Goal: Task Accomplishment & Management: Complete application form

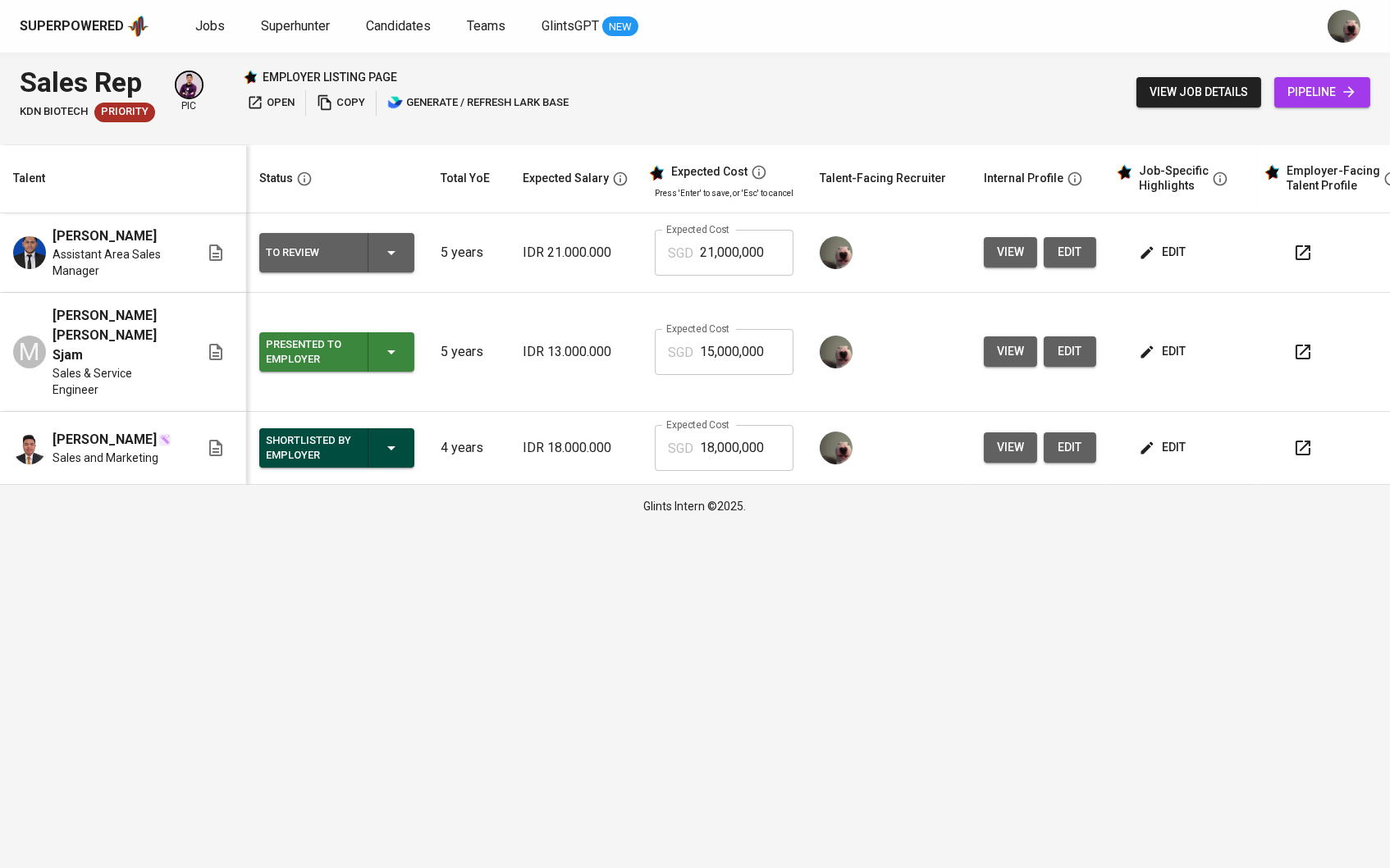
click at [1169, 258] on span "edit" at bounding box center [1163, 252] width 43 height 21
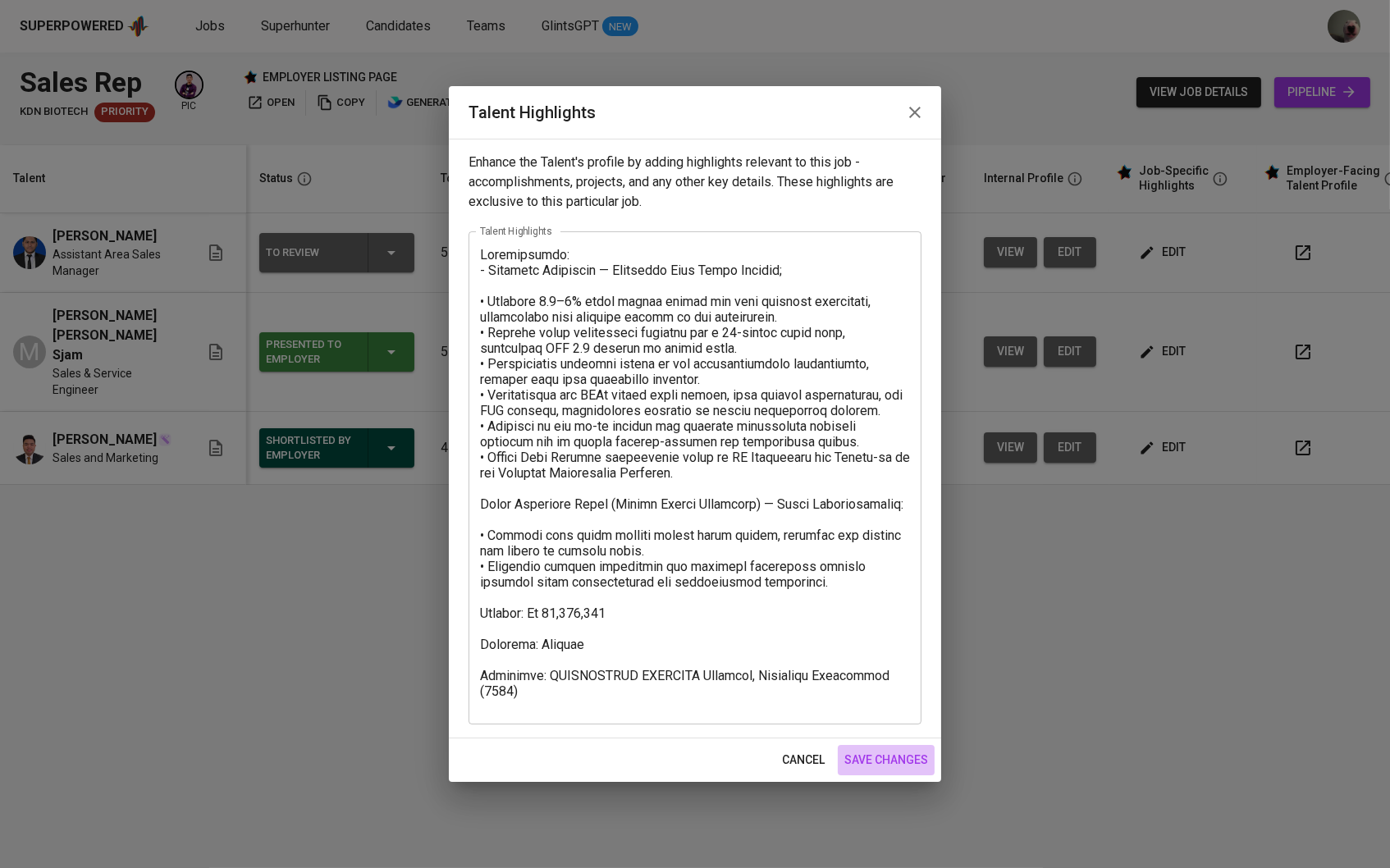
click at [892, 747] on button "save changes" at bounding box center [886, 760] width 97 height 30
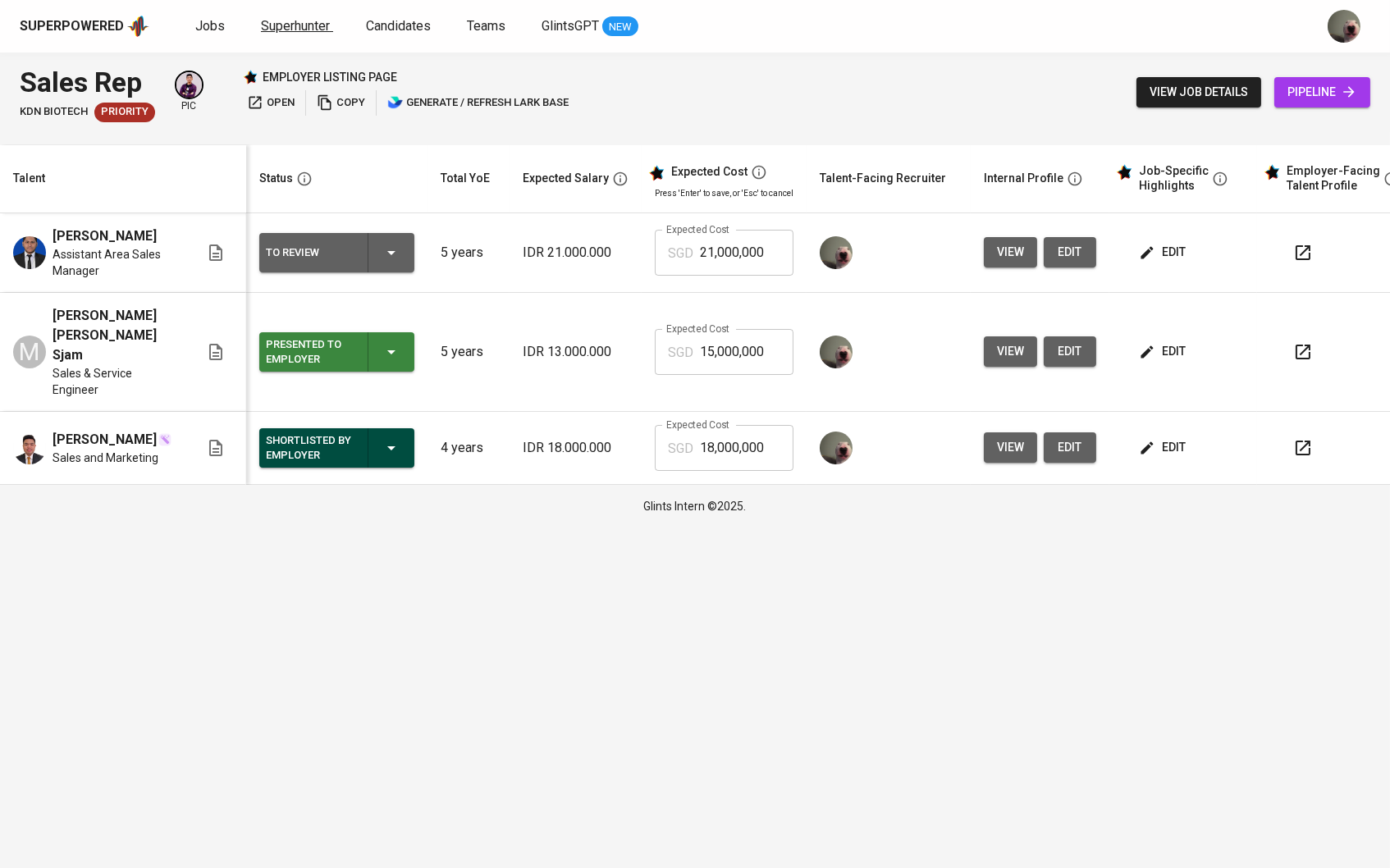
click at [287, 31] on span "Superhunter" at bounding box center [295, 25] width 68 height 16
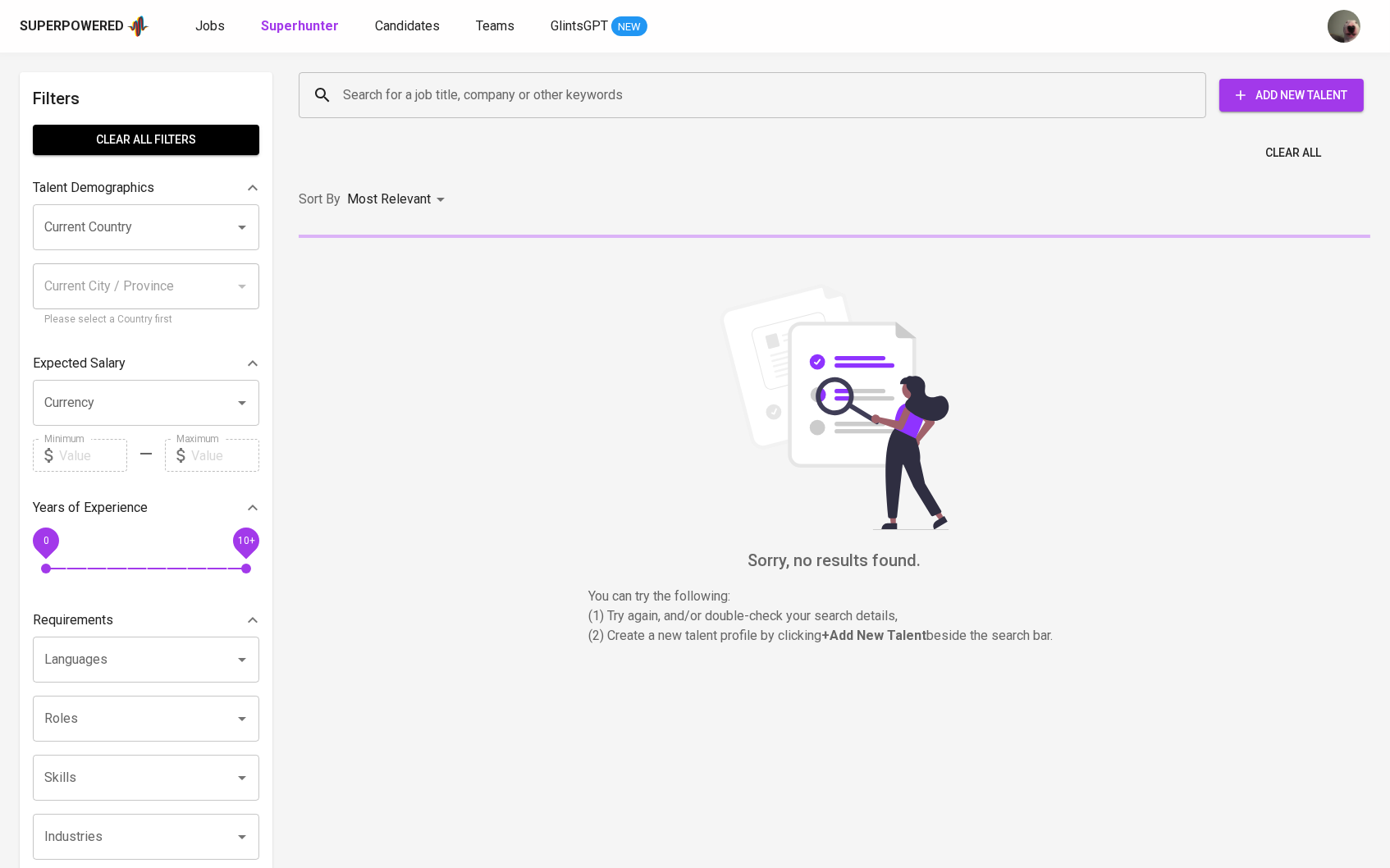
click at [212, 13] on div "Superpowered Jobs Superhunter Candidates Teams GlintsGPT NEW" at bounding box center [695, 26] width 1390 height 53
click at [212, 22] on span "Jobs" at bounding box center [210, 25] width 29 height 16
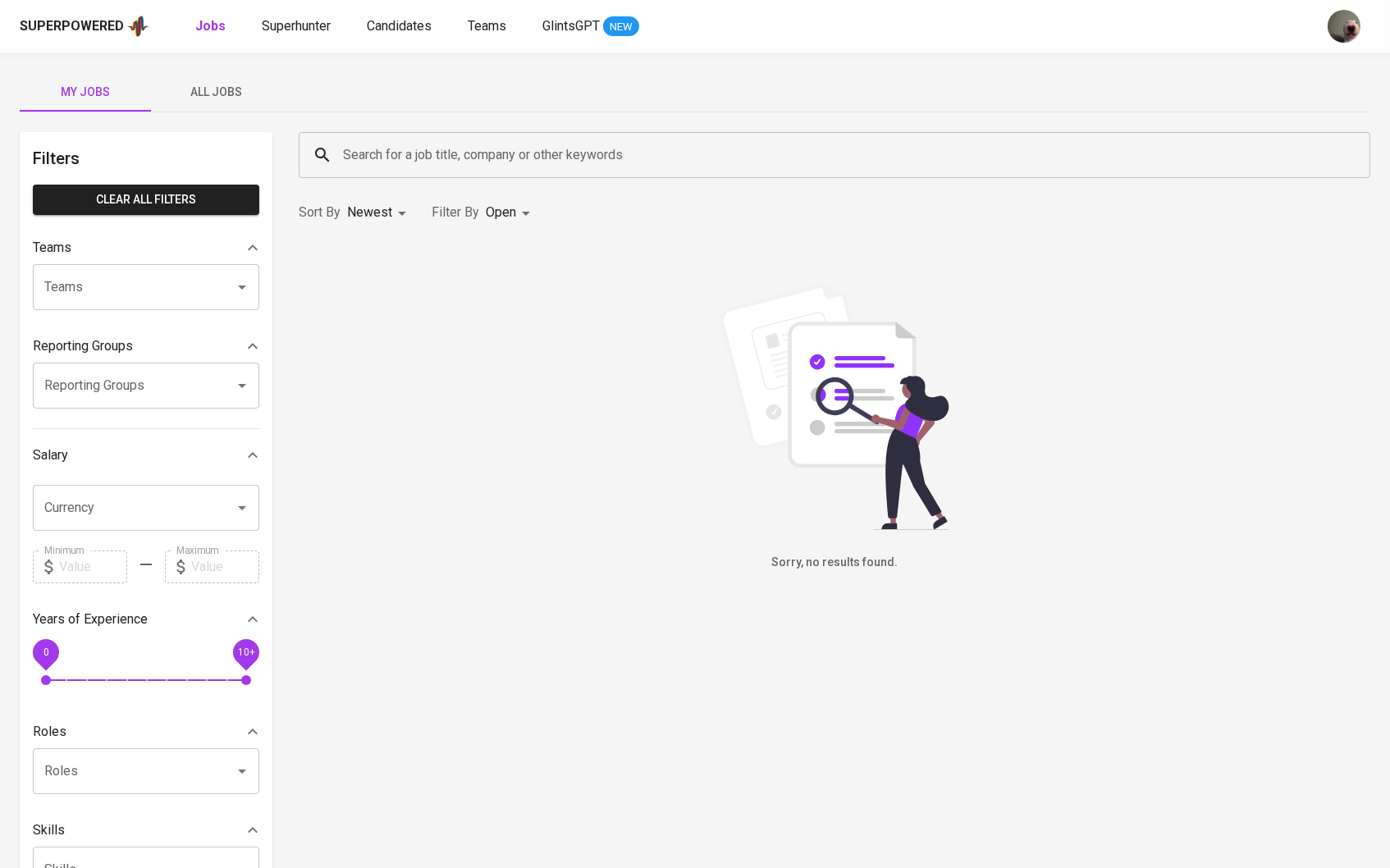
click at [211, 94] on span "All Jobs" at bounding box center [216, 92] width 111 height 21
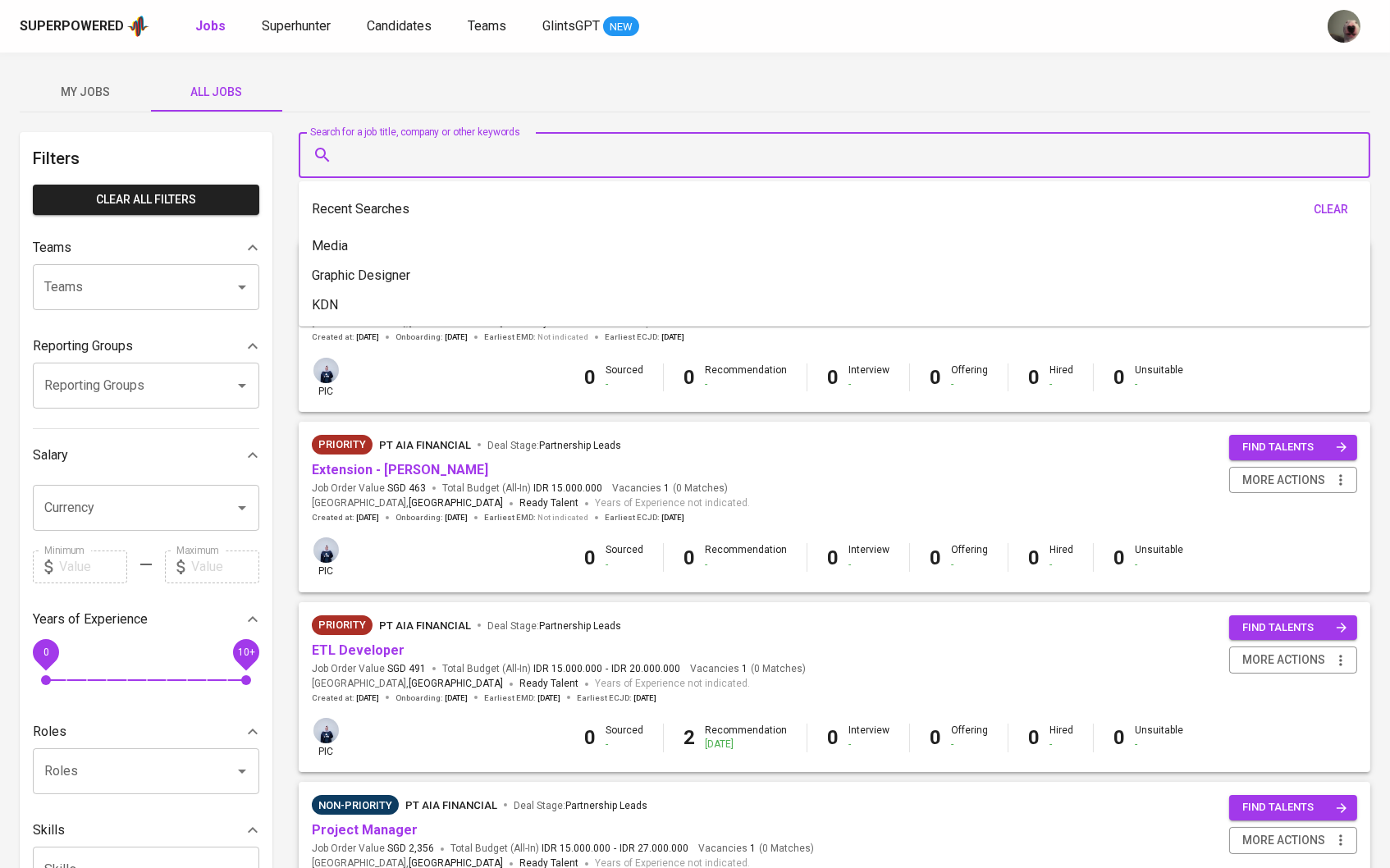
click at [538, 154] on input "Search for a job title, company or other keywords" at bounding box center [839, 155] width 999 height 31
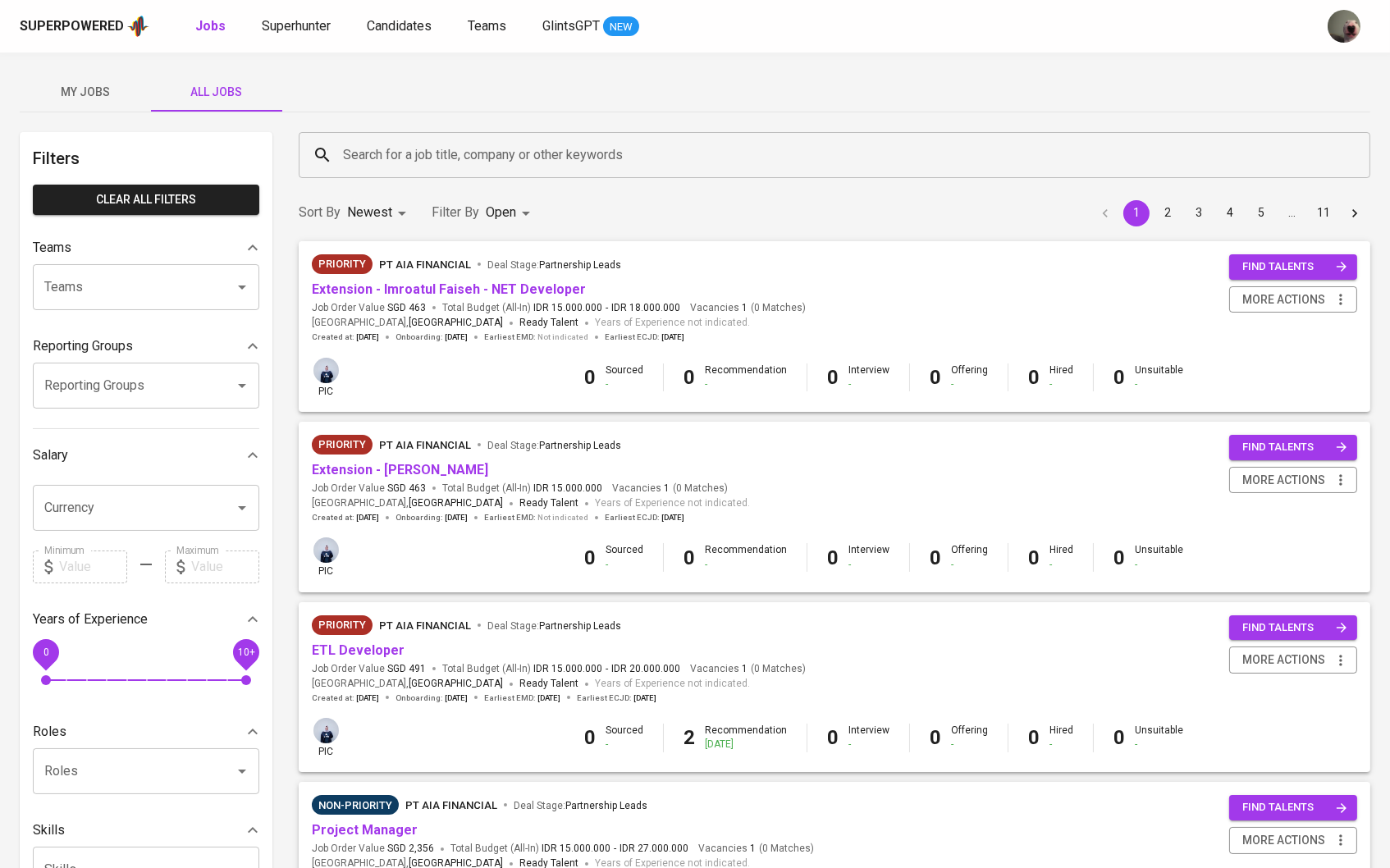
click at [165, 325] on div "Filters Clear All filters Teams Teams Teams Reporting Groups Reporting Groups R…" at bounding box center [146, 594] width 252 height 926
click at [165, 301] on input "Teams" at bounding box center [123, 287] width 166 height 31
click at [145, 369] on li "Pod Febry" at bounding box center [147, 367] width 227 height 29
type input "feb"
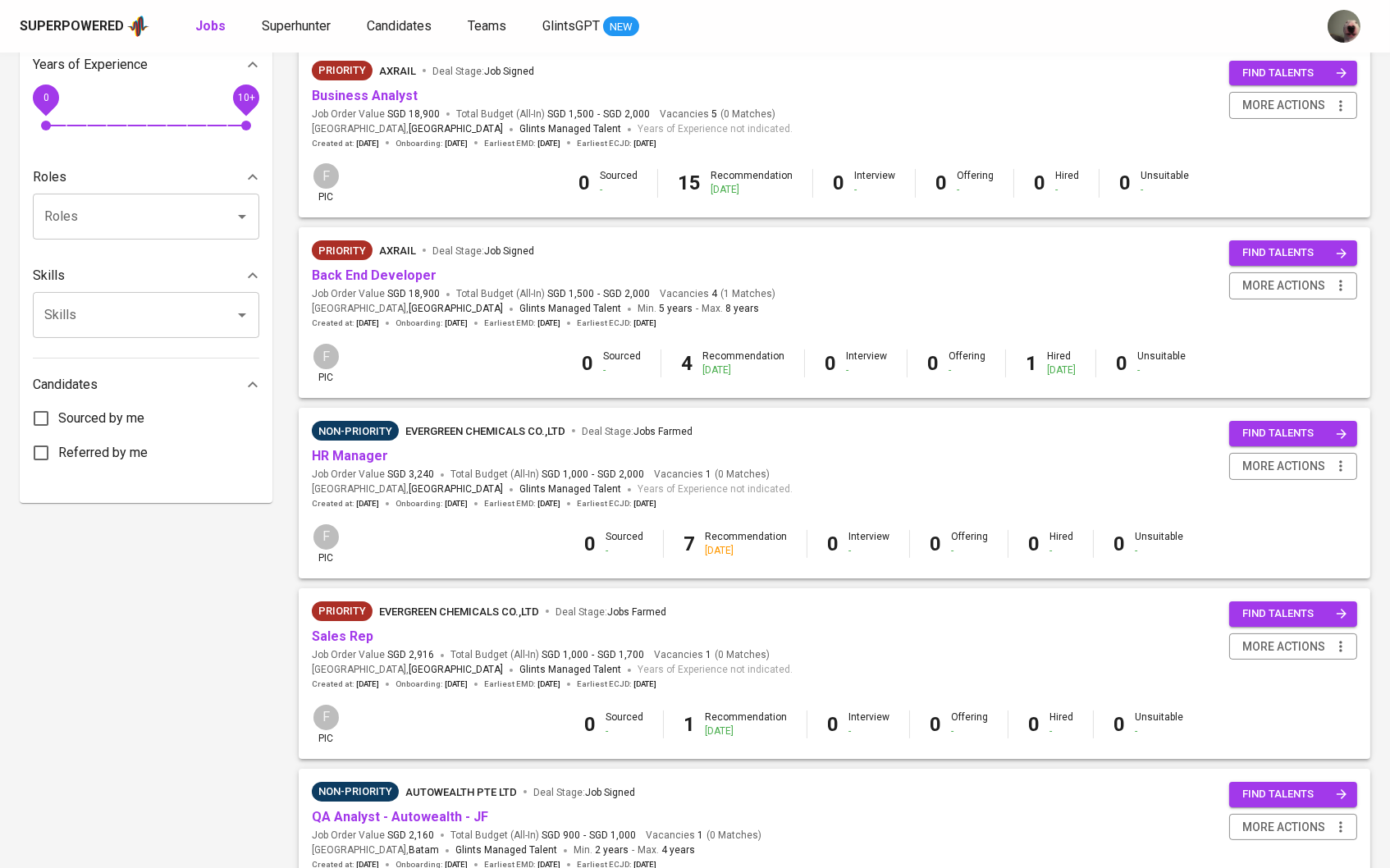
scroll to position [631, 0]
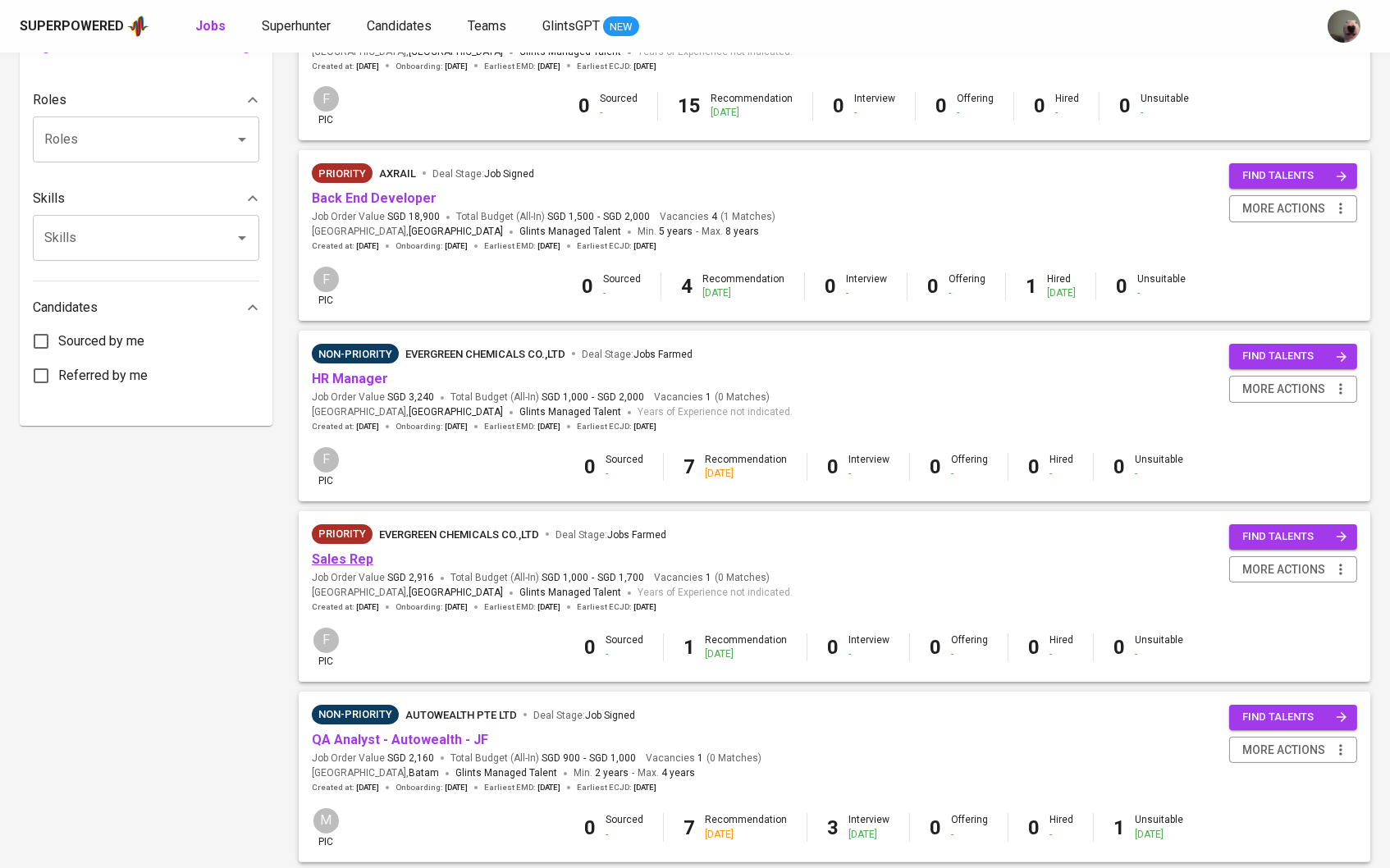
click at [358, 551] on link "Sales Rep" at bounding box center [342, 559] width 62 height 16
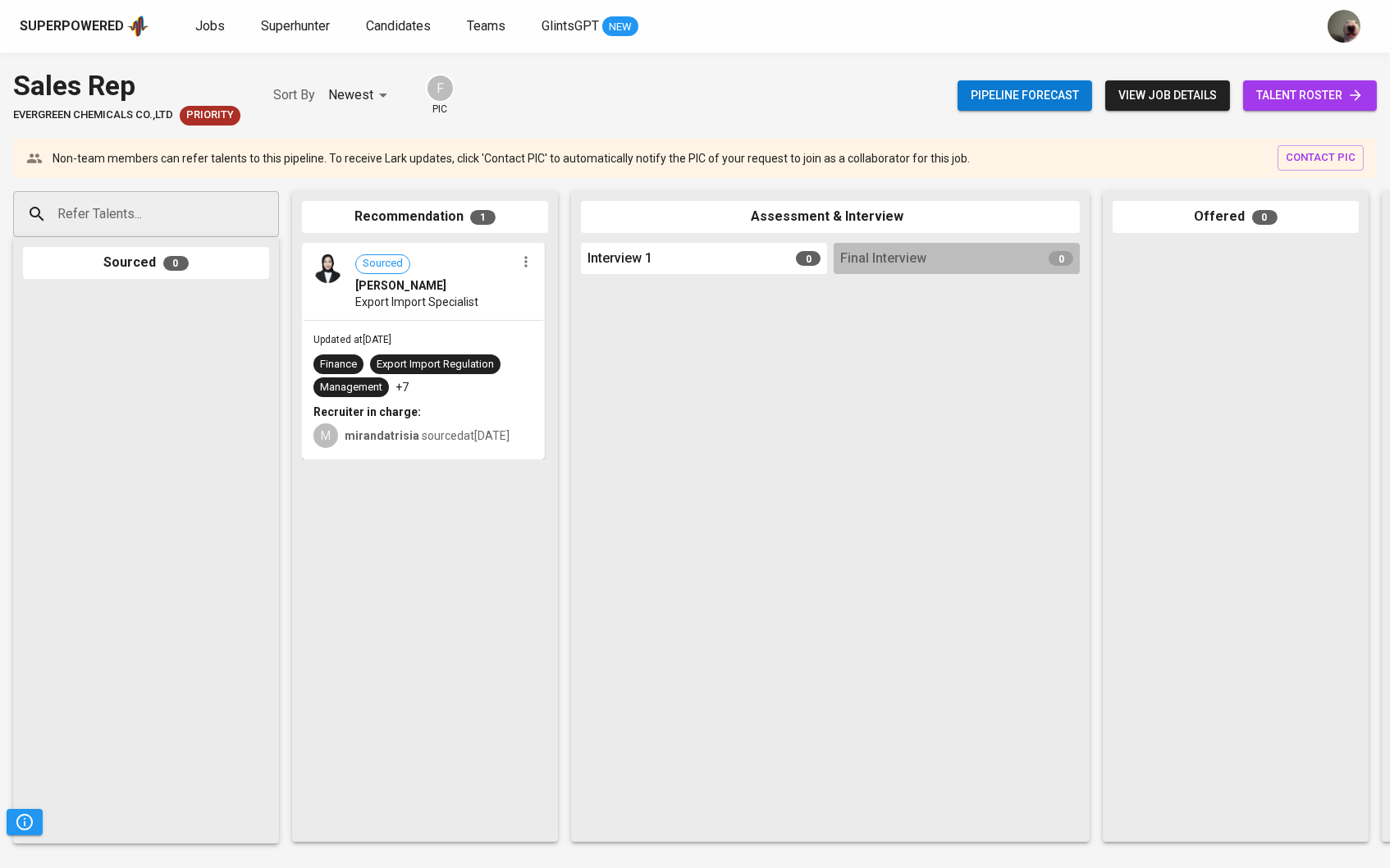
click at [1293, 108] on link "talent roster" at bounding box center [1309, 95] width 134 height 30
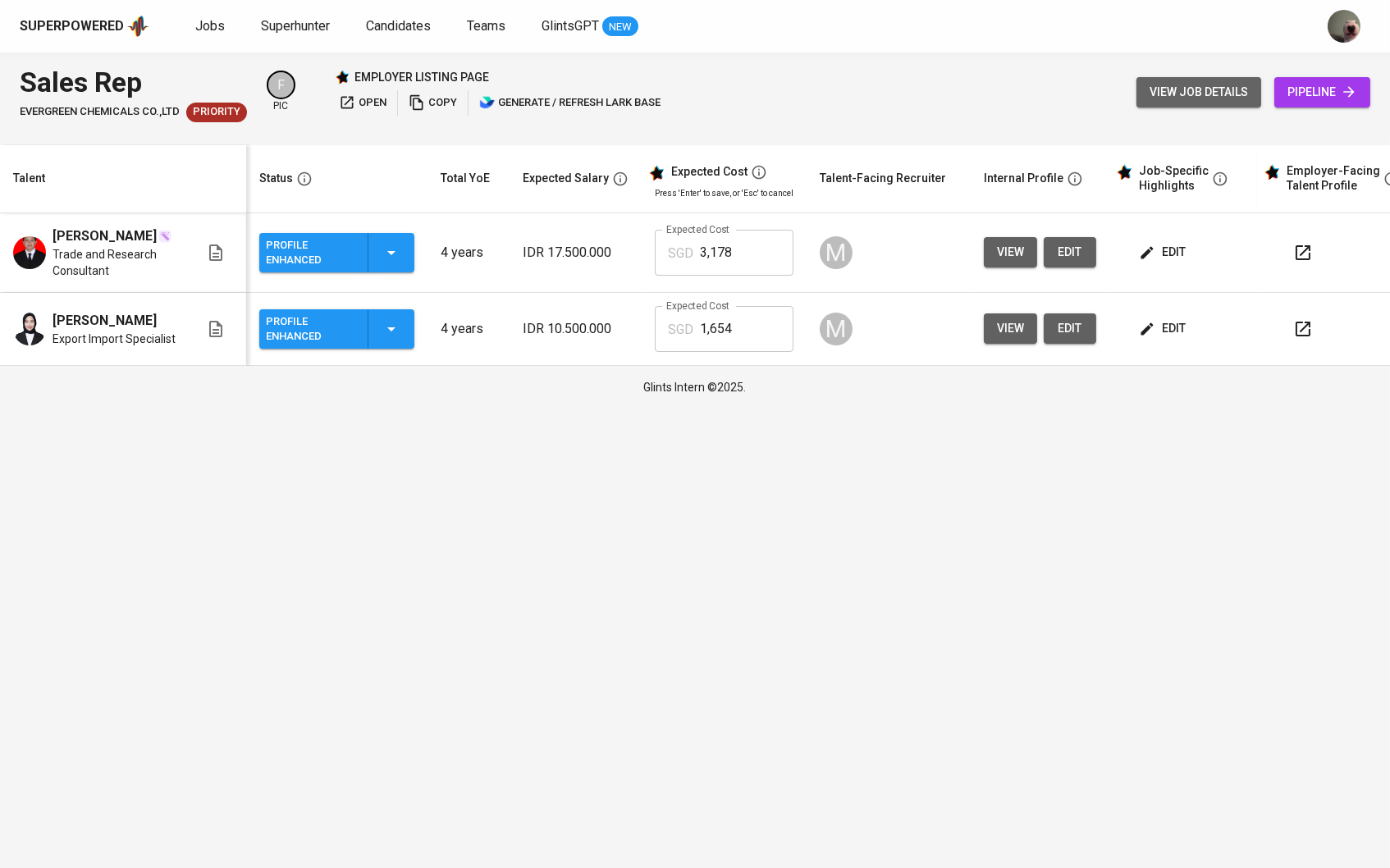
click at [1191, 89] on span "view job details" at bounding box center [1198, 92] width 99 height 21
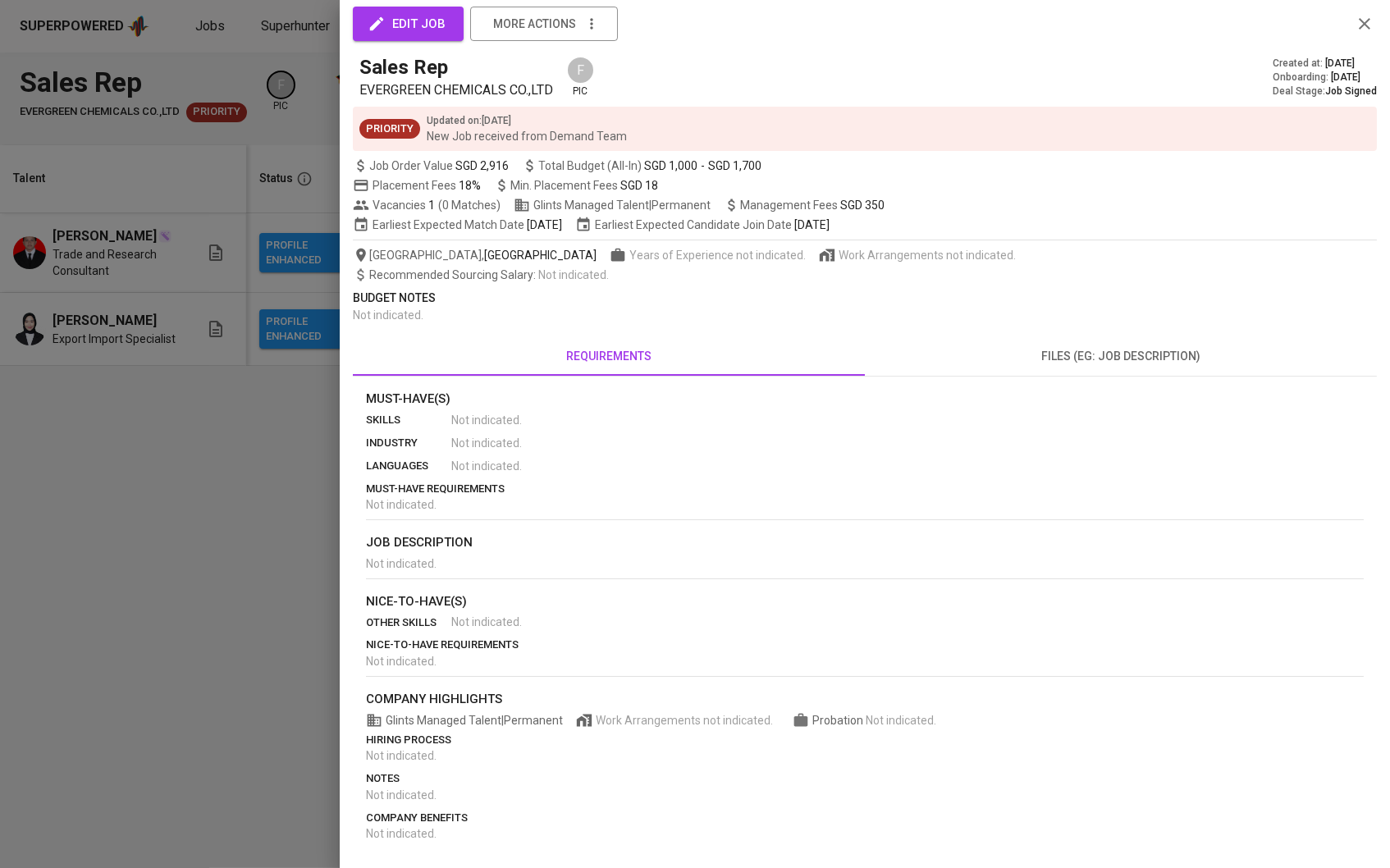
scroll to position [20, 0]
click at [979, 349] on span "files (eg: job description)" at bounding box center [1121, 356] width 493 height 21
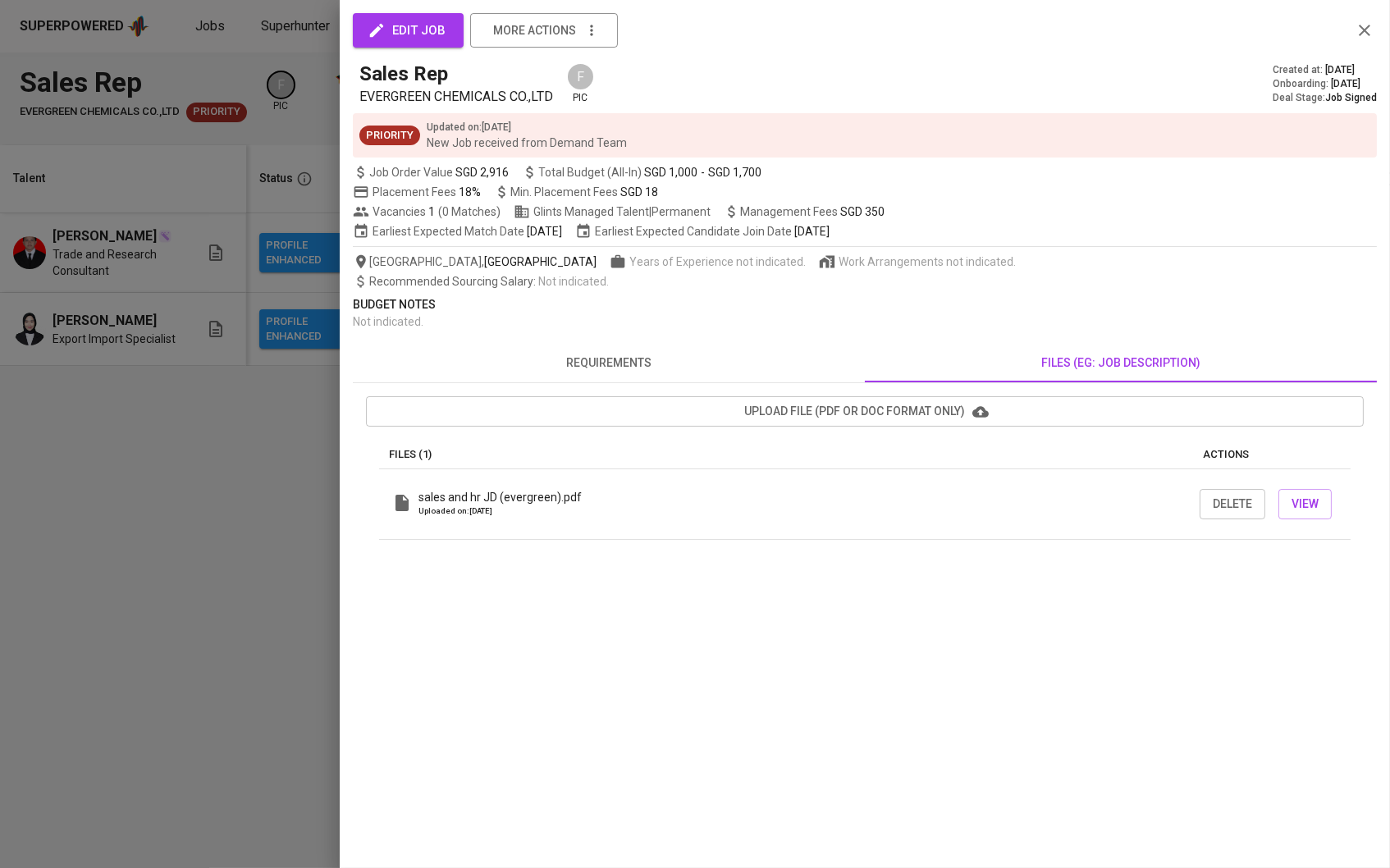
click at [18, 500] on div at bounding box center [695, 434] width 1390 height 868
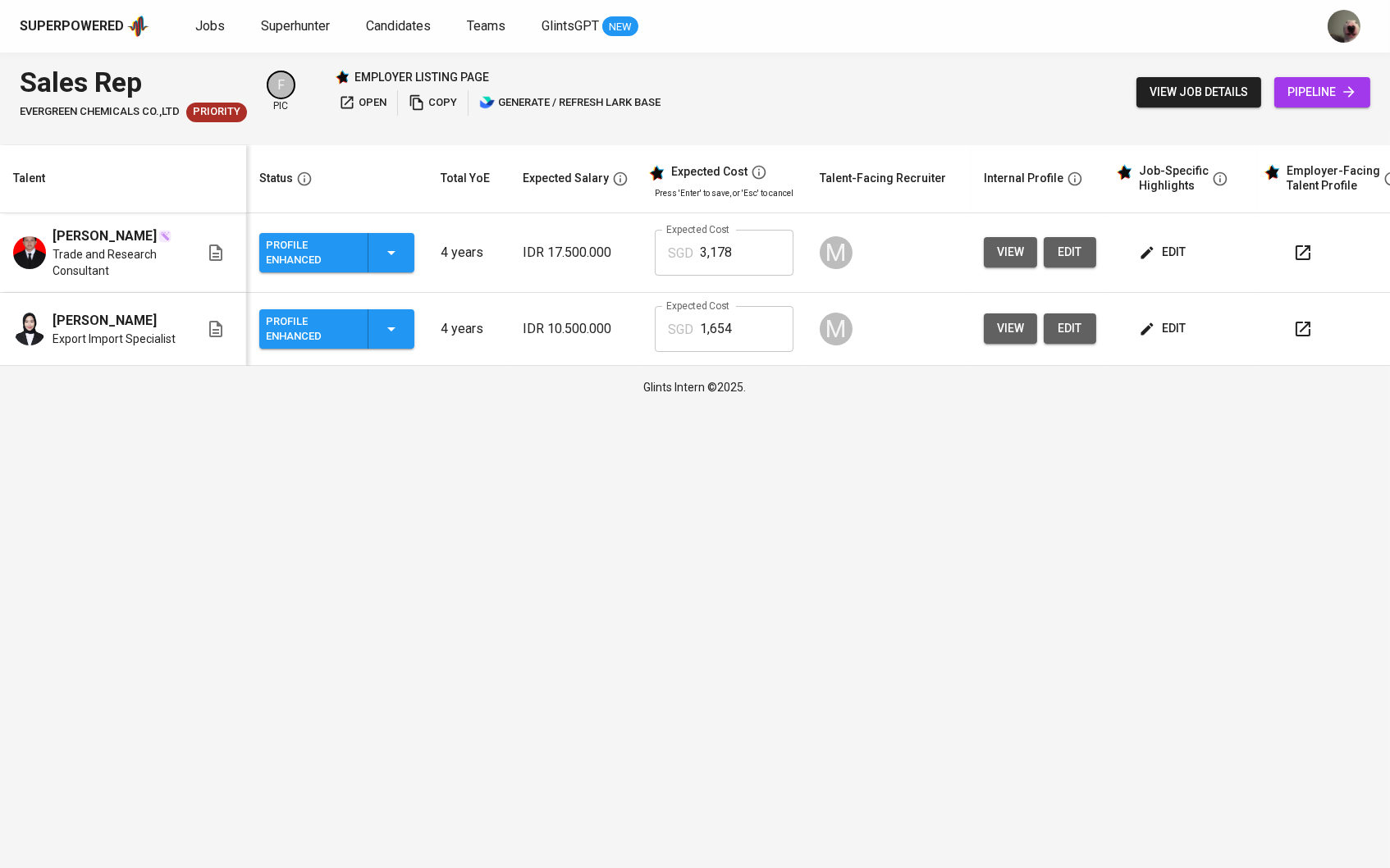
click at [1203, 245] on div "edit" at bounding box center [1189, 252] width 109 height 30
click at [1166, 252] on span "edit" at bounding box center [1163, 252] width 43 height 21
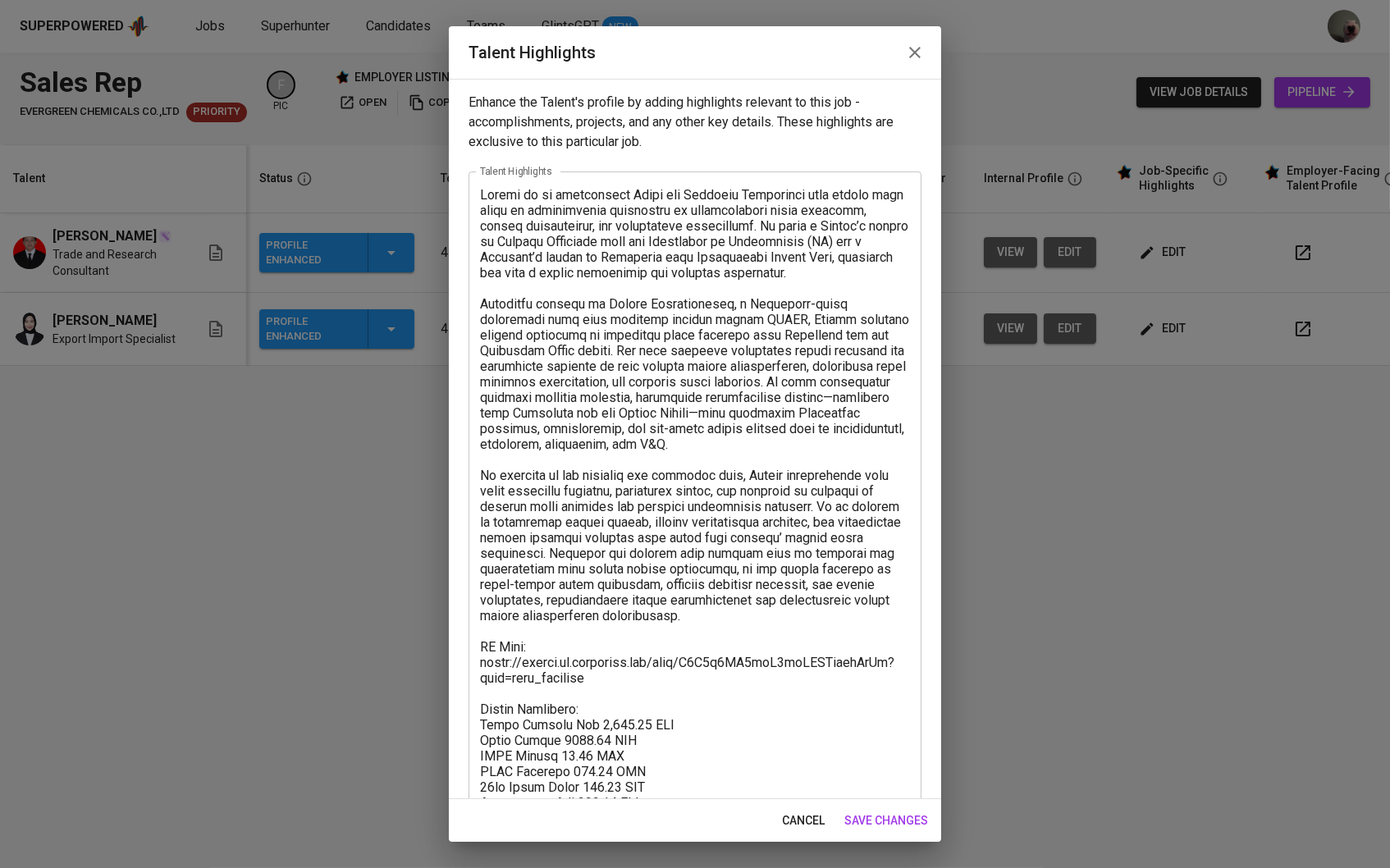
click at [898, 47] on button "button" at bounding box center [915, 53] width 39 height 39
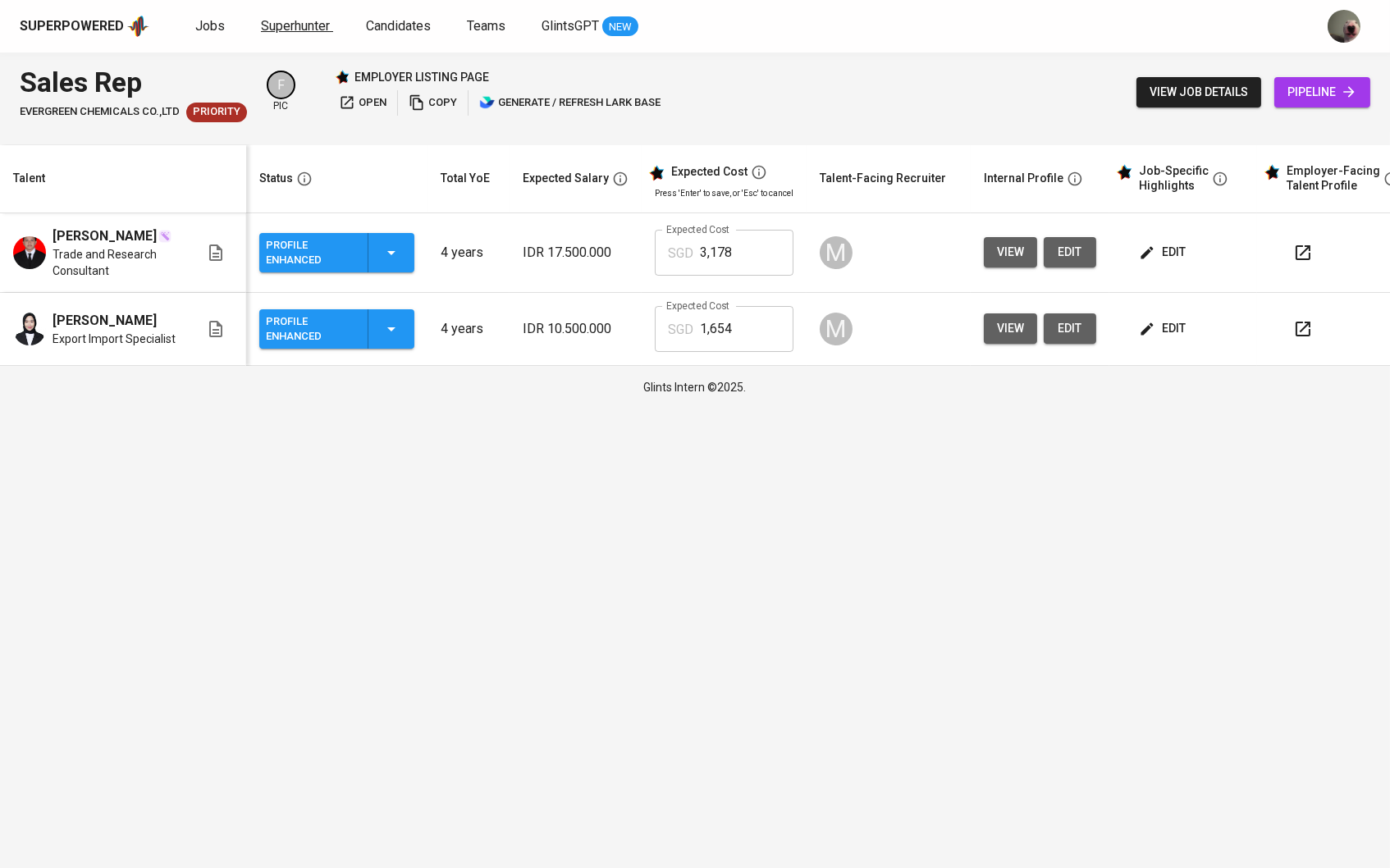
click at [293, 24] on span "Superhunter" at bounding box center [295, 25] width 68 height 16
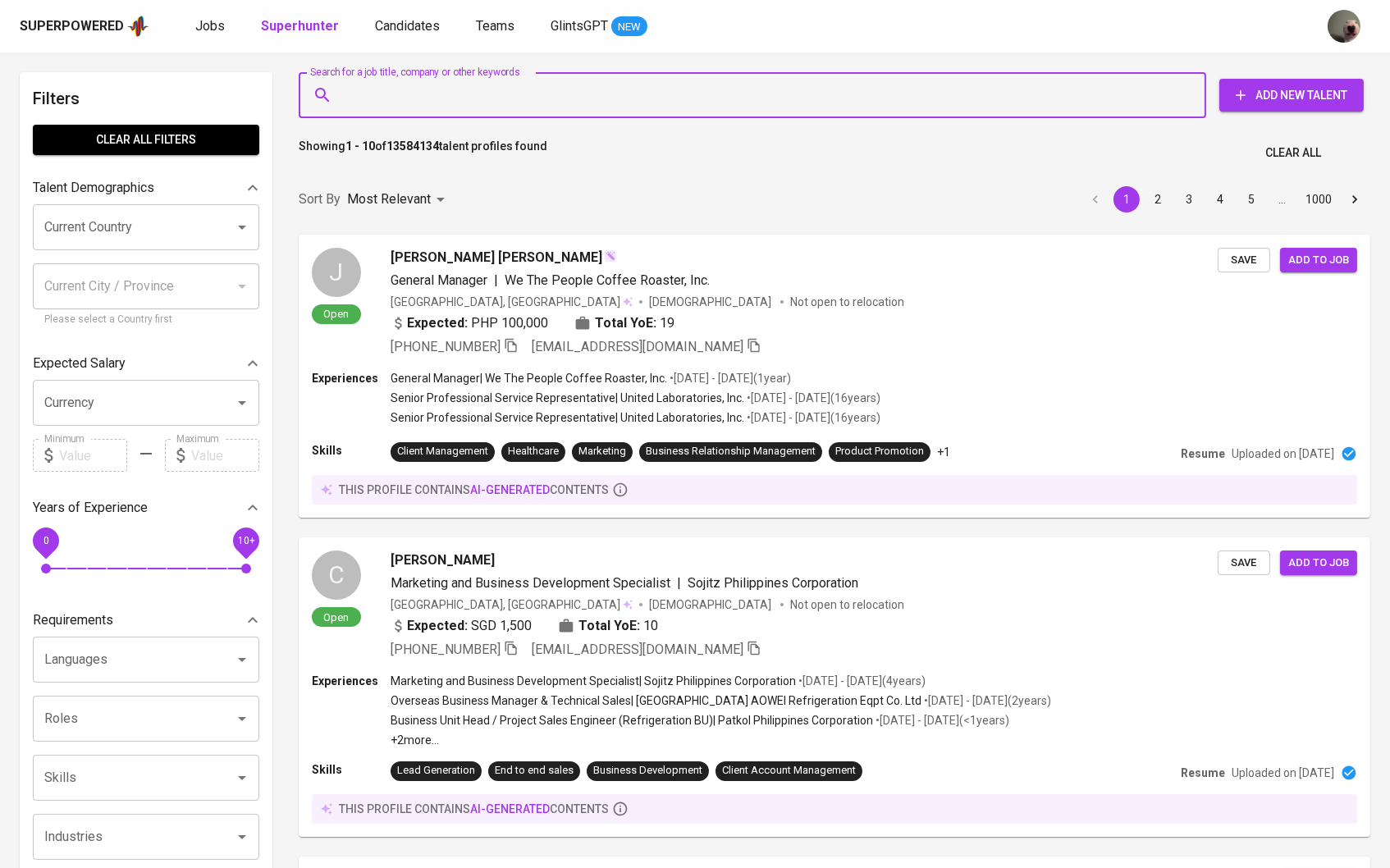
paste input "[EMAIL_ADDRESS][PERSON_NAME][DOMAIN_NAME]"
click at [386, 91] on input "Search for a job title, company or other keywords" at bounding box center [757, 95] width 835 height 31
type input "[EMAIL_ADDRESS][PERSON_NAME][DOMAIN_NAME]"
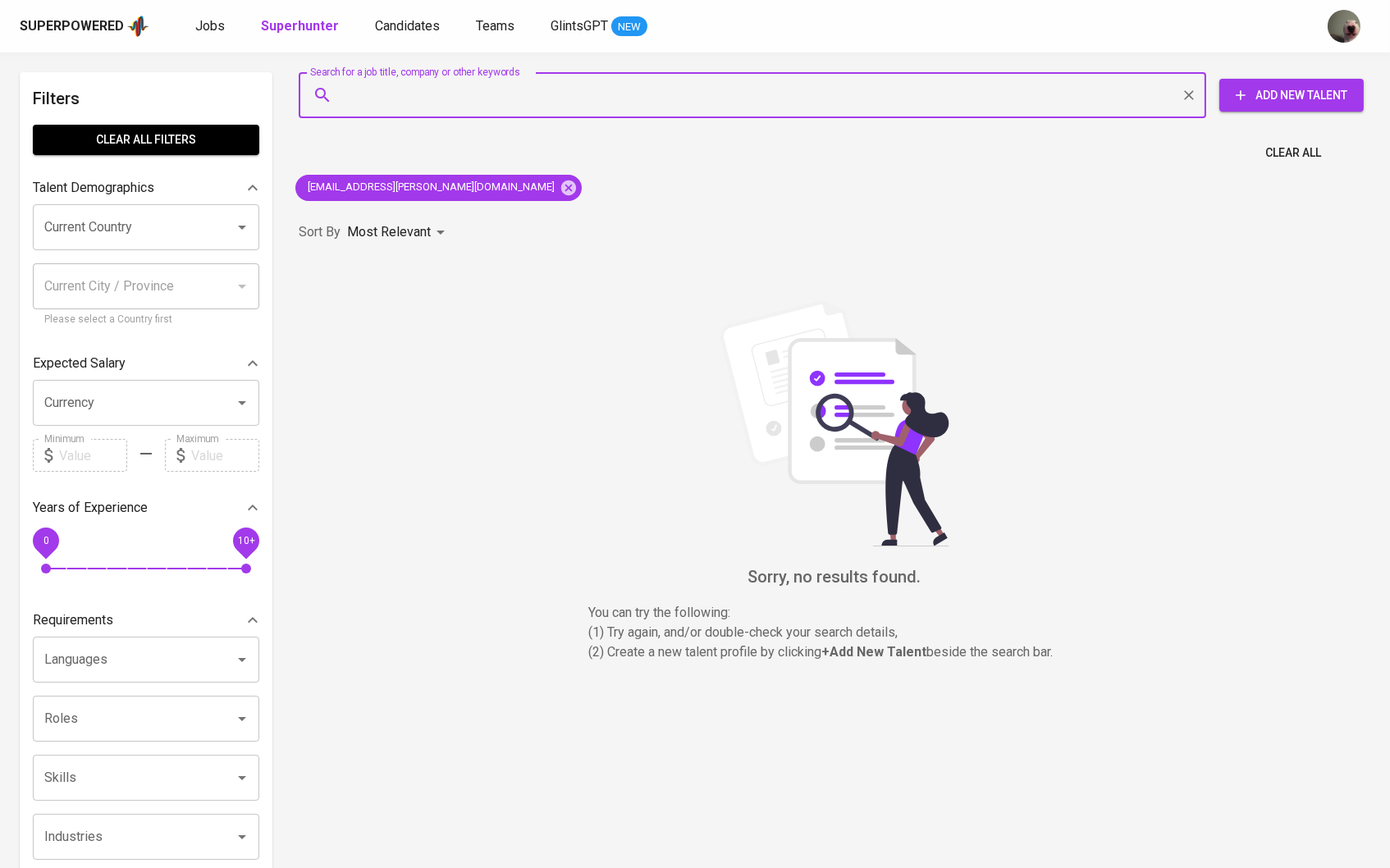
click at [1275, 96] on span "Add New Talent" at bounding box center [1290, 95] width 118 height 21
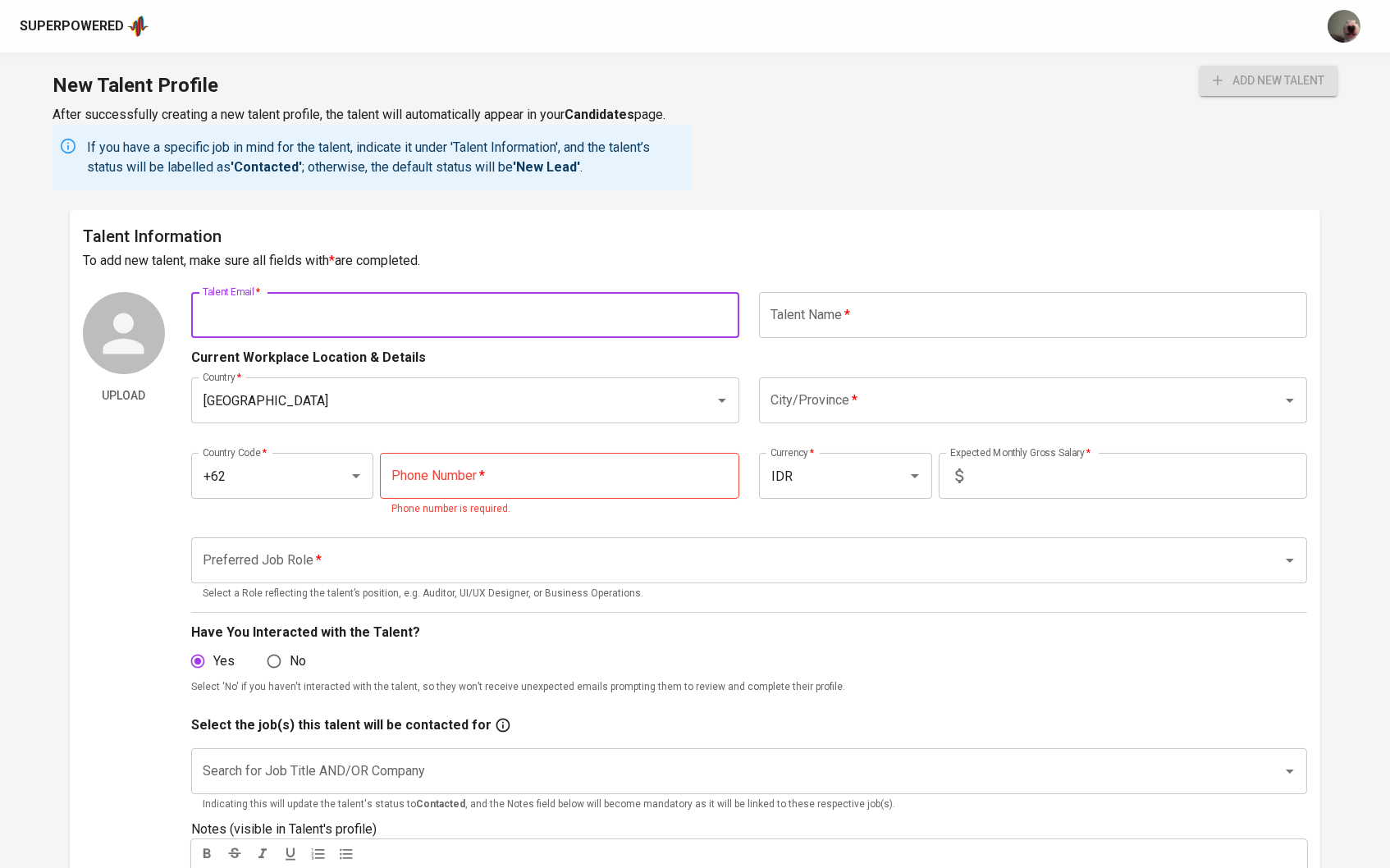
paste input "[EMAIL_ADDRESS][PERSON_NAME][DOMAIN_NAME]"
type input "[EMAIL_ADDRESS][PERSON_NAME][DOMAIN_NAME]"
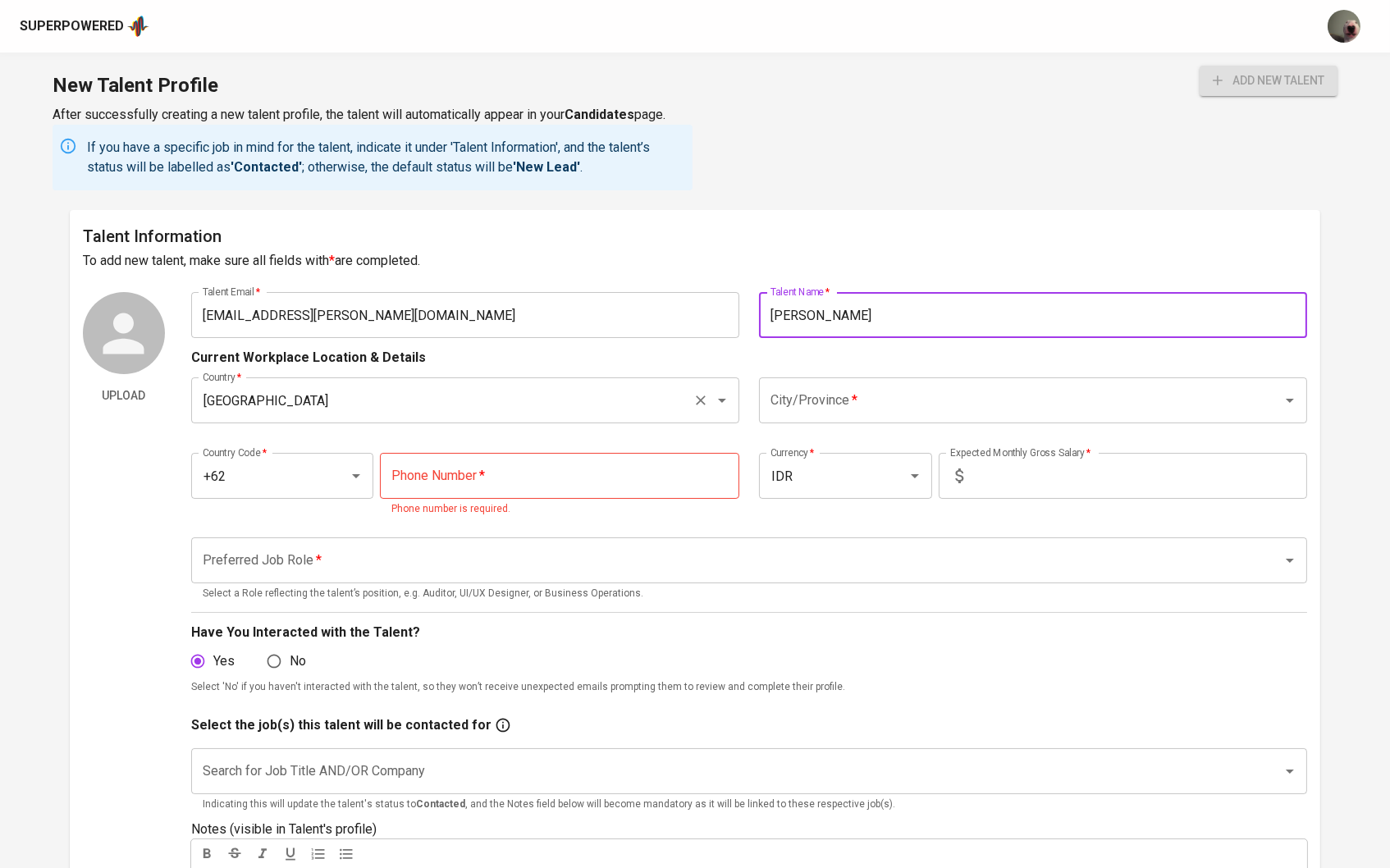
type input "[PERSON_NAME]"
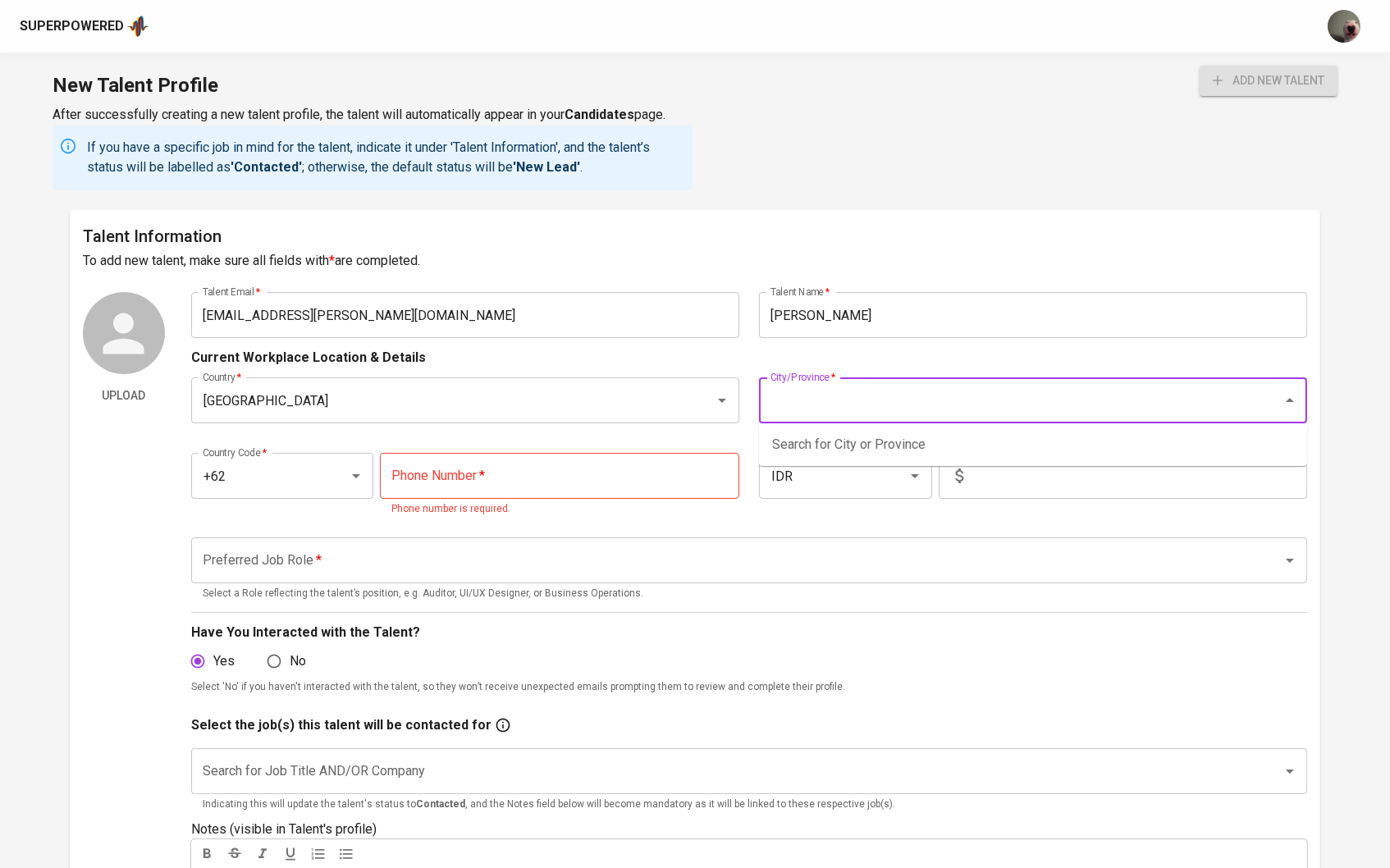
click at [992, 499] on div "Expected Monthly Gross Salary   * Expected Monthly Gross Salary *" at bounding box center [1121, 485] width 372 height 65
click at [994, 467] on input "text" at bounding box center [1139, 475] width 338 height 46
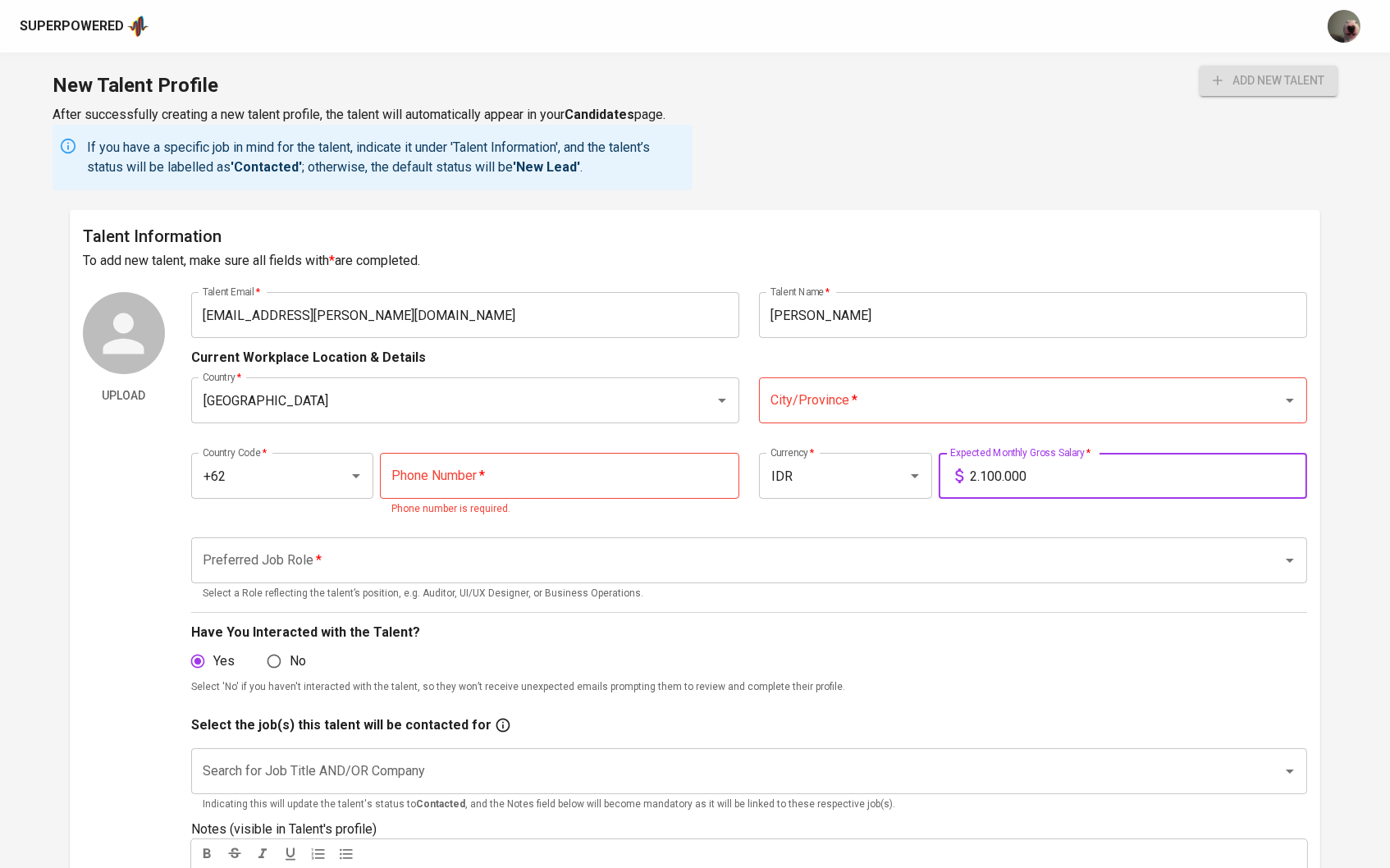
type input "21.000.000"
click at [911, 391] on input "City/Province   *" at bounding box center [1010, 401] width 487 height 31
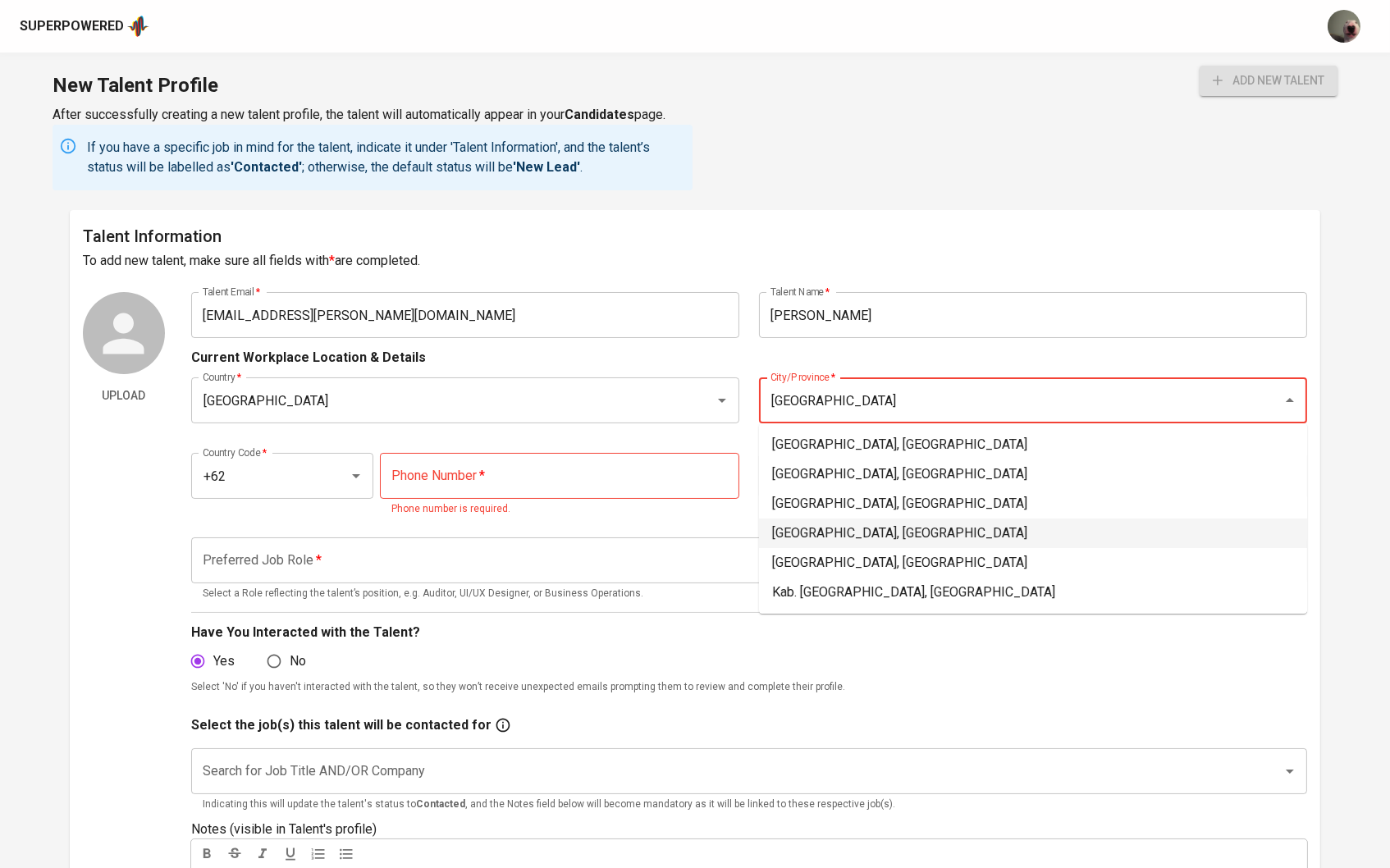
click at [834, 528] on li "[GEOGRAPHIC_DATA], [GEOGRAPHIC_DATA]" at bounding box center [1032, 533] width 548 height 29
type input "[GEOGRAPHIC_DATA], [GEOGRAPHIC_DATA]"
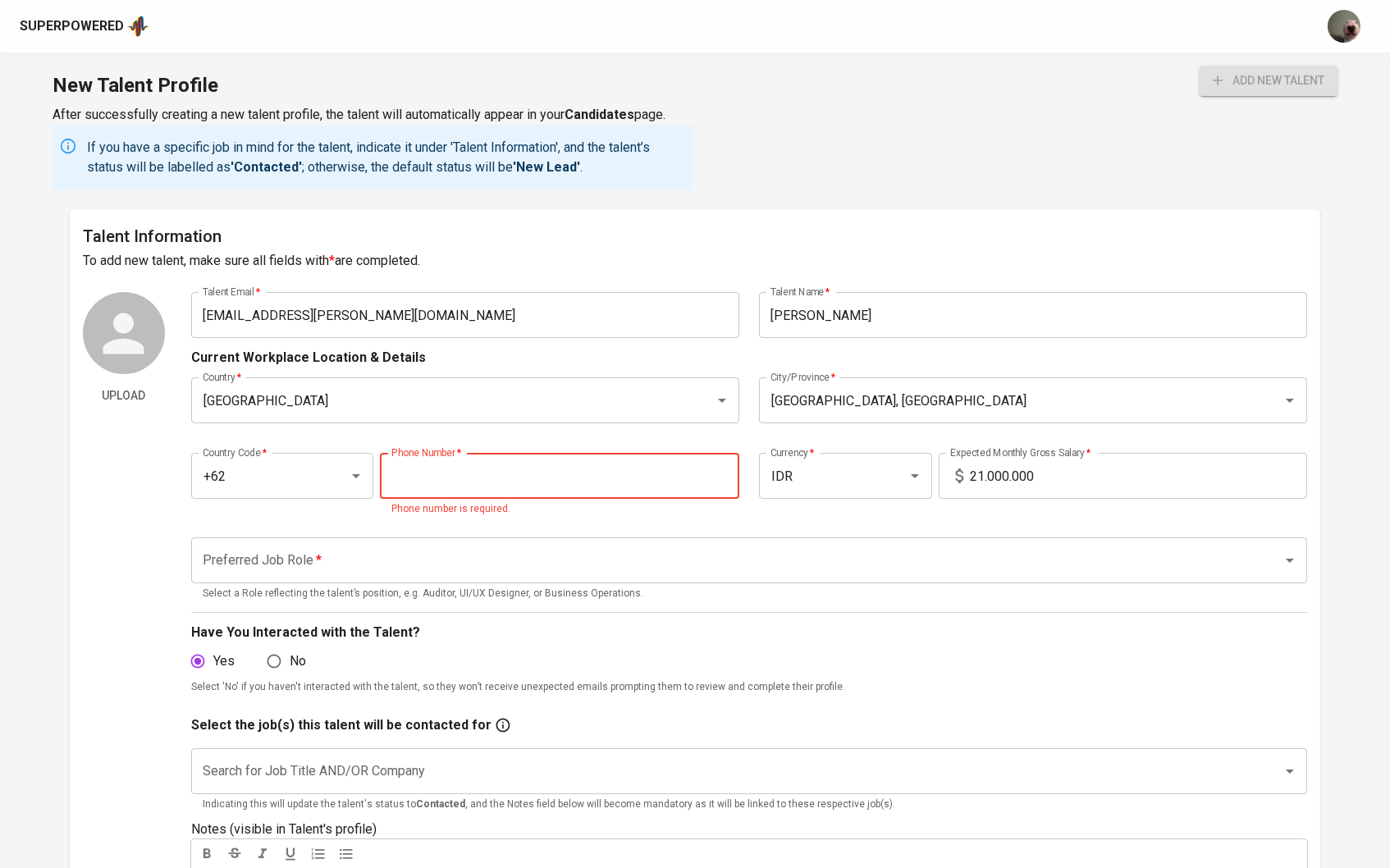
click at [630, 469] on input "tel" at bounding box center [560, 475] width 360 height 46
paste input "[PHONE_NUMBER]"
type input "[PHONE_NUMBER]"
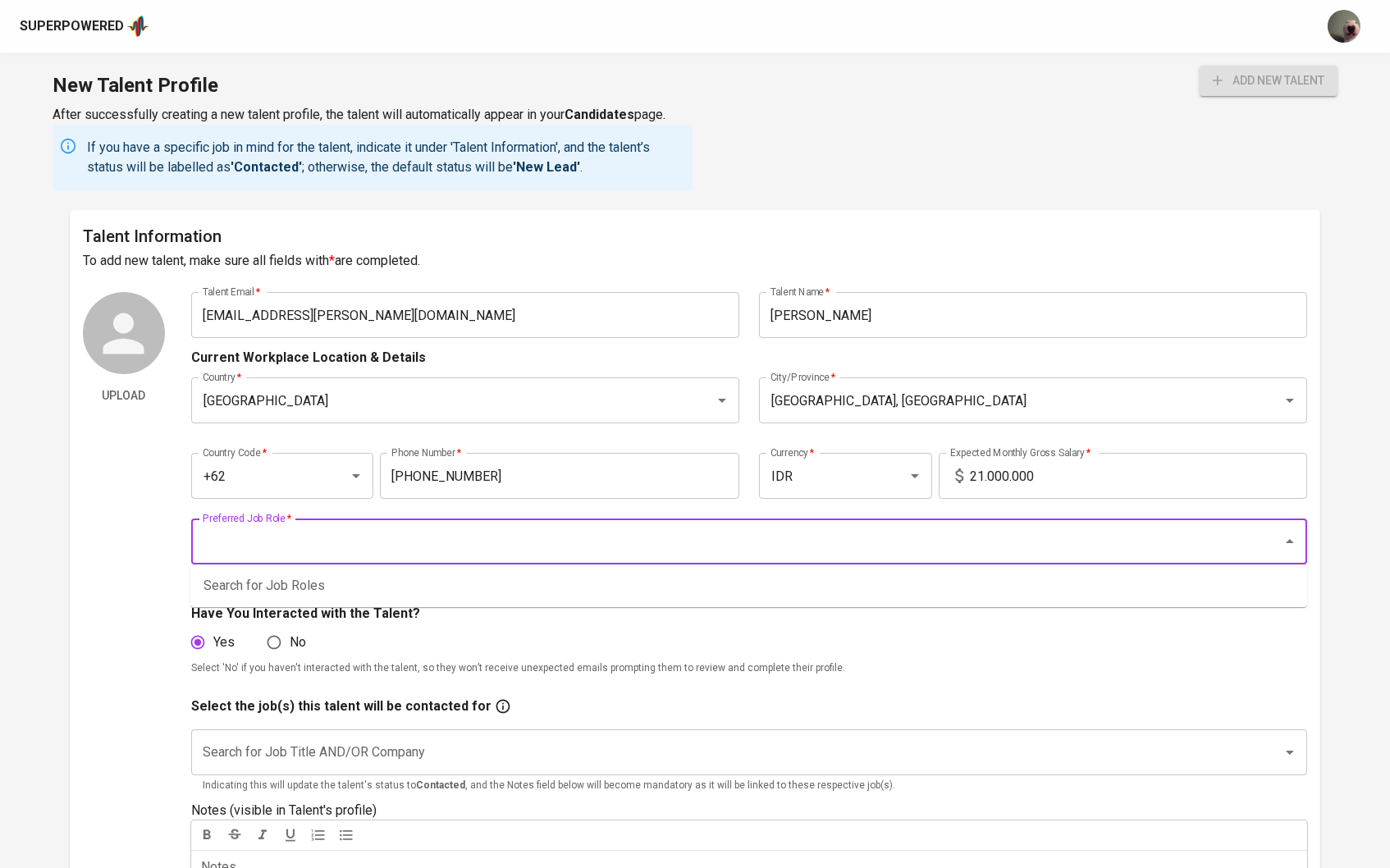
click at [644, 566] on body "Superpowered New Talent Profile After successfully creating a new talent profil…" at bounding box center [695, 881] width 1390 height 1762
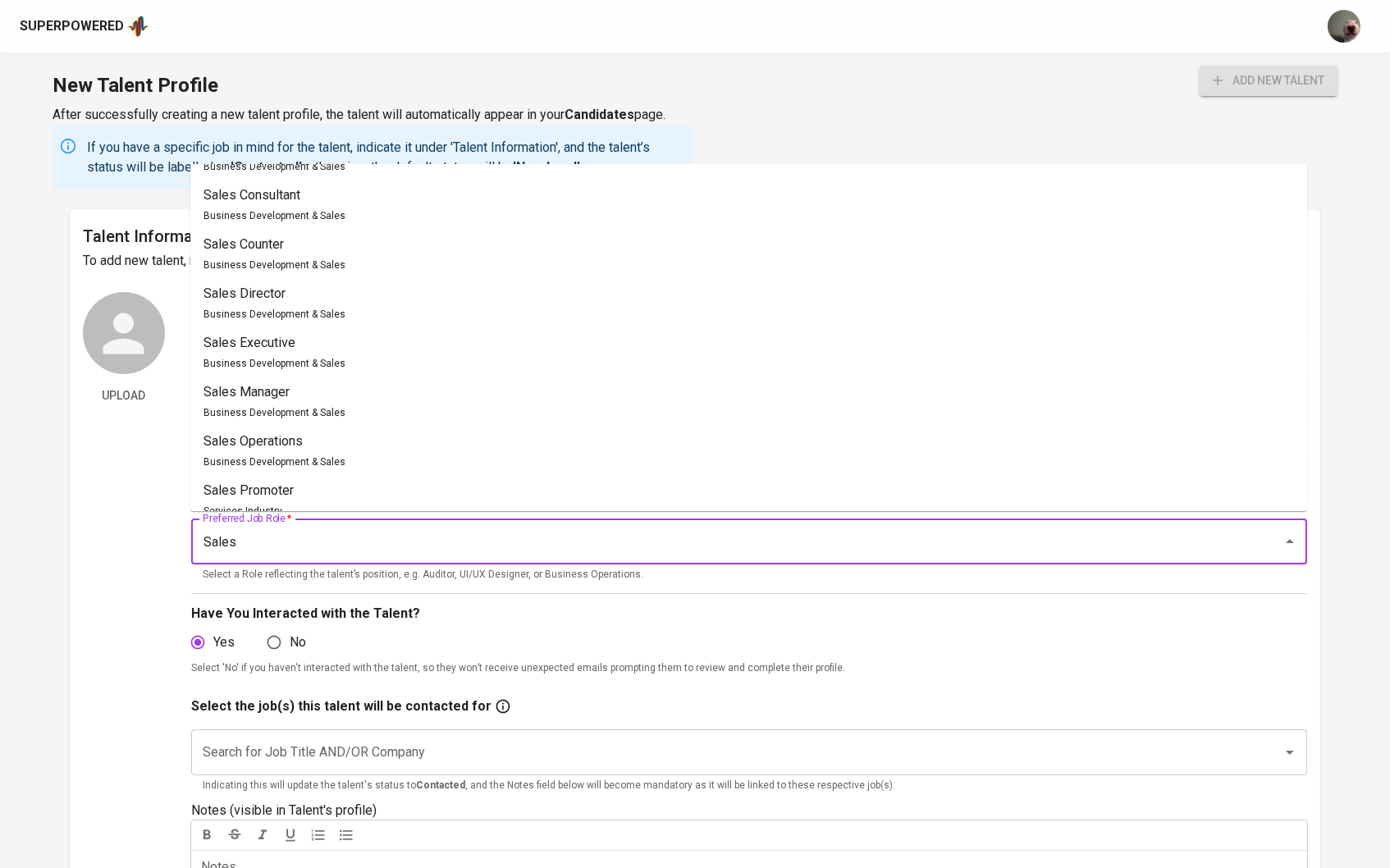
scroll to position [1021, 0]
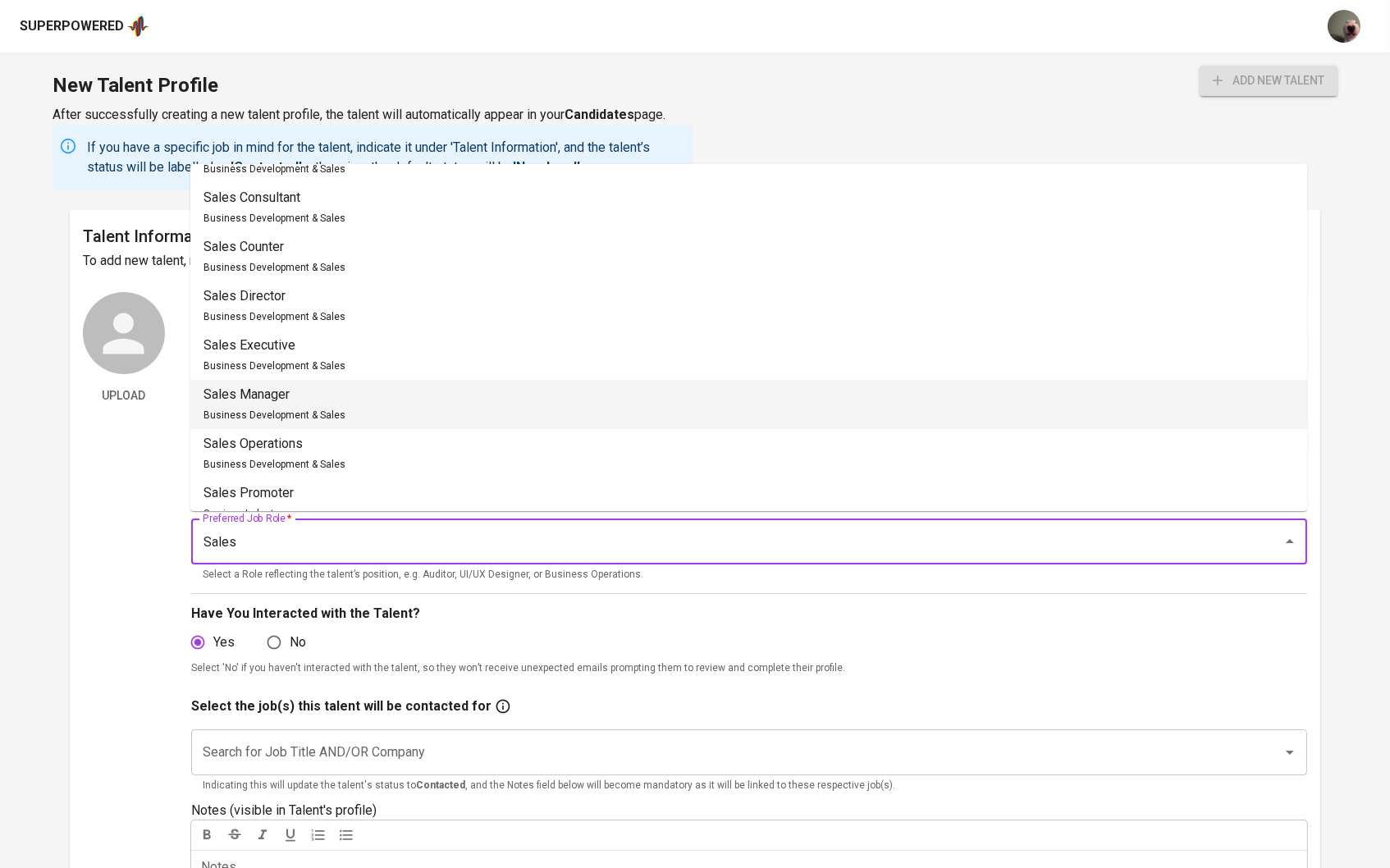
click at [365, 386] on li "Sales Manager Business Development & Sales" at bounding box center [749, 405] width 1116 height 49
type input "Sales Manager"
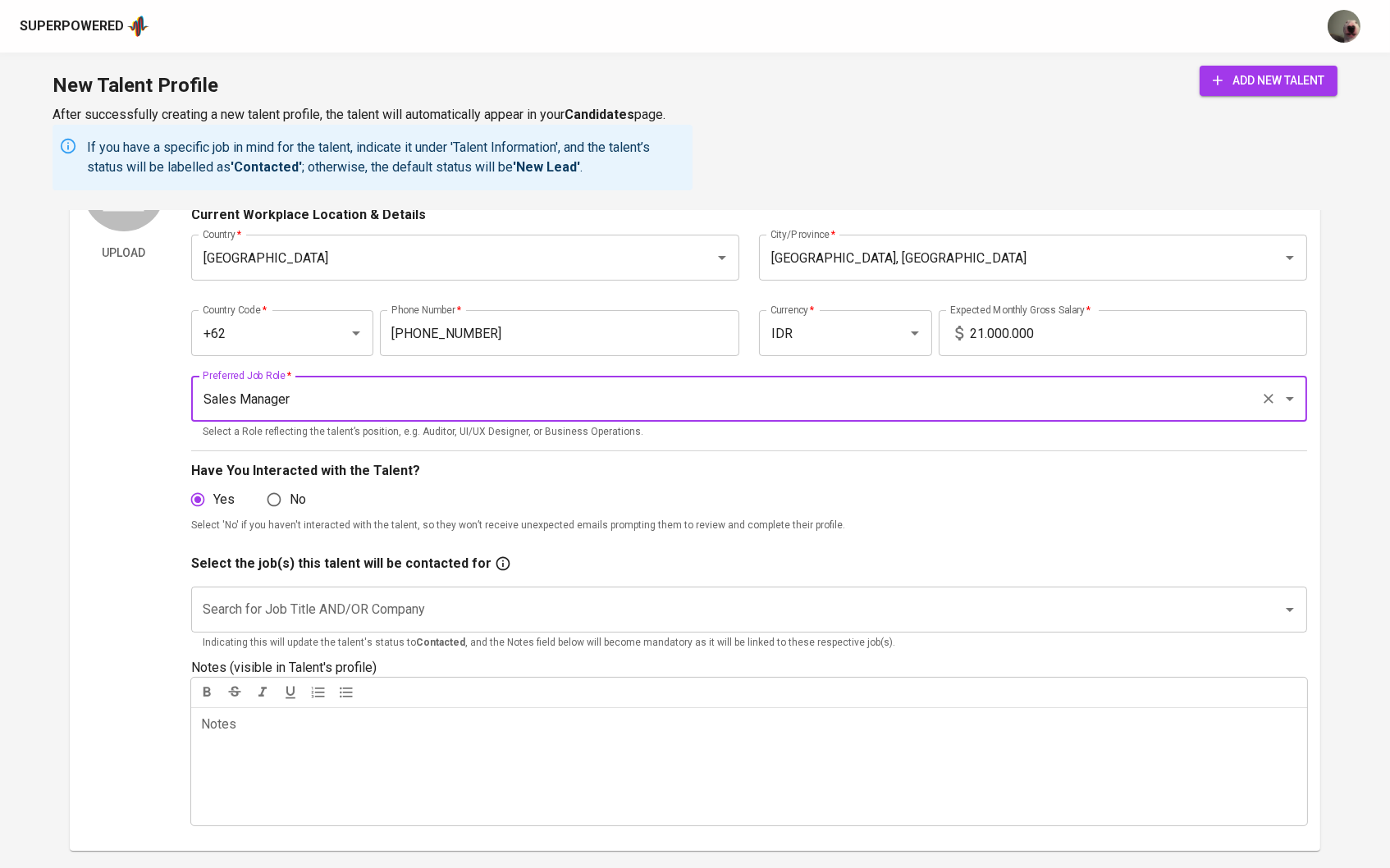
scroll to position [186, 0]
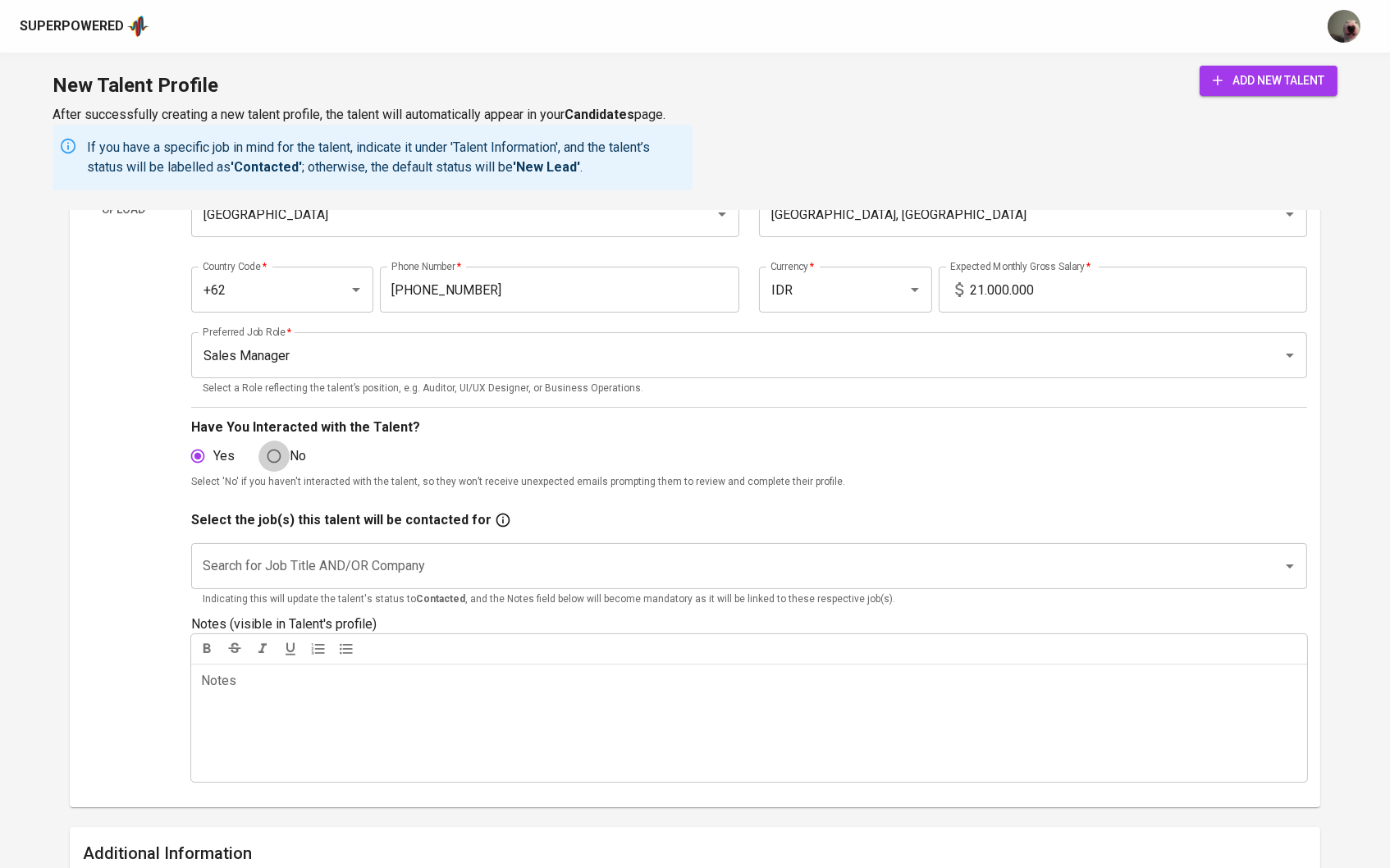
click at [278, 455] on input "No" at bounding box center [274, 456] width 31 height 31
radio input "true"
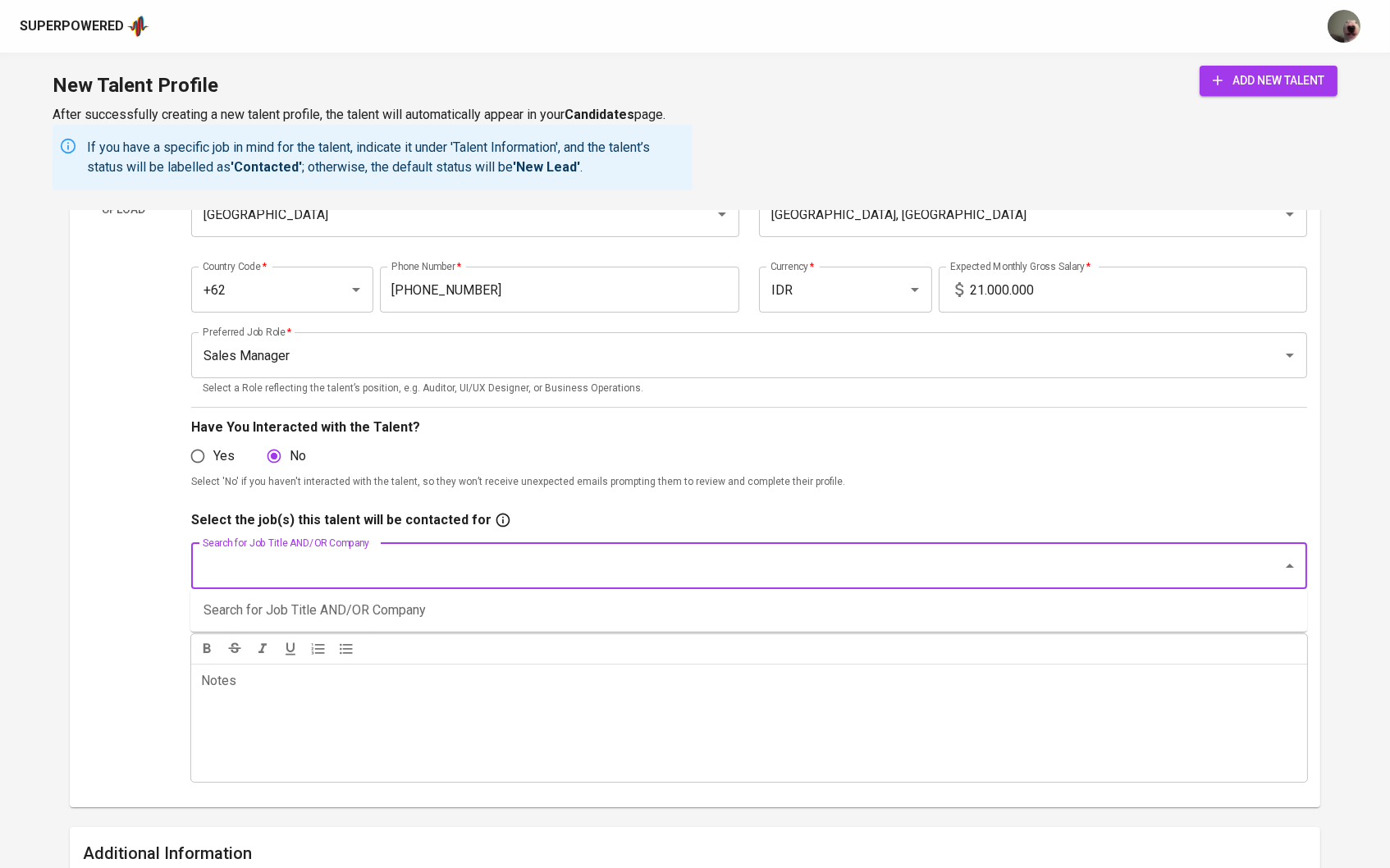
click at [297, 550] on input "Search for Job Title AND/OR Company" at bounding box center [726, 566] width 1056 height 31
type input "K"
click at [309, 604] on li "Sales Rep (KDN Biotech)" at bounding box center [749, 610] width 1116 height 29
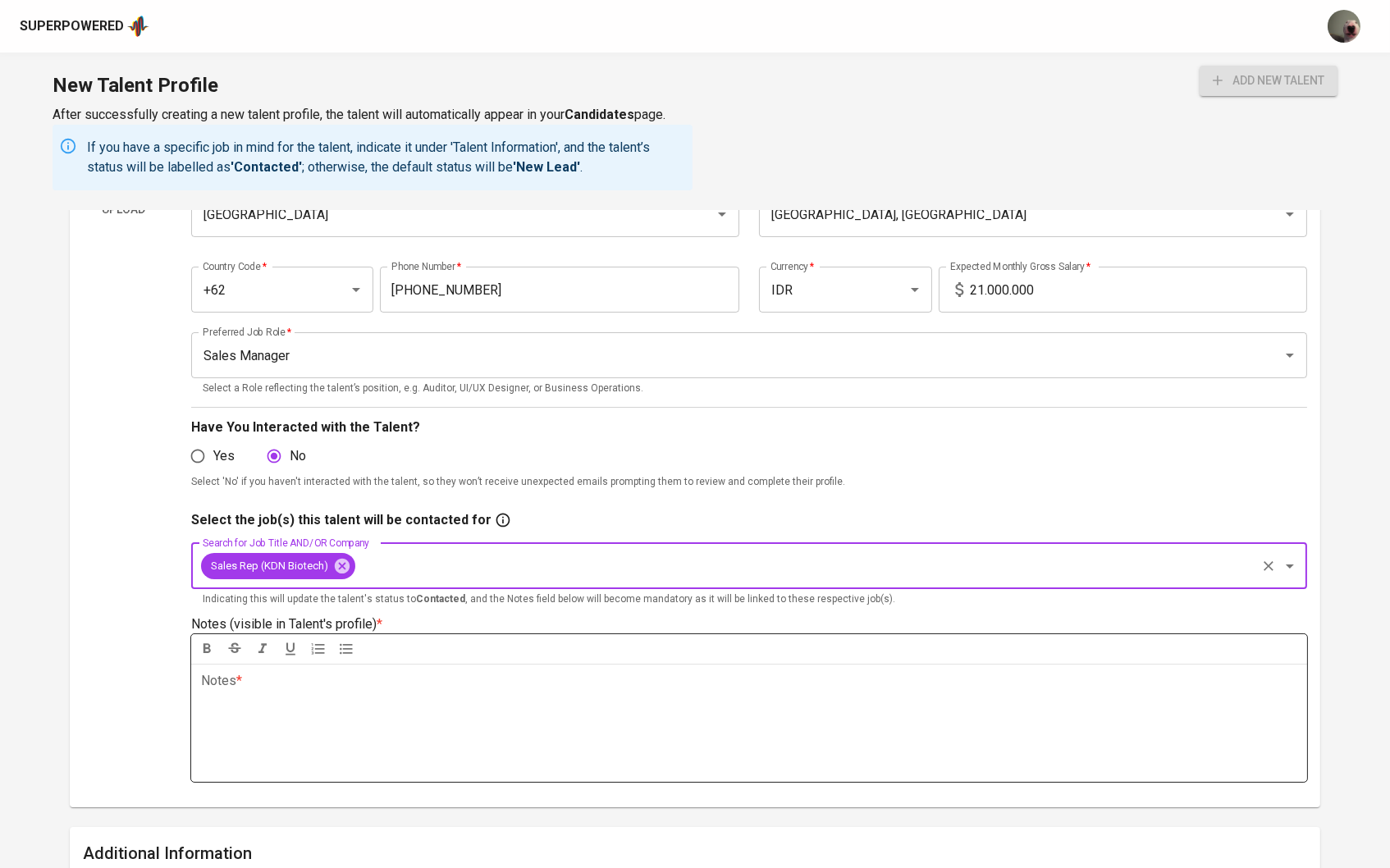
click at [400, 654] on div at bounding box center [750, 649] width 1116 height 29
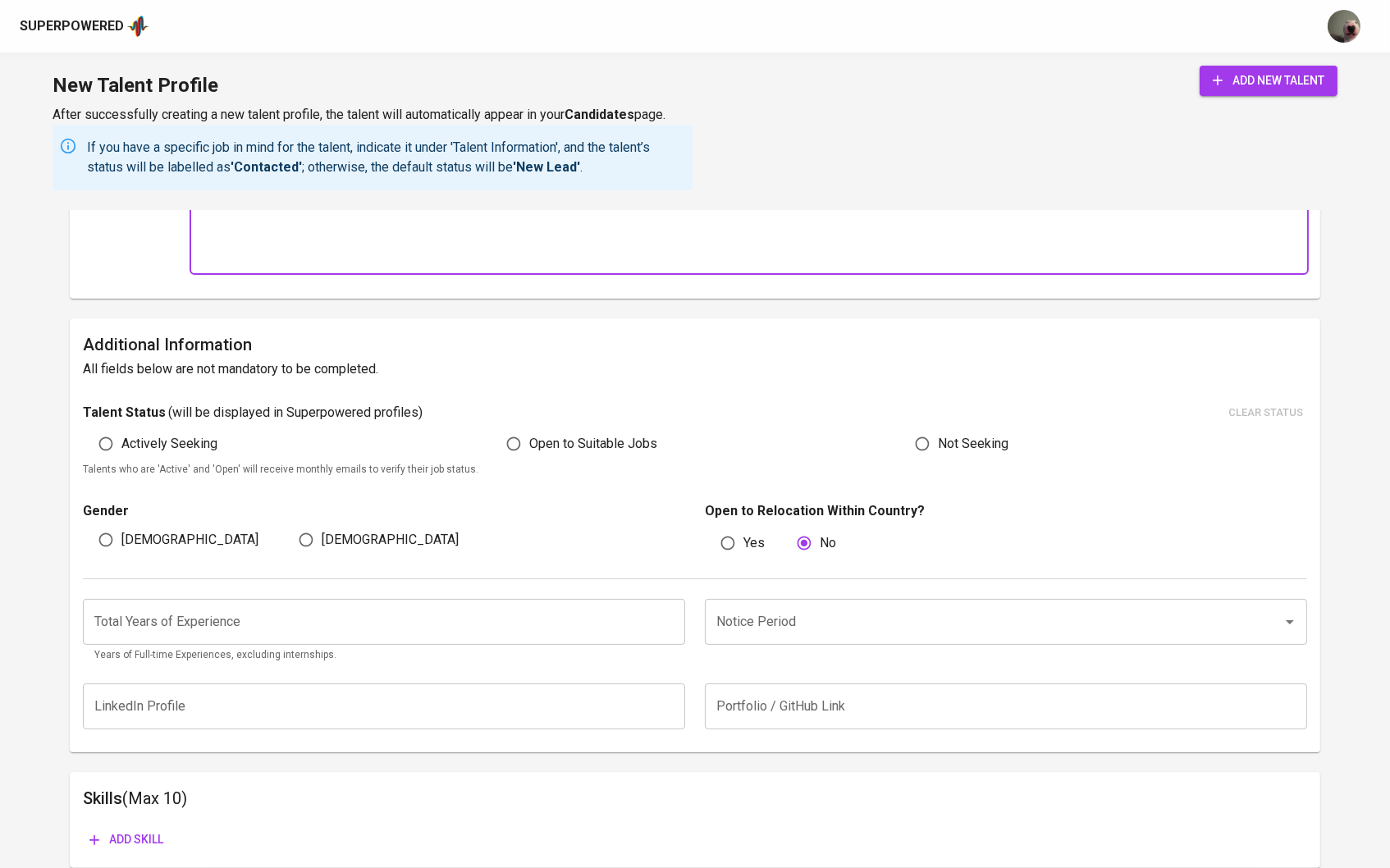
scroll to position [696, 0]
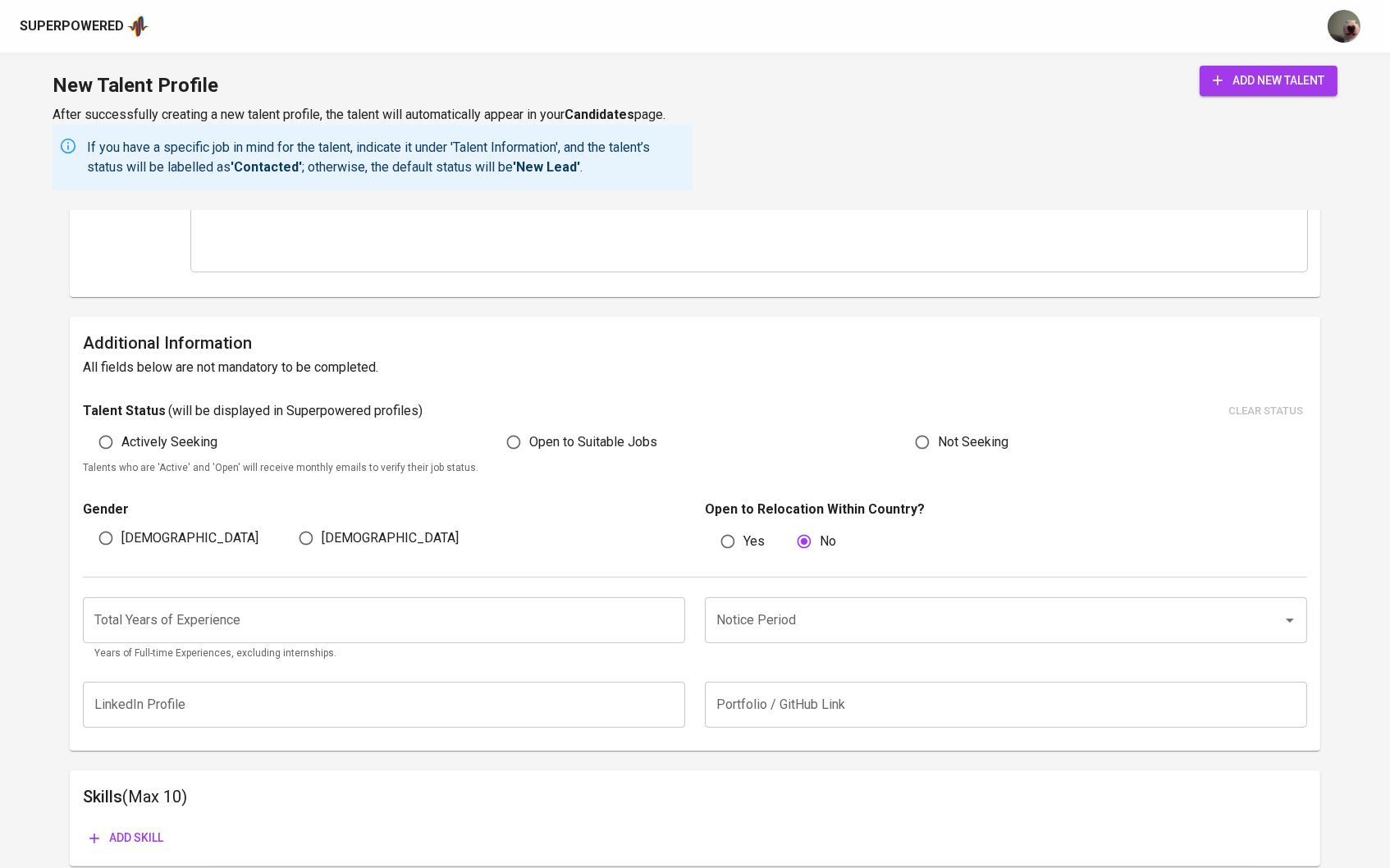
click at [1248, 57] on div "New Talent Profile After successfully creating a new talent profile, the talent…" at bounding box center [695, 131] width 1390 height 157
click at [1249, 86] on span "add new talent" at bounding box center [1268, 80] width 111 height 21
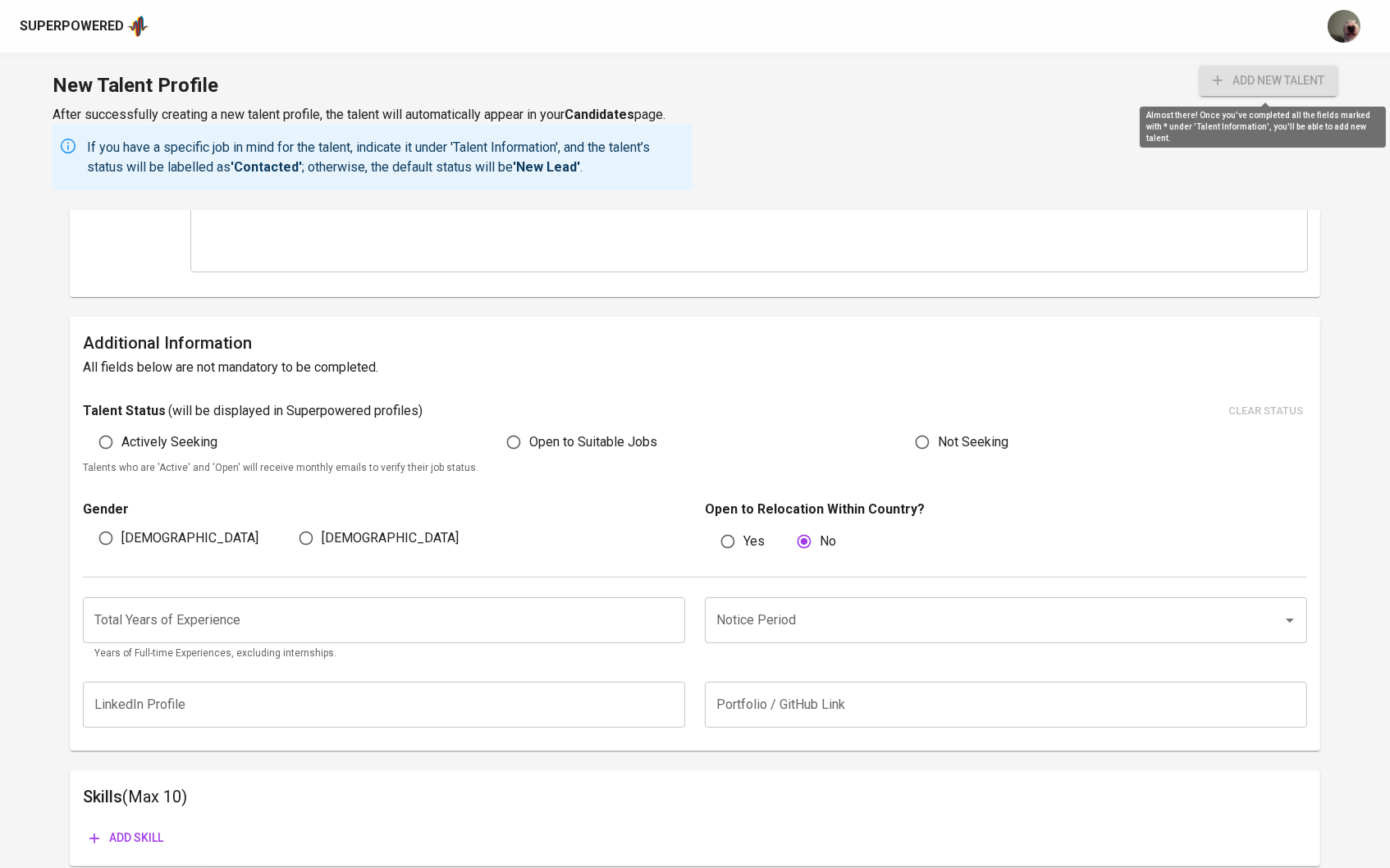
radio input "true"
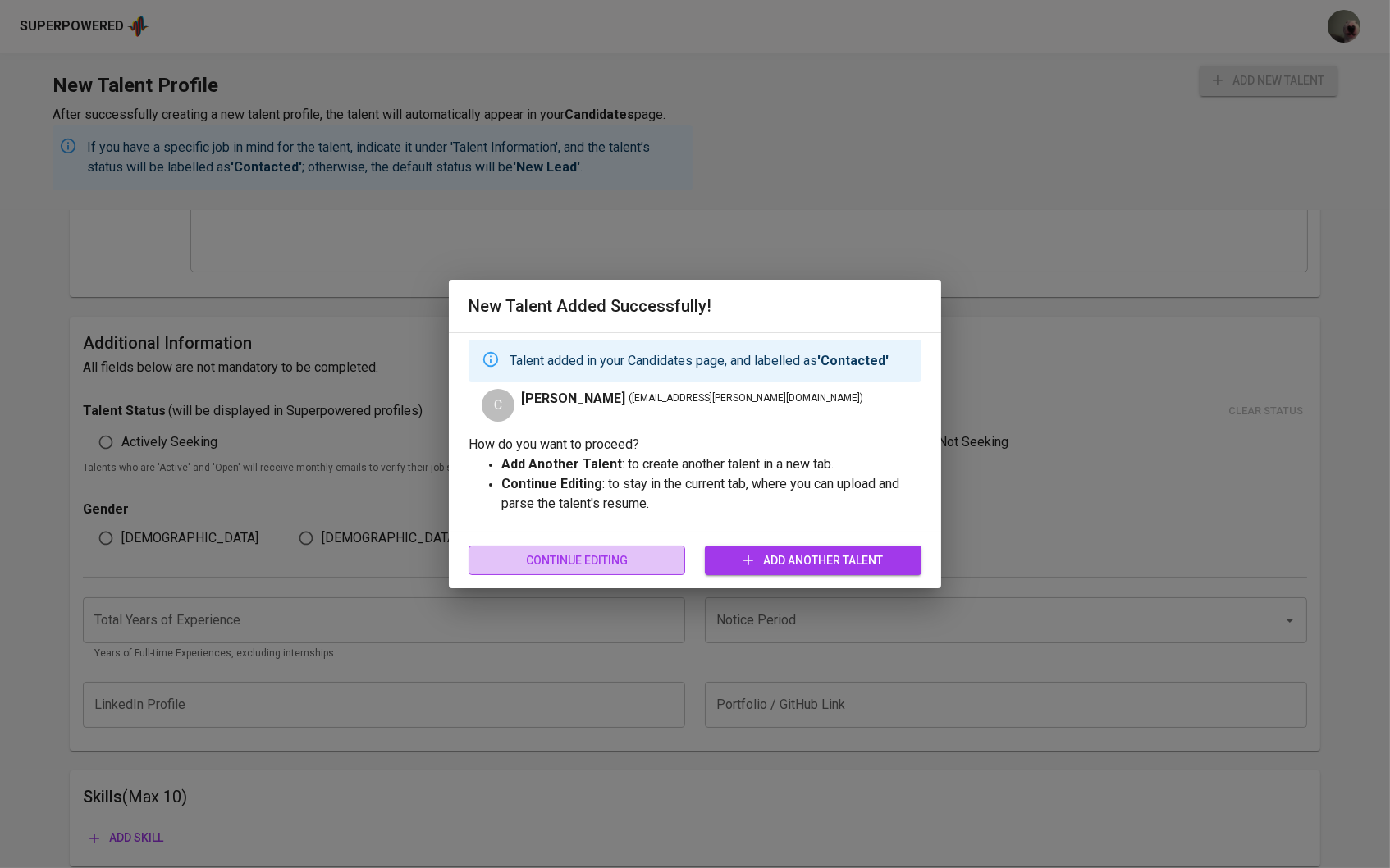
click at [637, 559] on span "Continue Editing" at bounding box center [577, 560] width 191 height 21
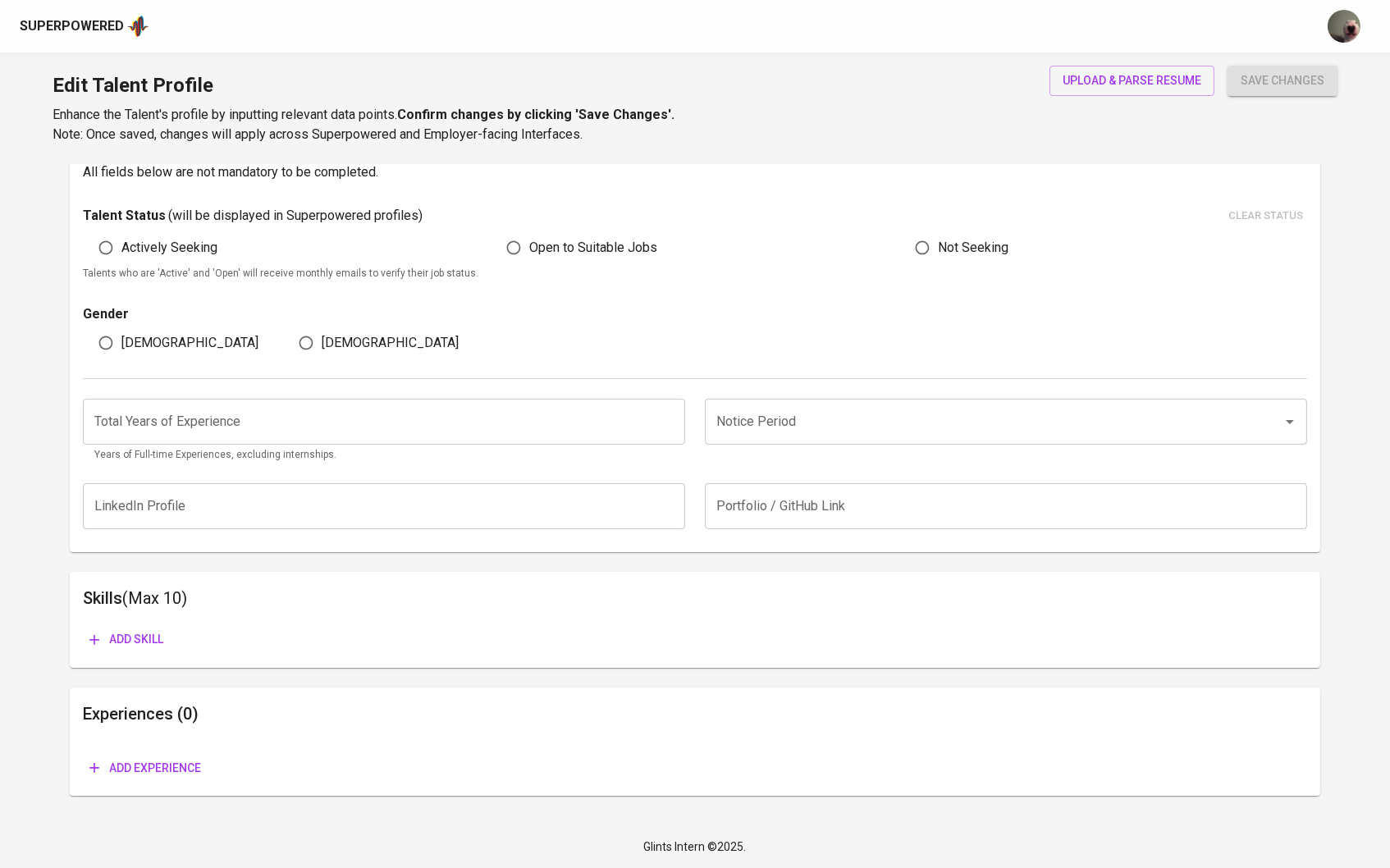
type input "[EMAIL_ADDRESS][PERSON_NAME][DOMAIN_NAME]"
type input "[PERSON_NAME]"
type input "[GEOGRAPHIC_DATA]"
type input "[GEOGRAPHIC_DATA], [GEOGRAPHIC_DATA]"
type input "+62"
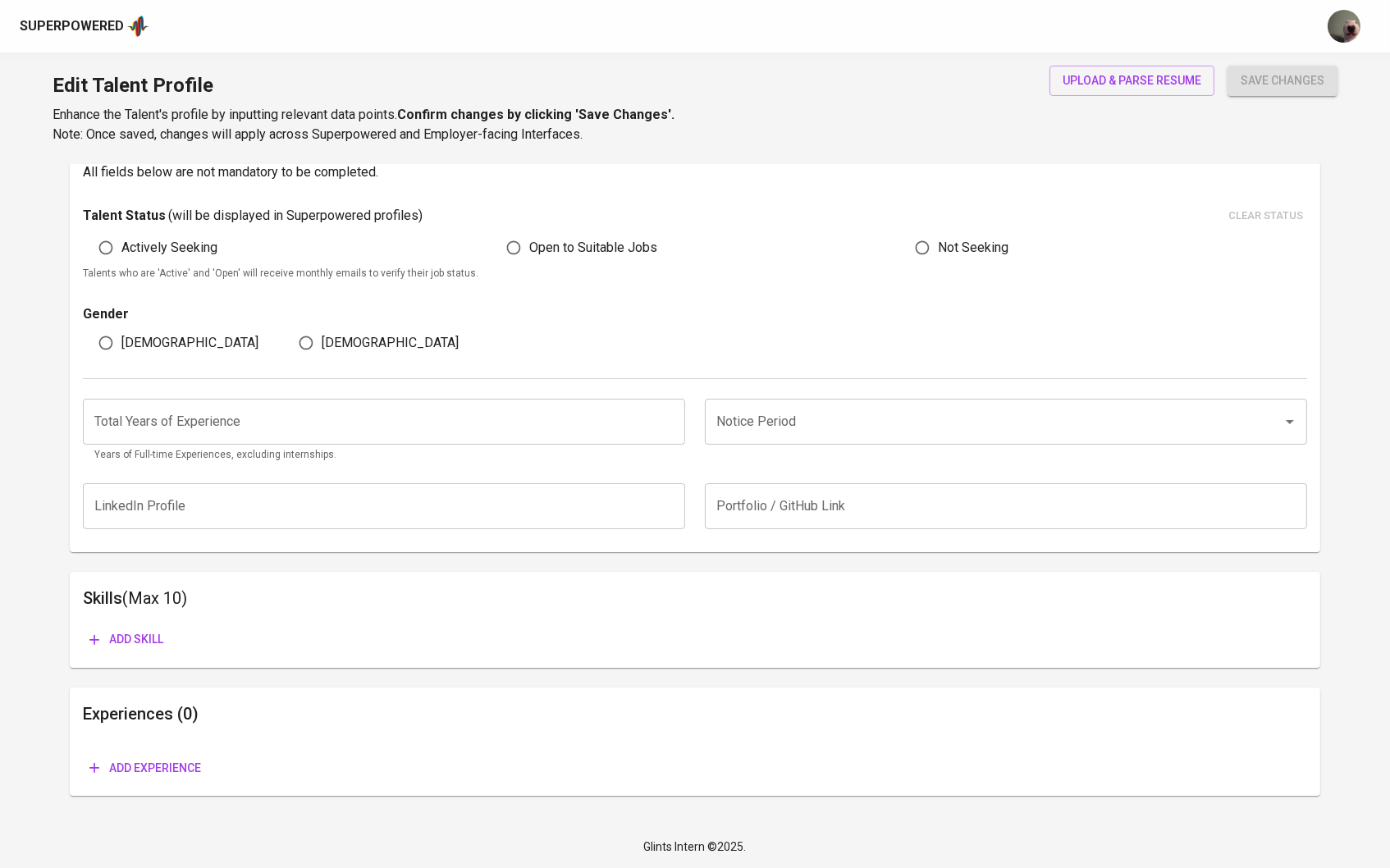
type input "[PHONE_NUMBER]"
type input "IDR"
type input "Sales Manager"
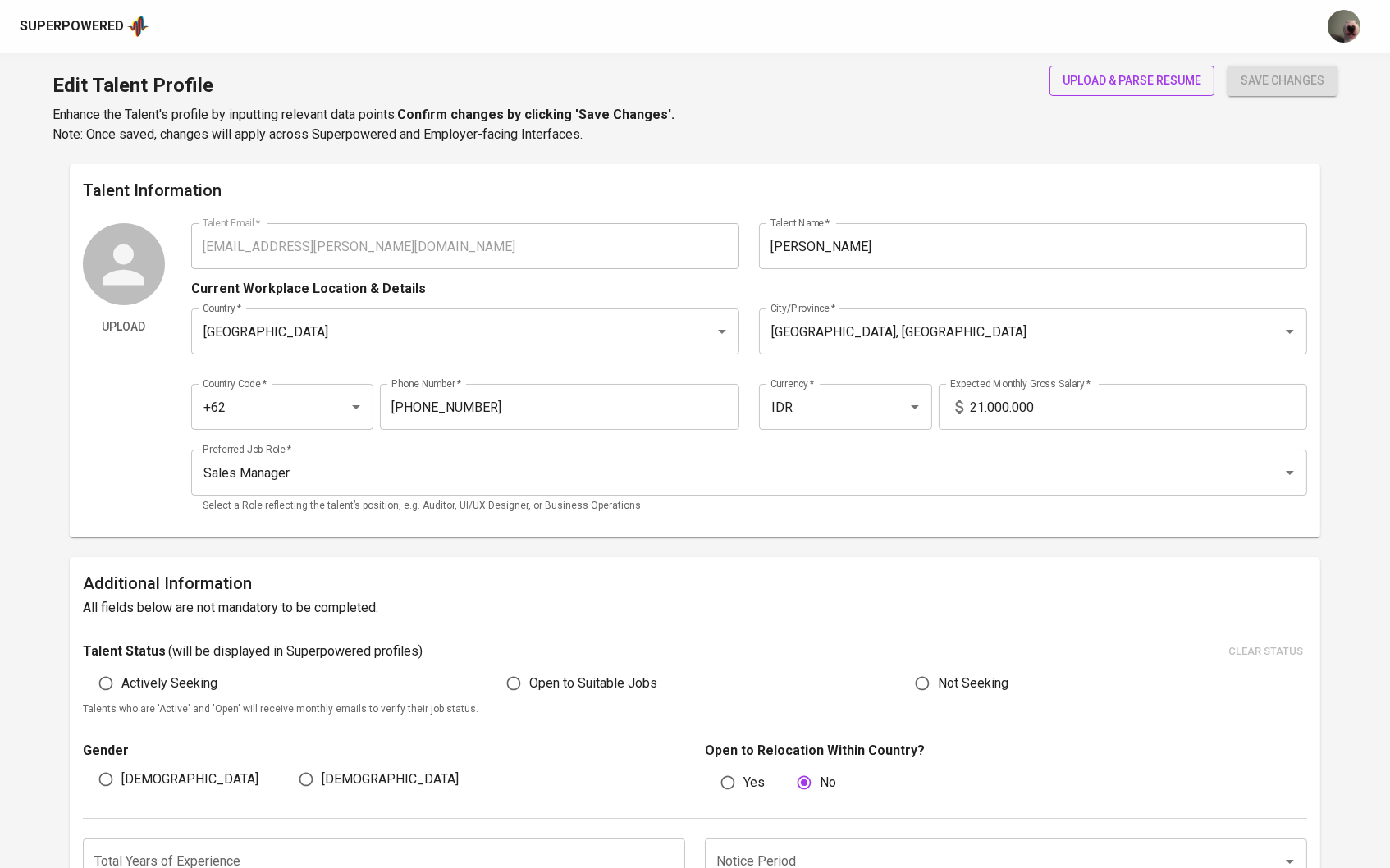
click at [1114, 84] on span "upload & parse resume" at bounding box center [1132, 80] width 139 height 21
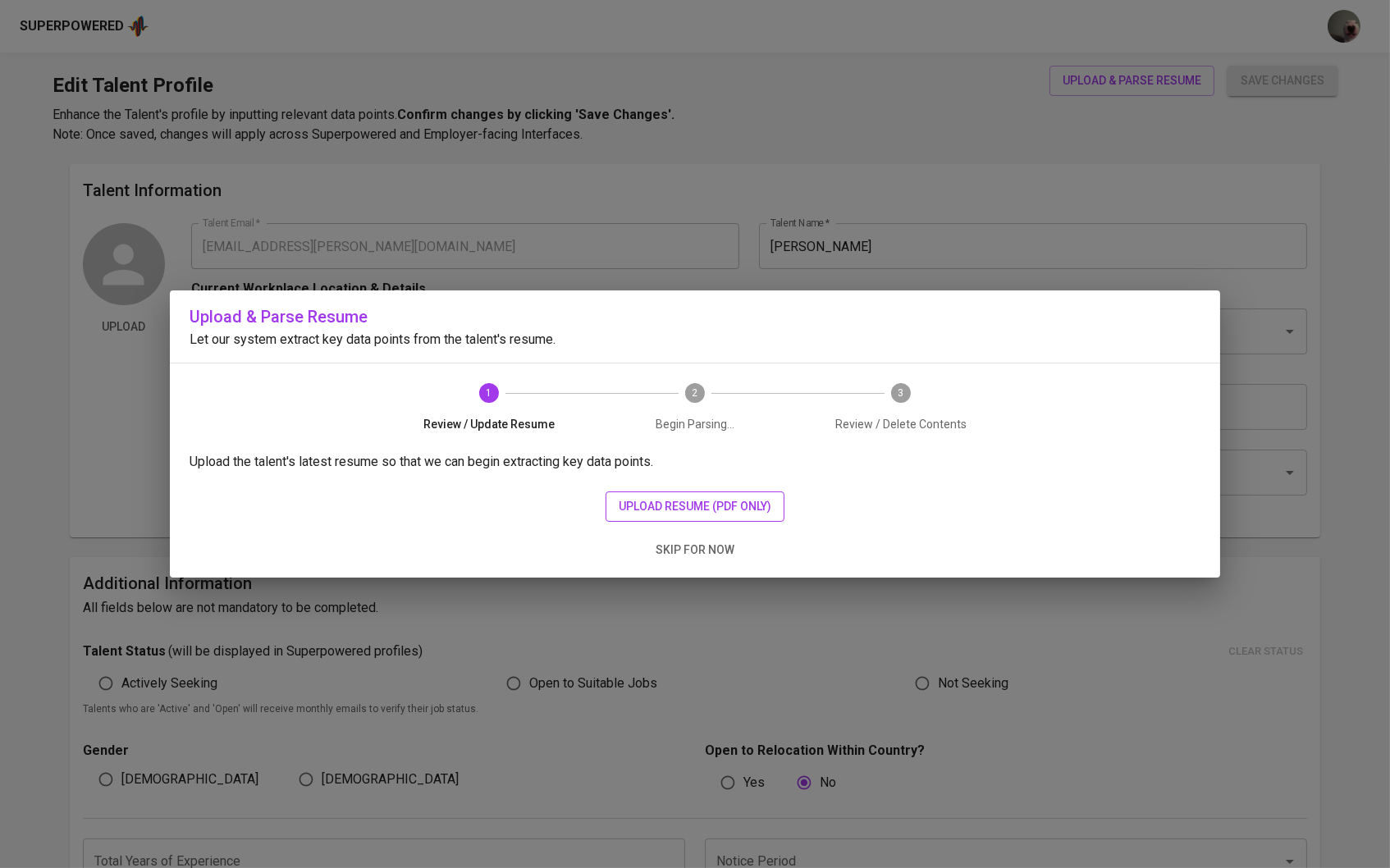
click at [710, 512] on span "upload resume (pdf only)" at bounding box center [695, 506] width 152 height 21
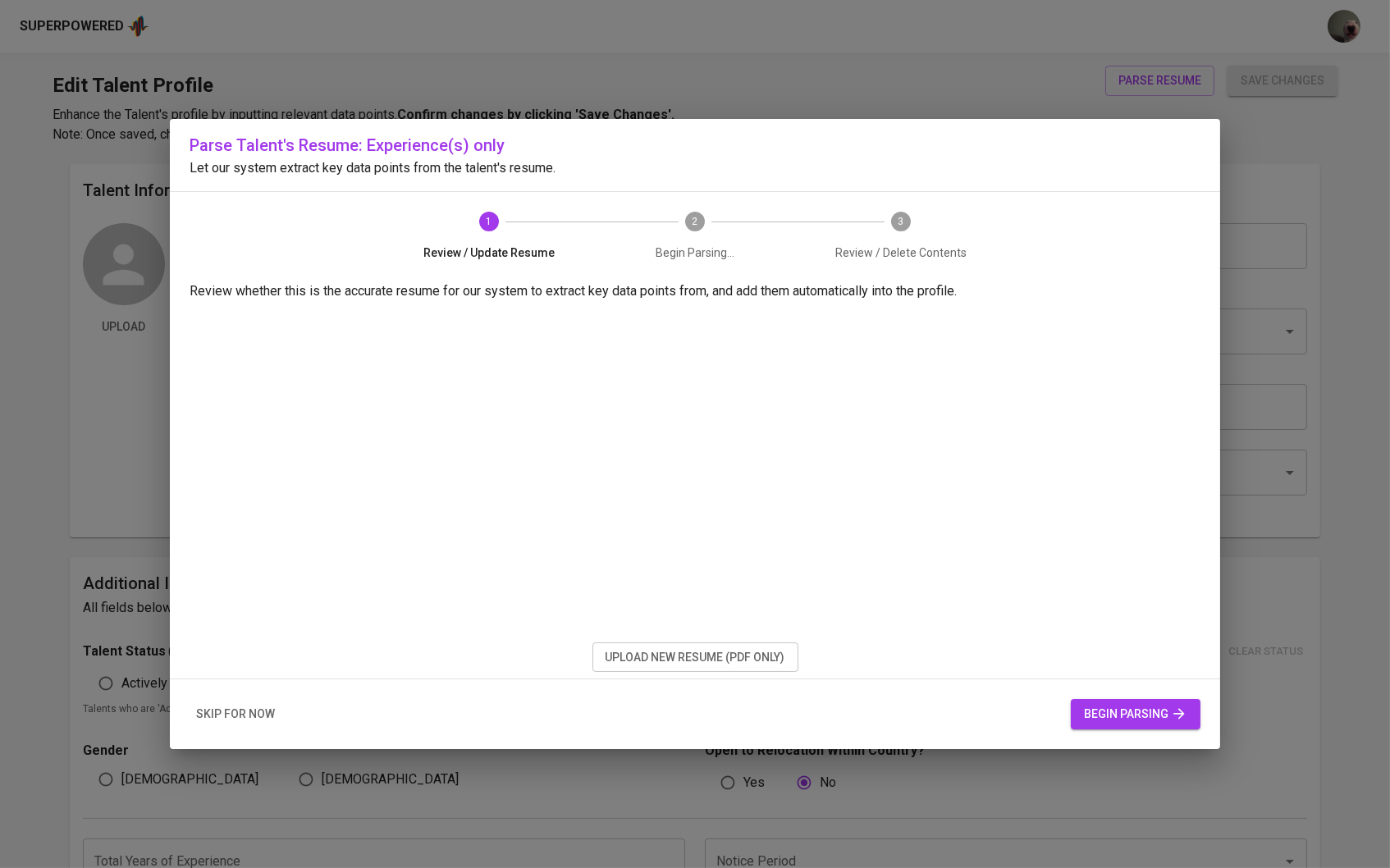
click at [1118, 721] on span "begin parsing" at bounding box center [1136, 714] width 104 height 21
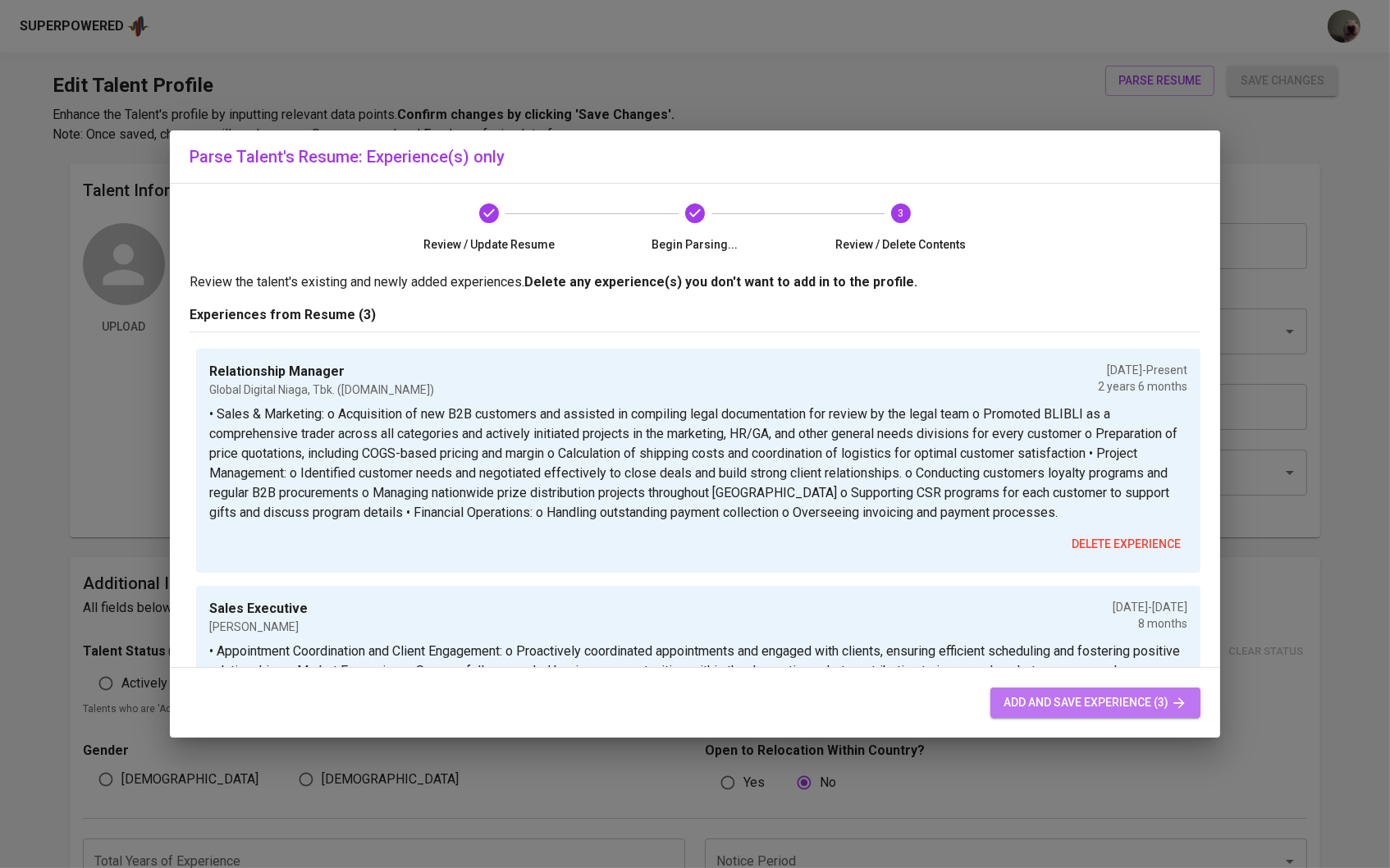
click at [1117, 691] on button "add and save experience (3)" at bounding box center [1095, 702] width 210 height 30
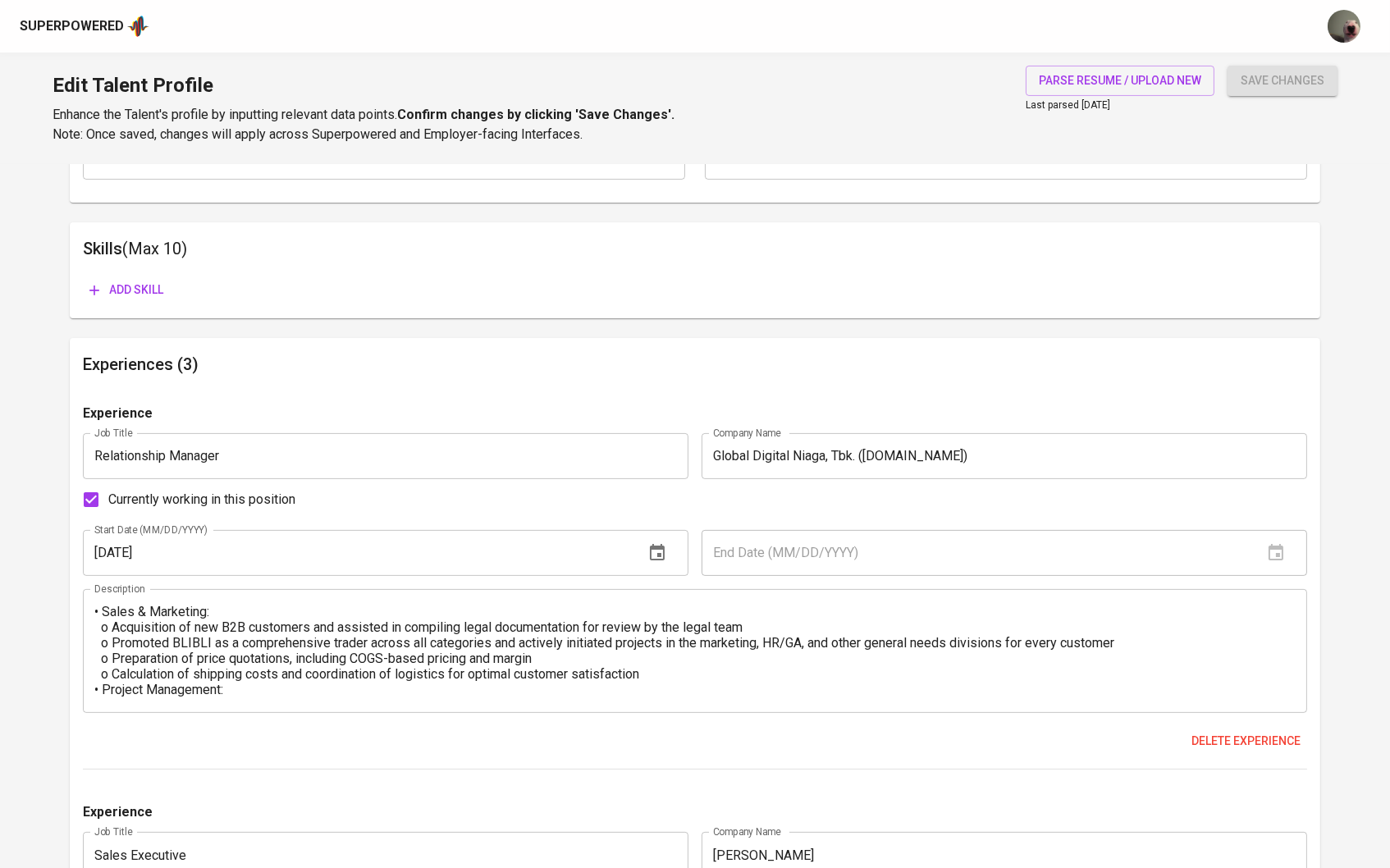
scroll to position [860, 0]
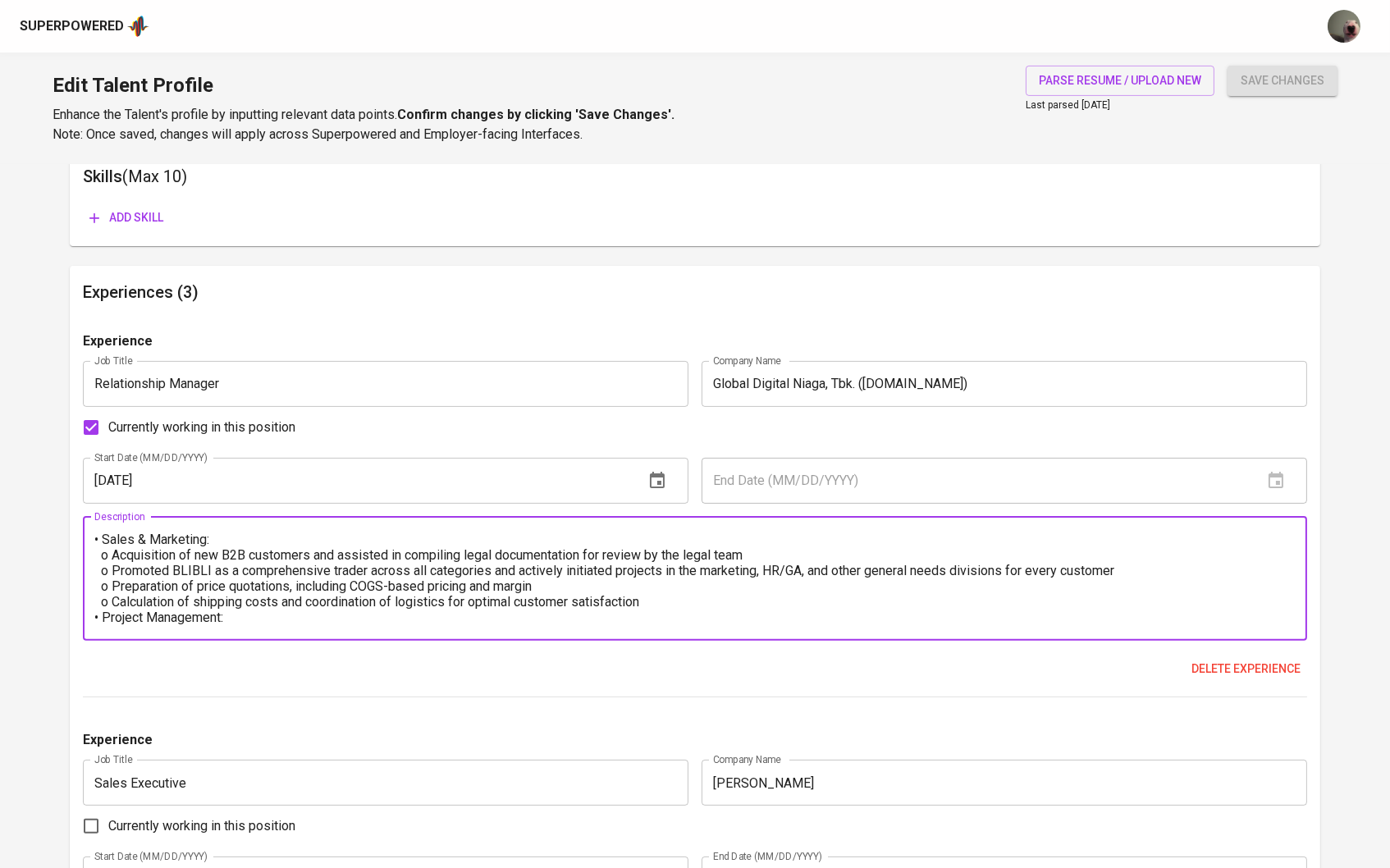
click at [678, 598] on textarea "• Sales & Marketing: o Acquisition of new B2B customers and assisted in compili…" at bounding box center [695, 579] width 1201 height 94
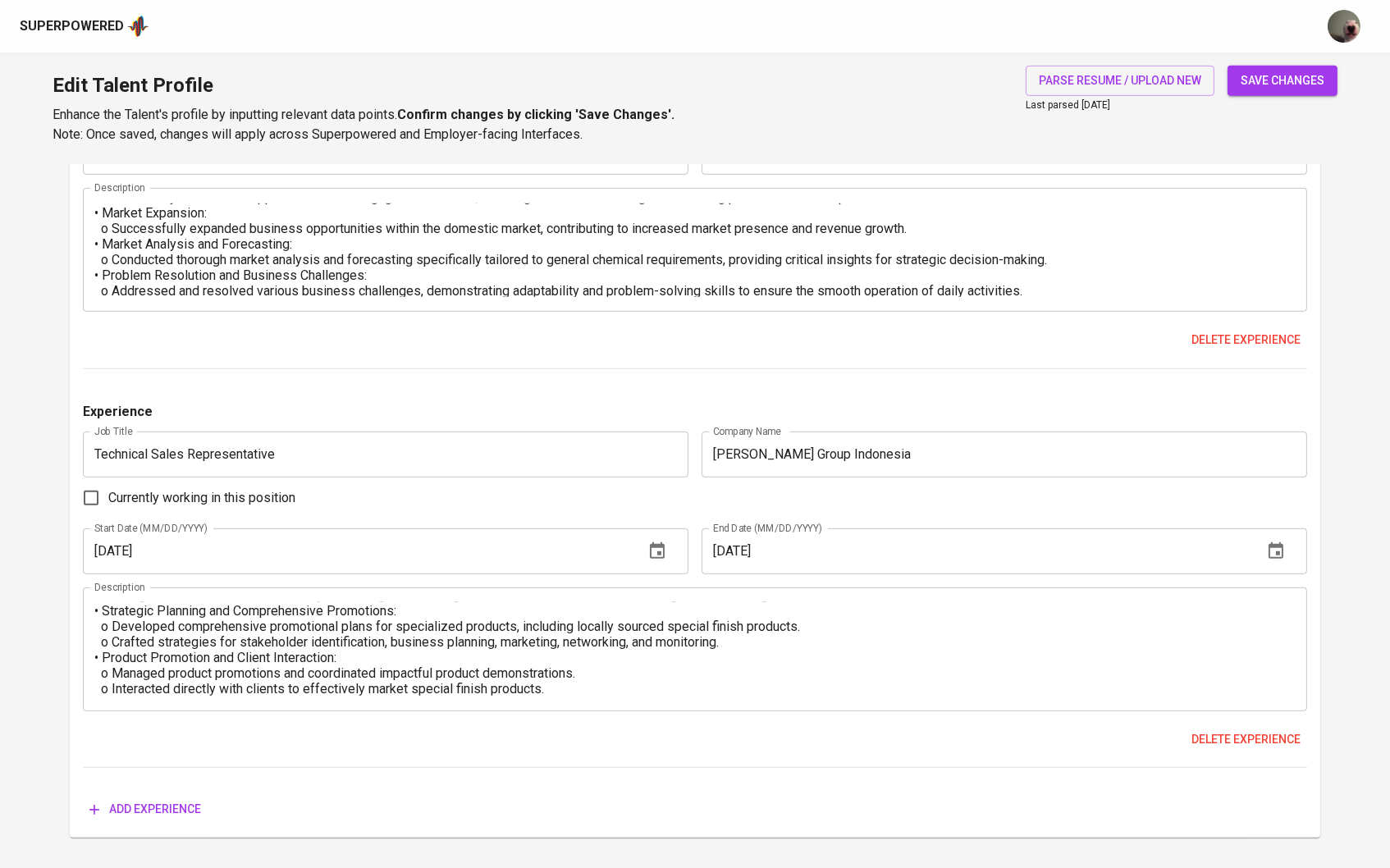
scroll to position [75, 0]
type textarea "• Sales & Marketing: o Acquisition of new B2B customers and assisted in compili…"
click at [1289, 89] on span "save changes" at bounding box center [1282, 80] width 84 height 21
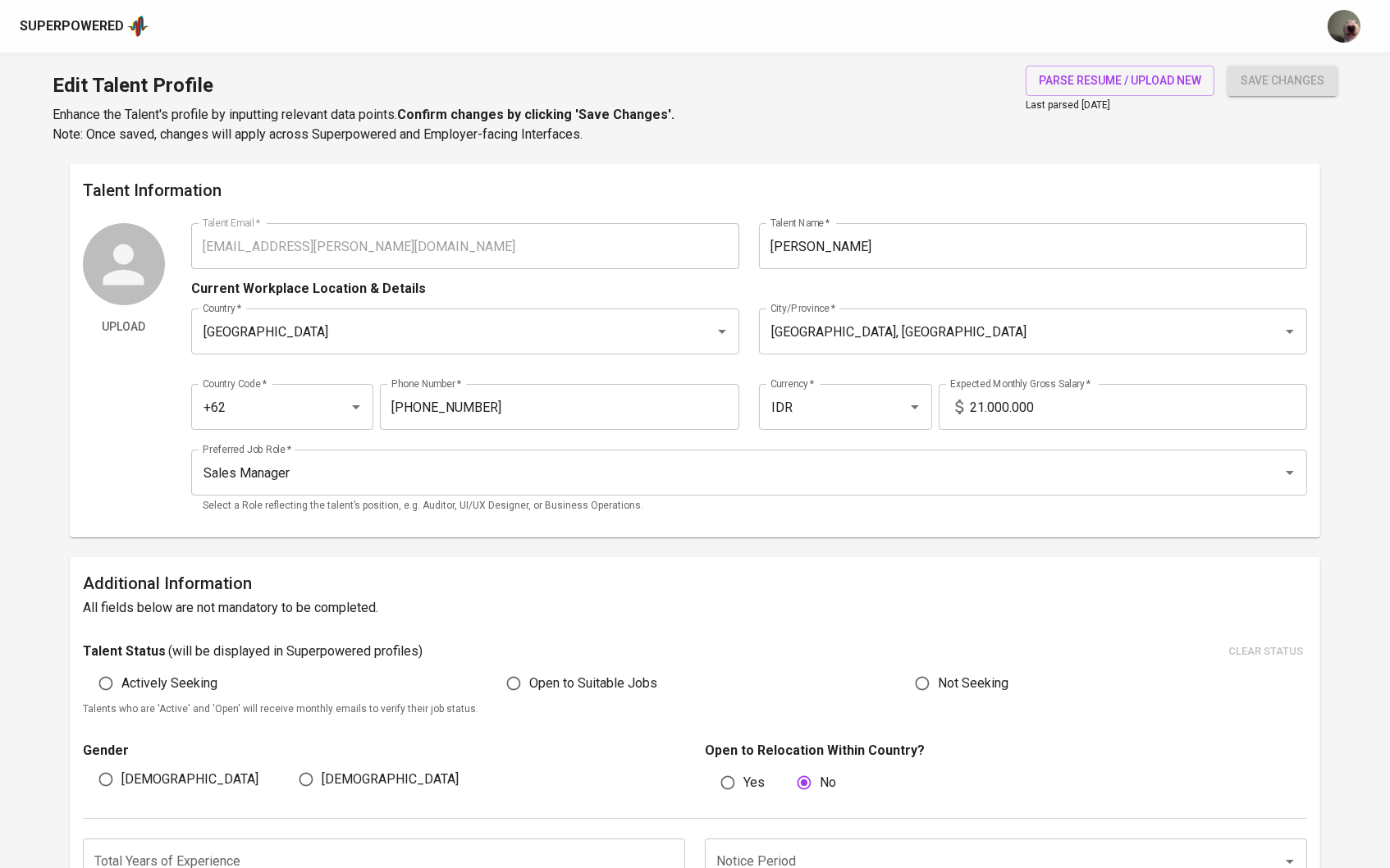
scroll to position [0, 0]
click at [1253, 89] on span "save changes" at bounding box center [1282, 80] width 84 height 21
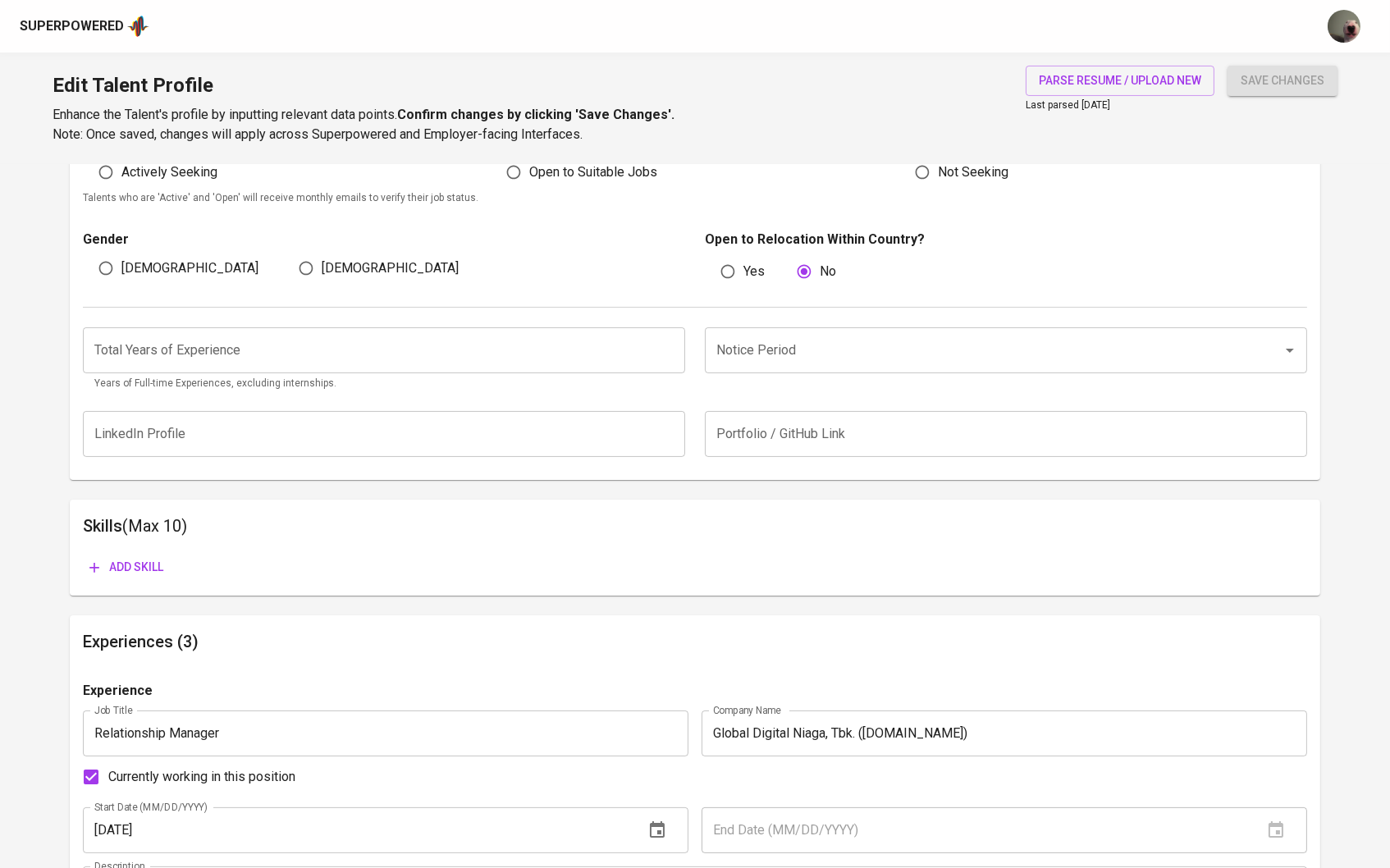
scroll to position [533, 0]
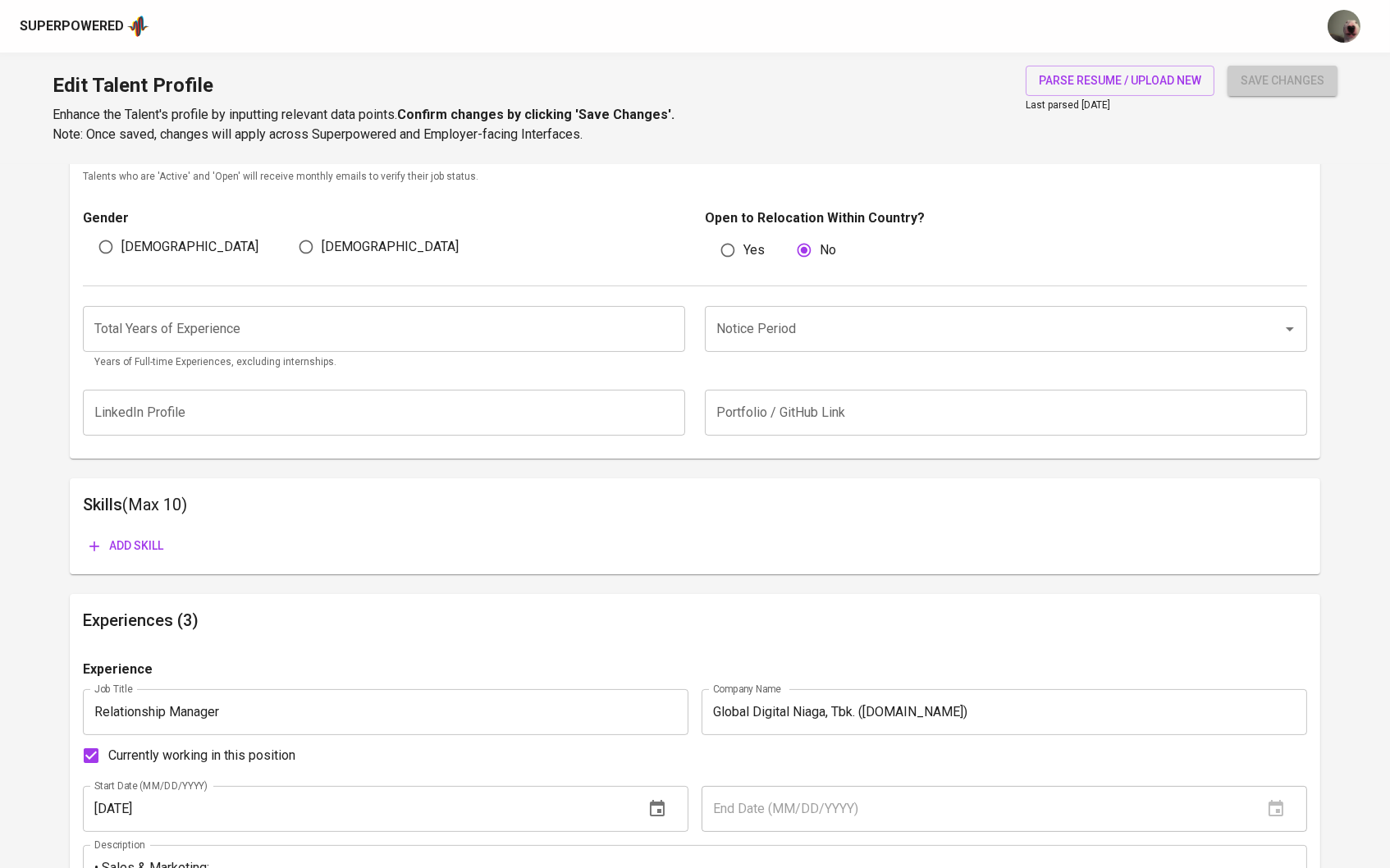
click at [1265, 84] on span "save changes" at bounding box center [1282, 80] width 84 height 21
click at [956, 286] on div "Total Years of Experience Total Years of Experience Years of Full-time Experien…" at bounding box center [695, 333] width 1225 height 95
click at [911, 347] on div "Notice Period" at bounding box center [1006, 328] width 602 height 46
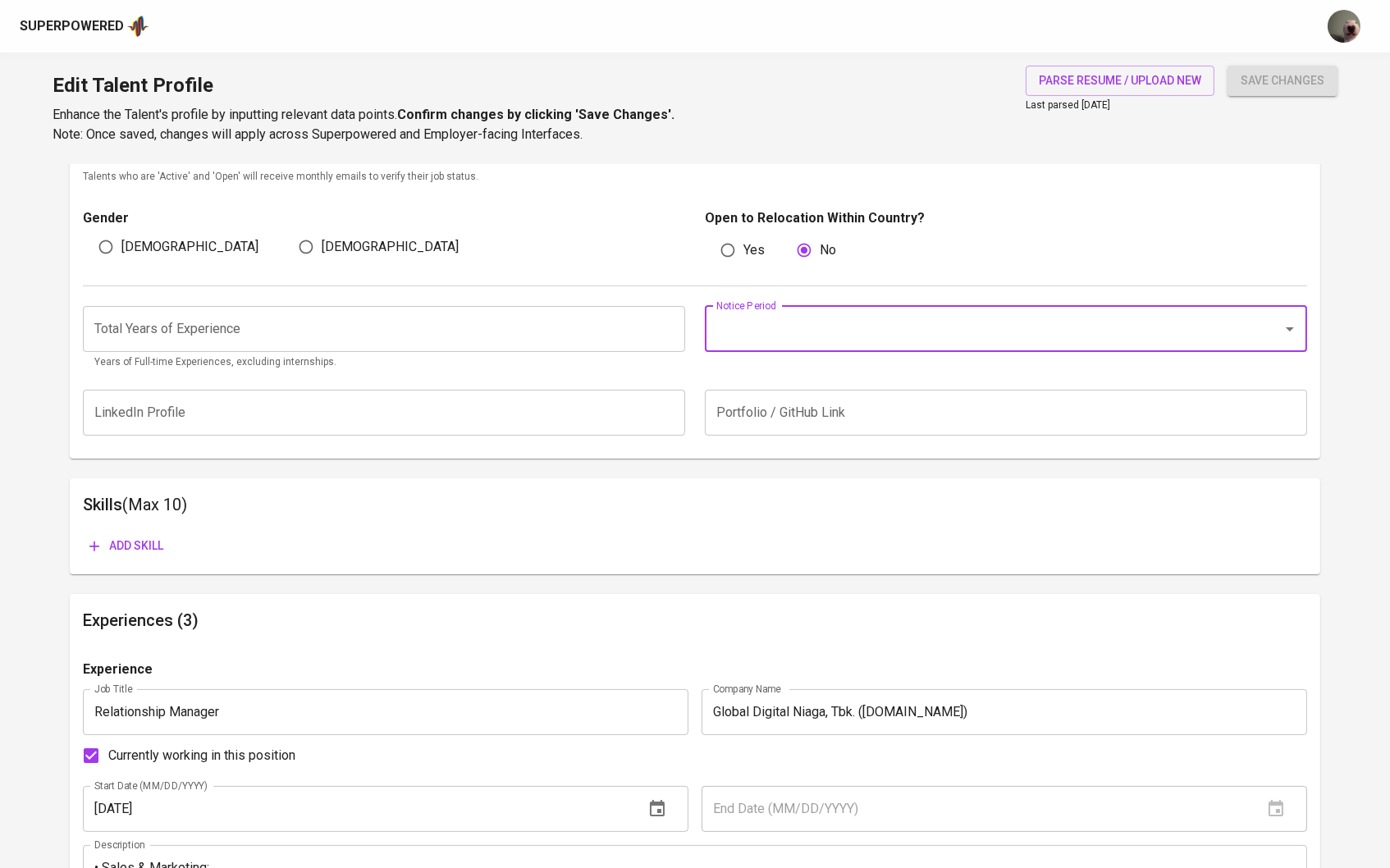
click at [1295, 337] on icon "Open" at bounding box center [1289, 328] width 20 height 20
click at [964, 469] on li "1 Month" at bounding box center [1006, 464] width 602 height 29
type input "1 Month"
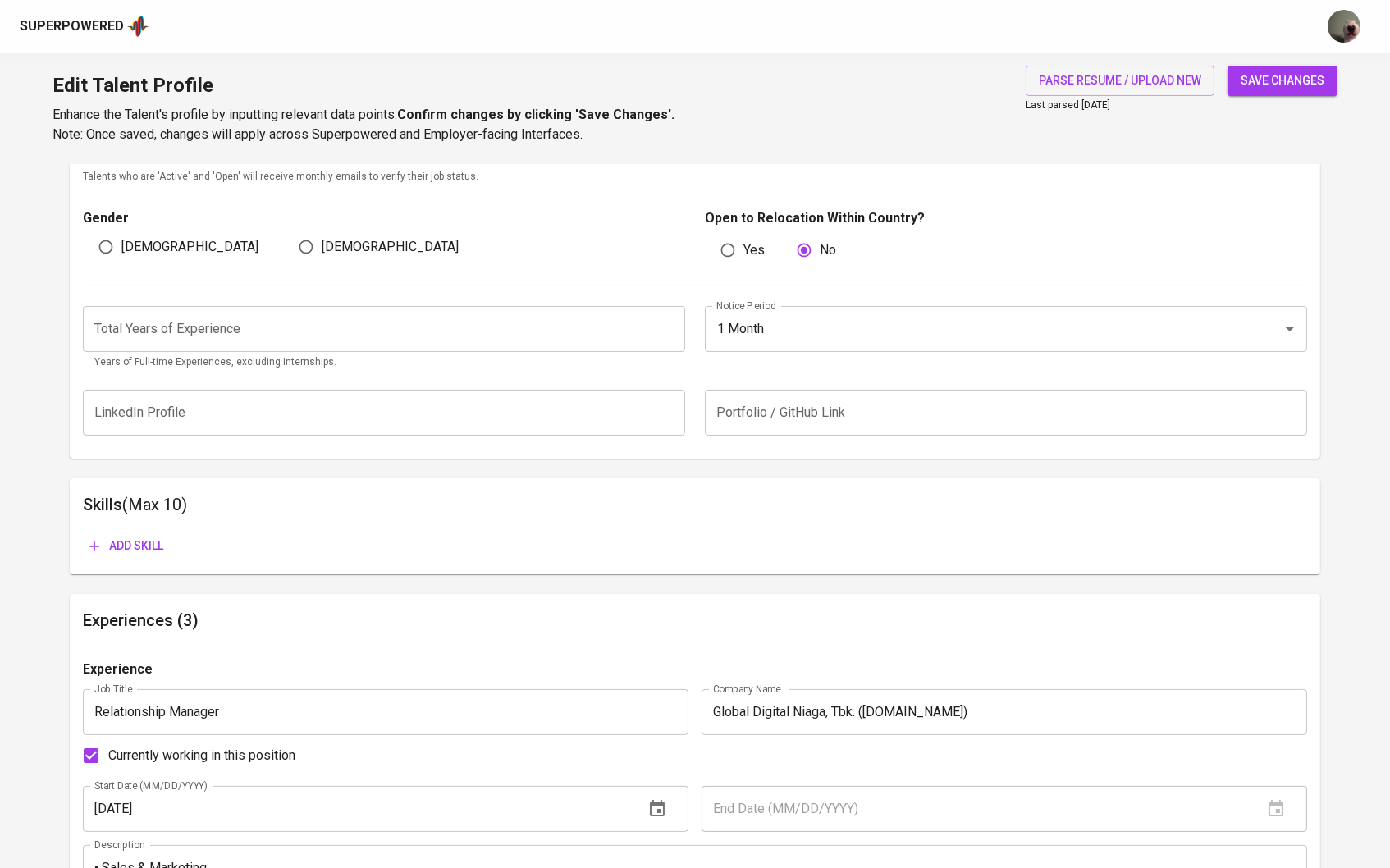
click at [866, 427] on input "text" at bounding box center [1006, 412] width 602 height 46
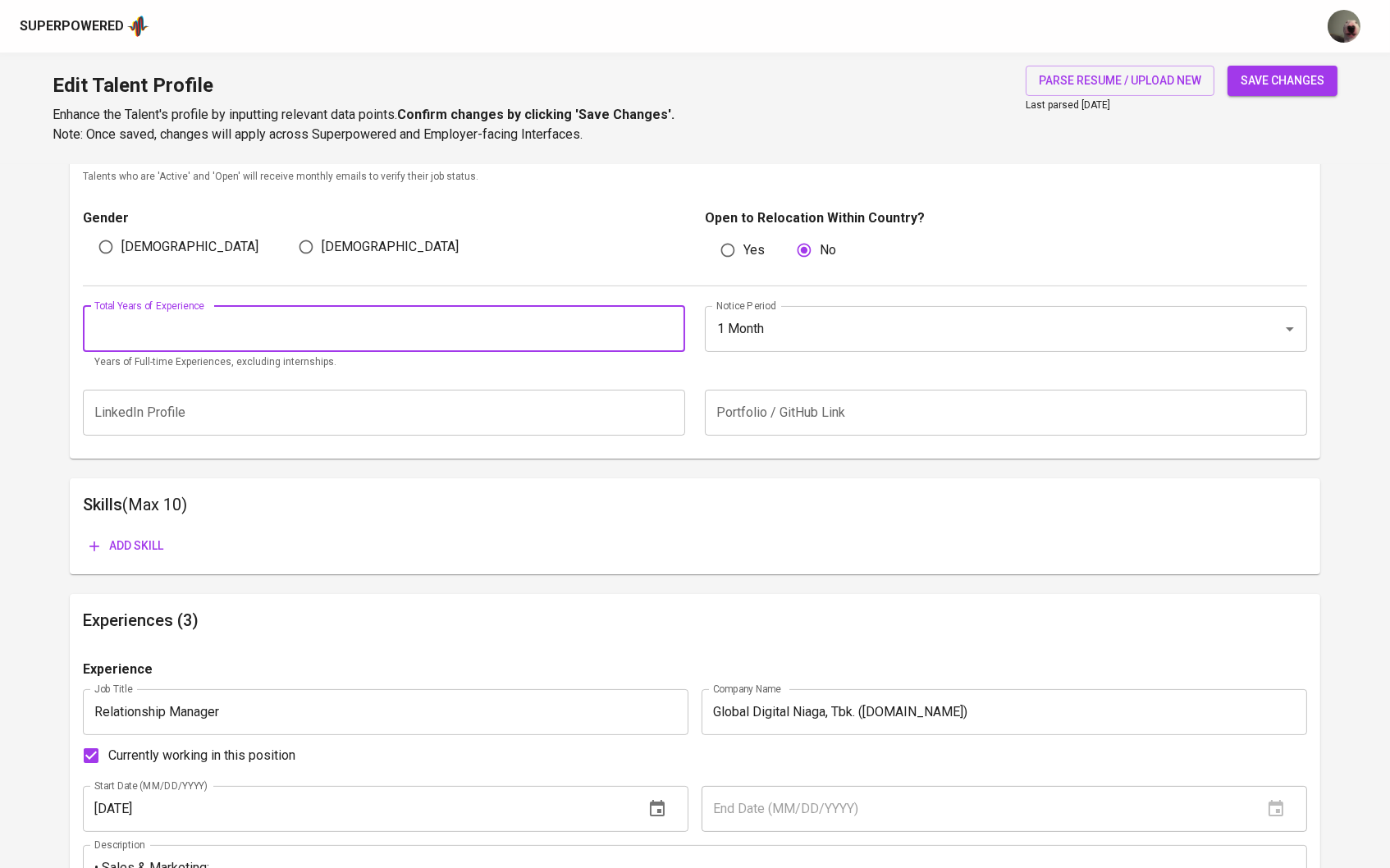
click at [419, 315] on input "number" at bounding box center [384, 328] width 602 height 46
type input "5"
click at [445, 411] on input "text" at bounding box center [384, 412] width 602 height 46
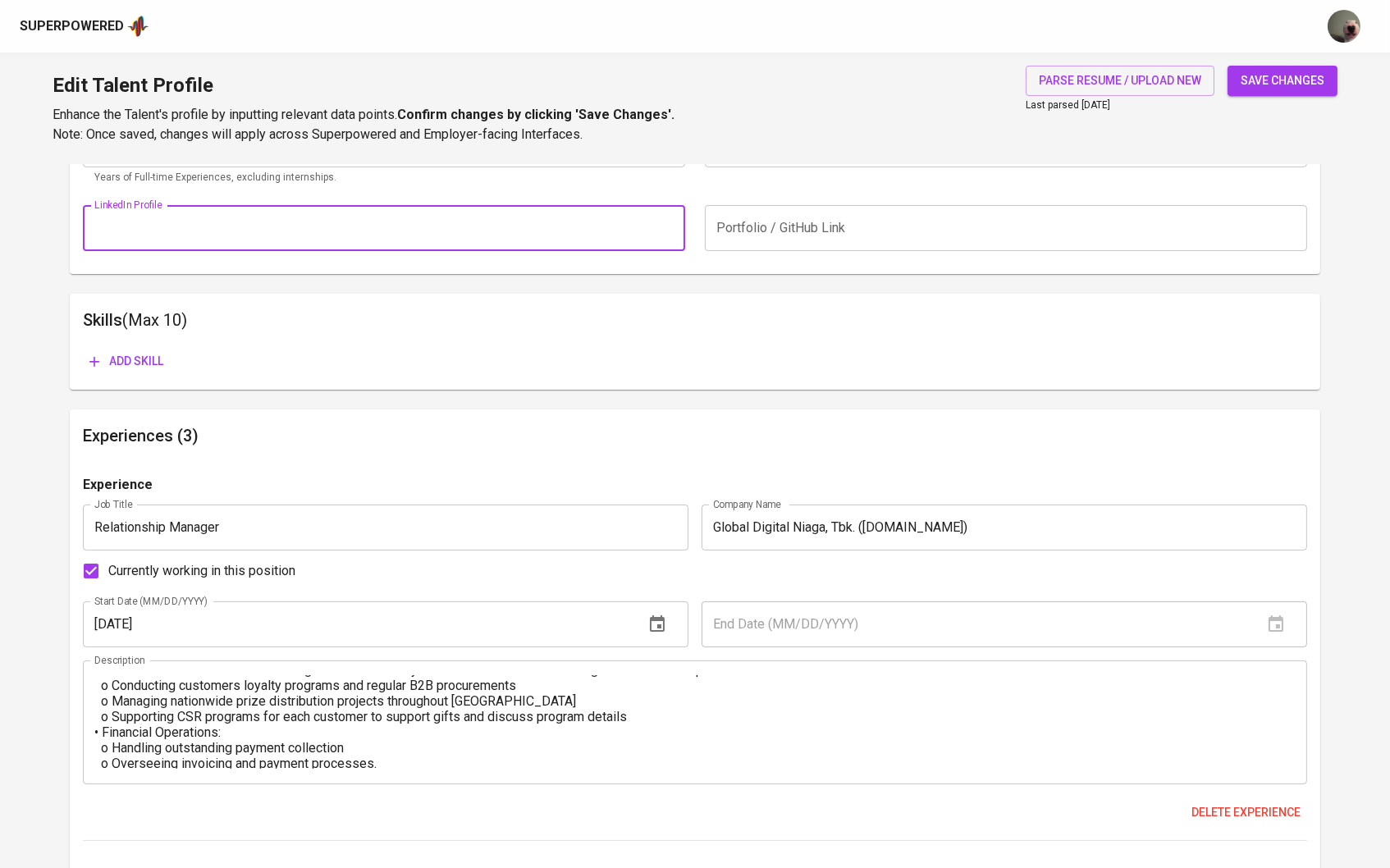
scroll to position [628, 0]
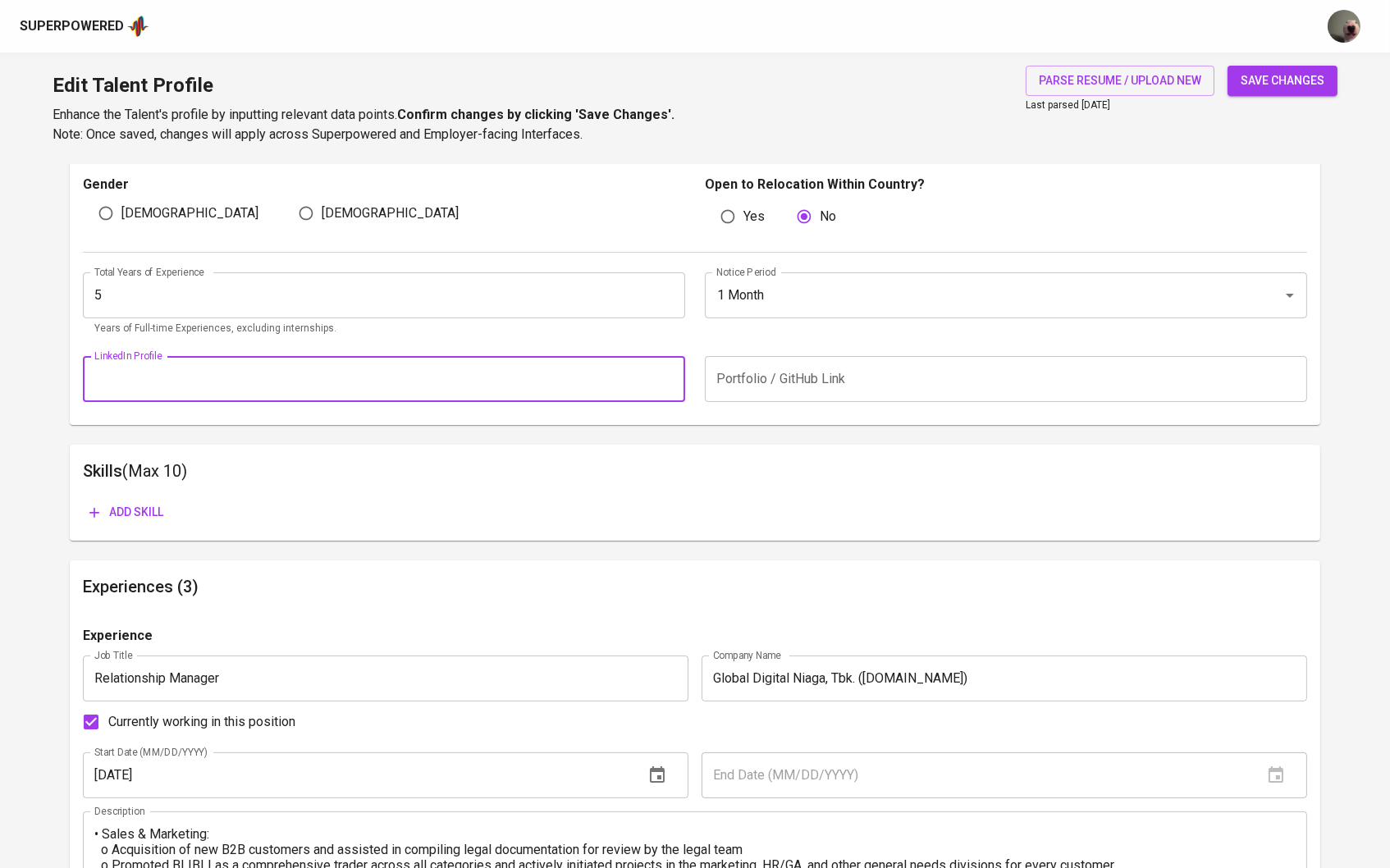
scroll to position [122, 0]
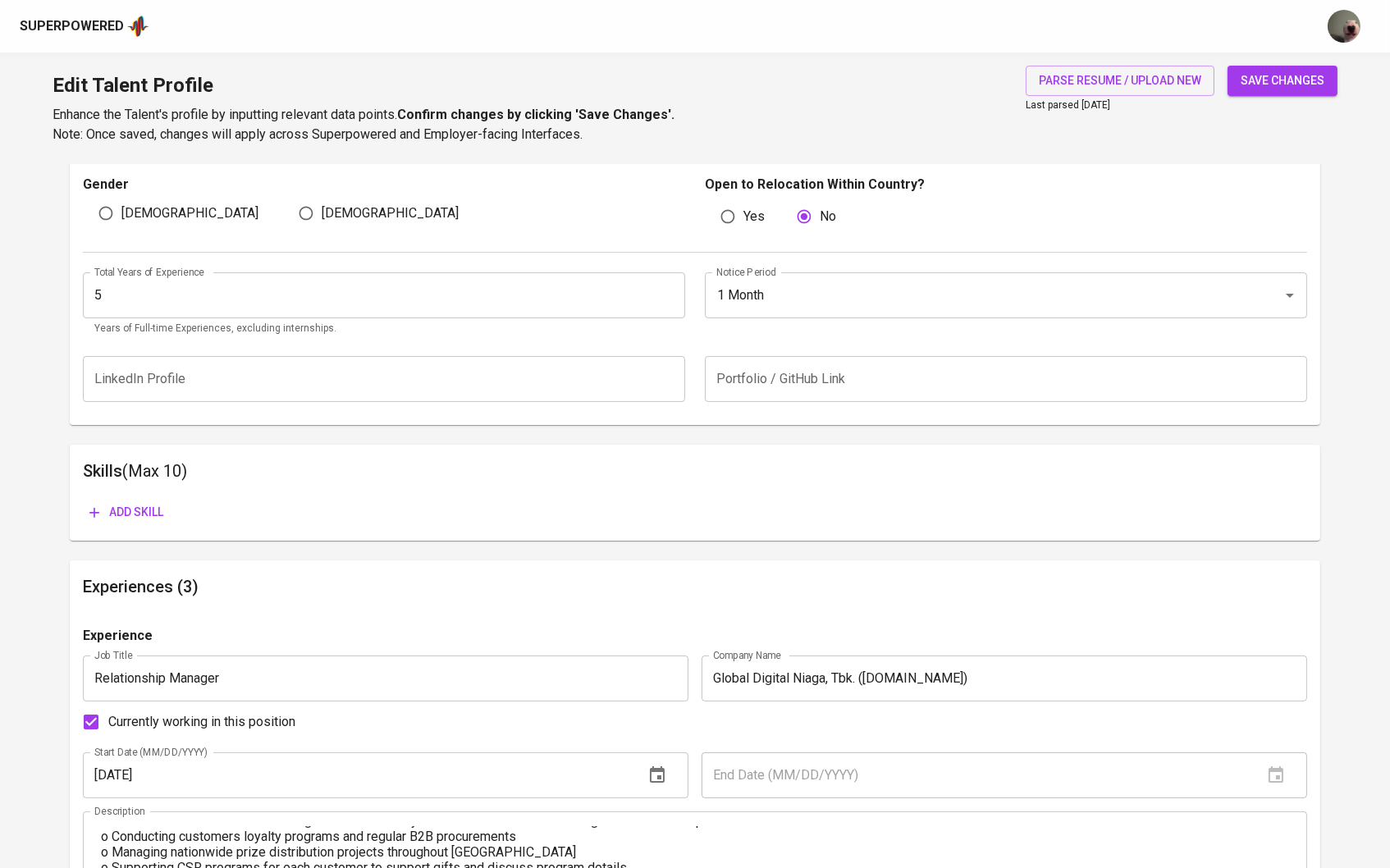
click at [117, 491] on div "Add skill" at bounding box center [695, 505] width 1225 height 43
click at [119, 498] on button "Add skill" at bounding box center [126, 512] width 87 height 30
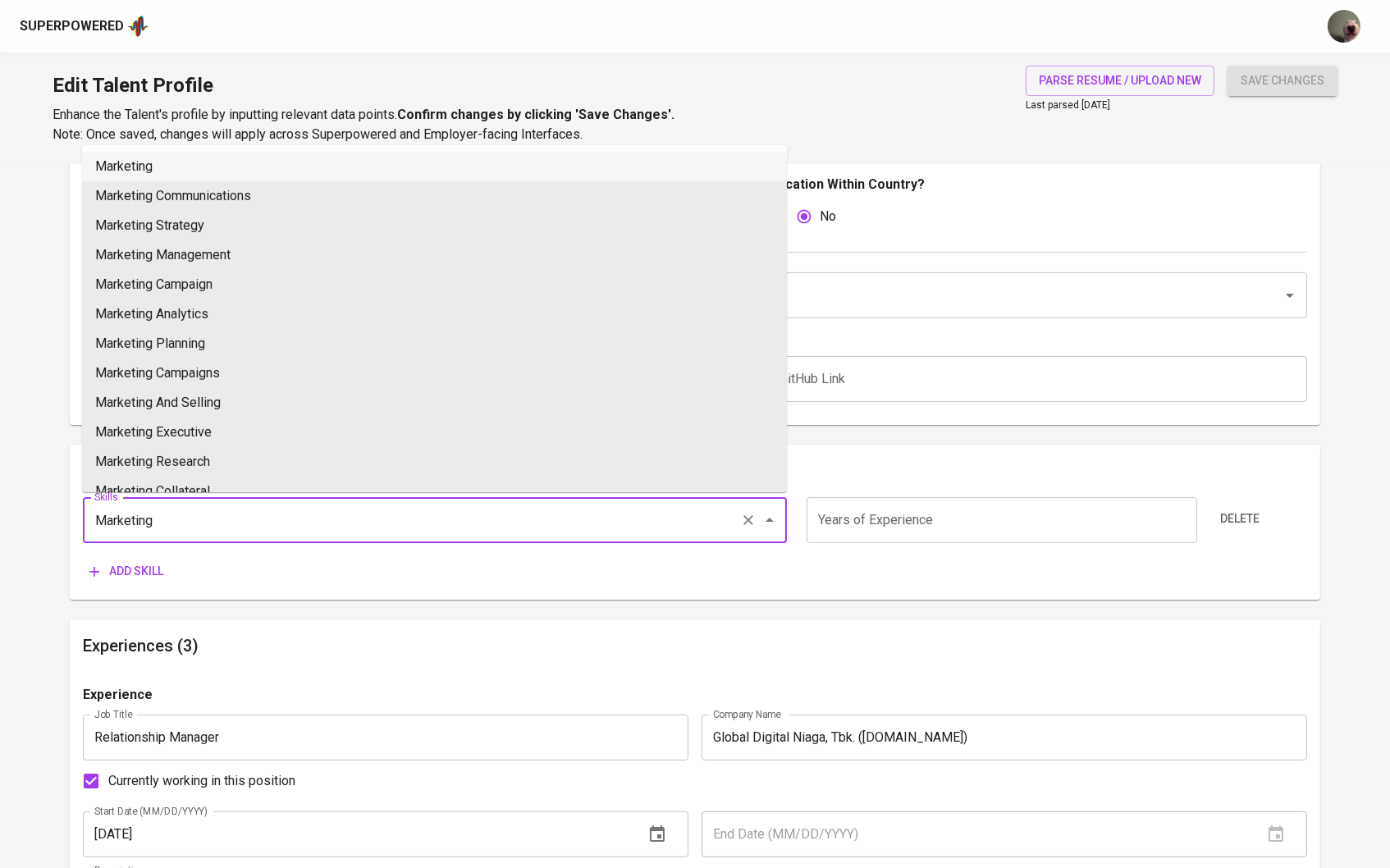
click at [174, 166] on li "Marketing" at bounding box center [434, 166] width 705 height 29
type input "Marketing"
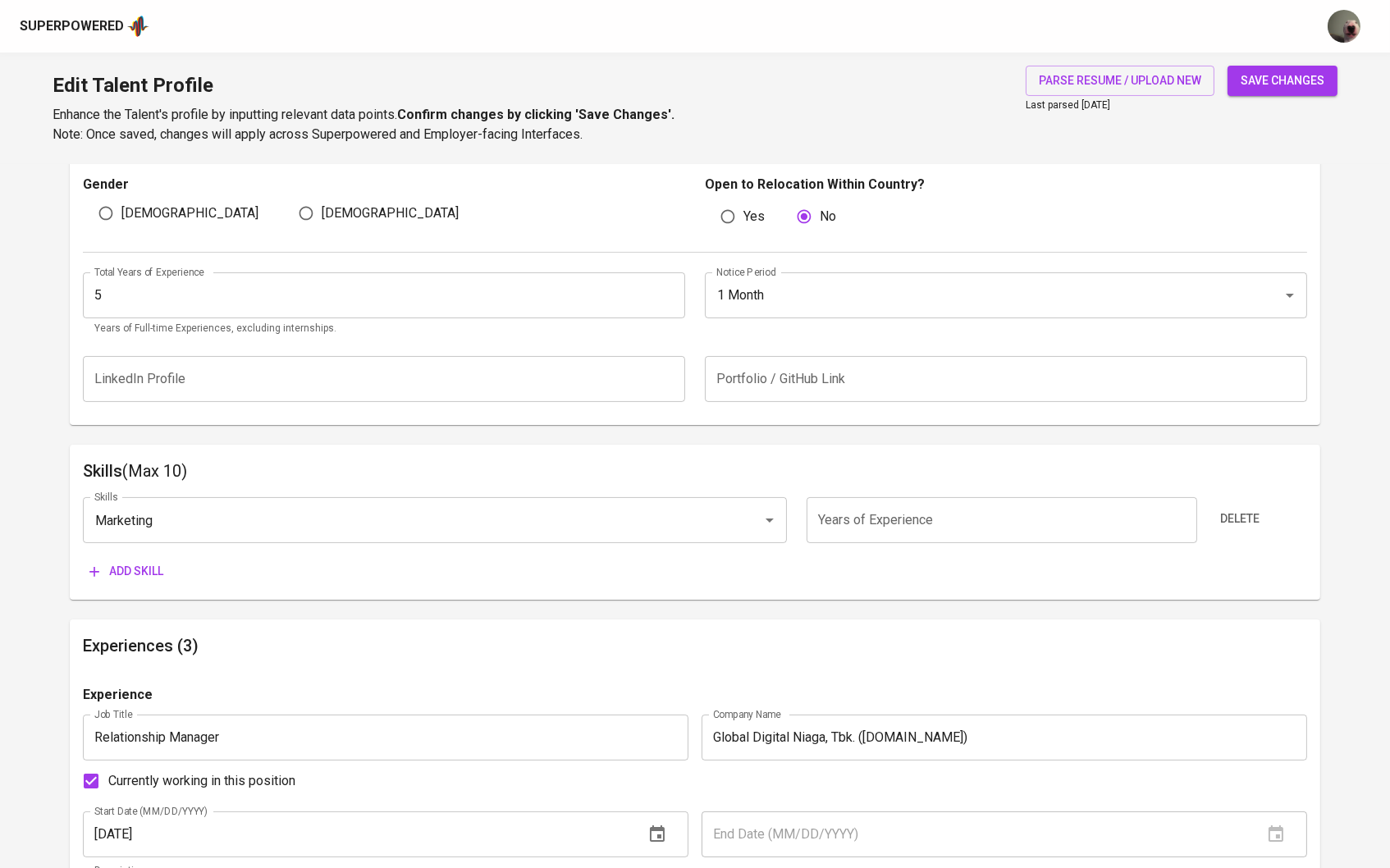
click at [121, 565] on span "Add skill" at bounding box center [126, 571] width 74 height 21
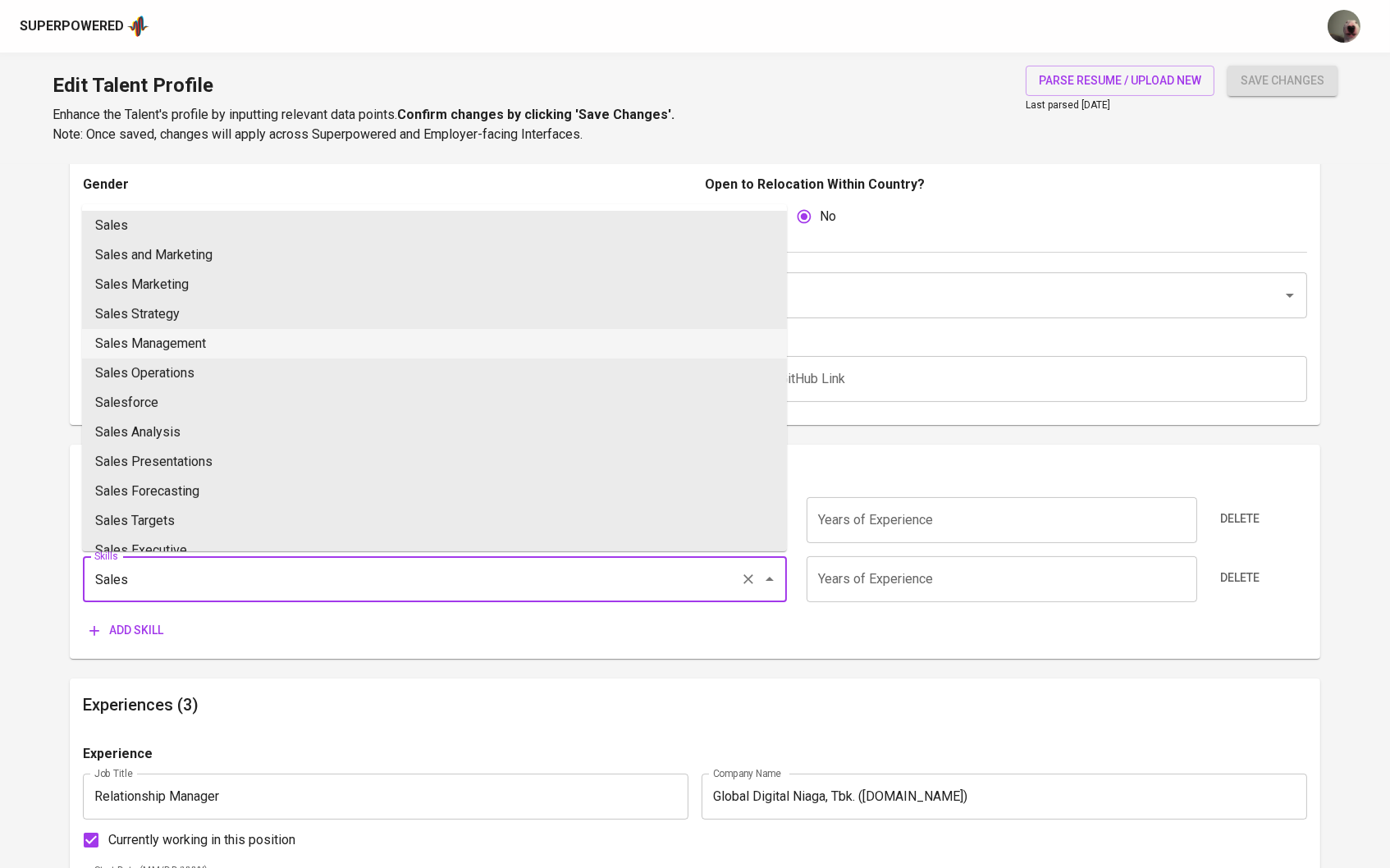
click at [153, 329] on li "Sales Management" at bounding box center [434, 344] width 705 height 29
type input "Sales Management"
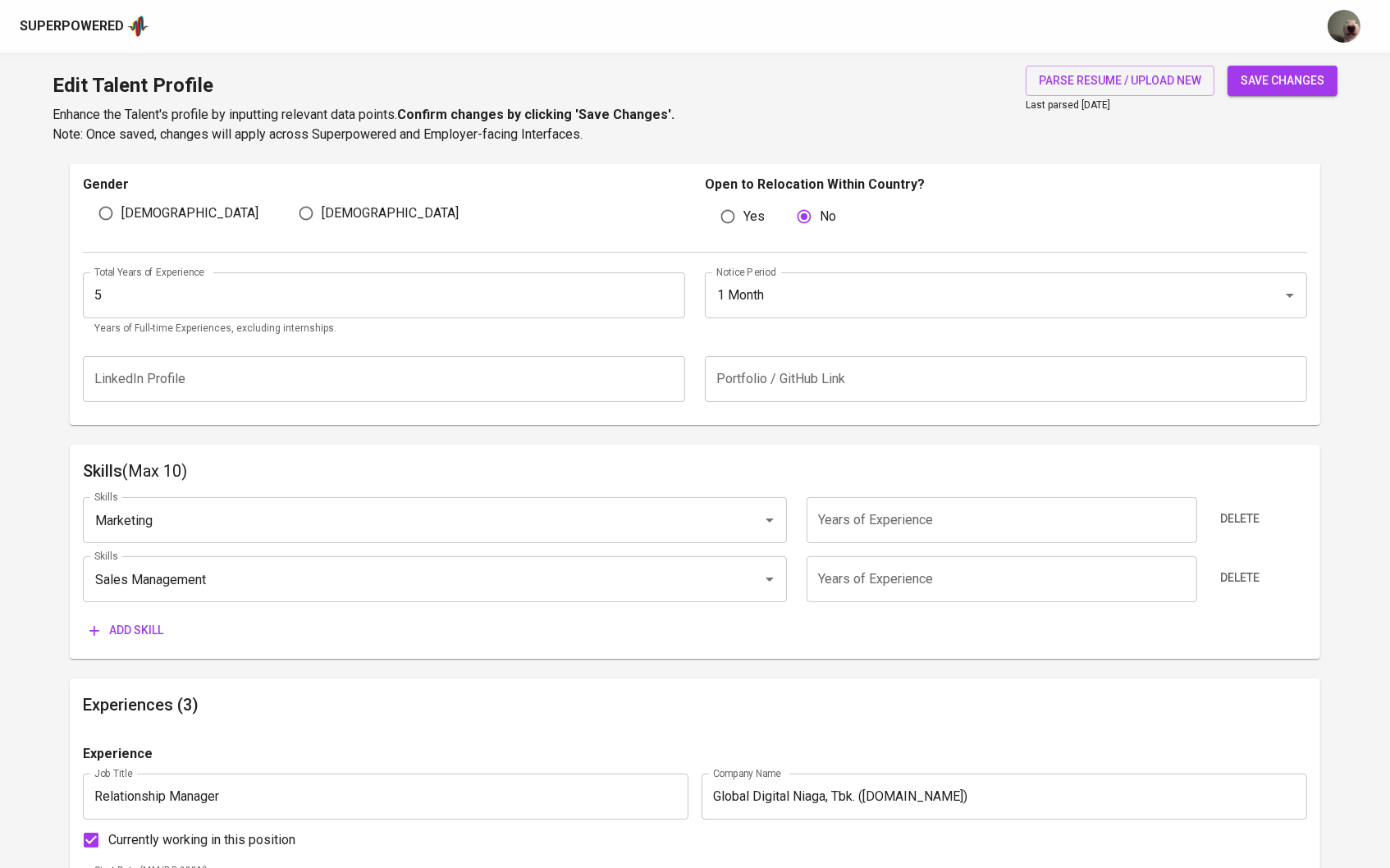
click at [119, 637] on span "Add skill" at bounding box center [126, 629] width 74 height 21
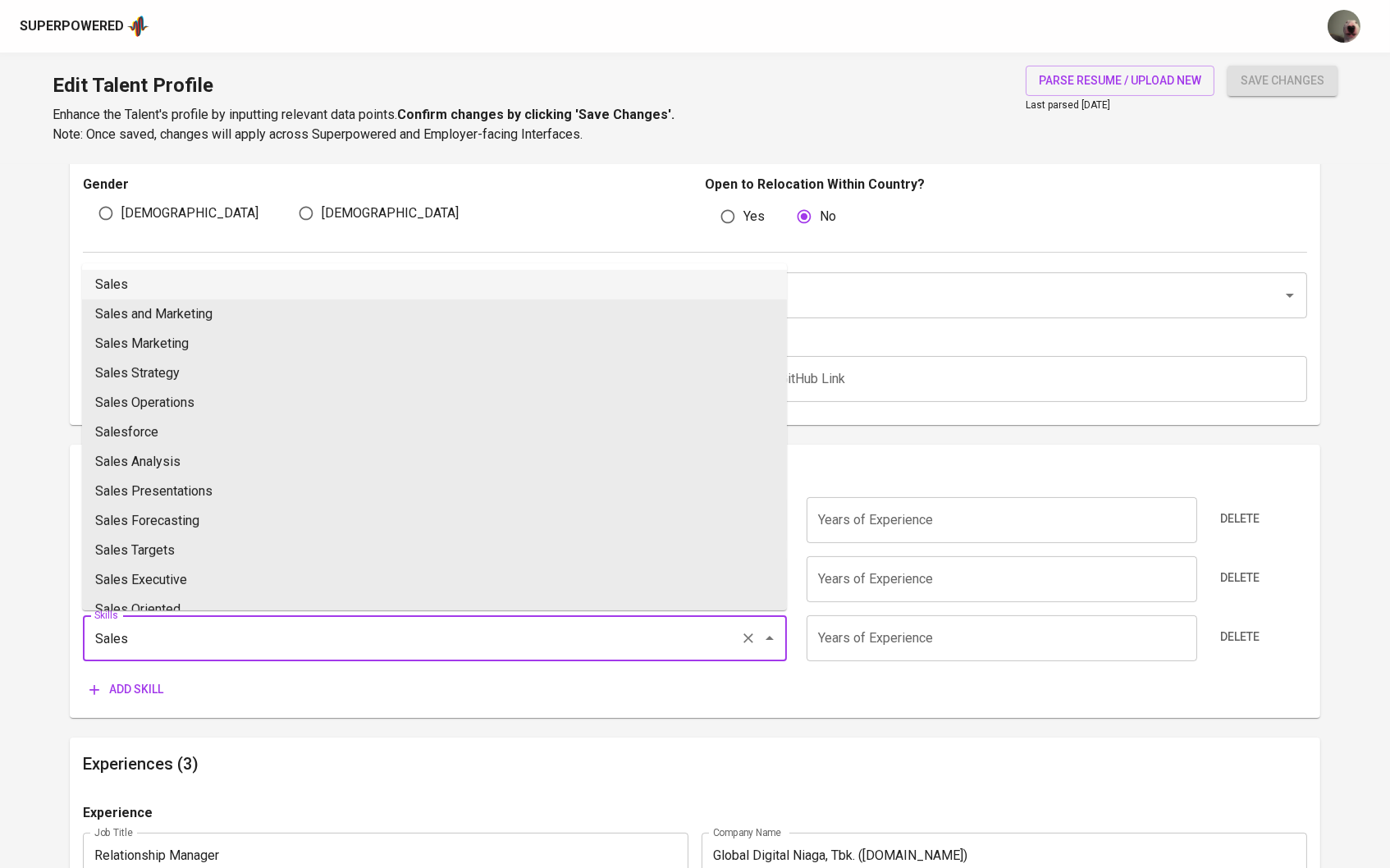
click at [125, 288] on li "Sales" at bounding box center [434, 284] width 705 height 29
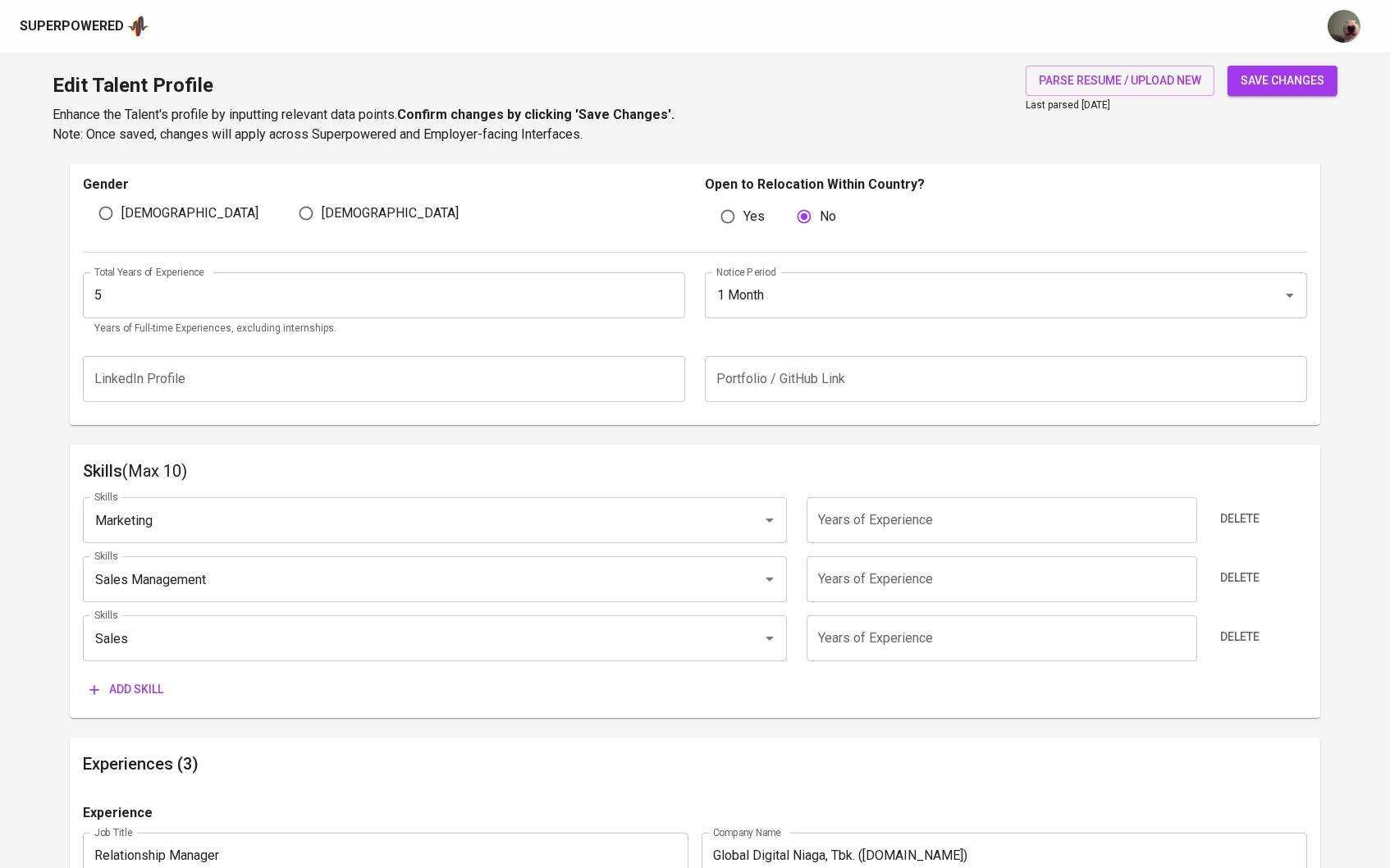
type input "Sales"
click at [120, 696] on span "Add skill" at bounding box center [126, 689] width 74 height 21
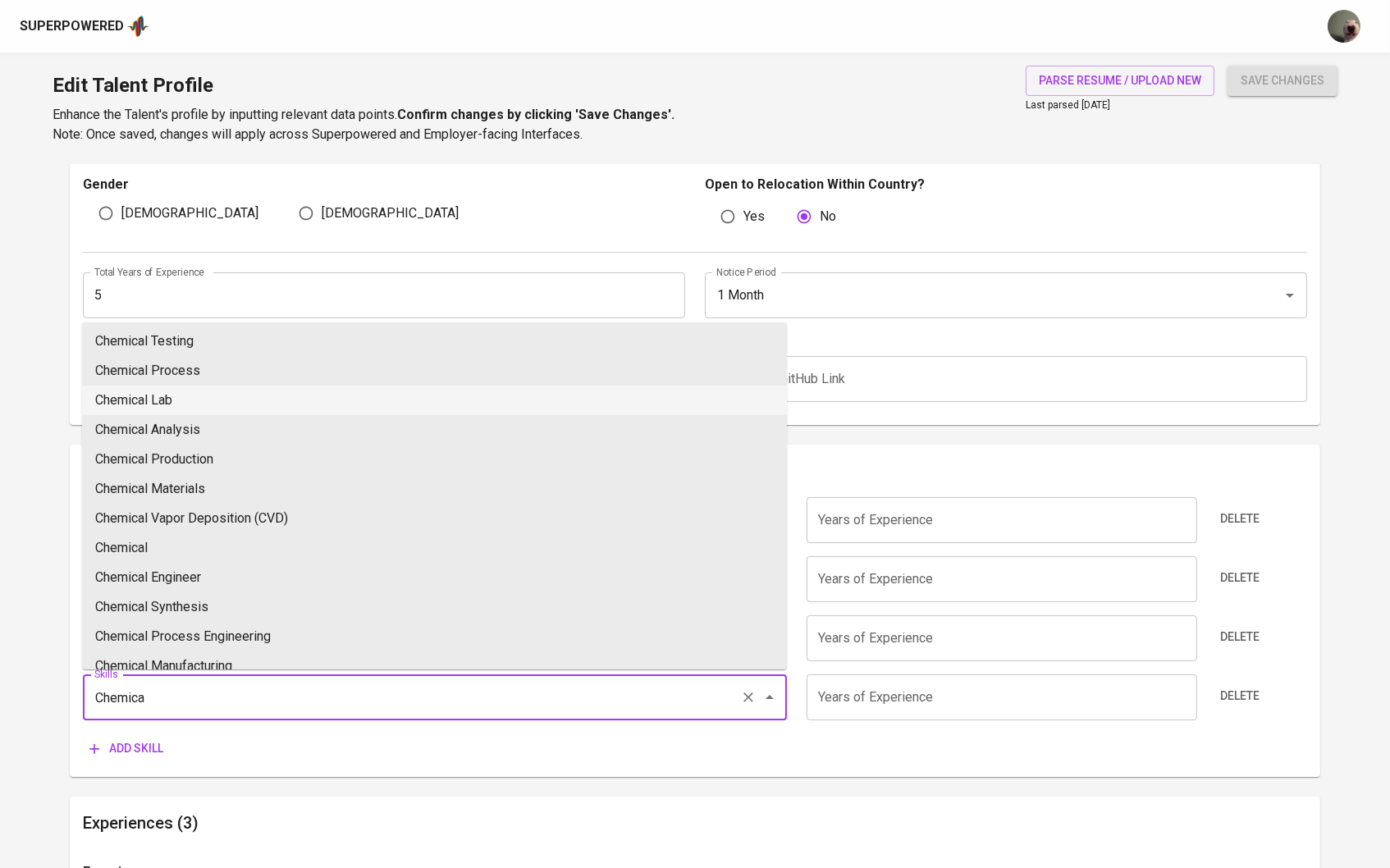
scroll to position [129, 0]
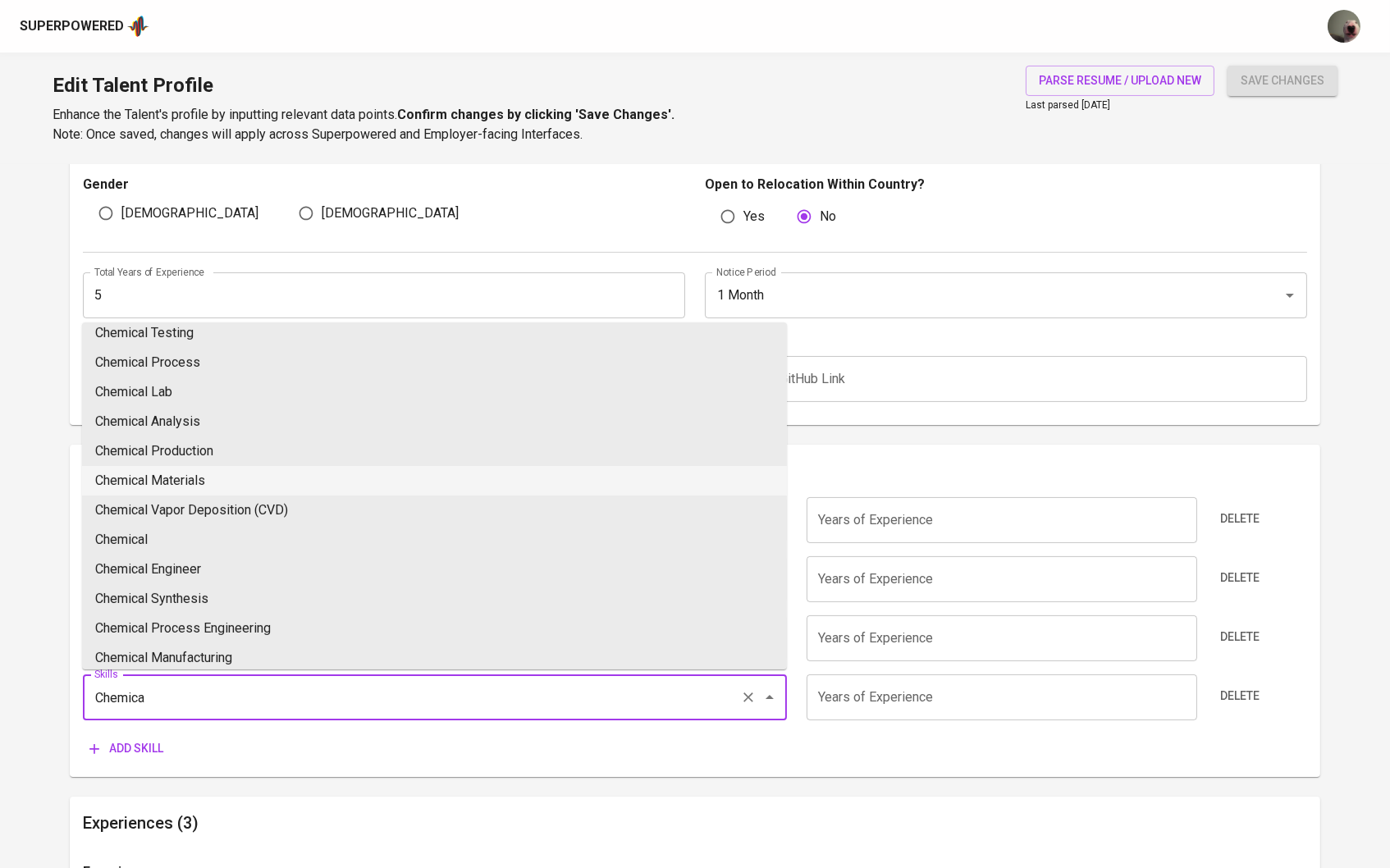
click at [203, 475] on li "Chemical Materials" at bounding box center [434, 481] width 705 height 29
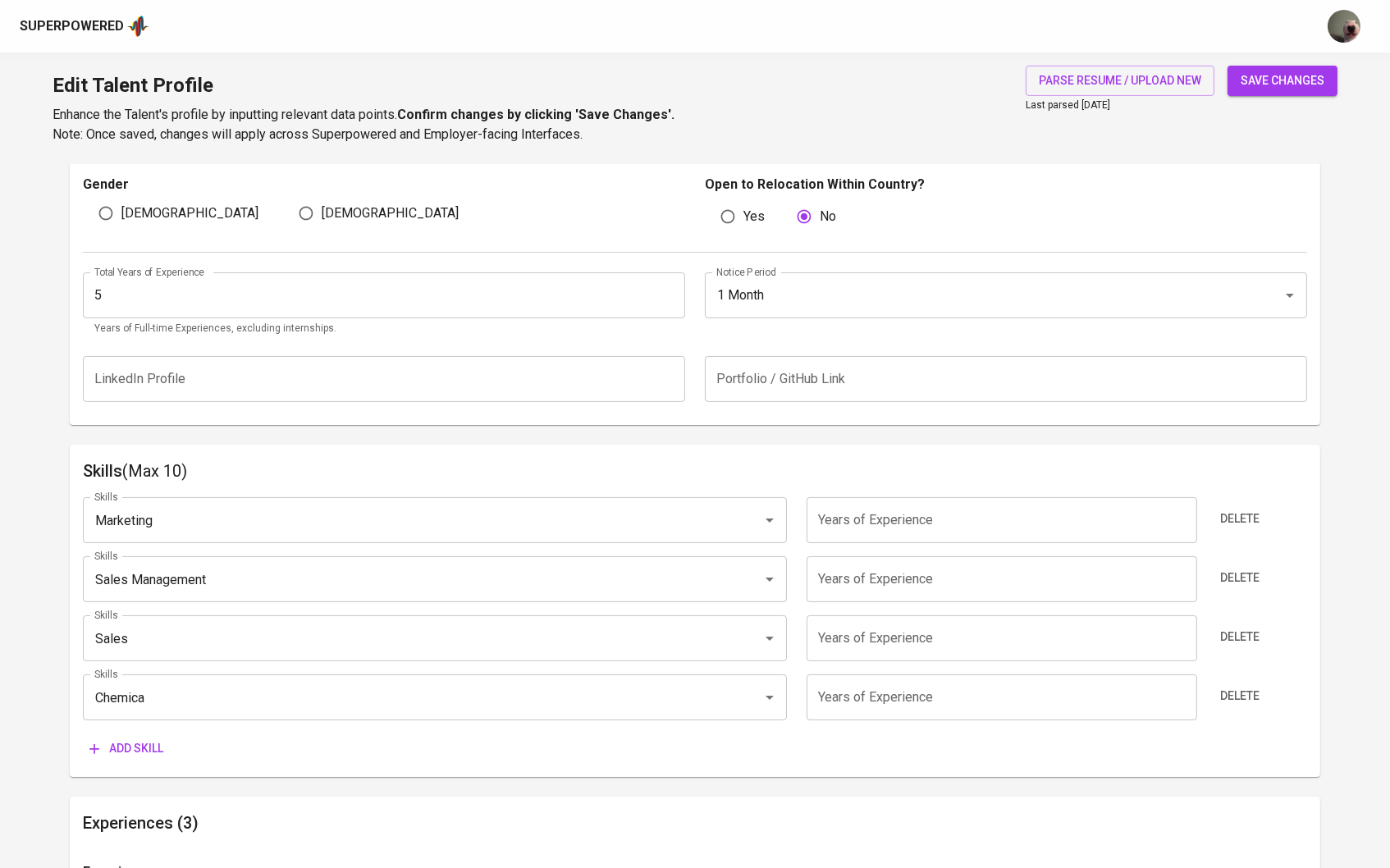
type input "Chemical Materials"
click at [144, 738] on span "Add skill" at bounding box center [126, 748] width 74 height 21
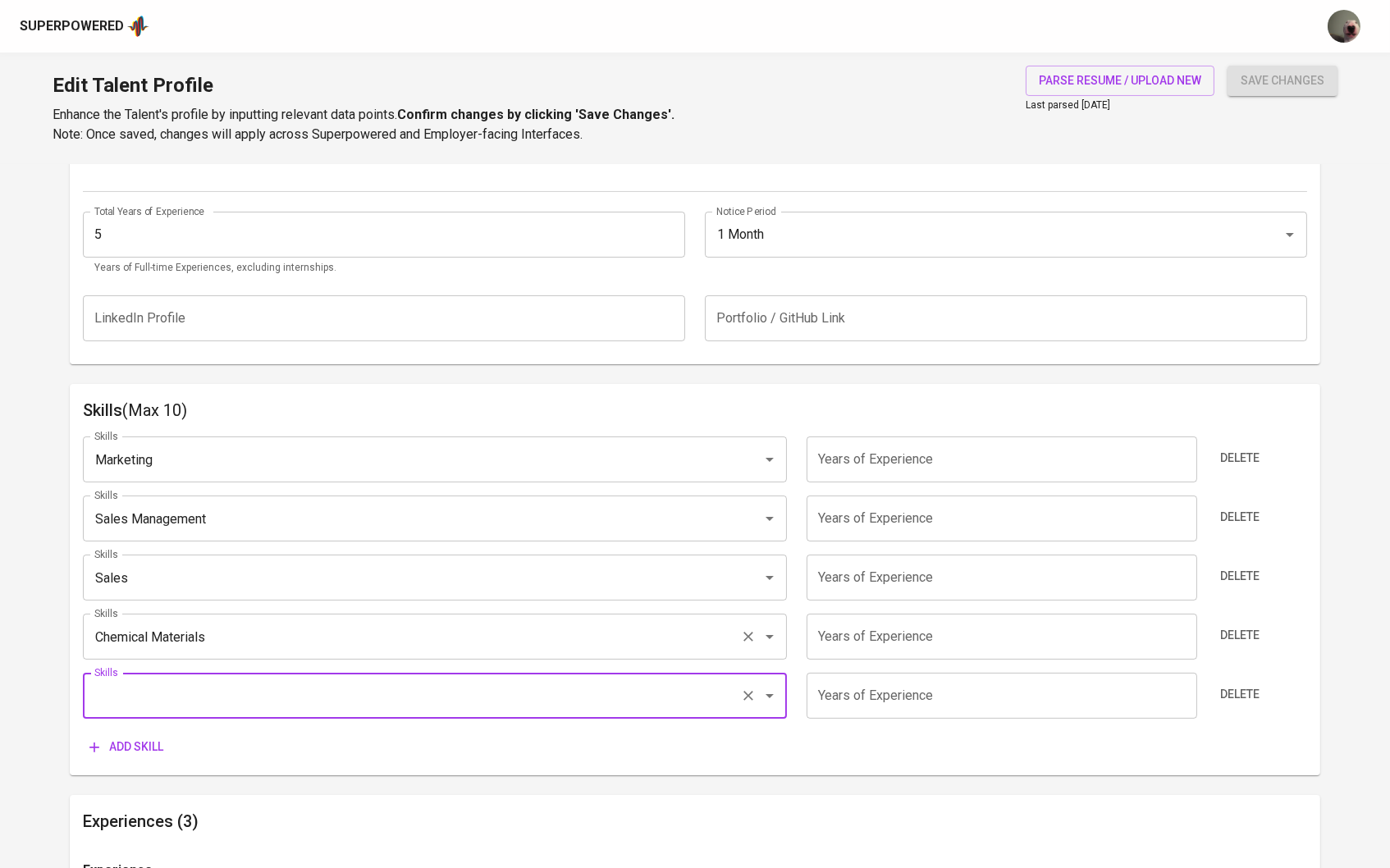
scroll to position [629, 0]
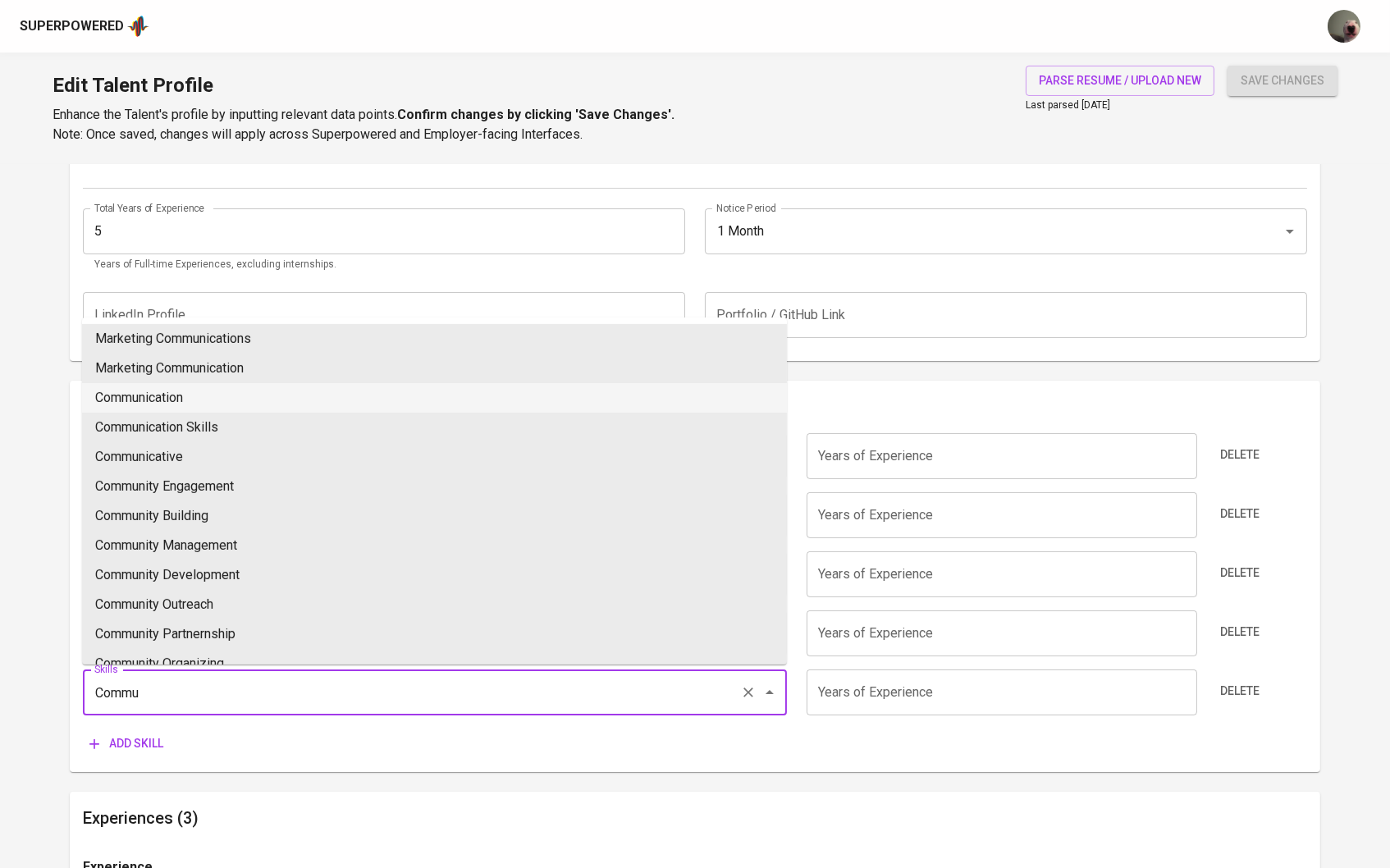
click at [182, 389] on li "Communication" at bounding box center [434, 398] width 705 height 29
type input "Communication"
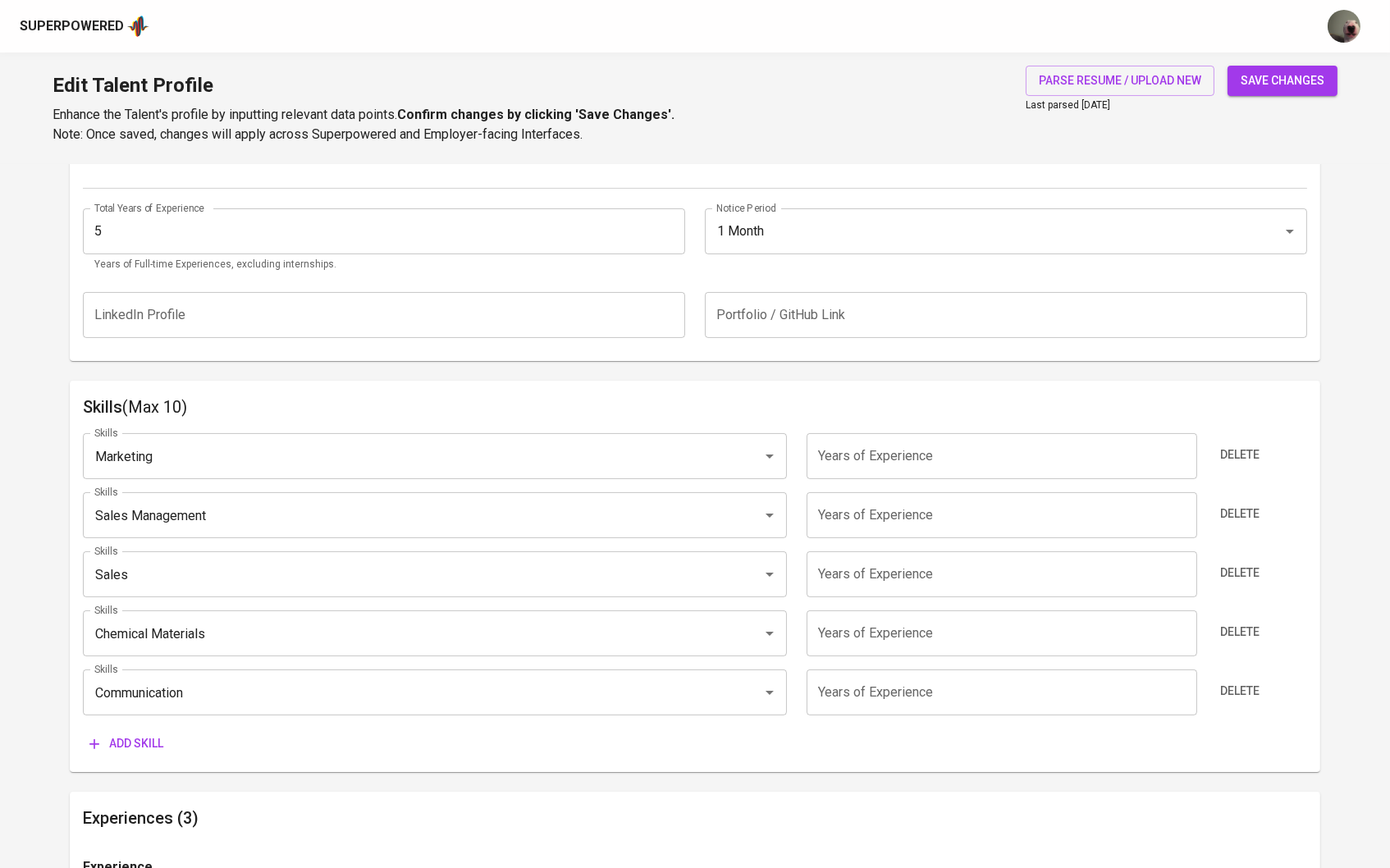
click at [124, 728] on button "Add skill" at bounding box center [126, 743] width 87 height 30
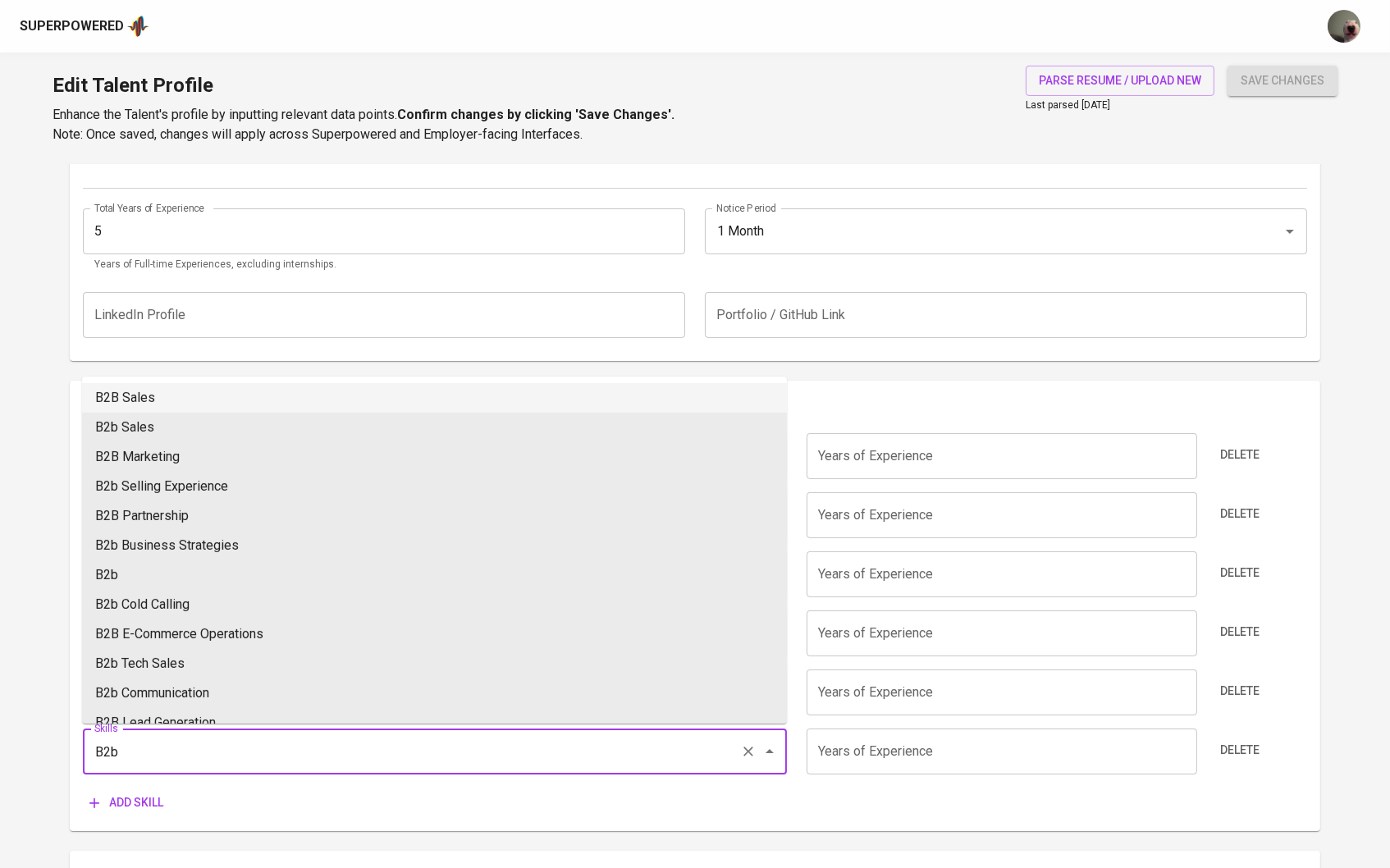
click at [462, 401] on li "B2B Sales" at bounding box center [434, 398] width 705 height 29
type input "B2B Sales"
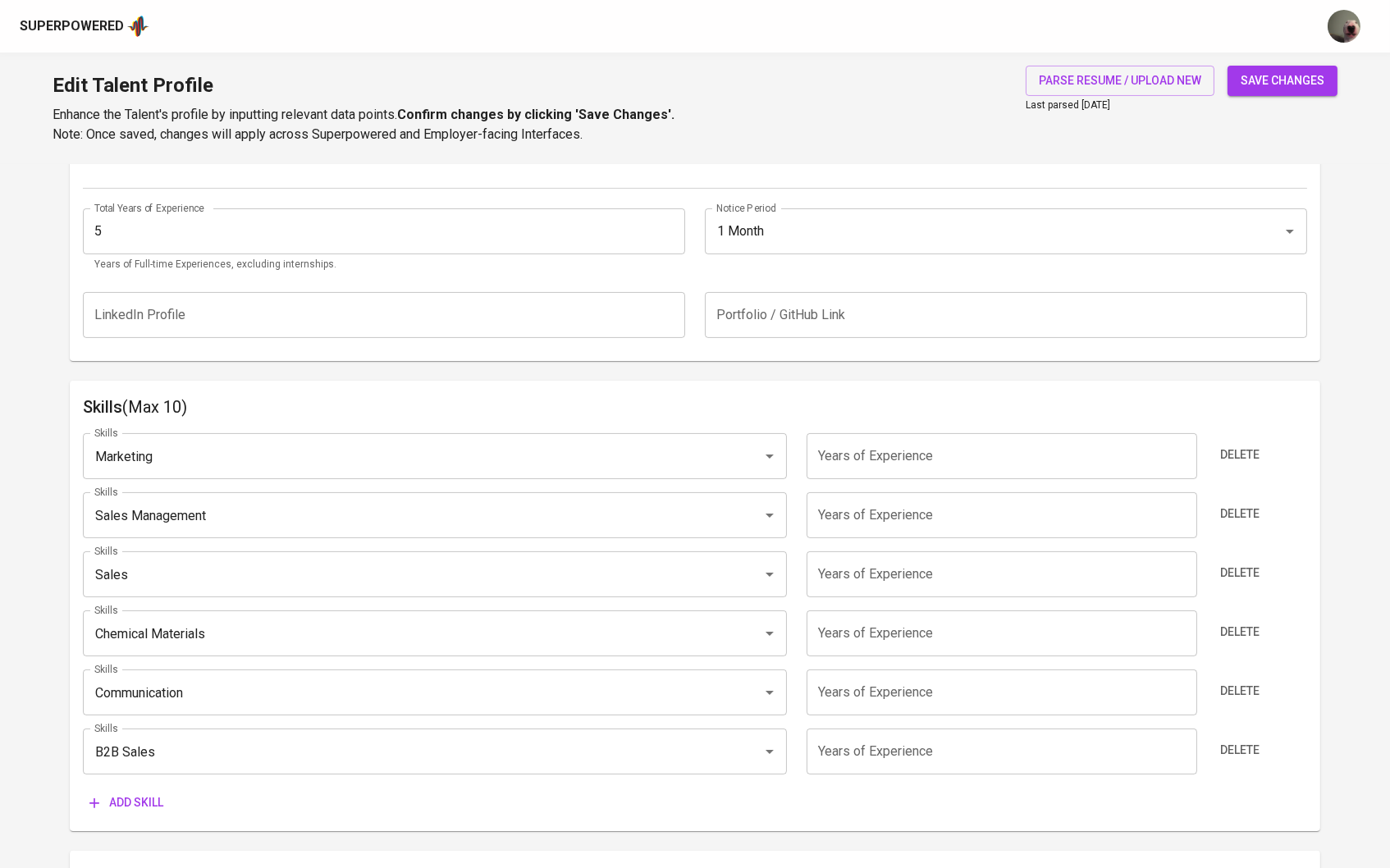
click at [868, 444] on input "number" at bounding box center [1001, 456] width 390 height 46
type input "5"
click at [874, 495] on input "number" at bounding box center [1001, 515] width 390 height 46
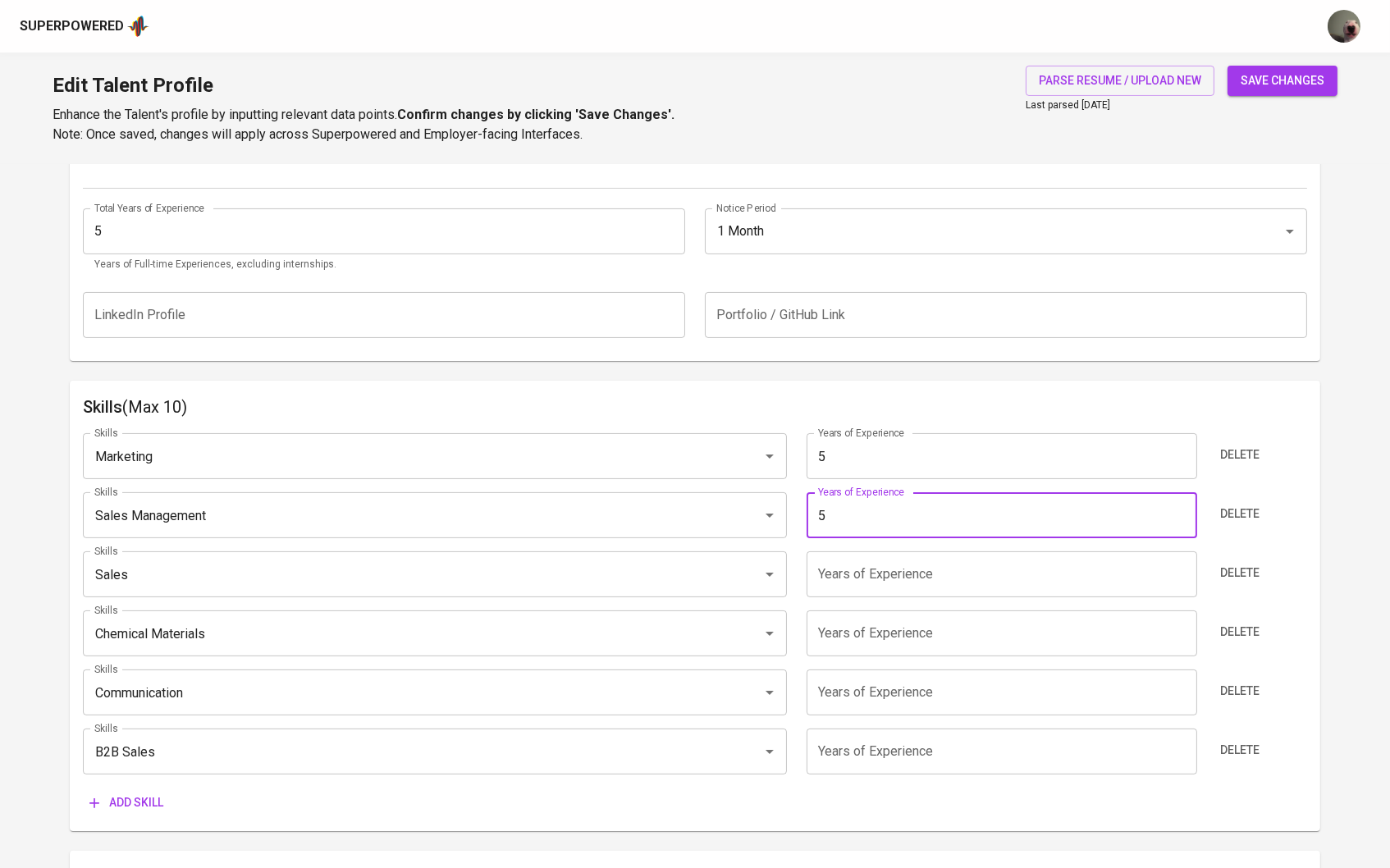
type input "5"
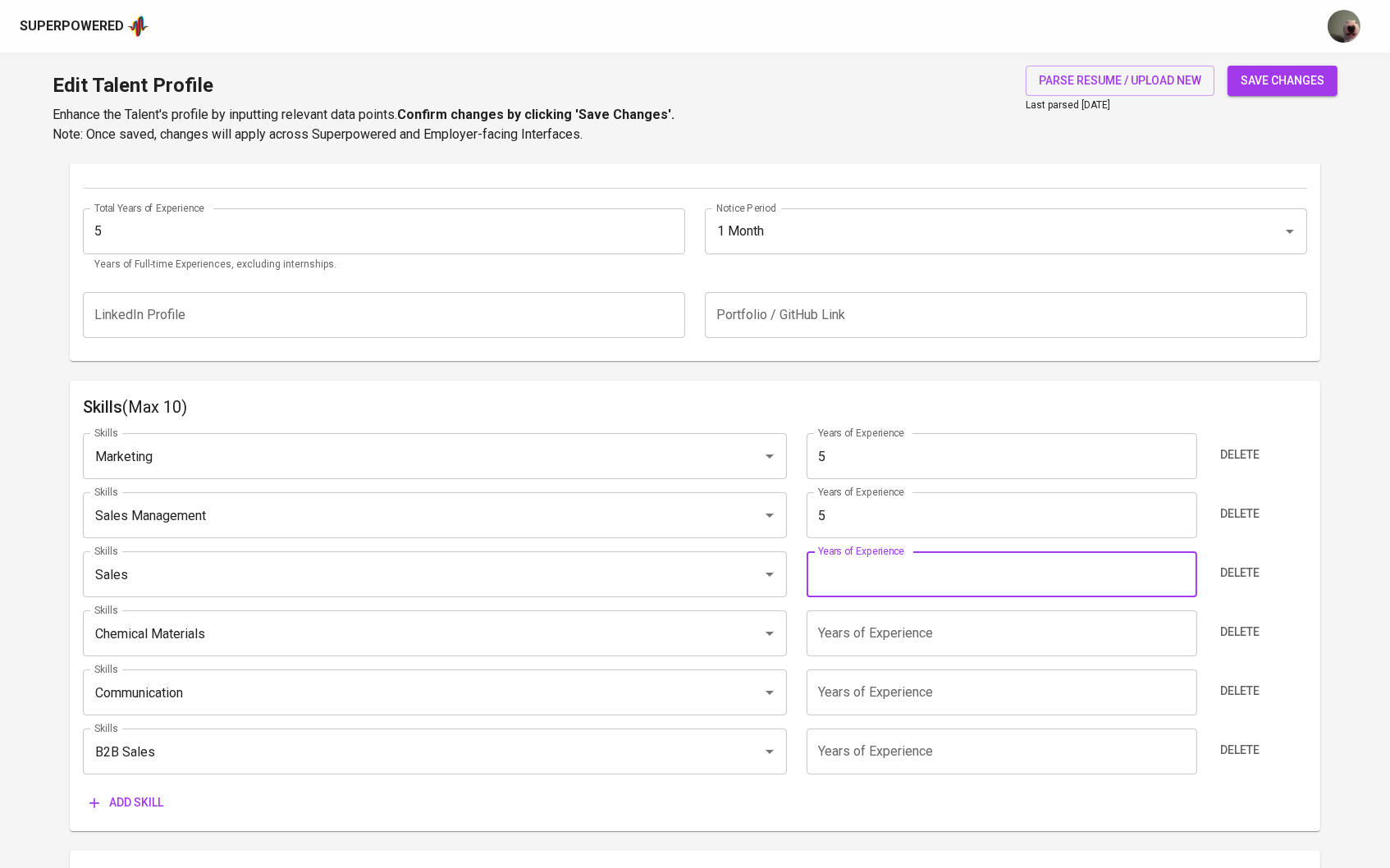
click at [873, 591] on input "number" at bounding box center [1001, 574] width 390 height 46
type input "5"
click at [871, 632] on input "5" at bounding box center [1001, 632] width 390 height 46
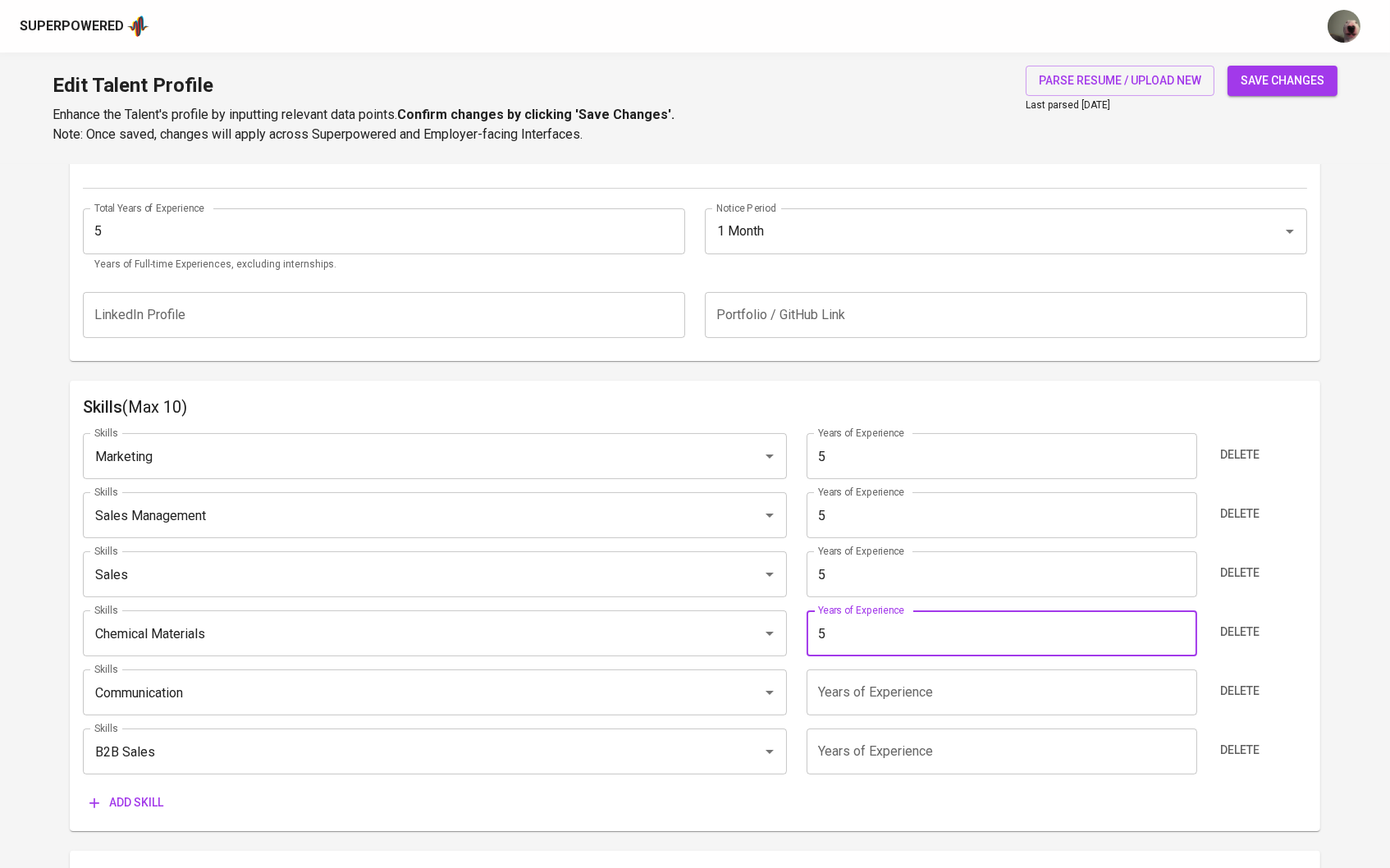
type input "5"
click at [871, 663] on div "Skills Marketing Skills Years of Experience 5 Years of Experience Delete Skills…" at bounding box center [695, 619] width 1225 height 398
click at [870, 678] on input "number" at bounding box center [1001, 692] width 390 height 46
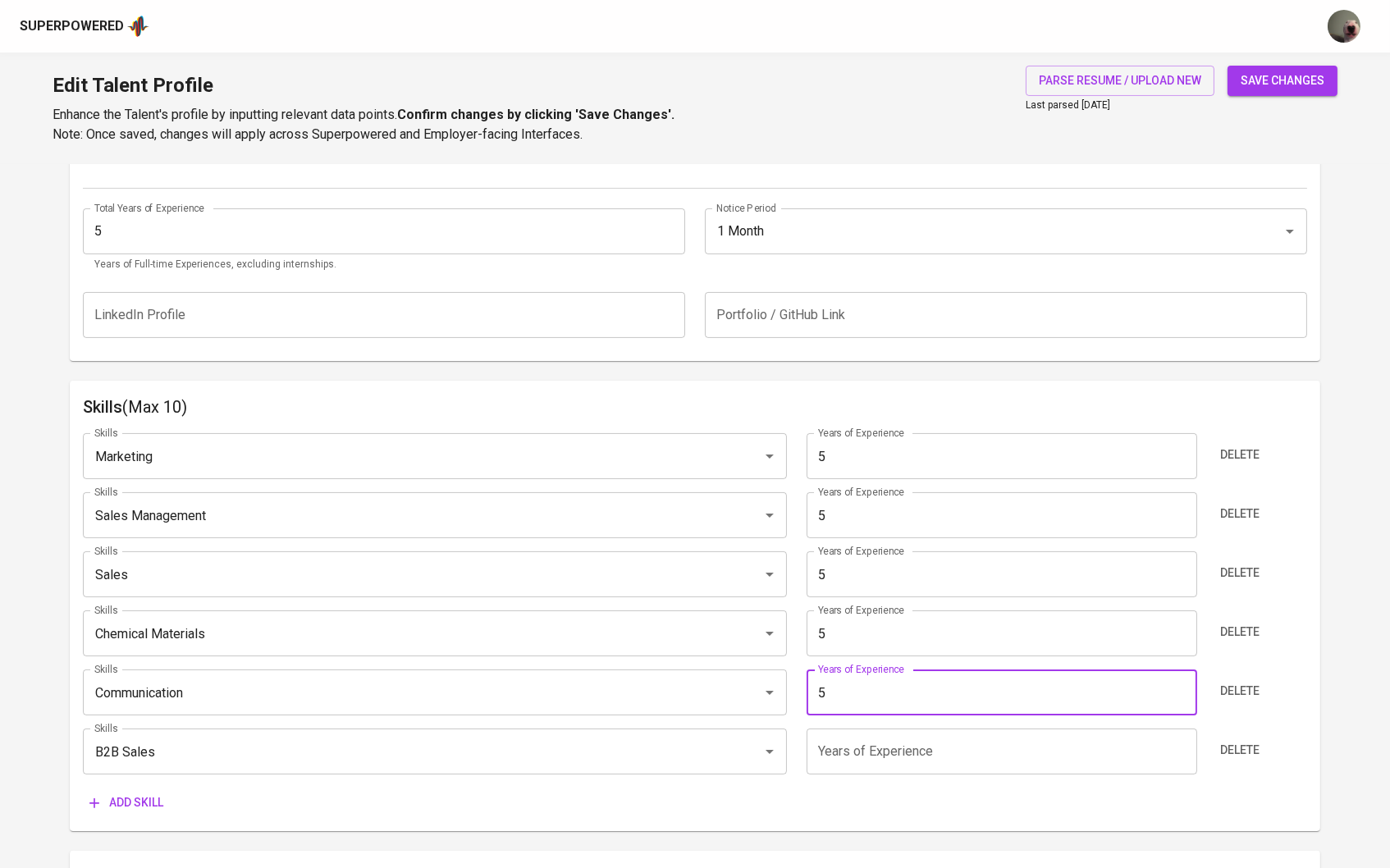
type input "5"
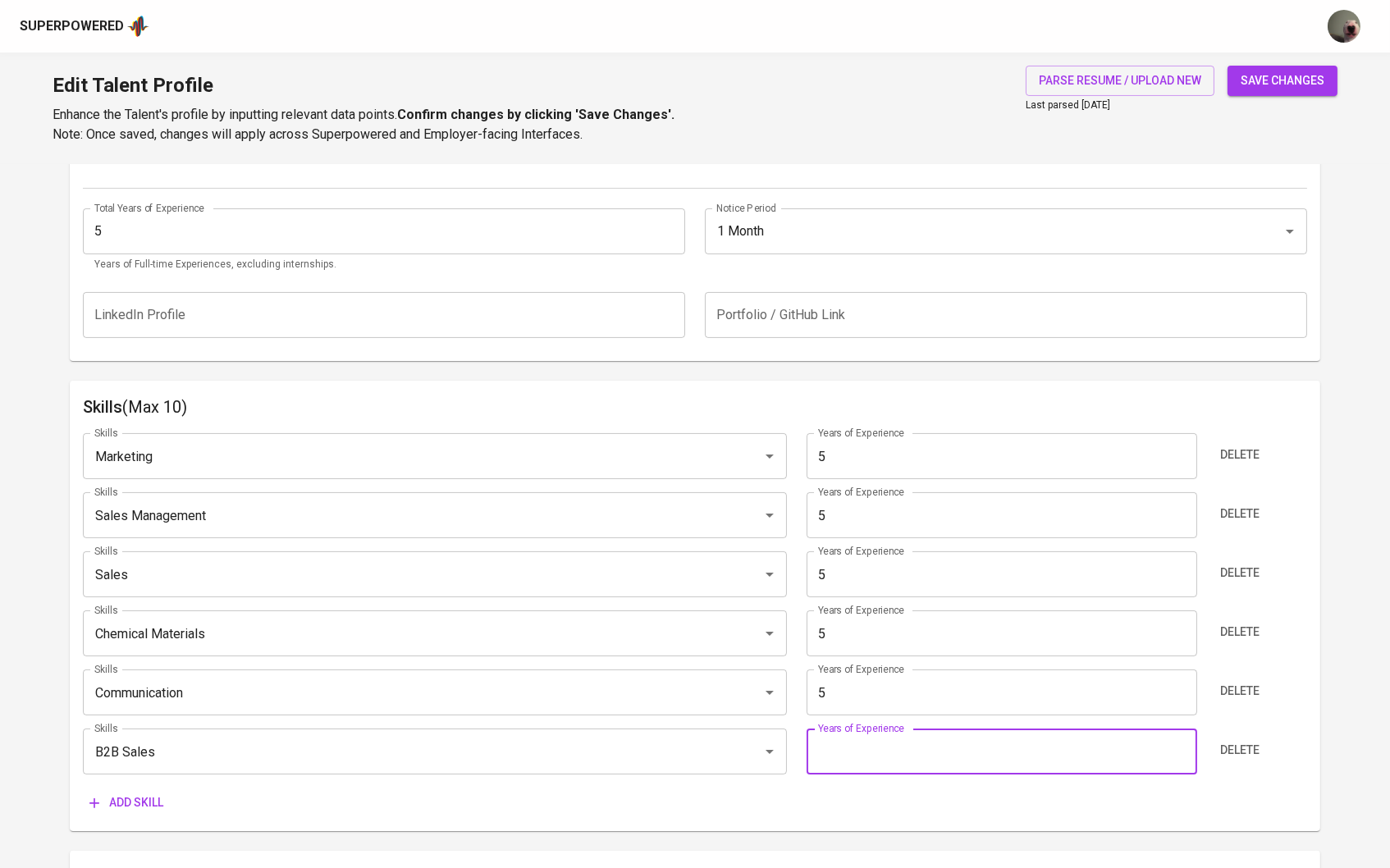
click at [869, 742] on input "number" at bounding box center [1001, 751] width 390 height 46
type input "5"
click at [1281, 84] on span "save changes" at bounding box center [1282, 80] width 84 height 21
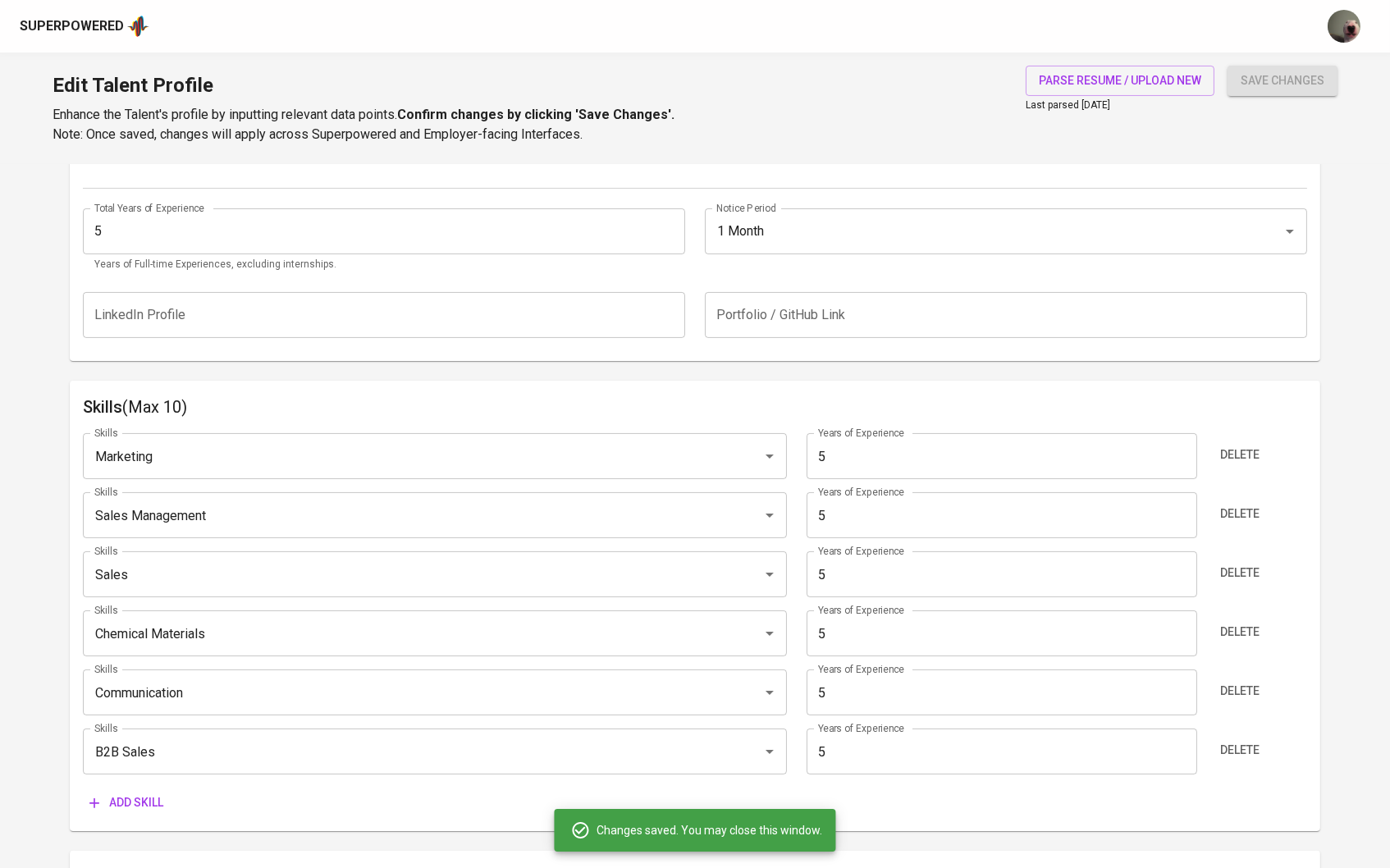
type input "B2B Sales"
type input "Communication"
type input "Chemical Materials"
type input "Sales"
type input "Sales Management"
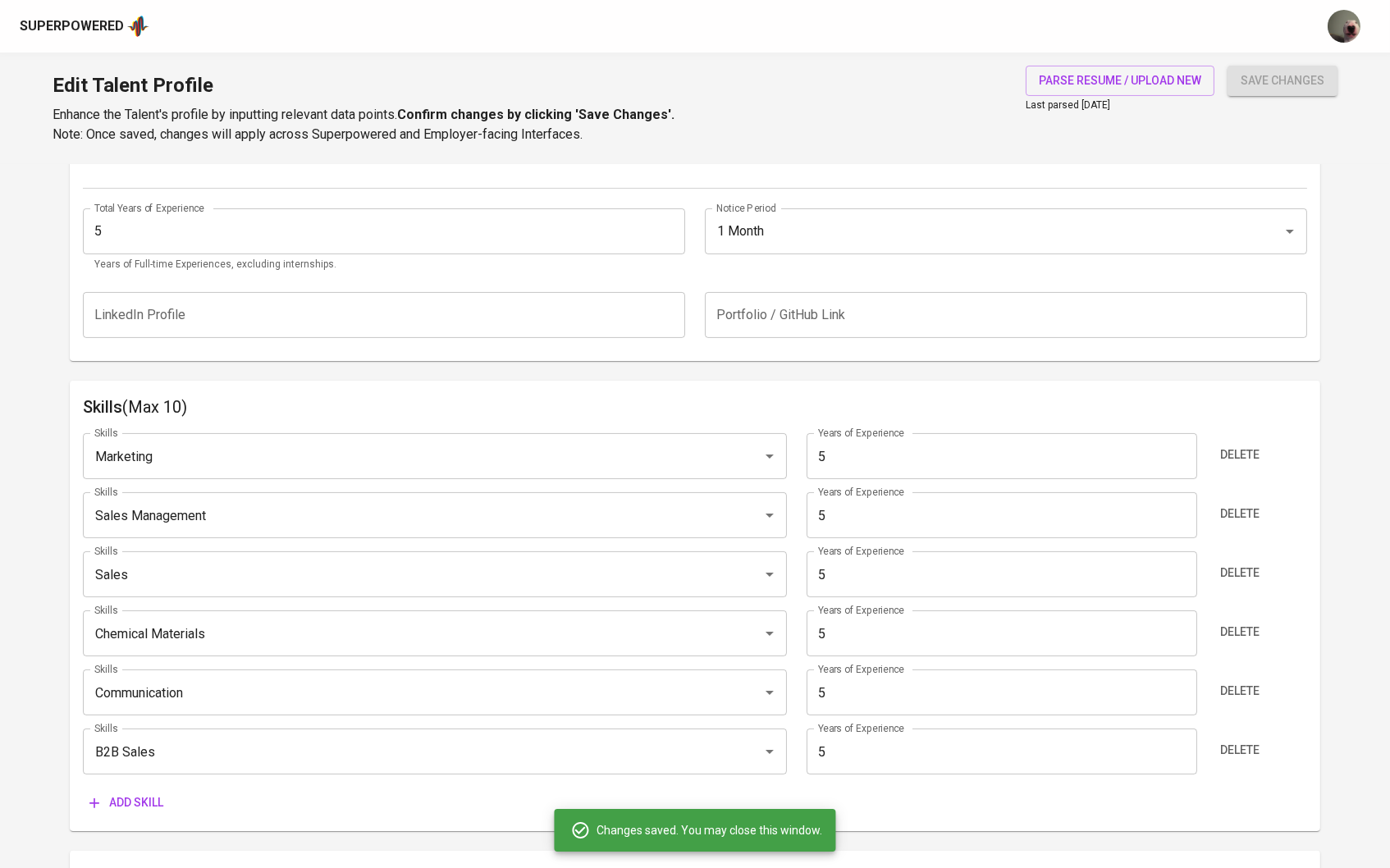
type input "Marketing"
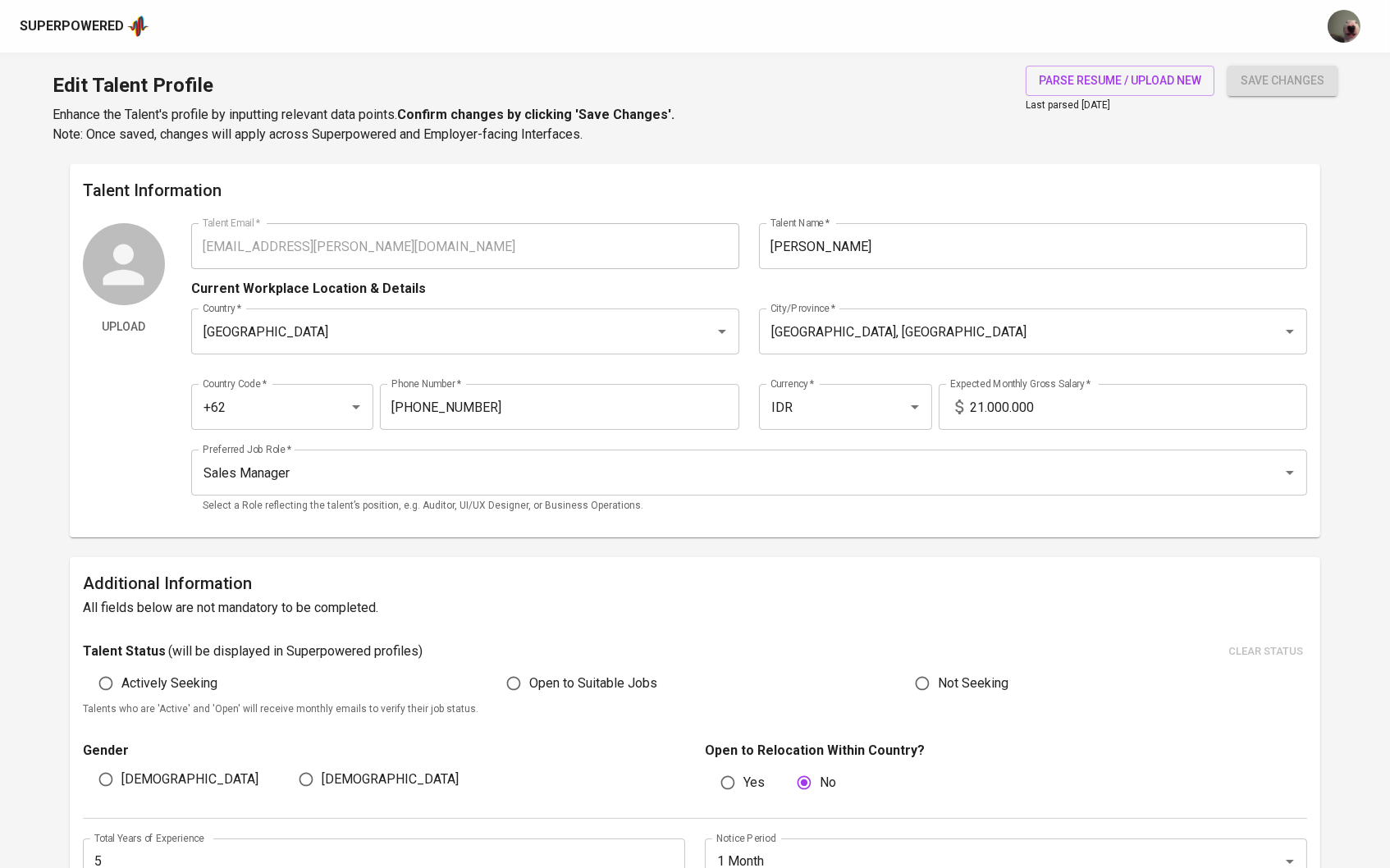
click at [101, 34] on div "Superpowered" at bounding box center [71, 26] width 105 height 19
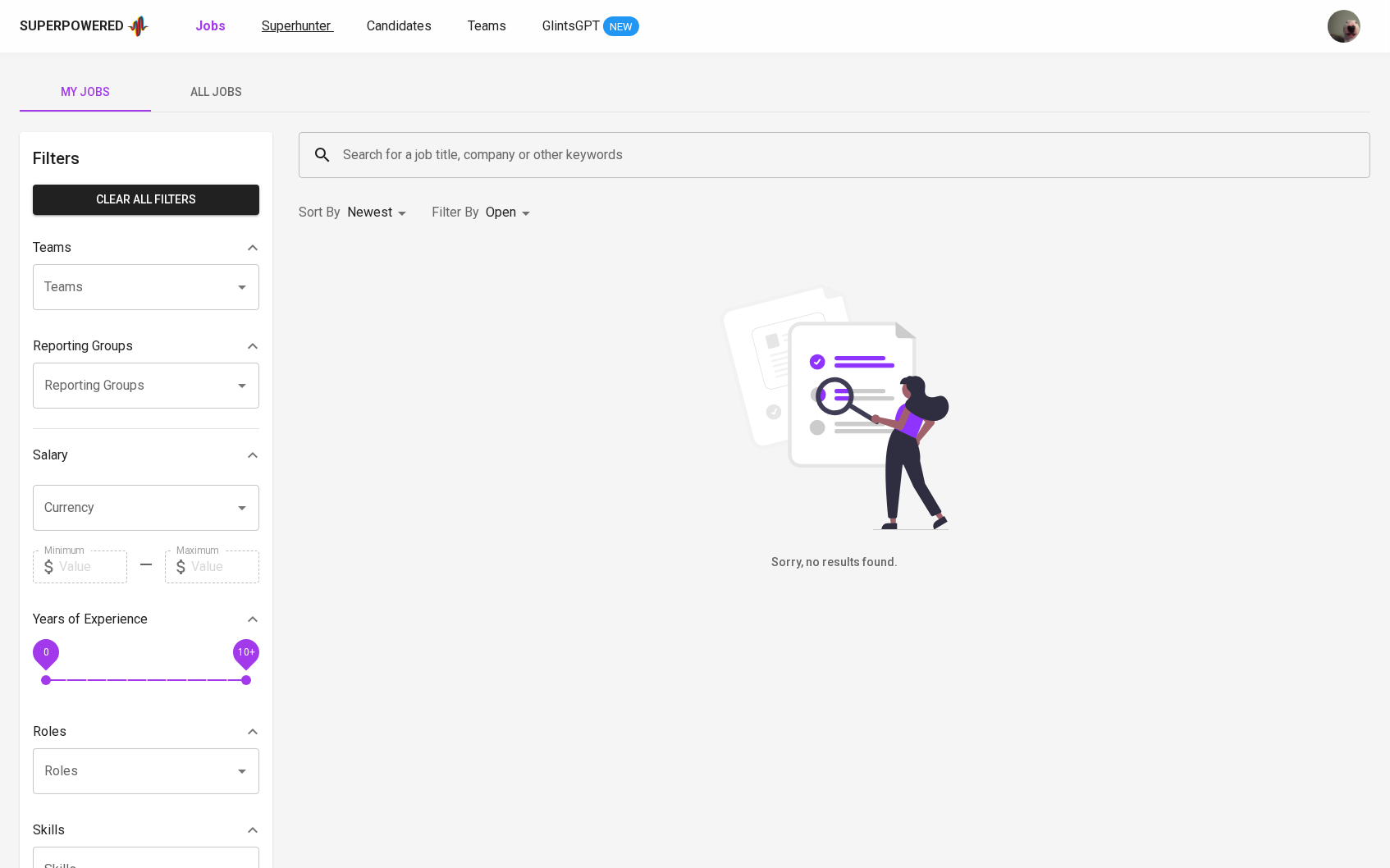
click at [281, 33] on link "Superhunter" at bounding box center [298, 26] width 72 height 21
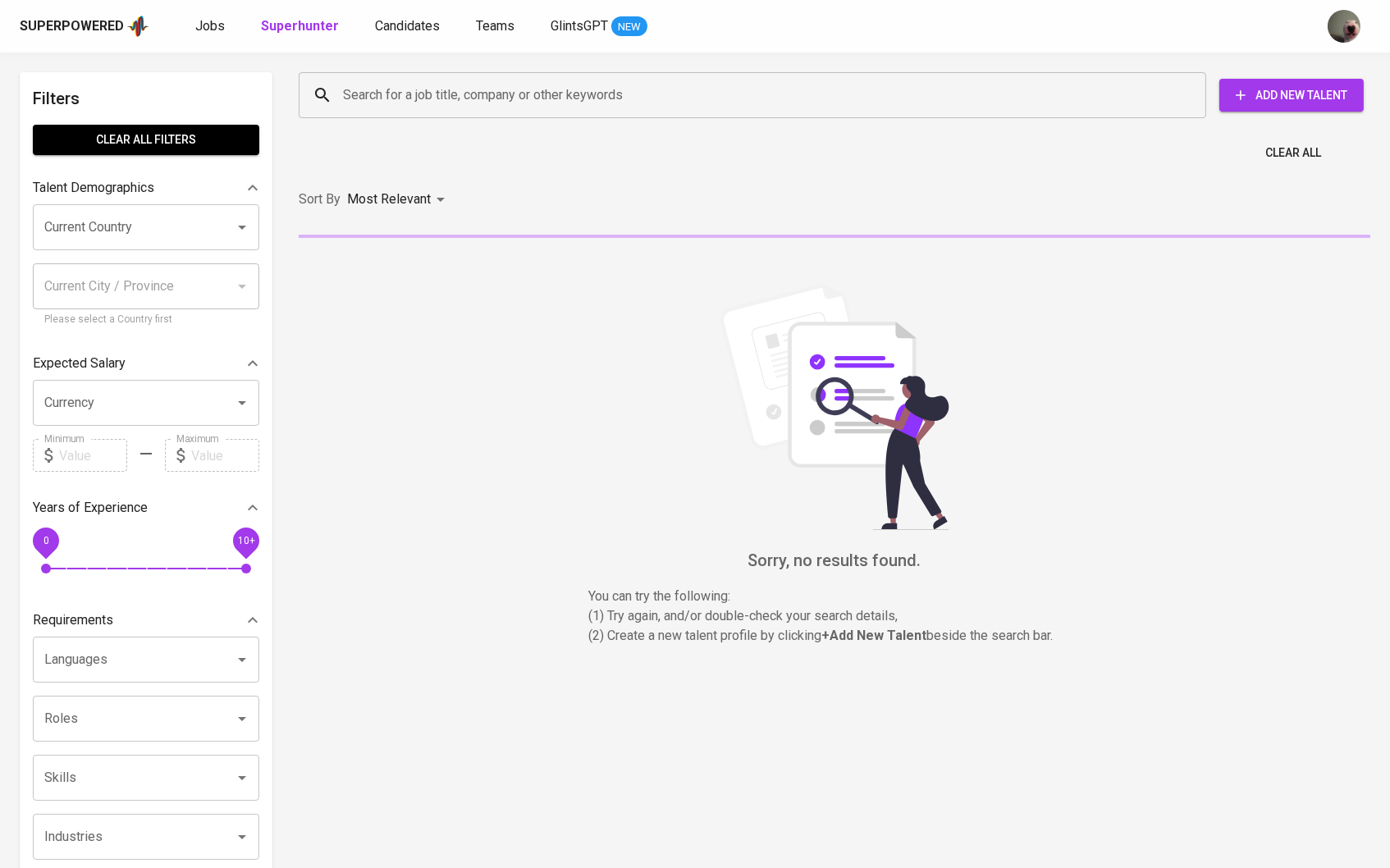
click at [206, 6] on div "Superpowered Jobs Superhunter Candidates Teams GlintsGPT NEW" at bounding box center [695, 26] width 1390 height 53
click at [214, 28] on span "Jobs" at bounding box center [210, 25] width 29 height 16
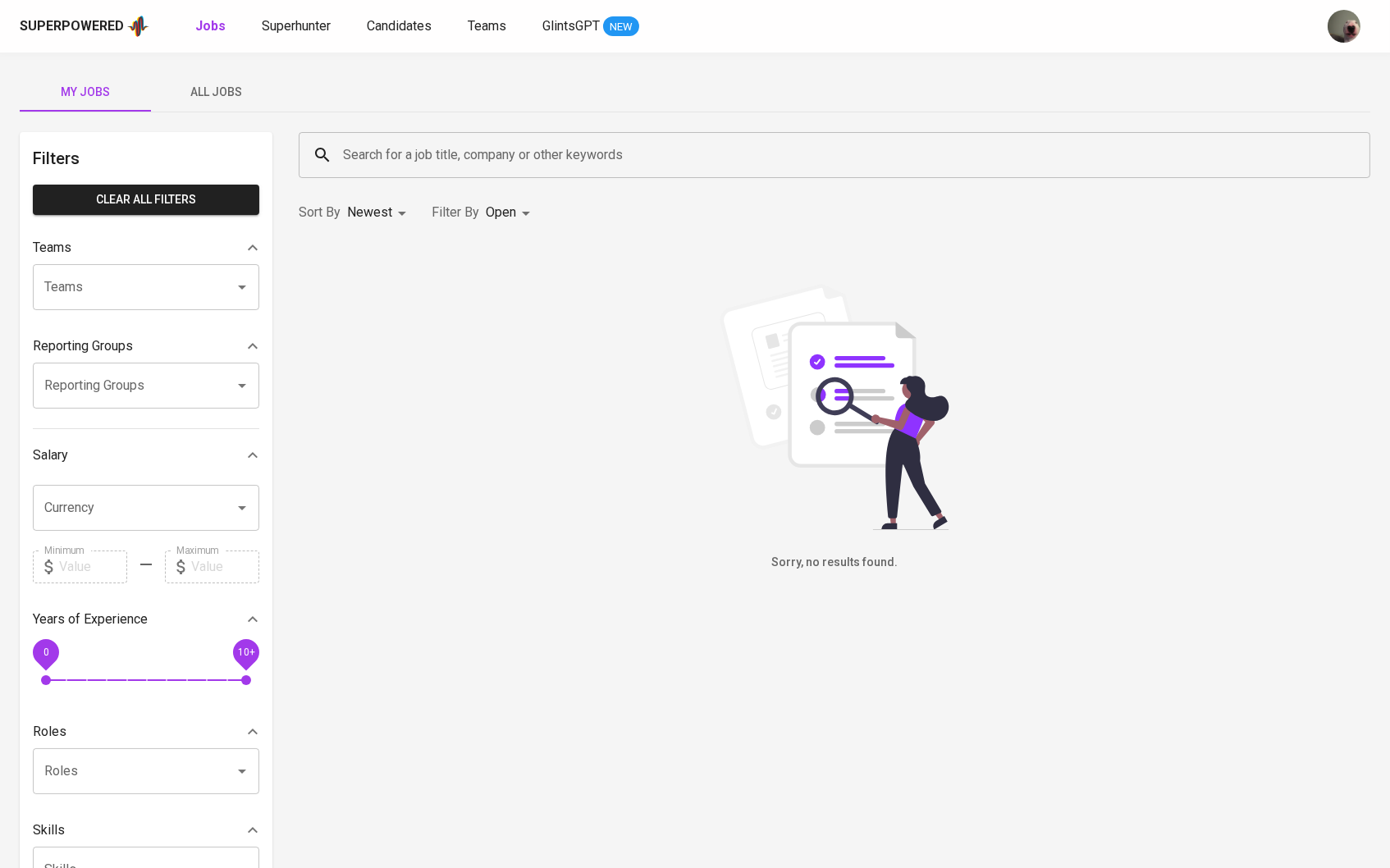
click at [219, 91] on span "All Jobs" at bounding box center [216, 92] width 111 height 21
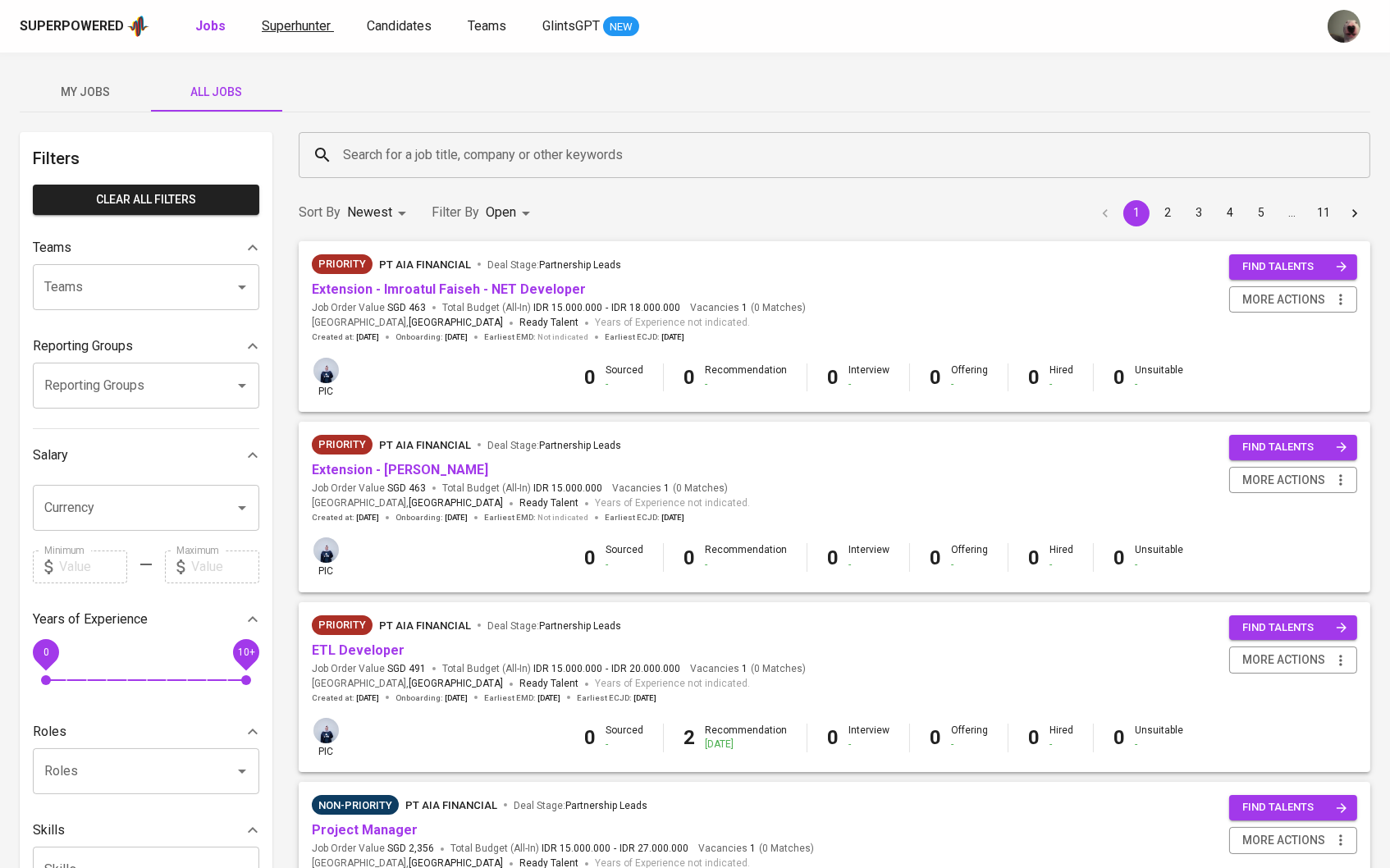
click at [304, 33] on link "Superhunter" at bounding box center [298, 26] width 72 height 21
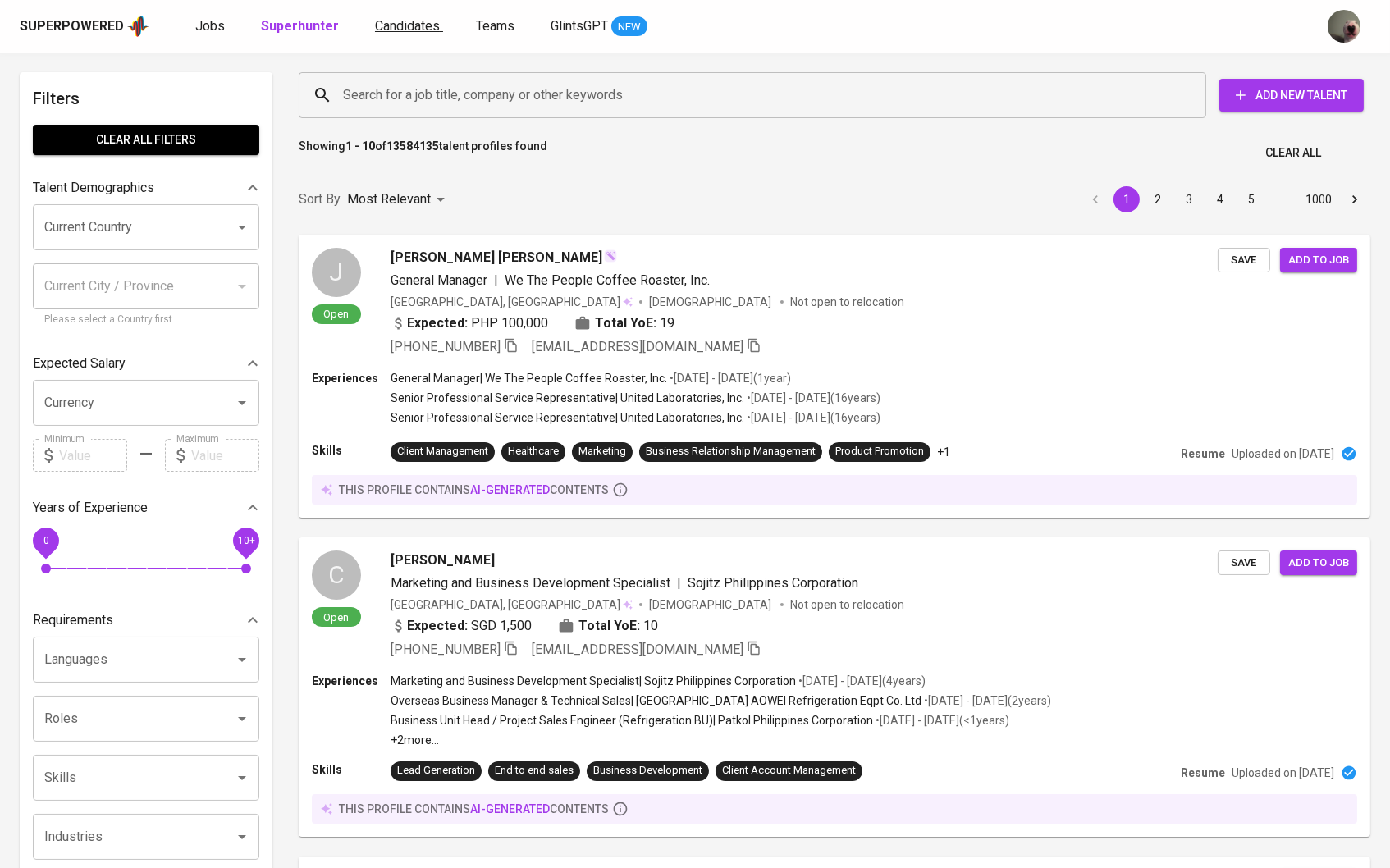
click at [383, 28] on span "Candidates" at bounding box center [408, 25] width 65 height 16
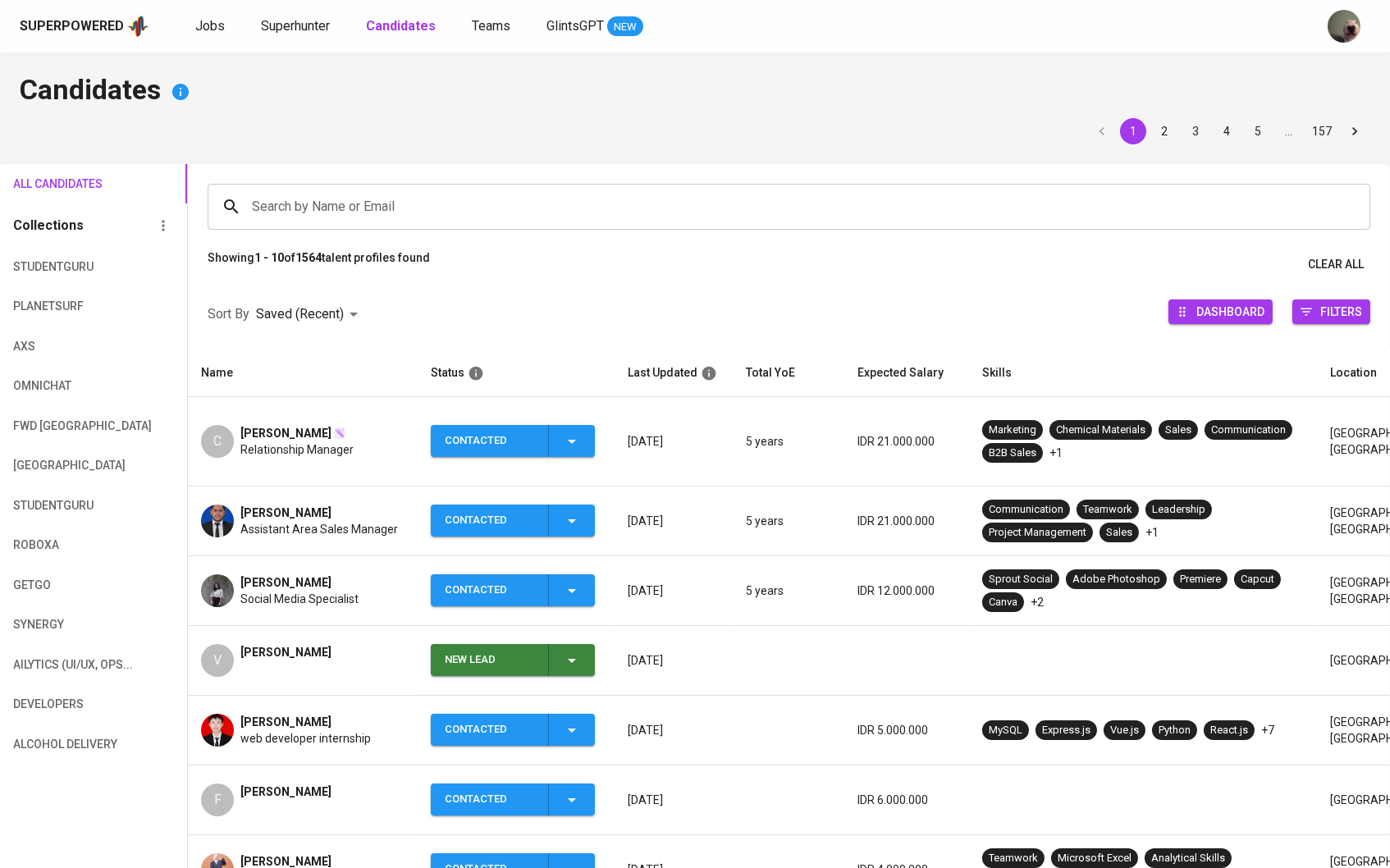
click at [316, 429] on div "[PERSON_NAME]" at bounding box center [297, 433] width 113 height 17
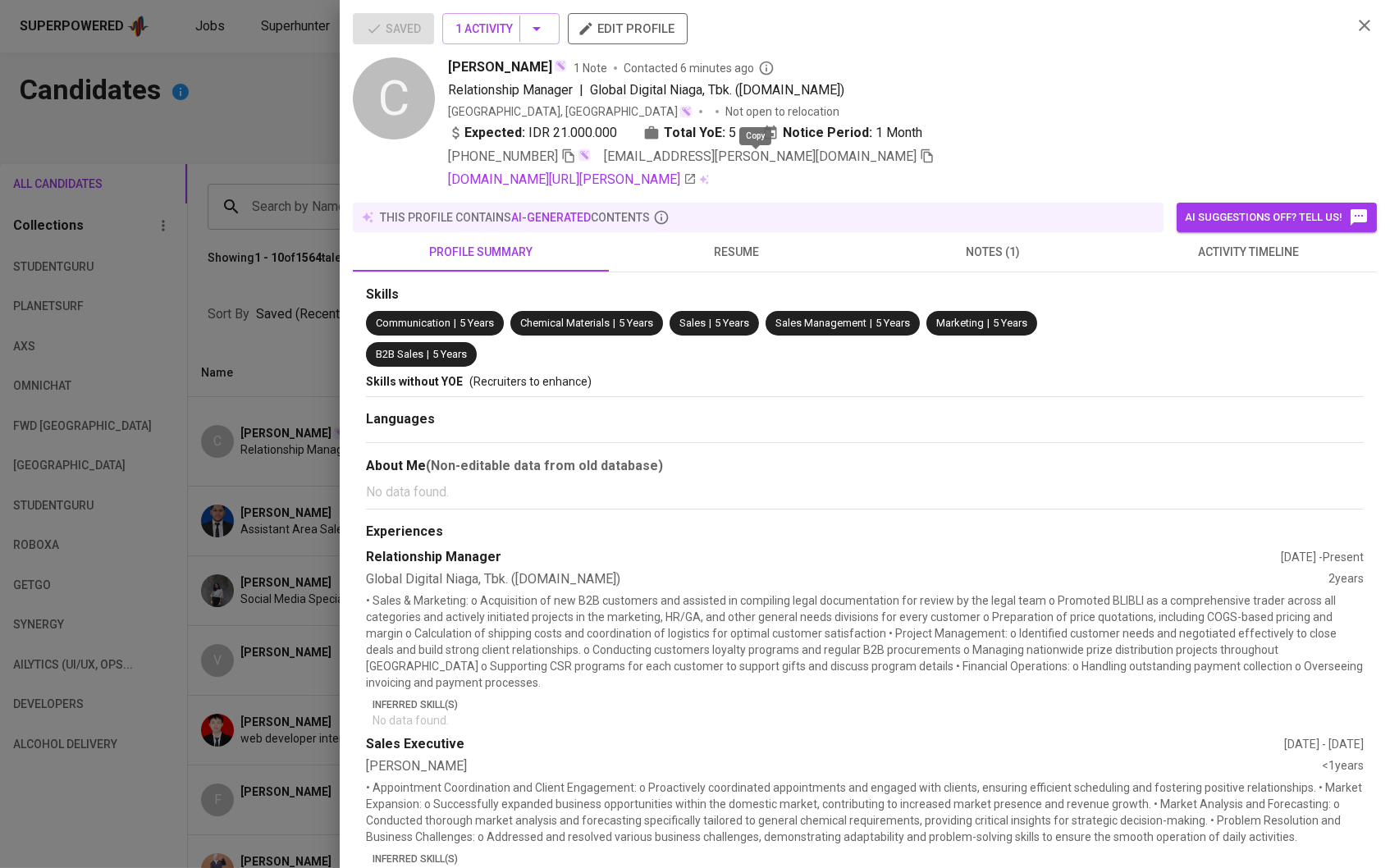
click at [921, 160] on icon "button" at bounding box center [927, 156] width 12 height 14
click at [541, 30] on icon "button" at bounding box center [537, 29] width 8 height 4
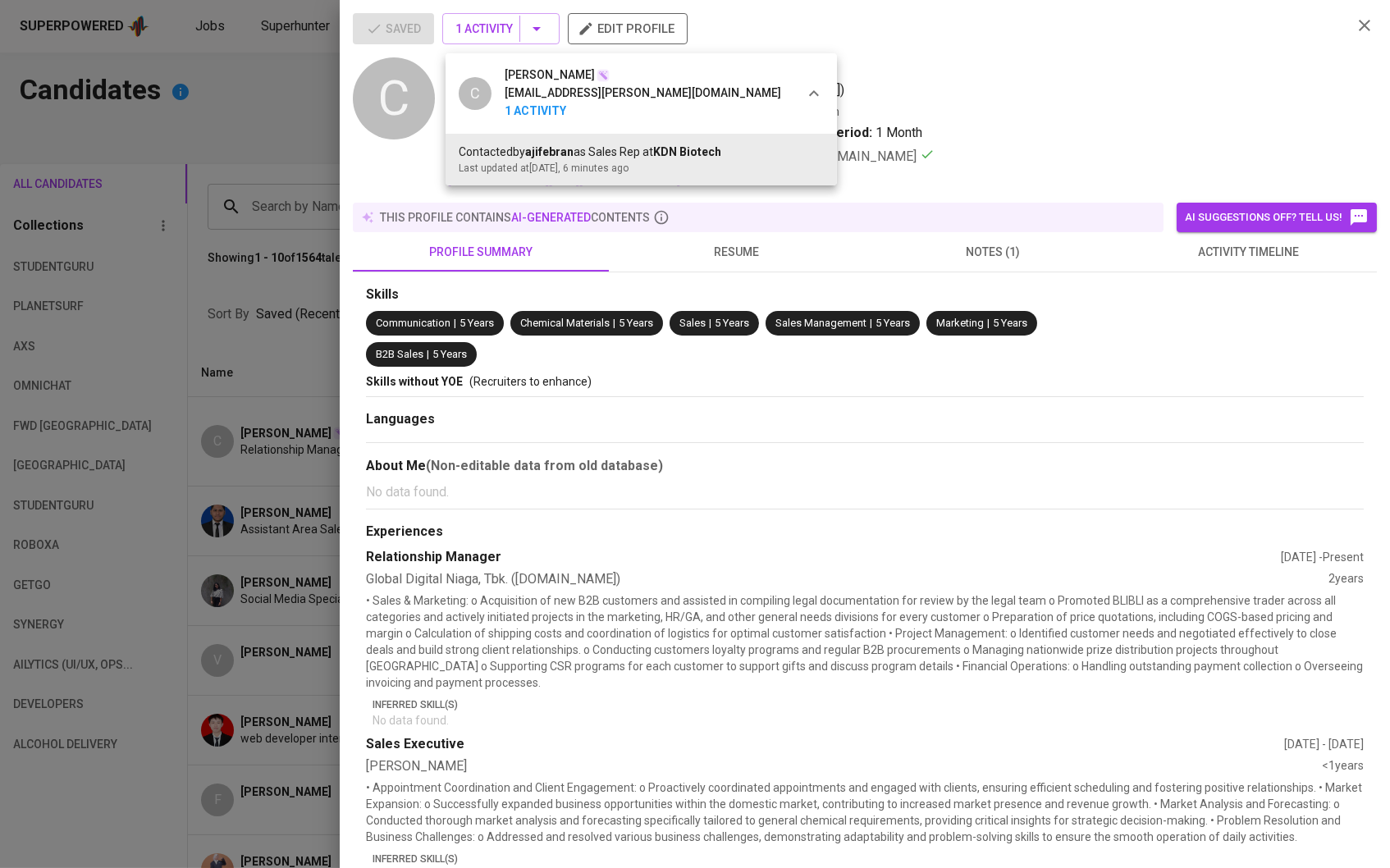
click at [219, 184] on div at bounding box center [695, 434] width 1390 height 868
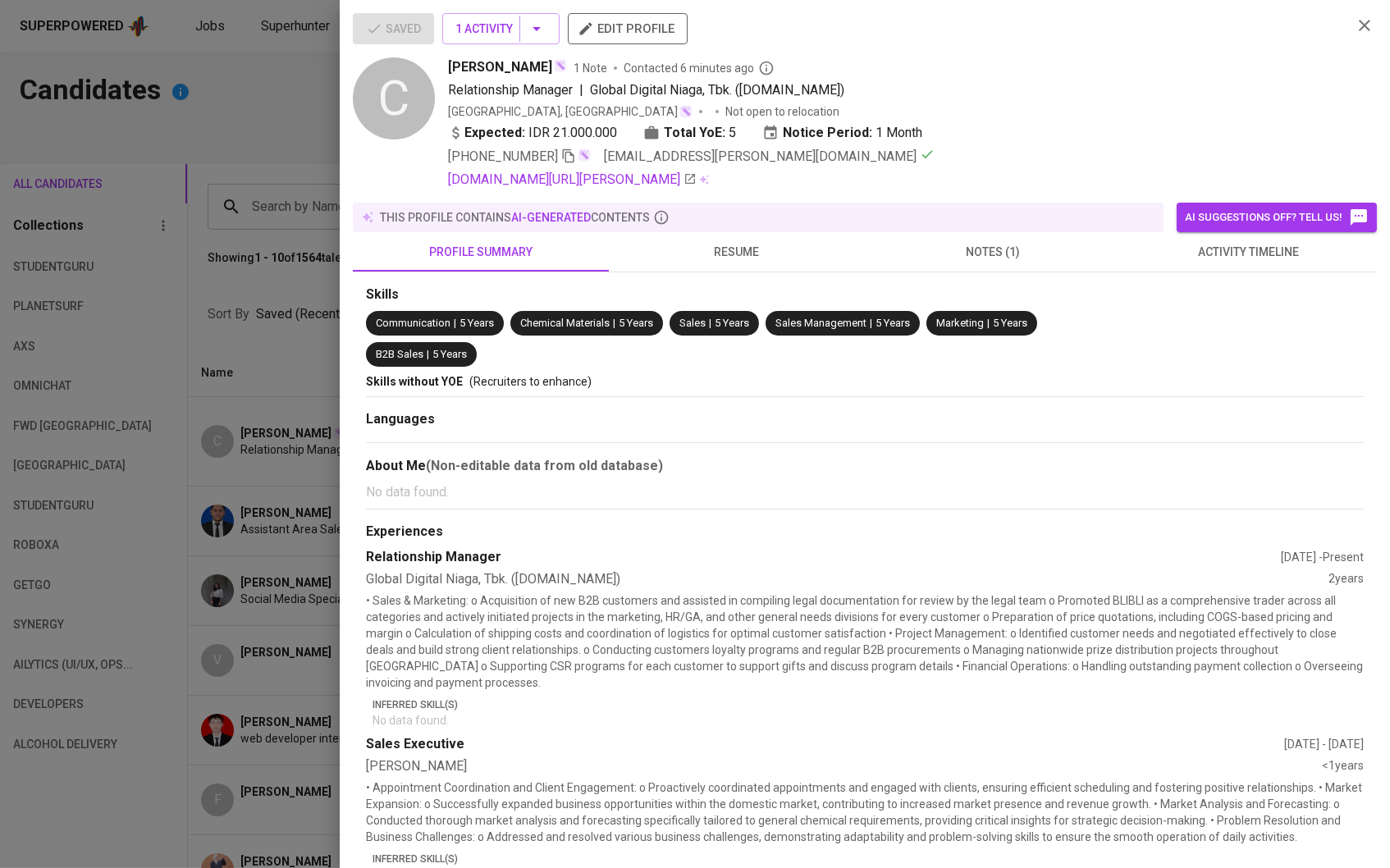
click at [219, 184] on div "C [PERSON_NAME] [EMAIL_ADDRESS][PERSON_NAME][DOMAIN_NAME] 1 Activity Contacted …" at bounding box center [695, 434] width 1390 height 868
click at [288, 59] on div at bounding box center [695, 434] width 1390 height 868
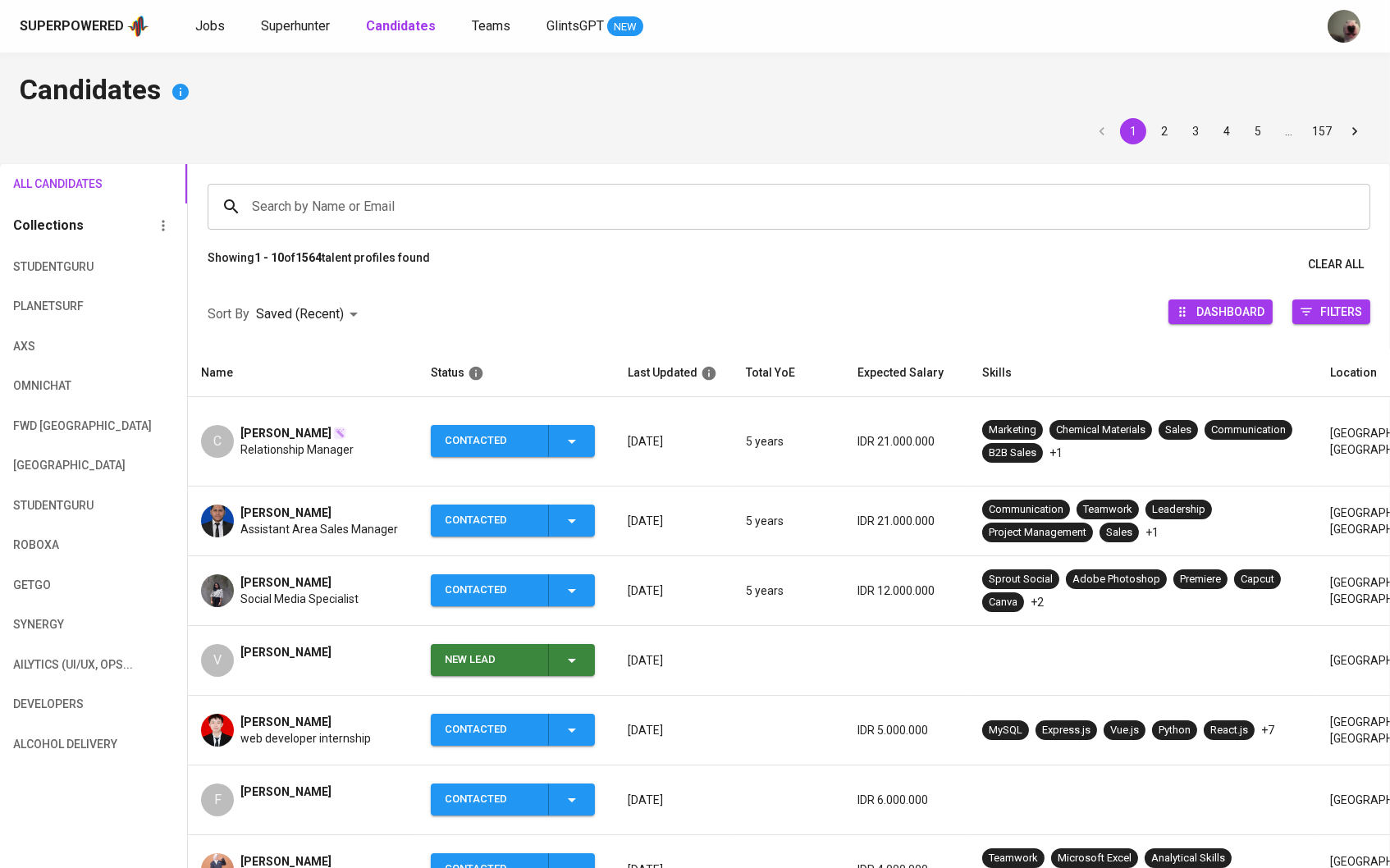
click at [302, 22] on span "Superhunter" at bounding box center [295, 25] width 68 height 16
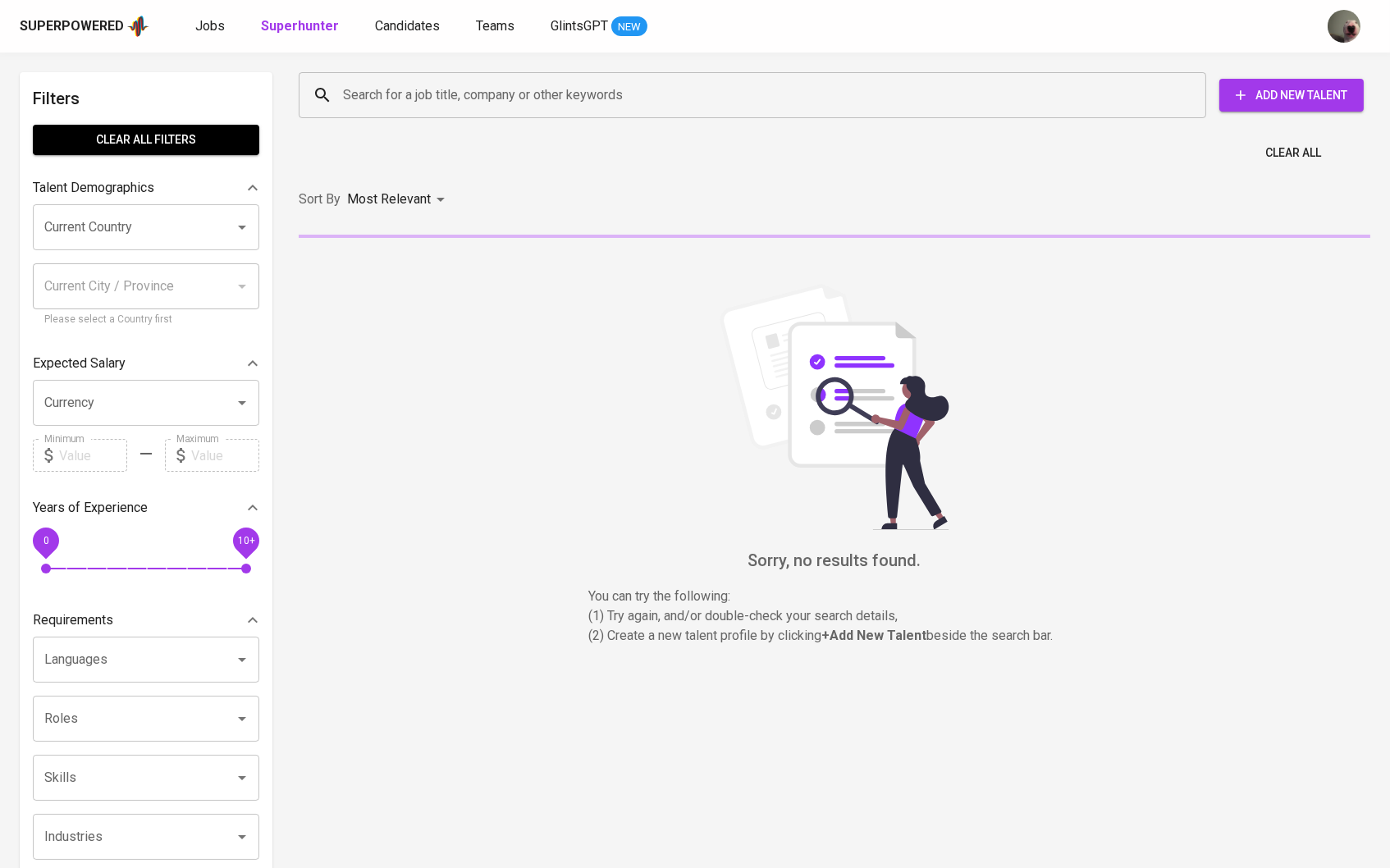
click at [512, 95] on input "Search for a job title, company or other keywords" at bounding box center [757, 95] width 835 height 31
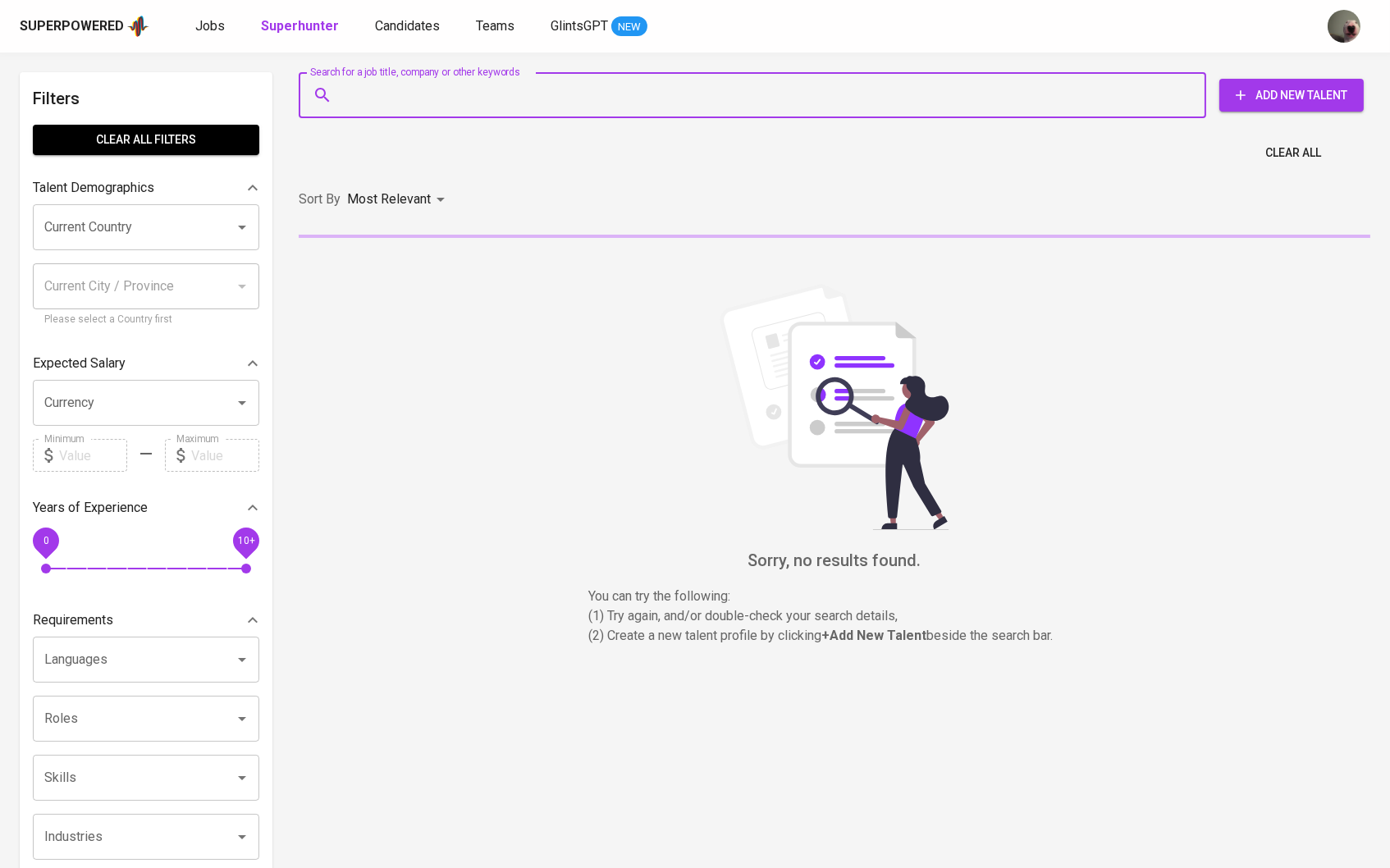
paste input "[EMAIL_ADDRESS][PERSON_NAME][DOMAIN_NAME]"
type input "[EMAIL_ADDRESS][PERSON_NAME][DOMAIN_NAME]"
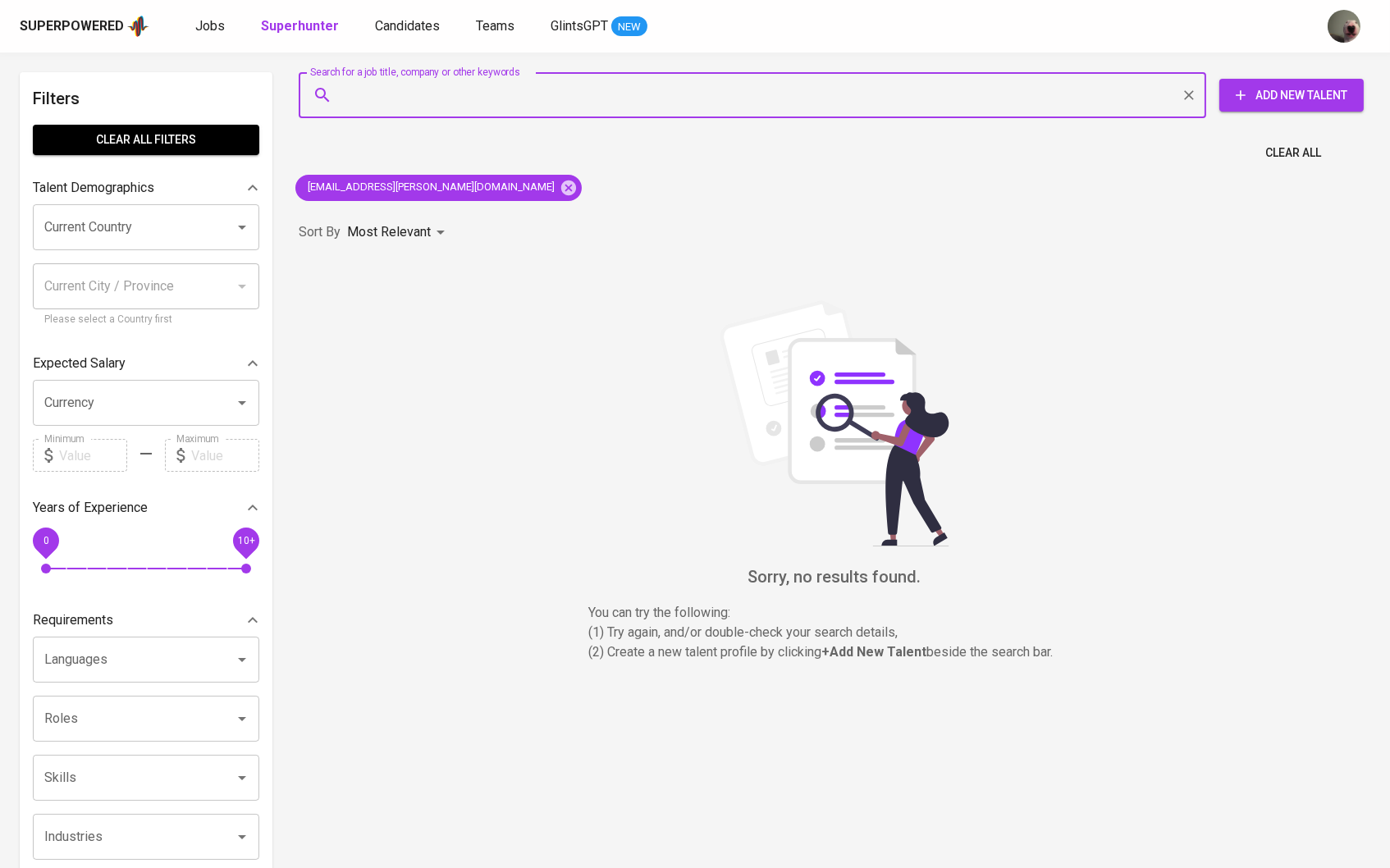
type input "[EMAIL_ADDRESS][PERSON_NAME][DOMAIN_NAME]"
click at [426, 195] on div "[EMAIL_ADDRESS][PERSON_NAME][DOMAIN_NAME]" at bounding box center [438, 188] width 286 height 26
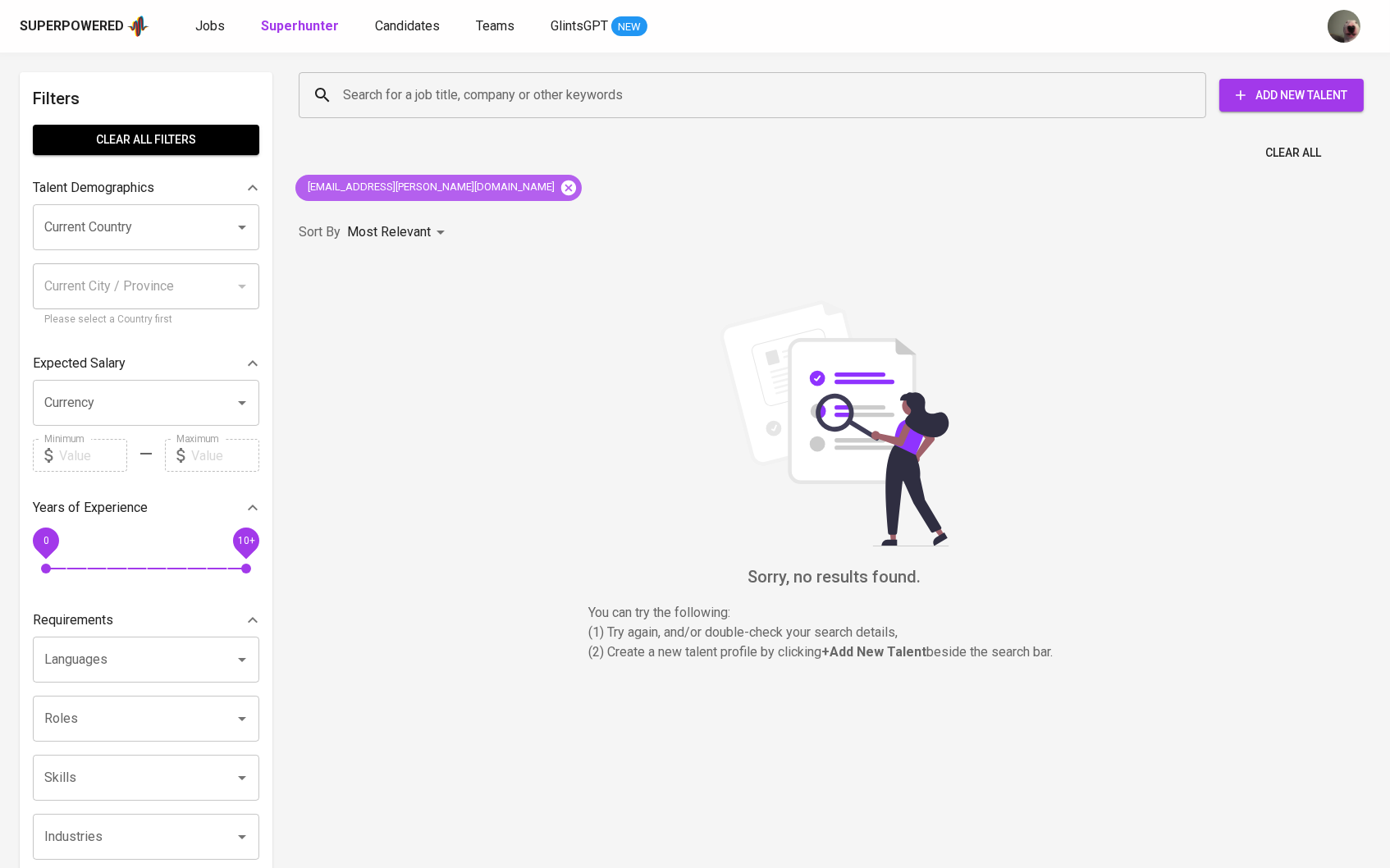
click at [561, 185] on icon at bounding box center [568, 187] width 15 height 15
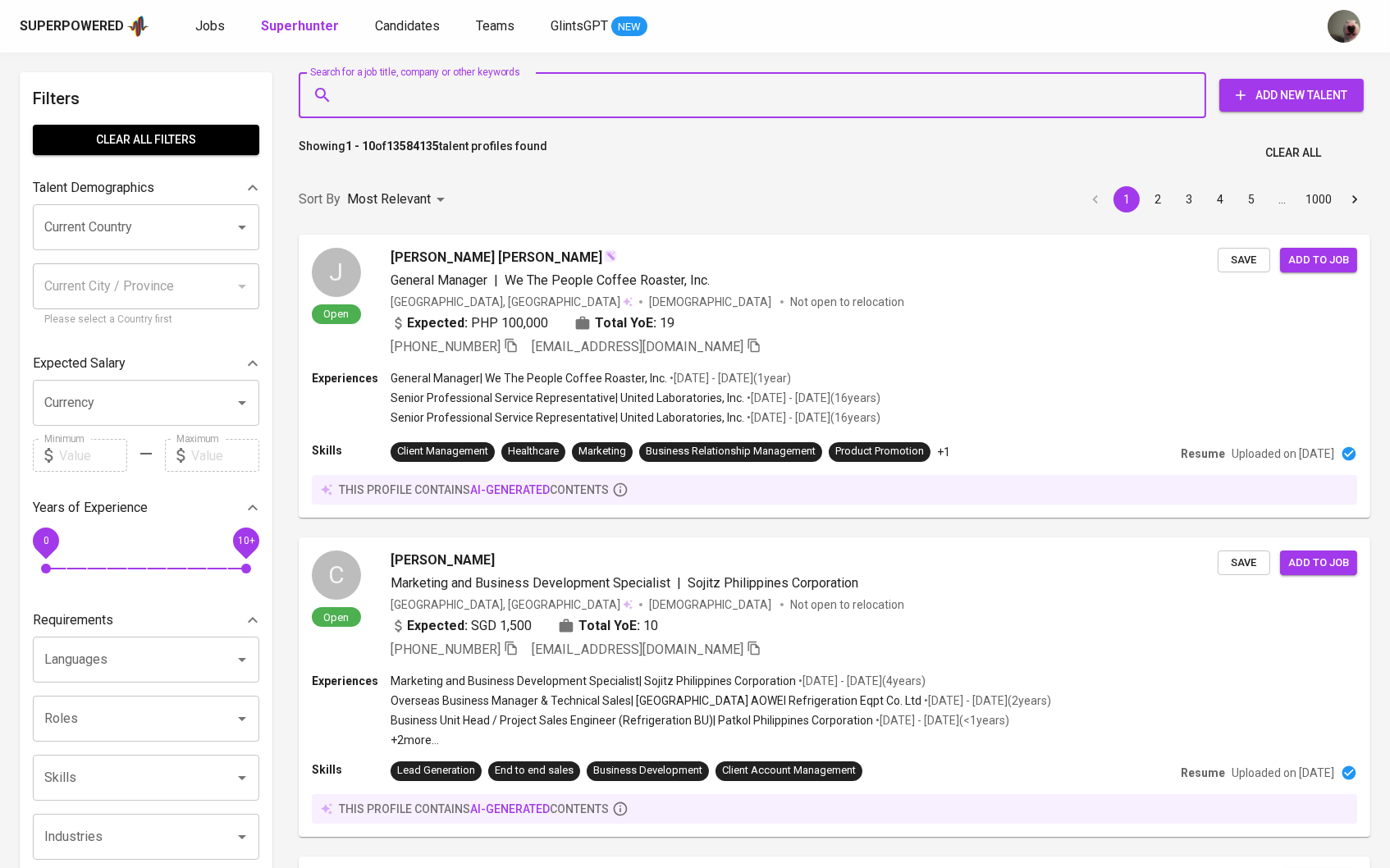
click at [484, 92] on input "Search for a job title, company or other keywords" at bounding box center [757, 95] width 835 height 31
paste input "[EMAIL_ADDRESS][PERSON_NAME][DOMAIN_NAME]"
type input "[EMAIL_ADDRESS][PERSON_NAME][DOMAIN_NAME]"
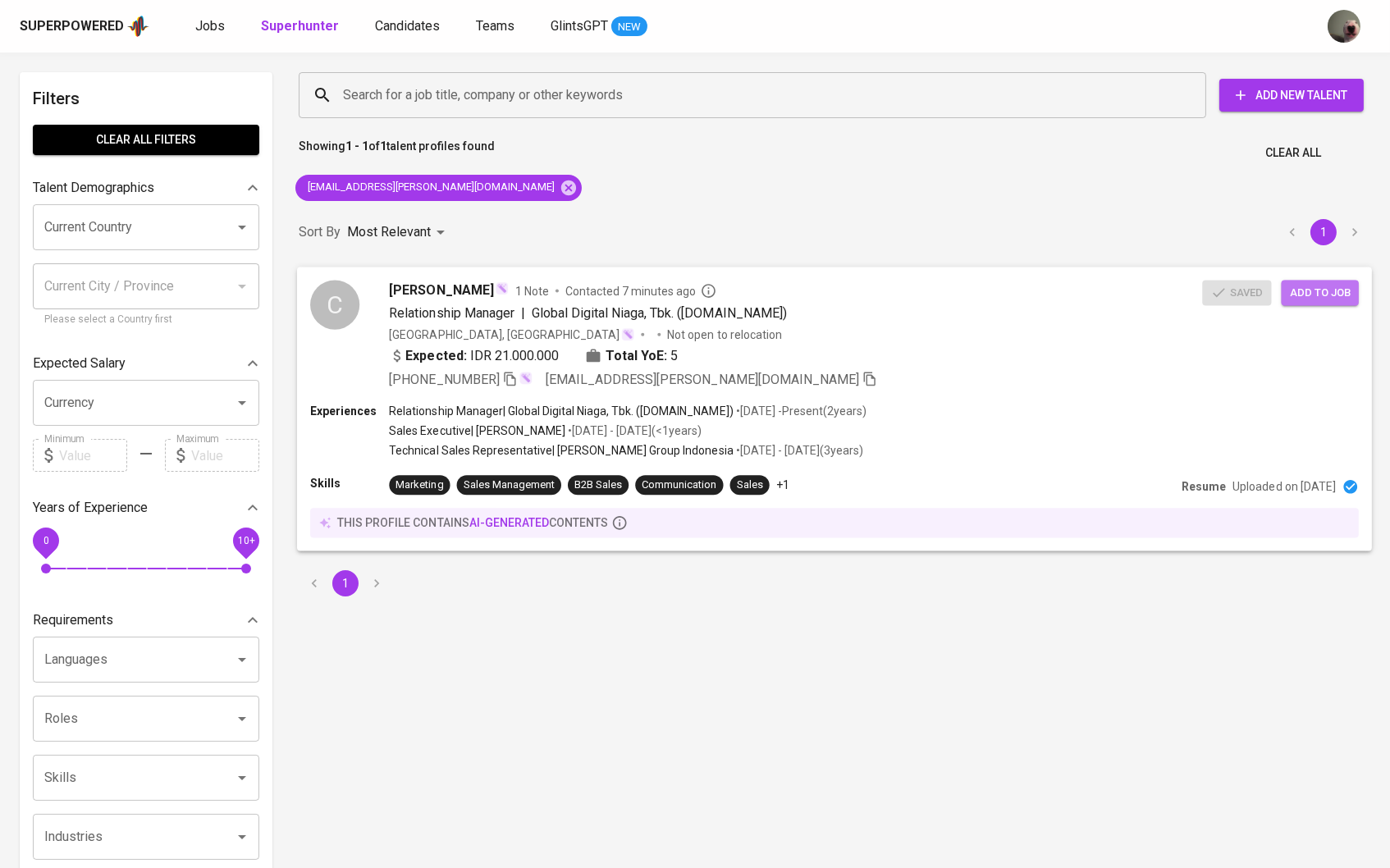
click at [1323, 293] on span "Add to job" at bounding box center [1320, 292] width 61 height 19
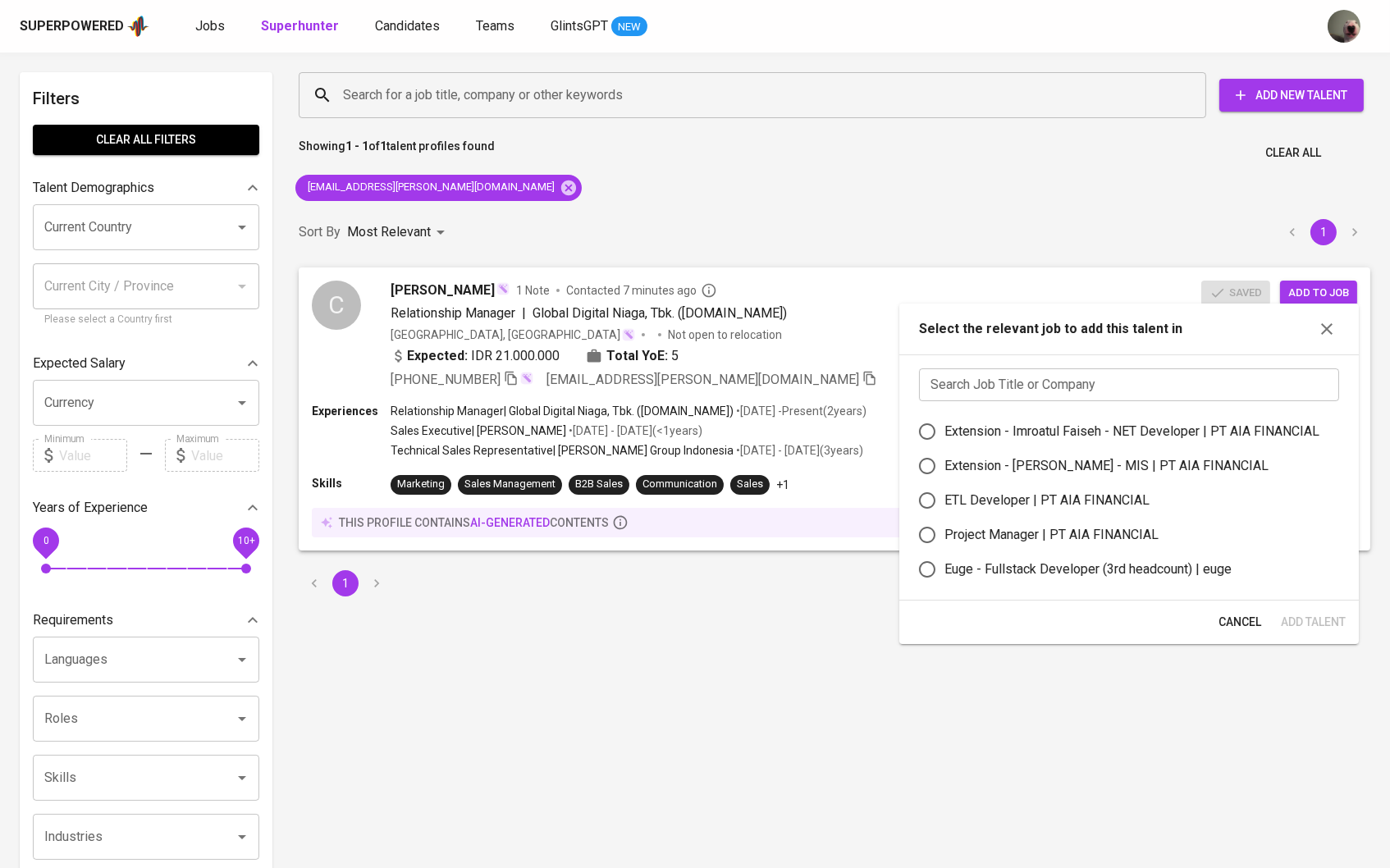
click at [1053, 389] on input "text" at bounding box center [1129, 385] width 420 height 33
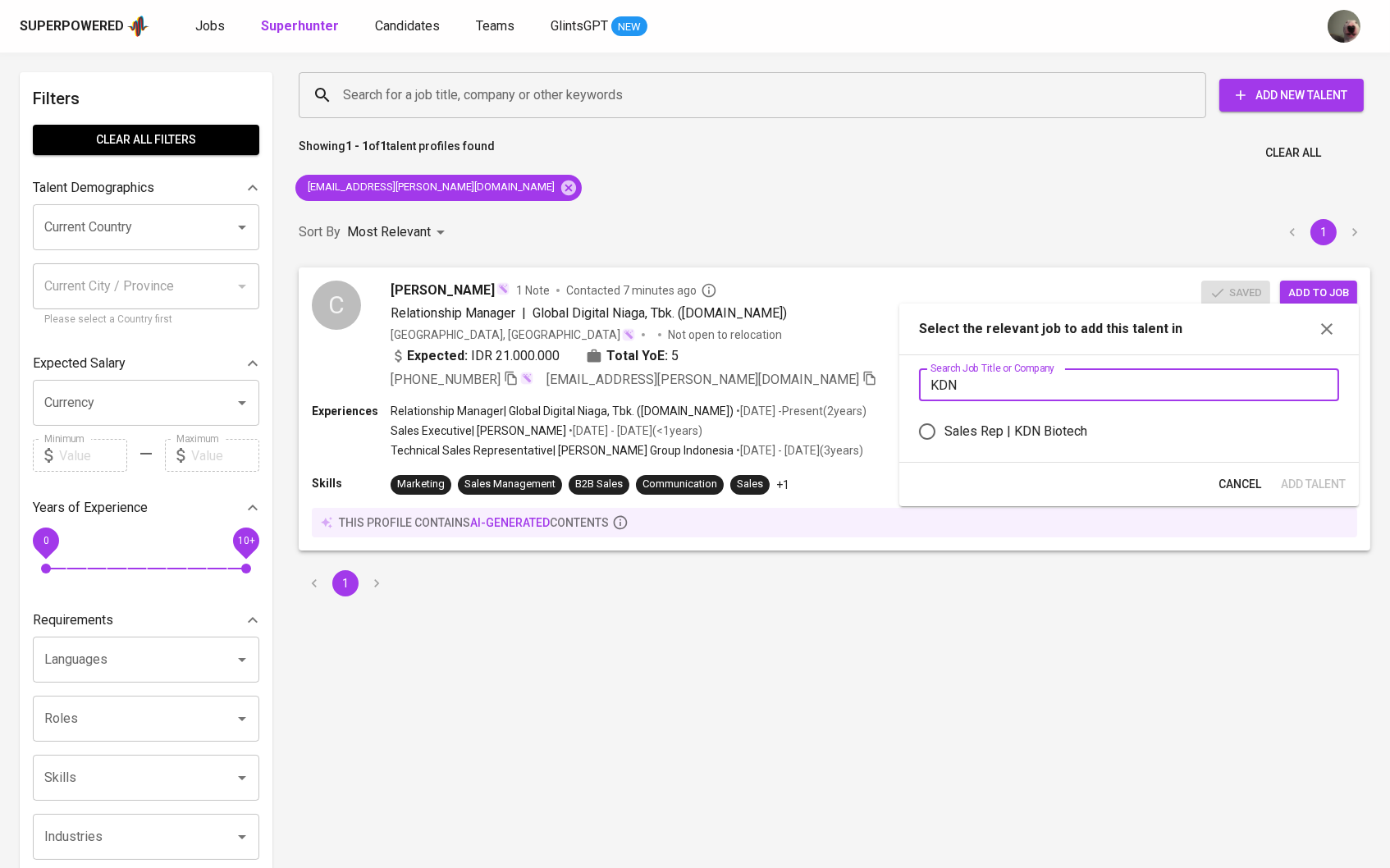
type input "KDN"
click at [1002, 432] on div "Sales Rep | KDN Biotech" at bounding box center [1016, 431] width 143 height 20
click at [944, 432] on input "Sales Rep | KDN Biotech" at bounding box center [927, 431] width 34 height 34
radio input "true"
click at [1315, 480] on button "Add Talent" at bounding box center [1313, 484] width 78 height 30
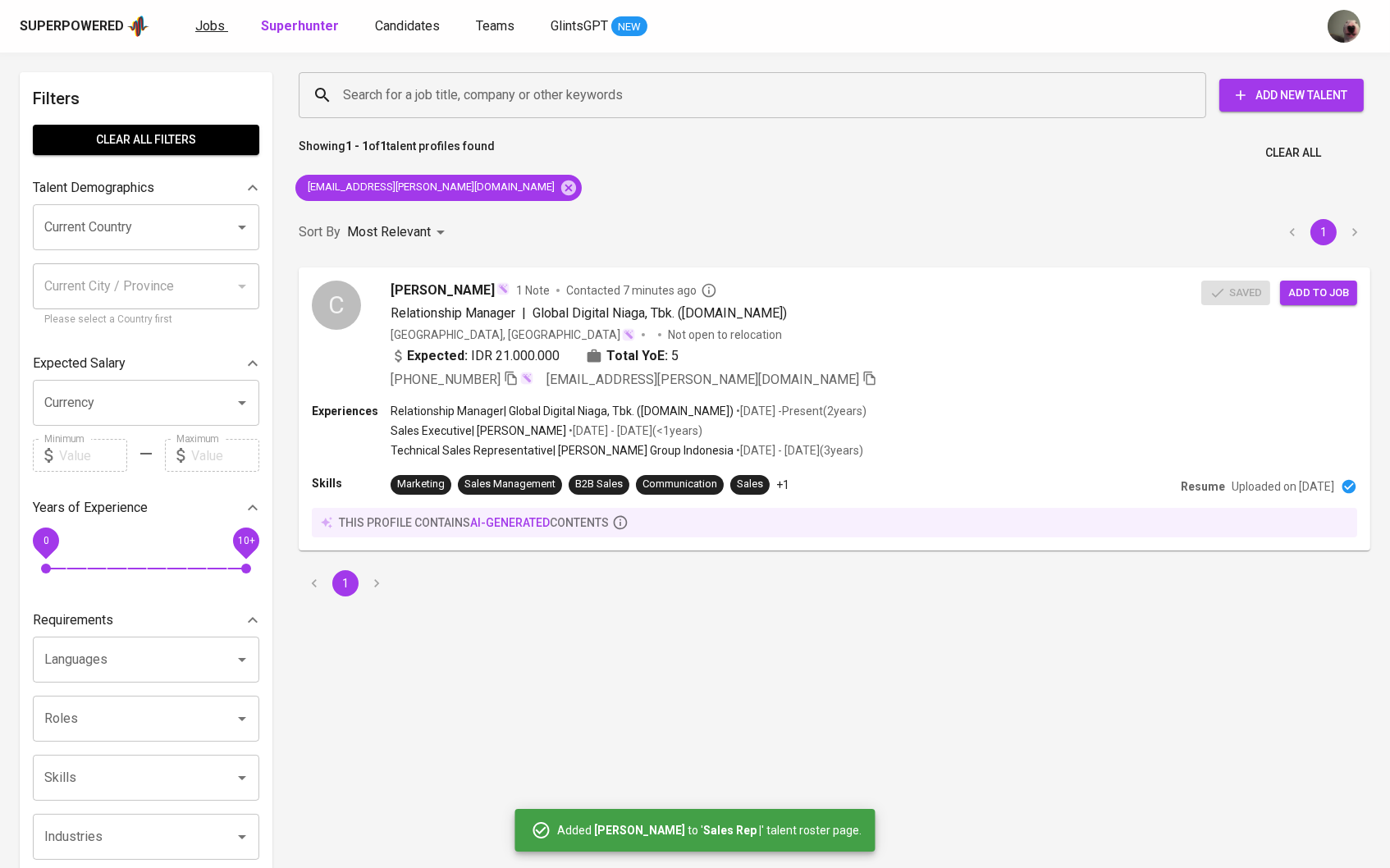
click at [206, 34] on link "Jobs" at bounding box center [212, 26] width 33 height 21
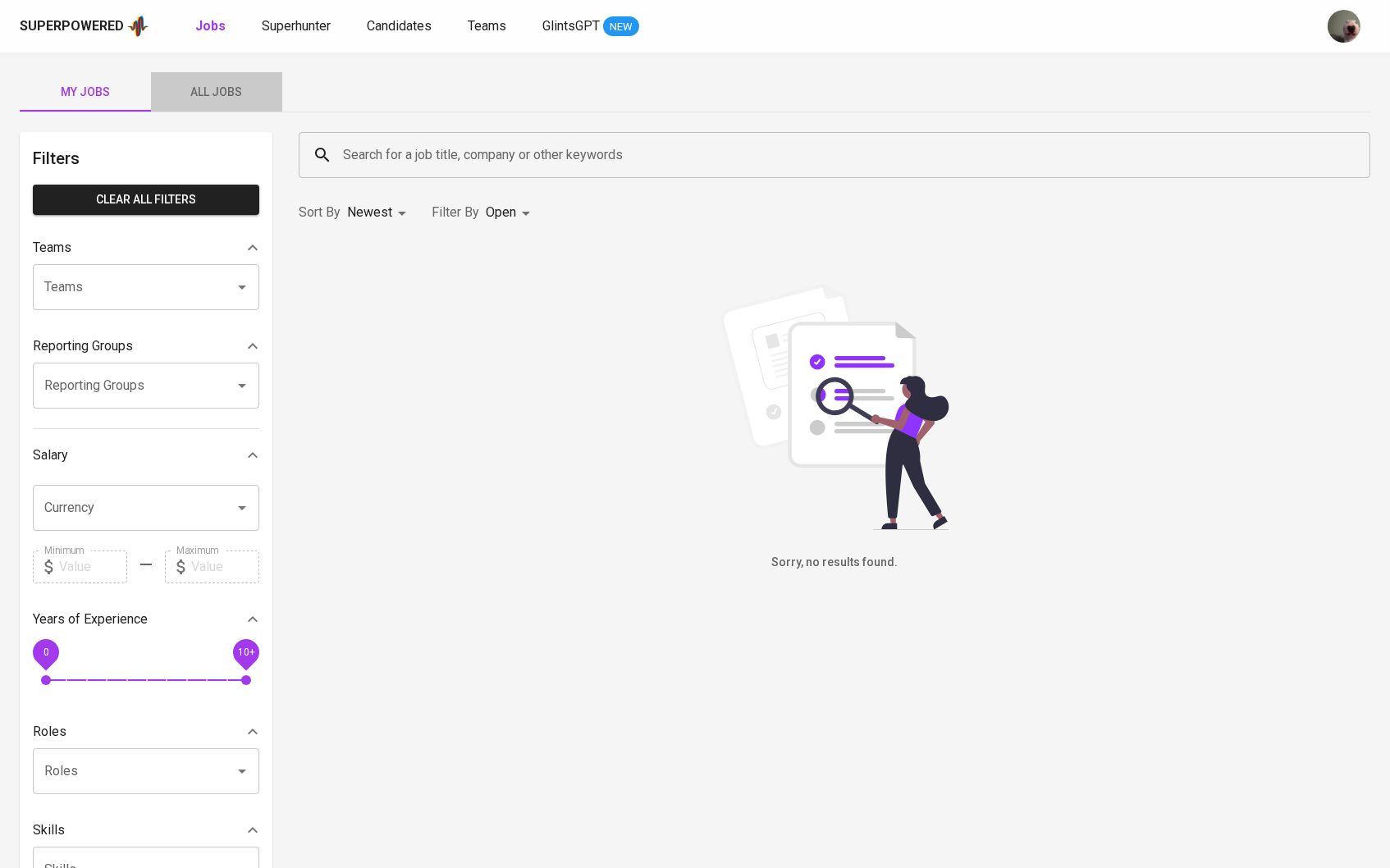
click at [211, 95] on span "All Jobs" at bounding box center [216, 92] width 111 height 21
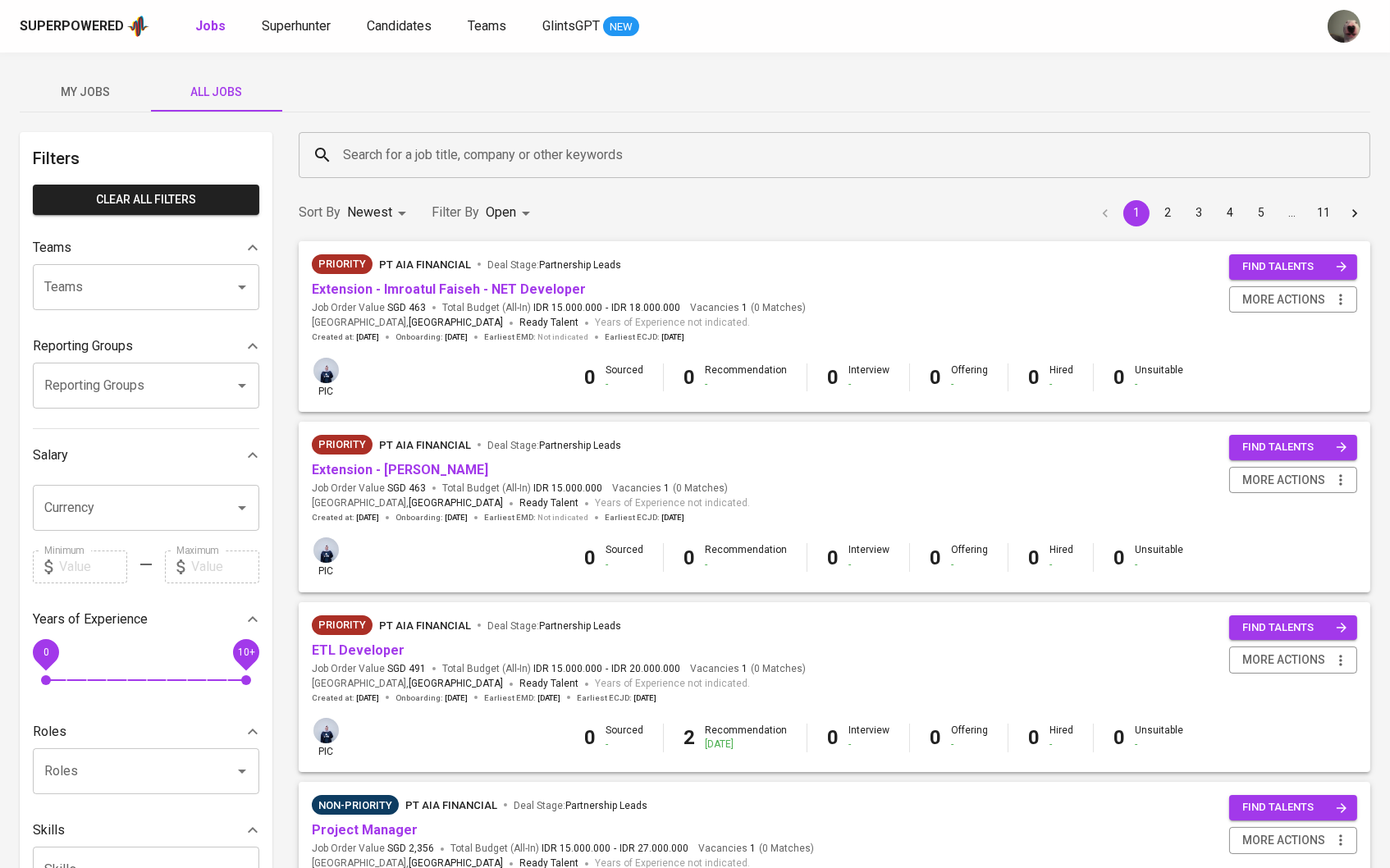
click at [533, 151] on input "Search for a job title, company or other keywords" at bounding box center [839, 155] width 999 height 31
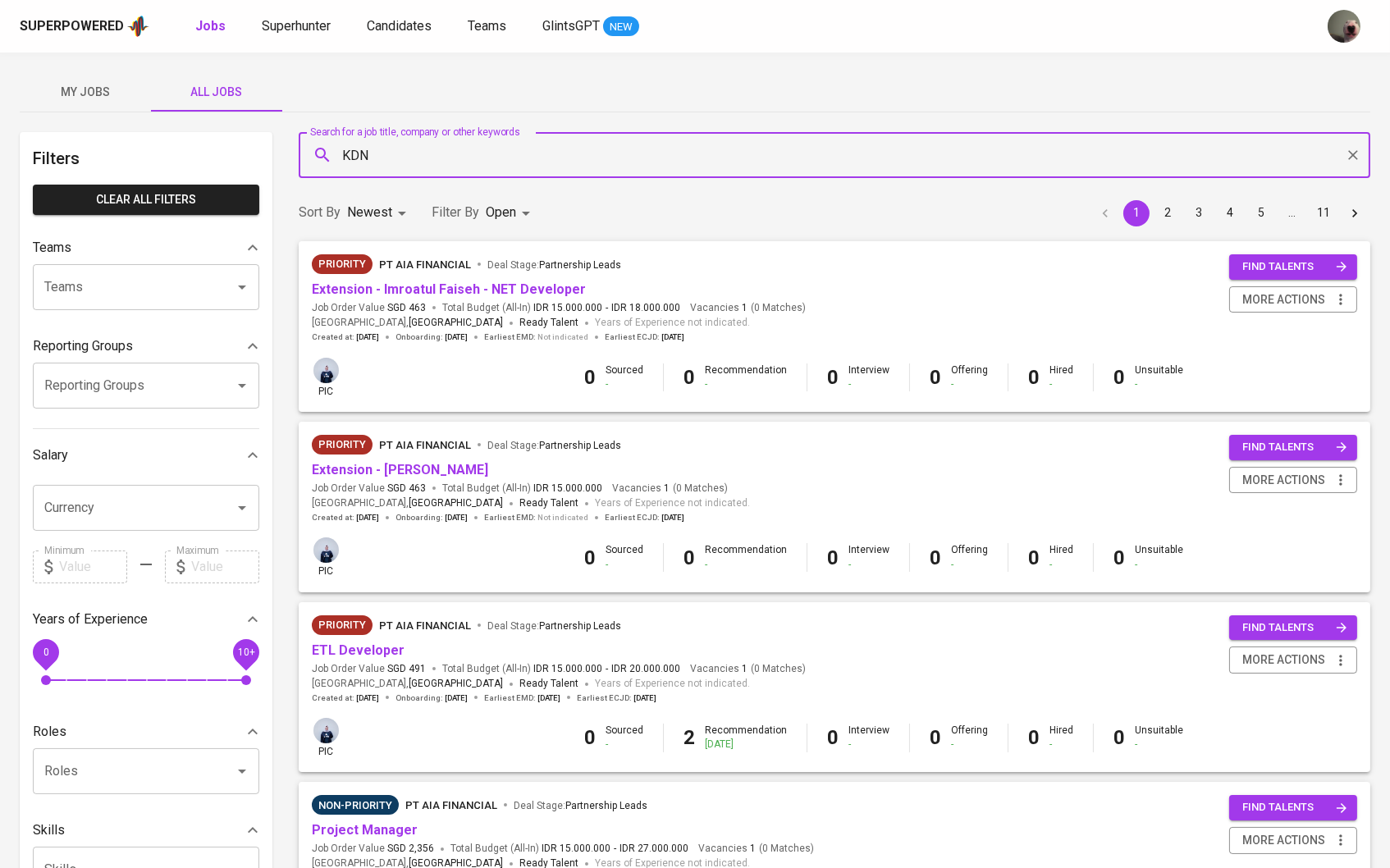
type input "KDN"
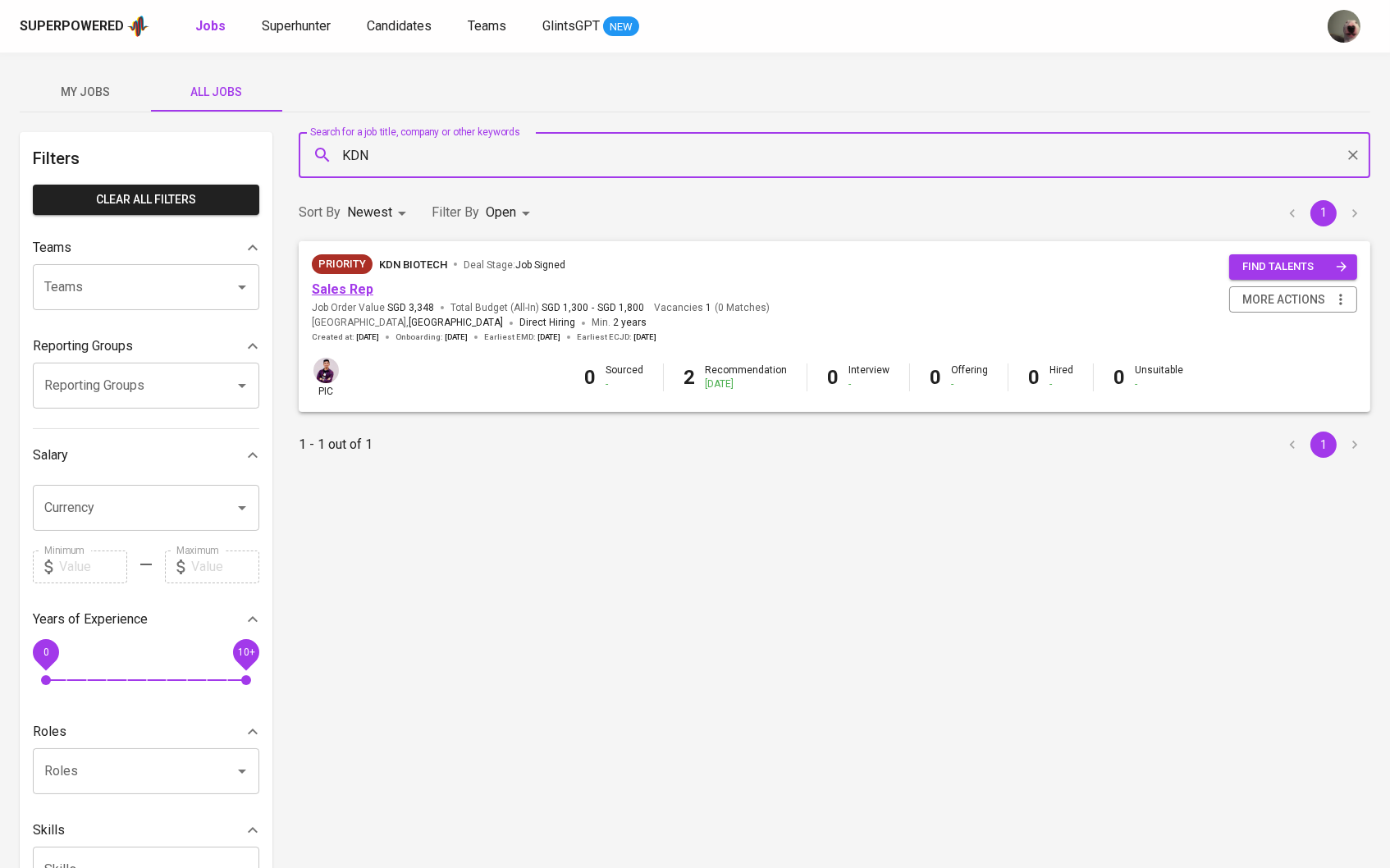
click at [365, 290] on link "Sales Rep" at bounding box center [342, 289] width 62 height 16
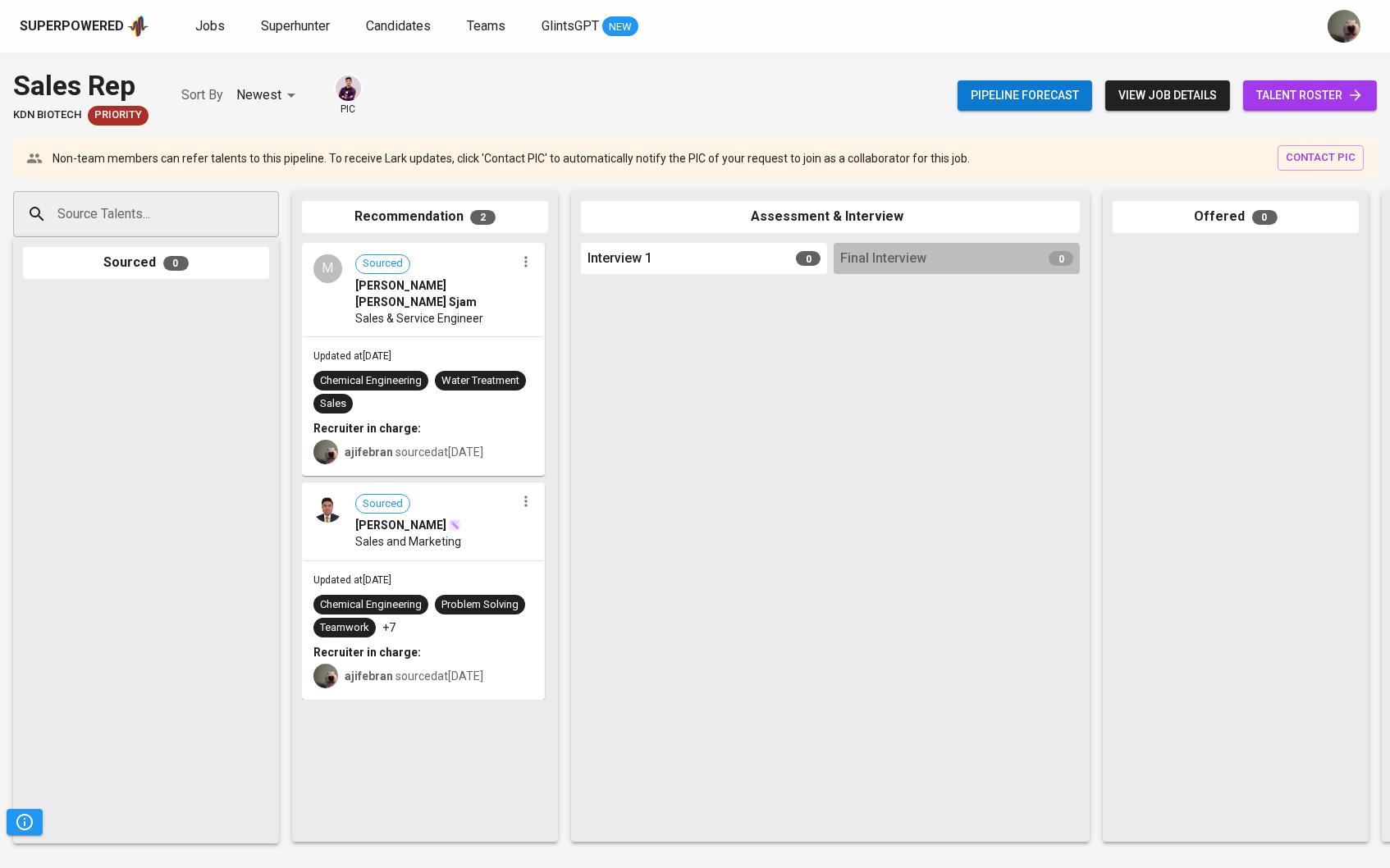
click at [1298, 101] on span "talent roster" at bounding box center [1310, 95] width 108 height 21
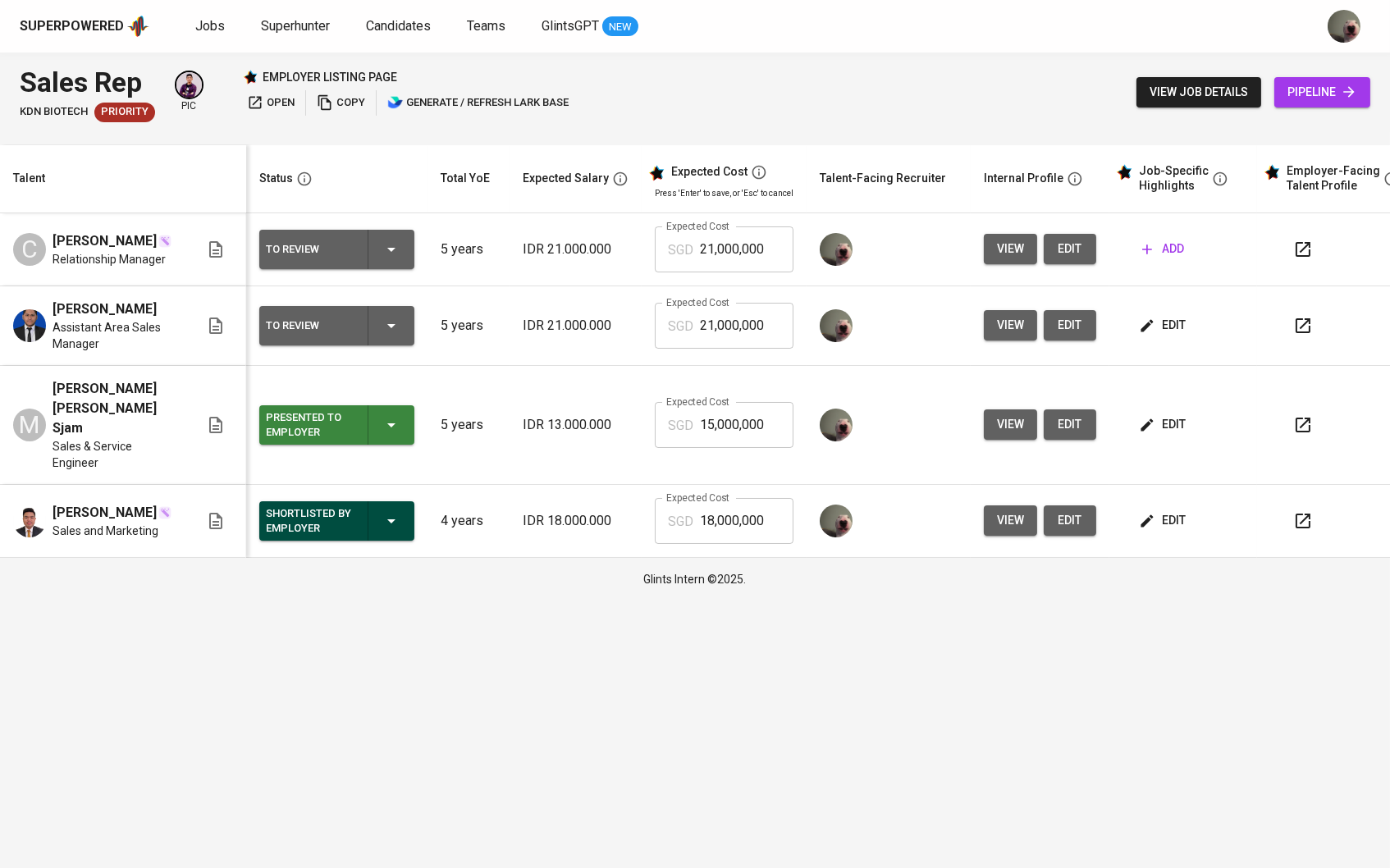
click at [1171, 244] on span "add" at bounding box center [1162, 248] width 42 height 21
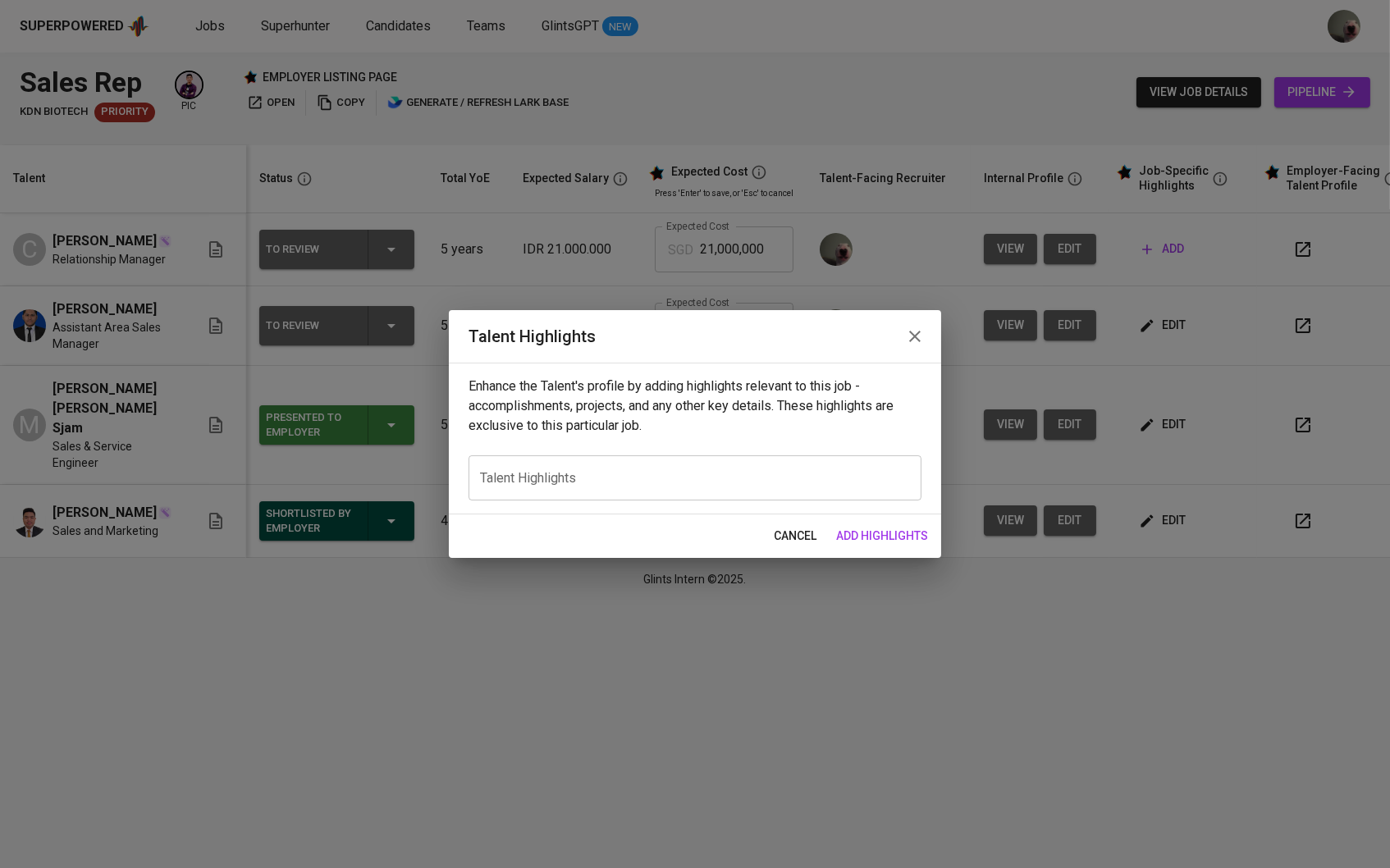
click at [720, 482] on textarea at bounding box center [695, 478] width 430 height 15
paste textarea "Global Digital Niaga, Tbk. (Blibli.com) — Relationship Manager Managed B2B clie…"
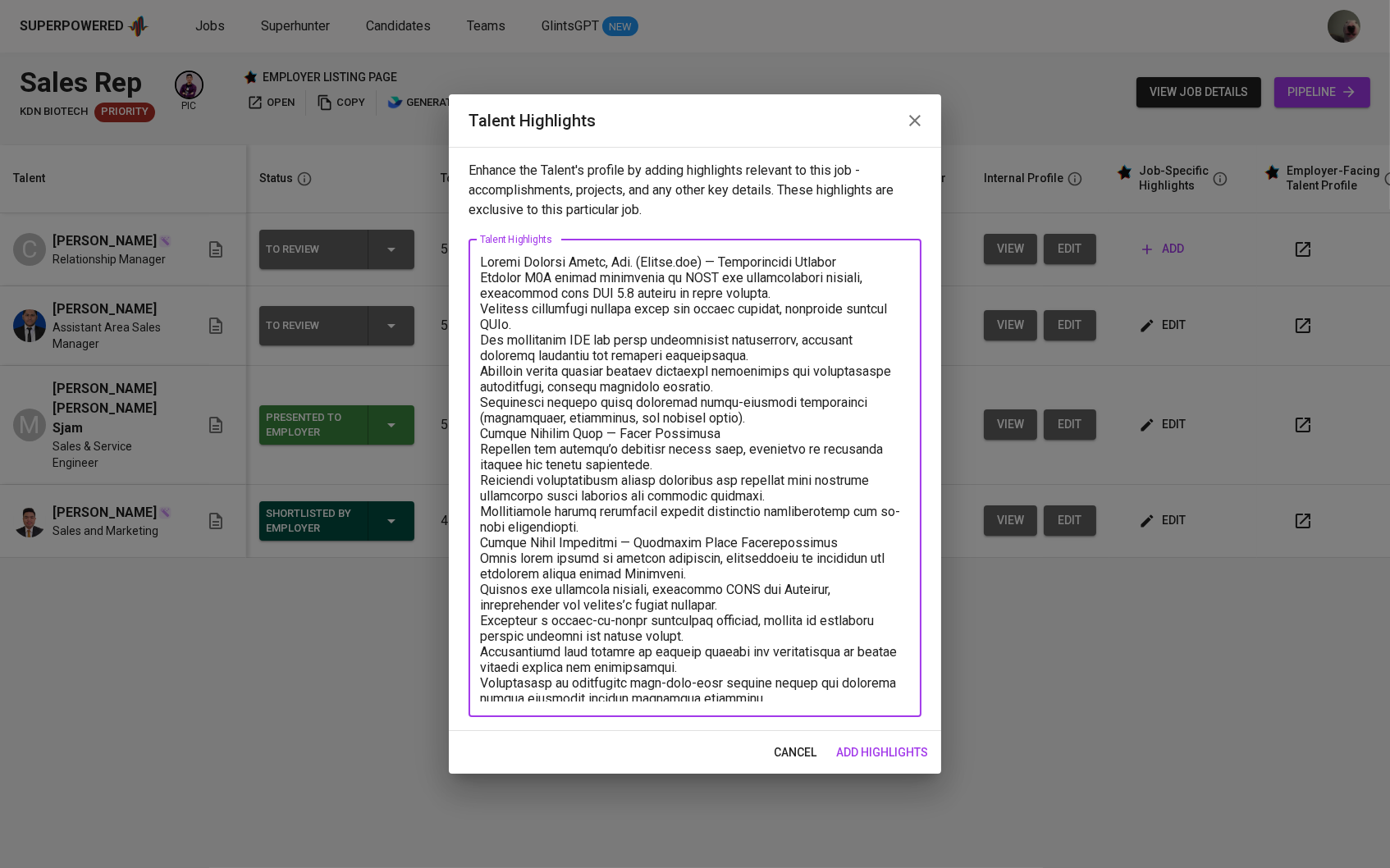
scroll to position [1, 0]
click at [762, 413] on textarea at bounding box center [695, 477] width 430 height 447
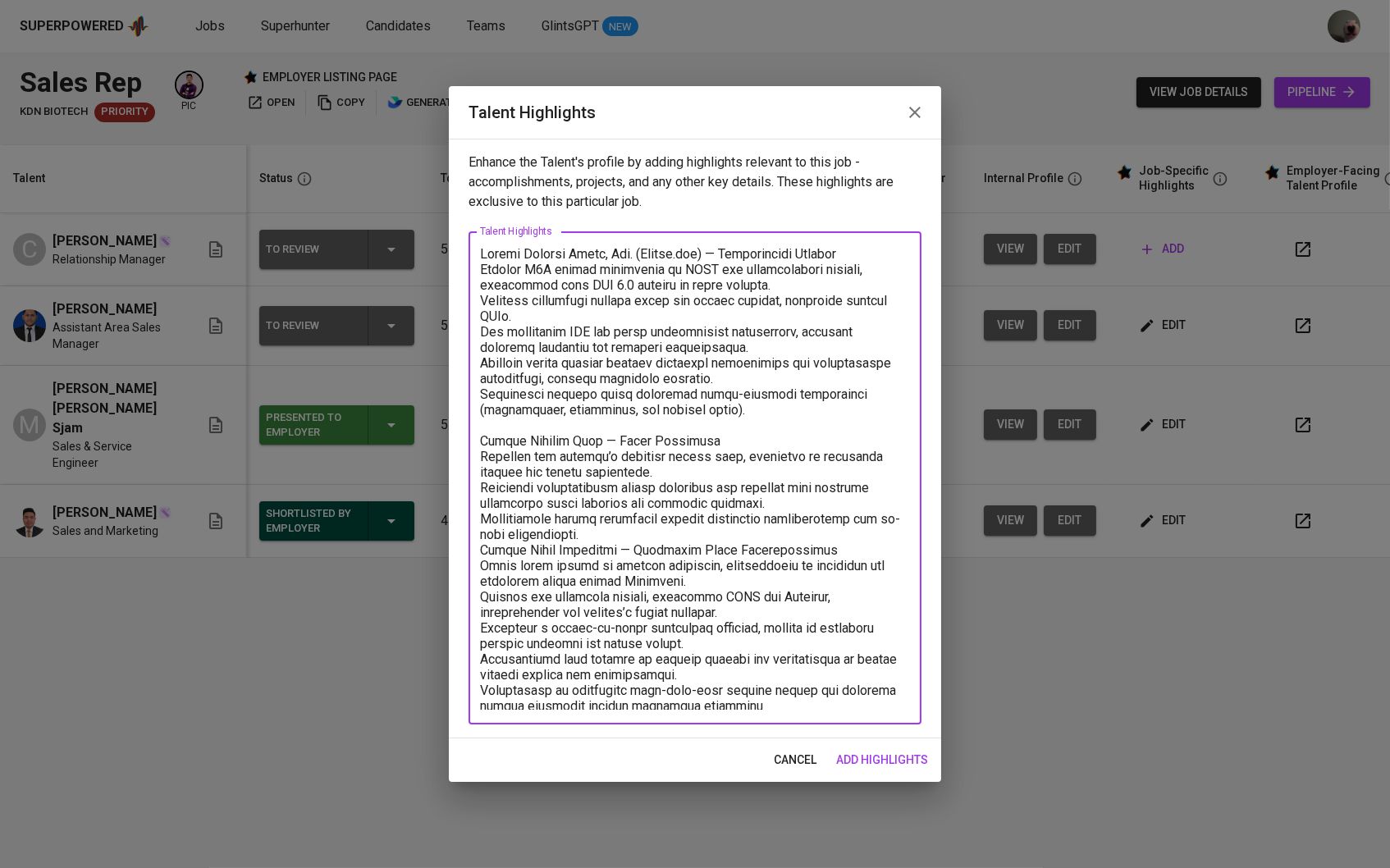
click at [828, 543] on textarea at bounding box center [695, 478] width 430 height 462
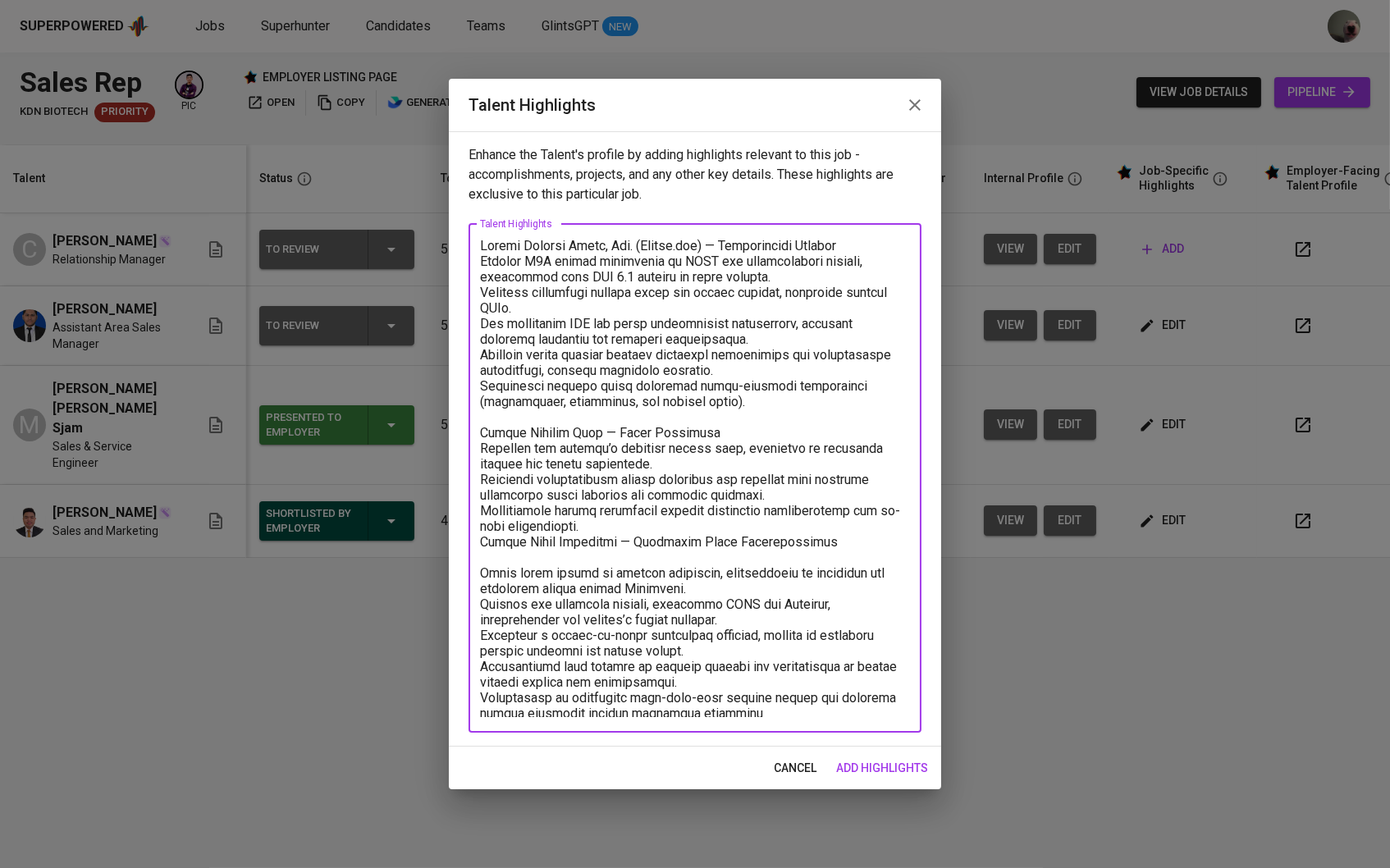
scroll to position [0, 0]
click at [614, 533] on textarea at bounding box center [695, 477] width 430 height 478
click at [598, 518] on textarea at bounding box center [695, 477] width 430 height 478
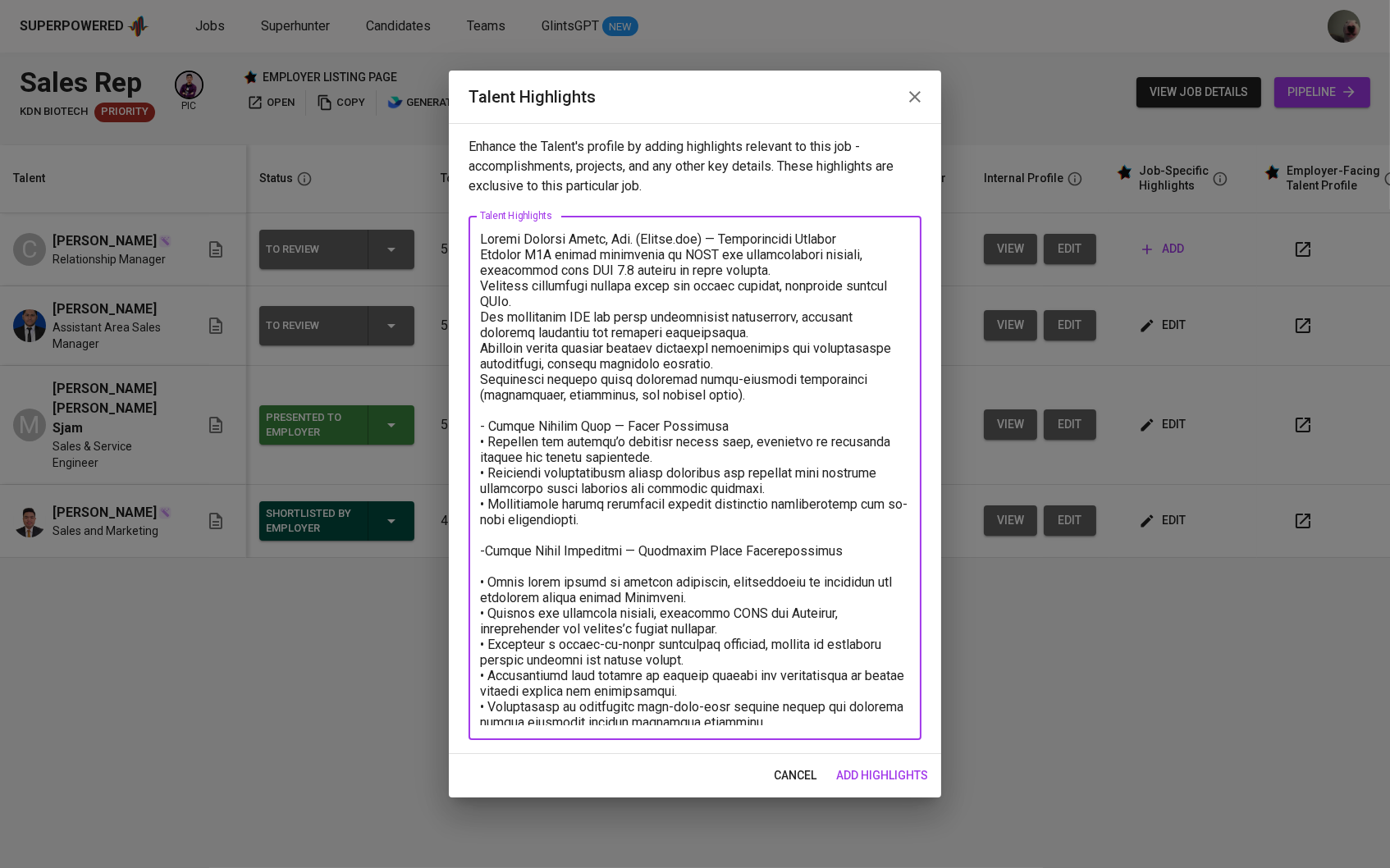
click at [489, 543] on textarea at bounding box center [695, 478] width 430 height 494
click at [728, 430] on textarea at bounding box center [695, 478] width 430 height 494
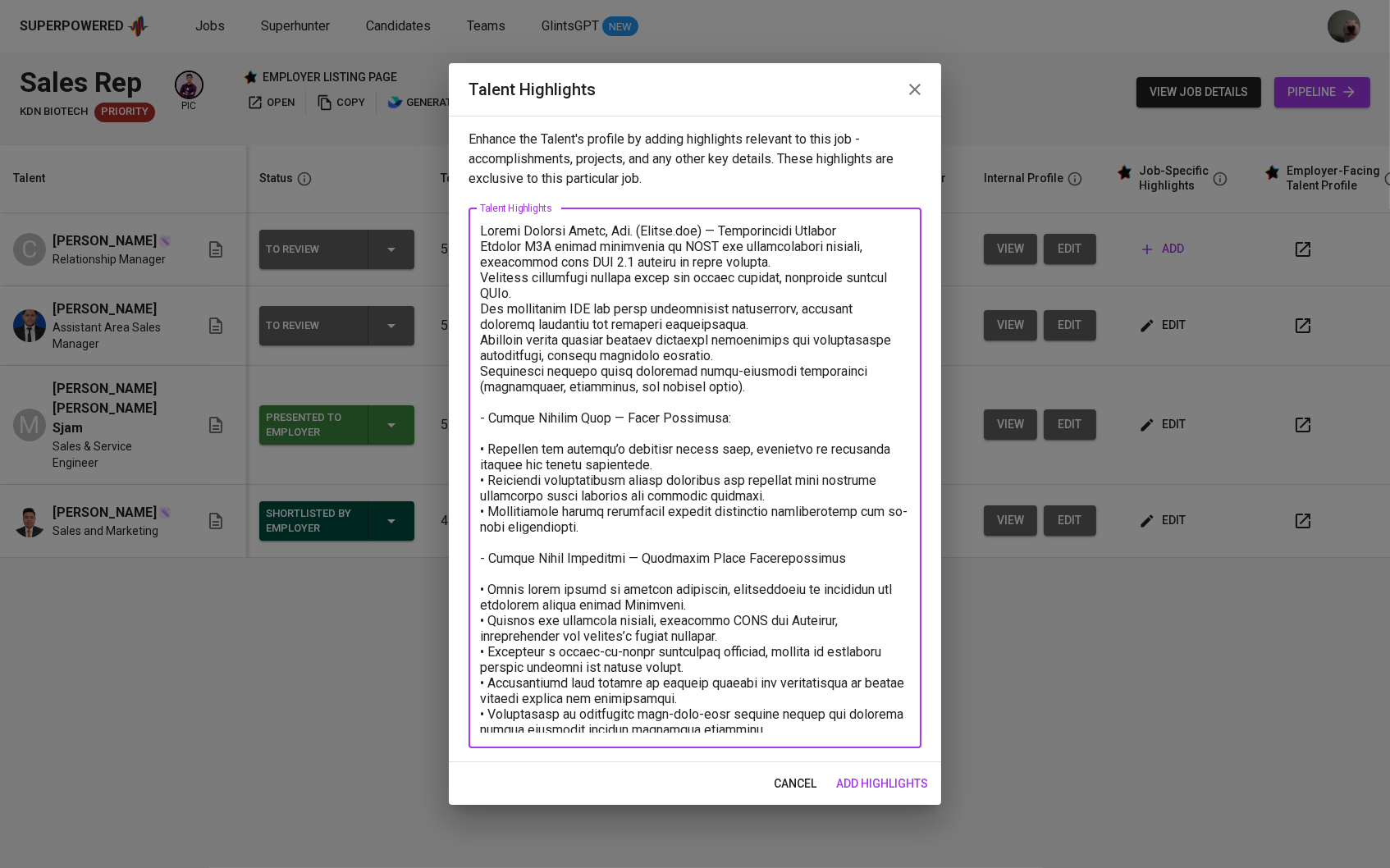
click at [832, 543] on textarea at bounding box center [695, 477] width 430 height 509
click at [824, 553] on textarea at bounding box center [695, 477] width 430 height 509
click at [480, 247] on textarea at bounding box center [695, 477] width 430 height 509
click at [482, 233] on textarea at bounding box center [695, 477] width 430 height 509
click at [846, 229] on textarea at bounding box center [695, 477] width 430 height 509
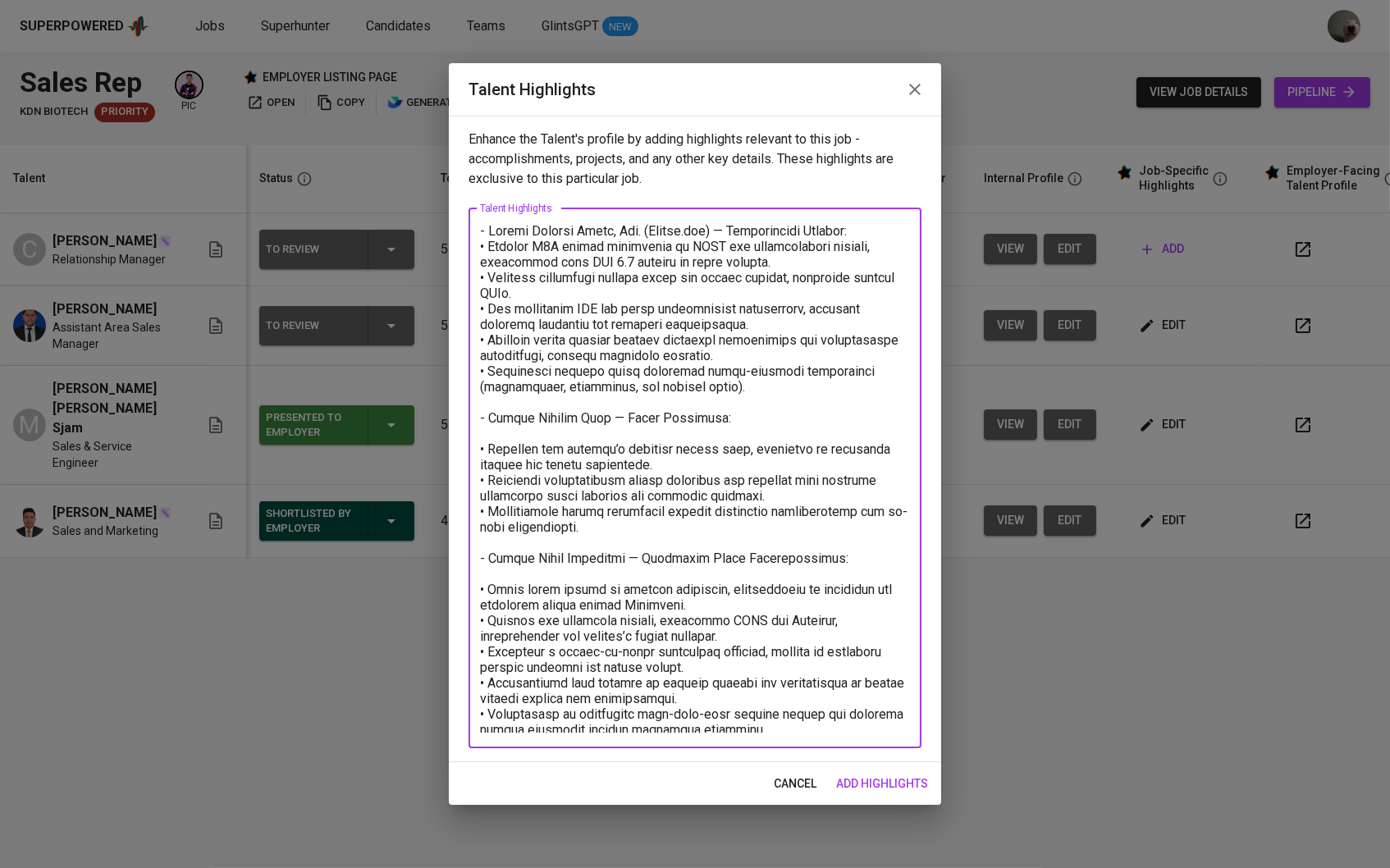
click at [484, 227] on textarea at bounding box center [695, 477] width 430 height 509
click at [480, 238] on textarea at bounding box center [695, 477] width 430 height 509
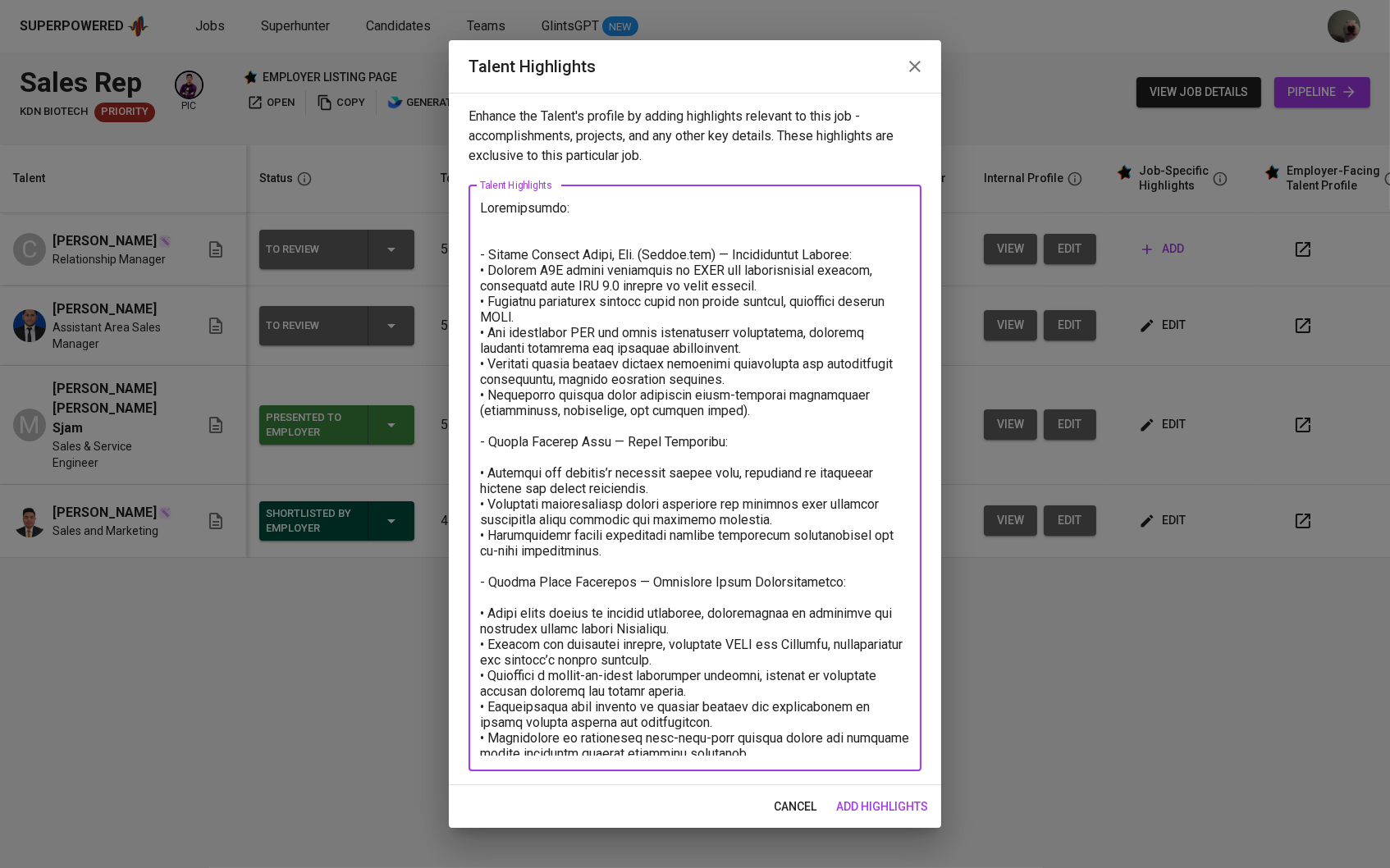
click at [871, 255] on textarea at bounding box center [695, 478] width 430 height 555
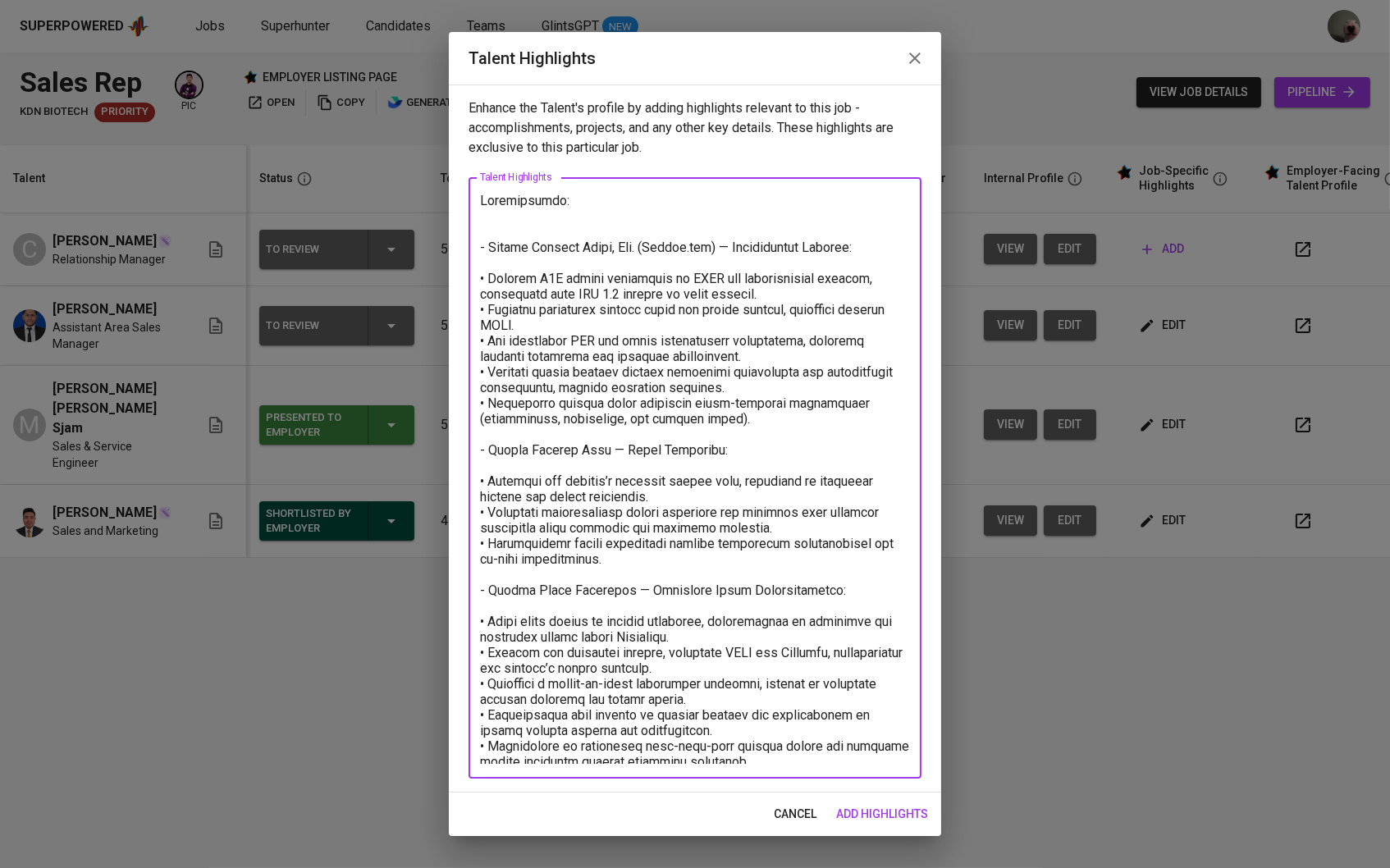
click at [733, 228] on textarea at bounding box center [695, 478] width 430 height 571
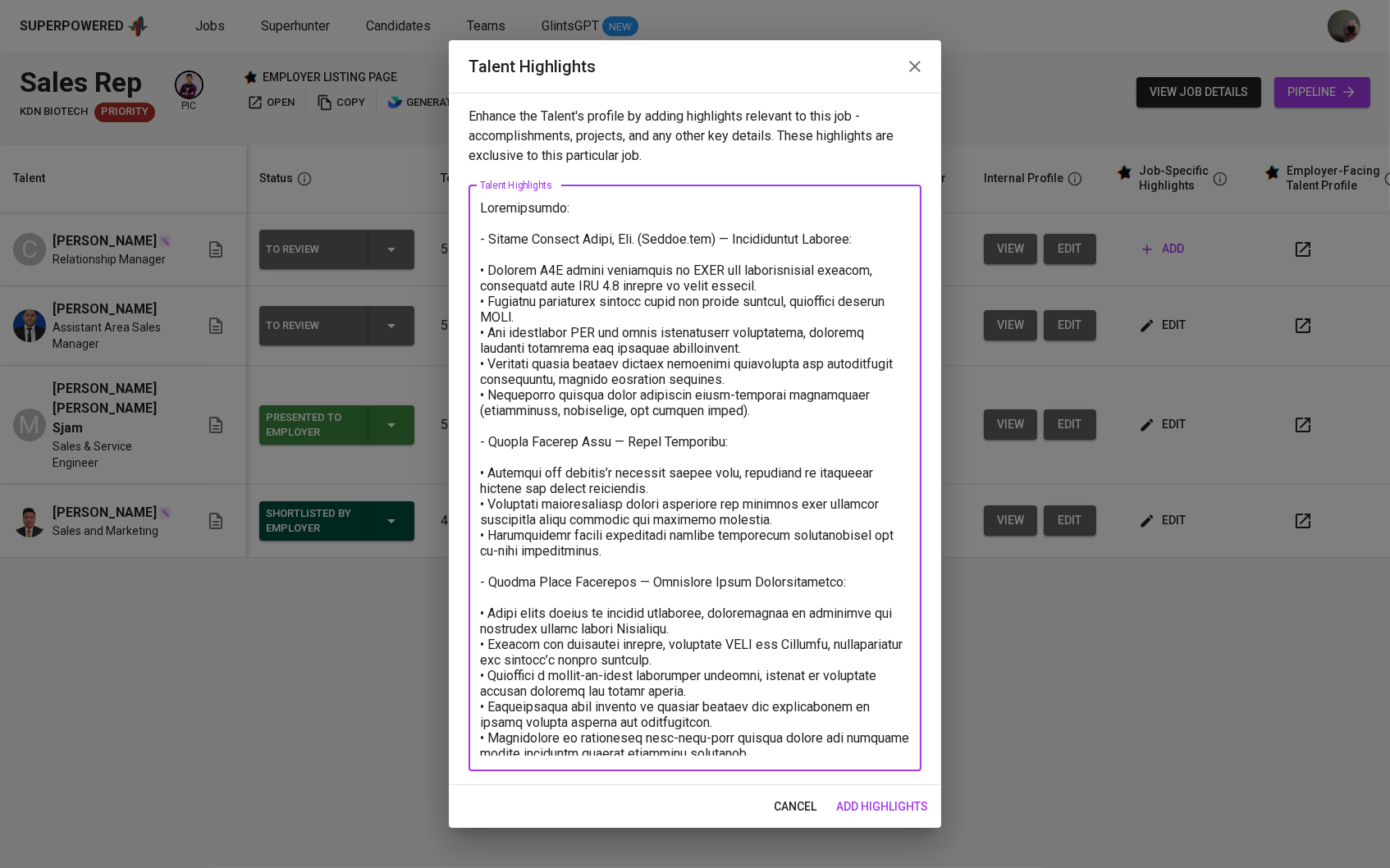
type textarea "Achievements: - Global Digital Niaga, Tbk. (Blibli.com) — Relationship Manager:…"
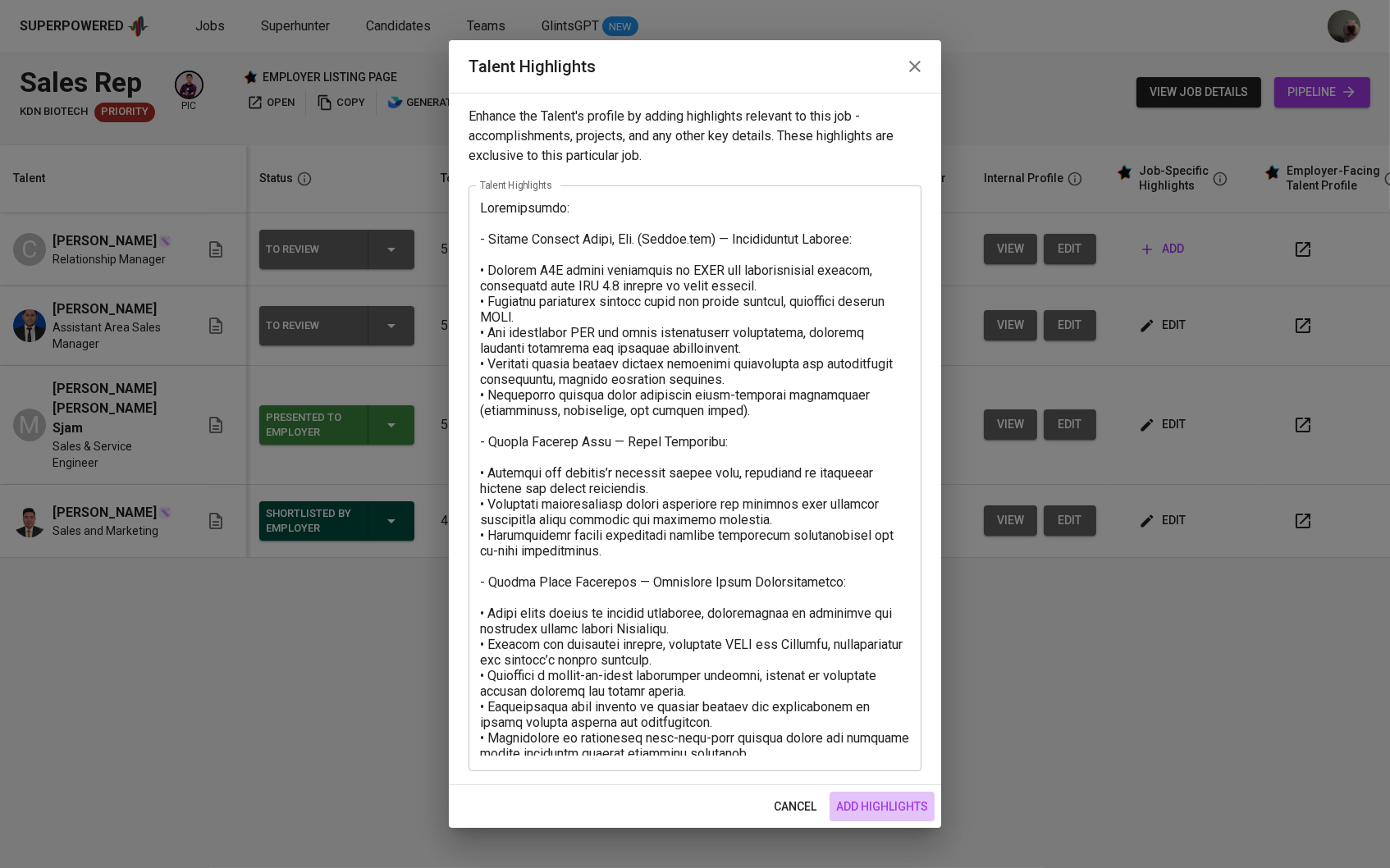
click at [859, 803] on span "add highlights" at bounding box center [882, 806] width 92 height 21
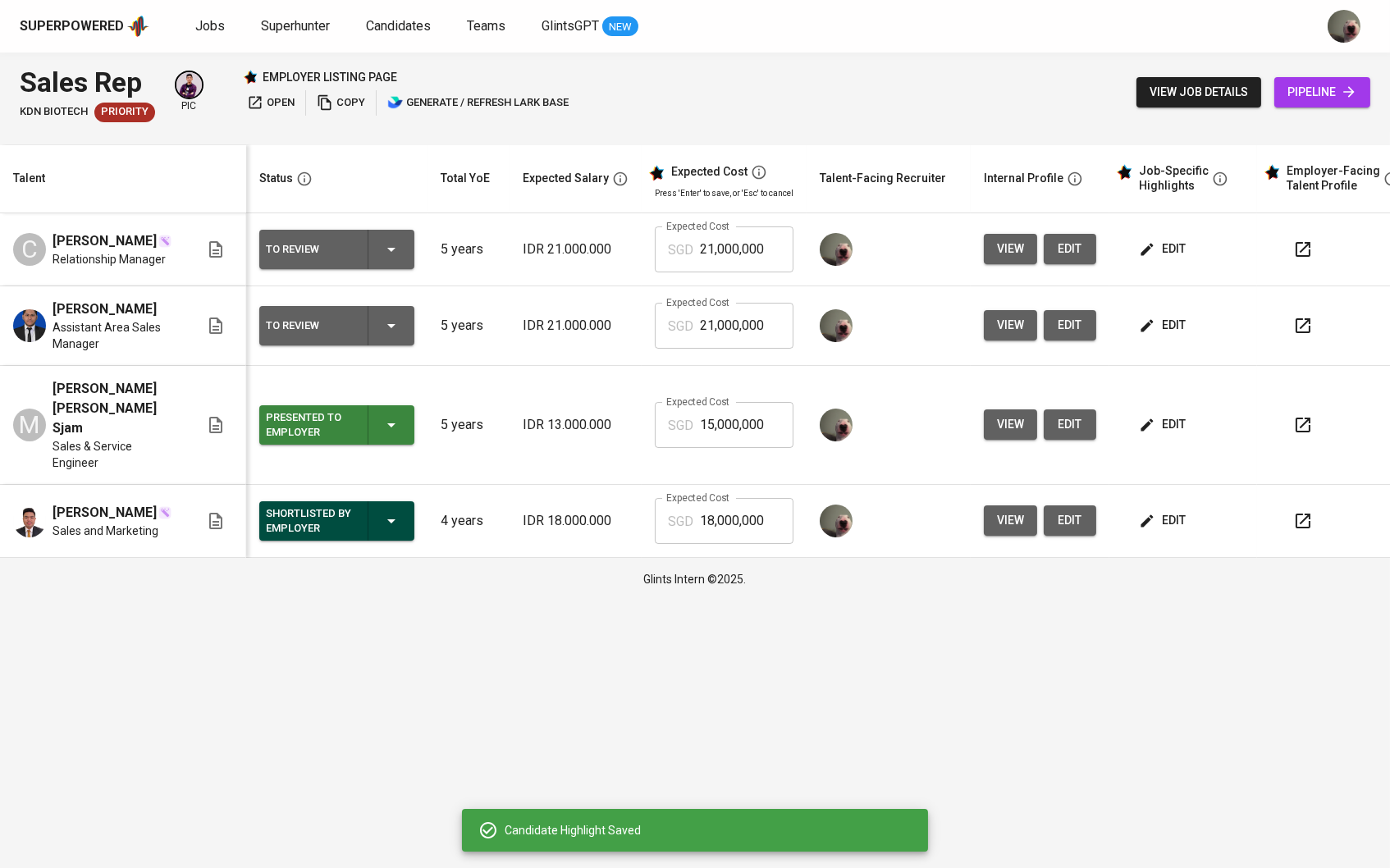
click at [1171, 249] on span "edit" at bounding box center [1163, 248] width 43 height 21
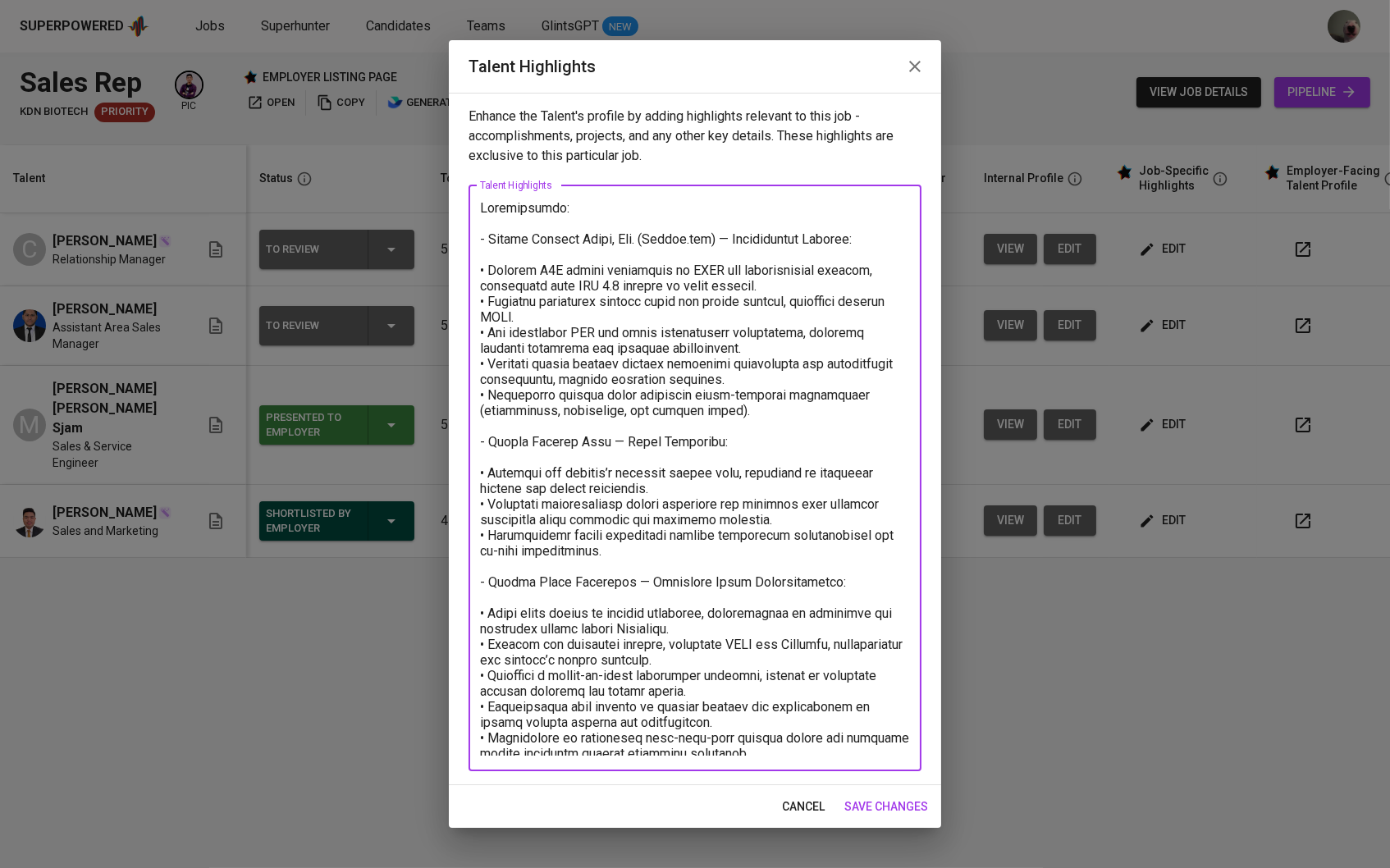
click at [737, 737] on textarea at bounding box center [695, 478] width 430 height 555
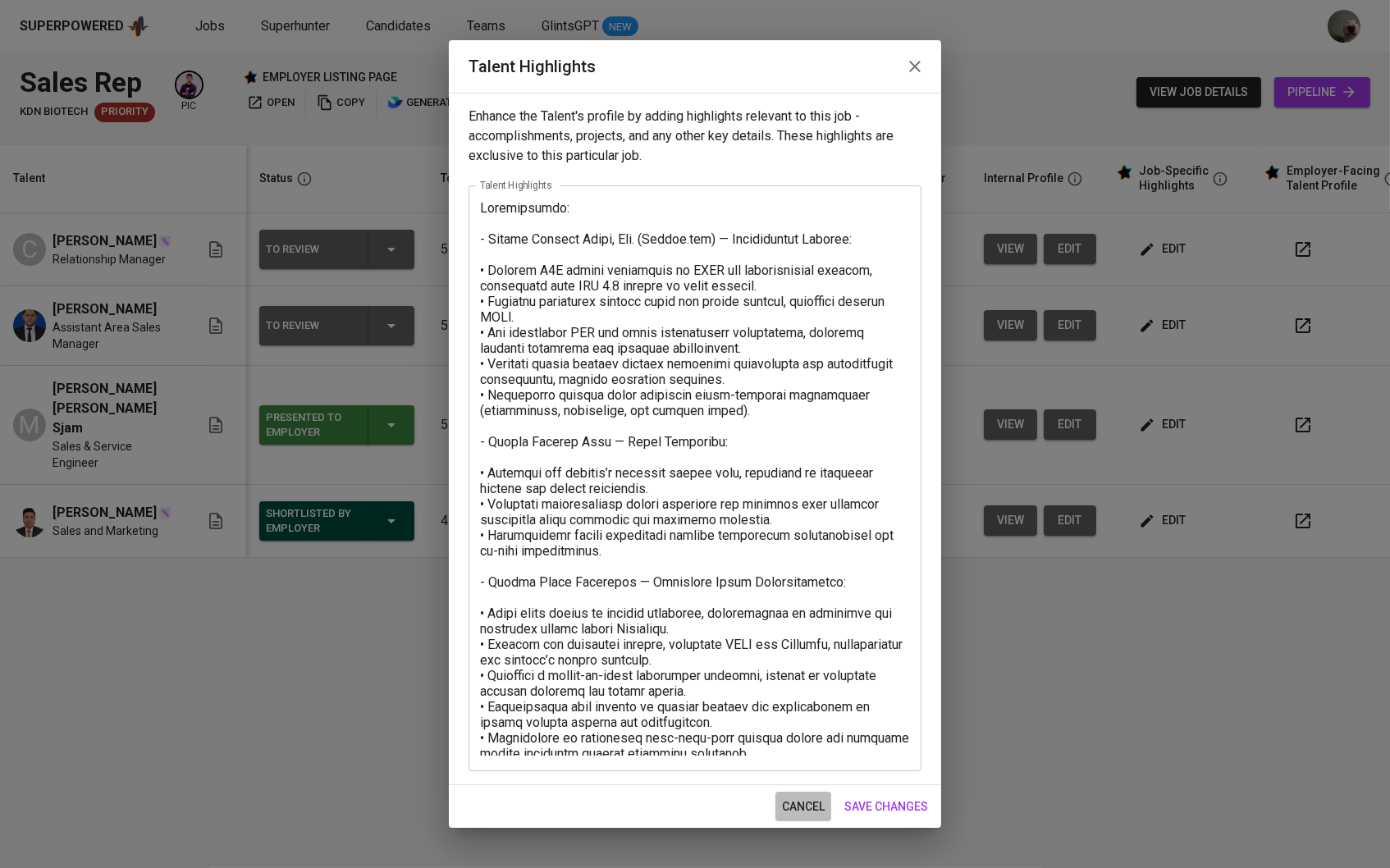
click at [783, 793] on button "cancel" at bounding box center [803, 806] width 56 height 30
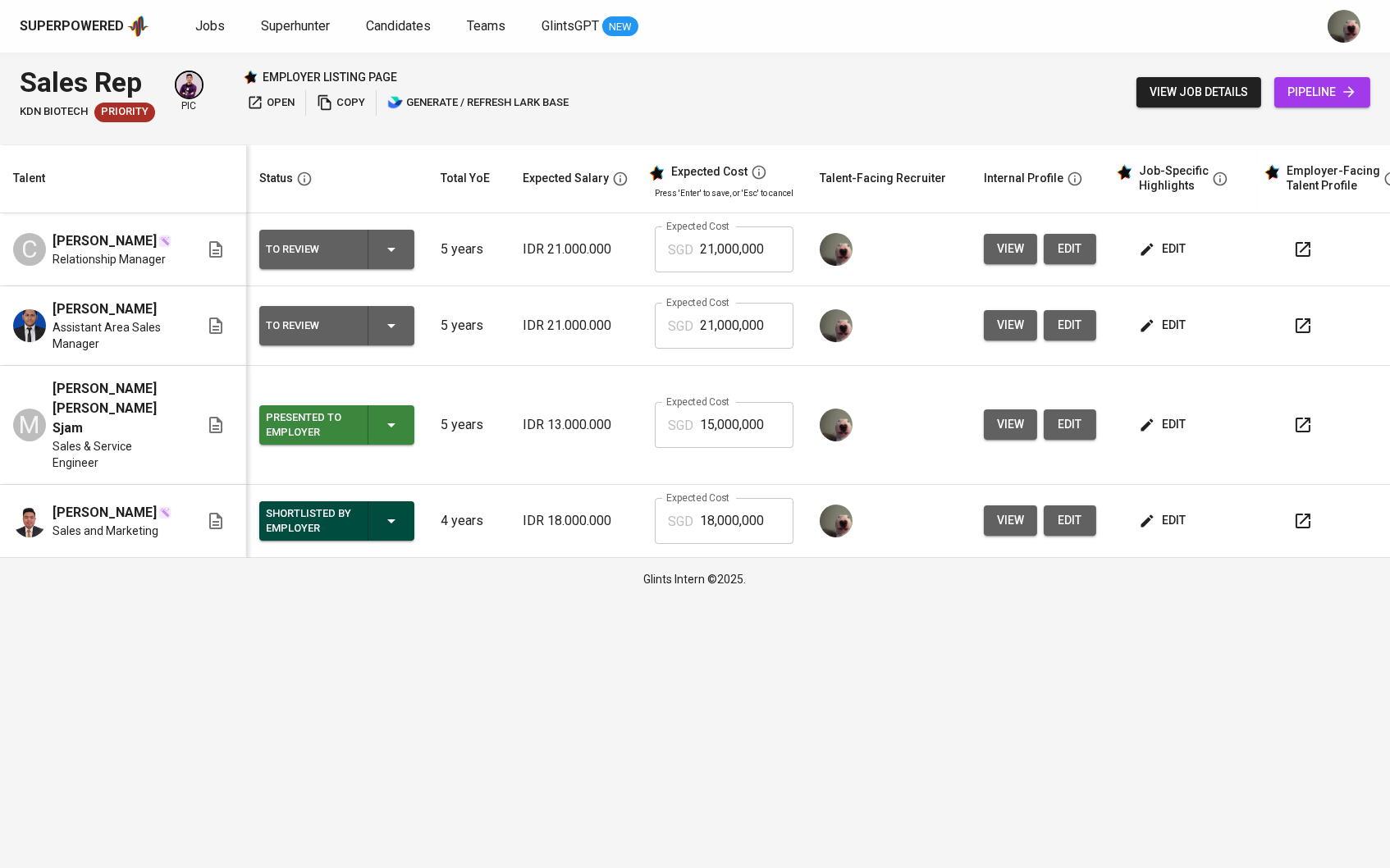
click at [1168, 322] on button "edit" at bounding box center [1163, 325] width 57 height 30
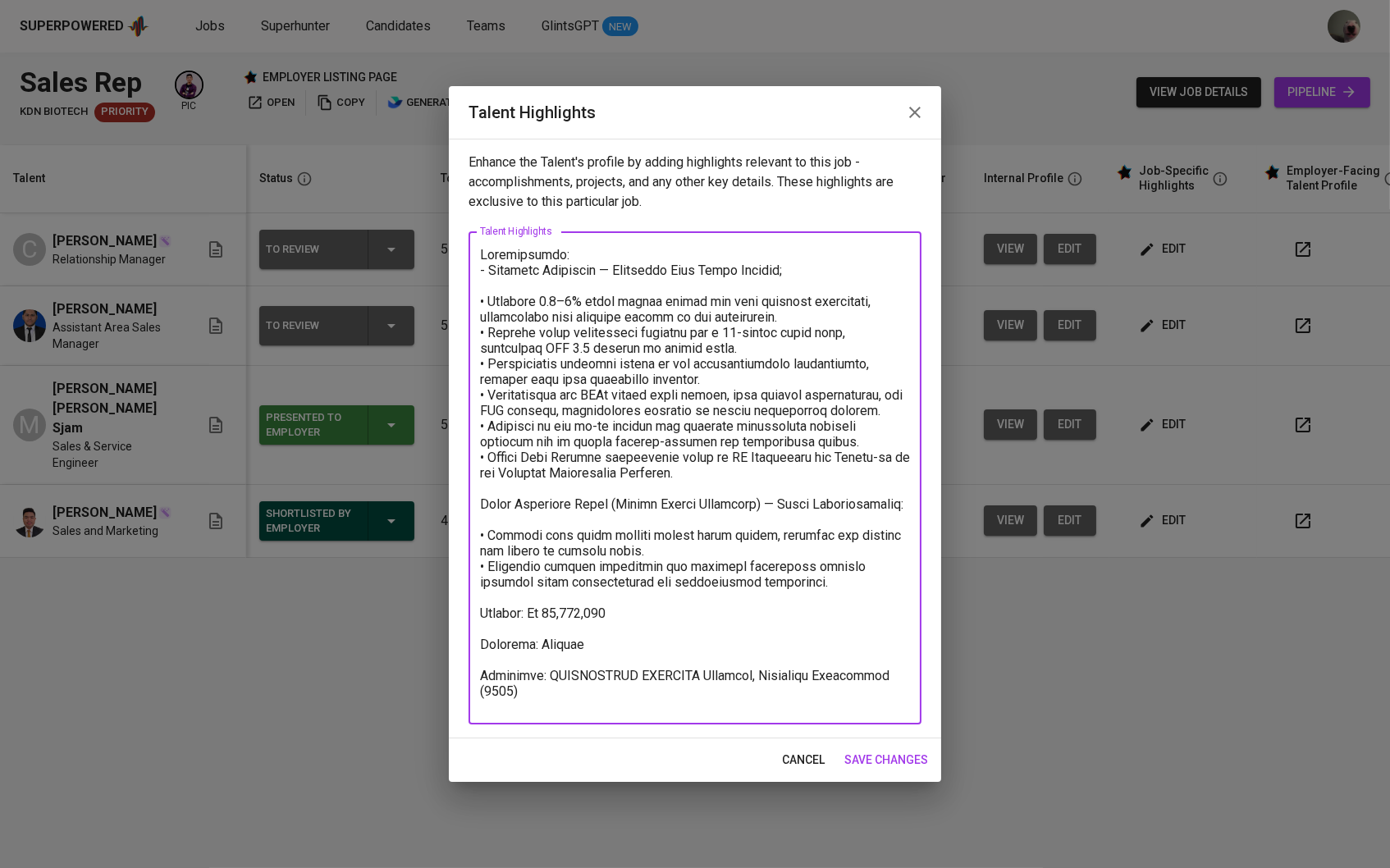
drag, startPoint x: 529, startPoint y: 701, endPoint x: 477, endPoint y: 659, distance: 66.8
click at [477, 659] on div "x Talent Highlights" at bounding box center [694, 478] width 453 height 493
click at [799, 758] on span "cancel" at bounding box center [804, 760] width 43 height 21
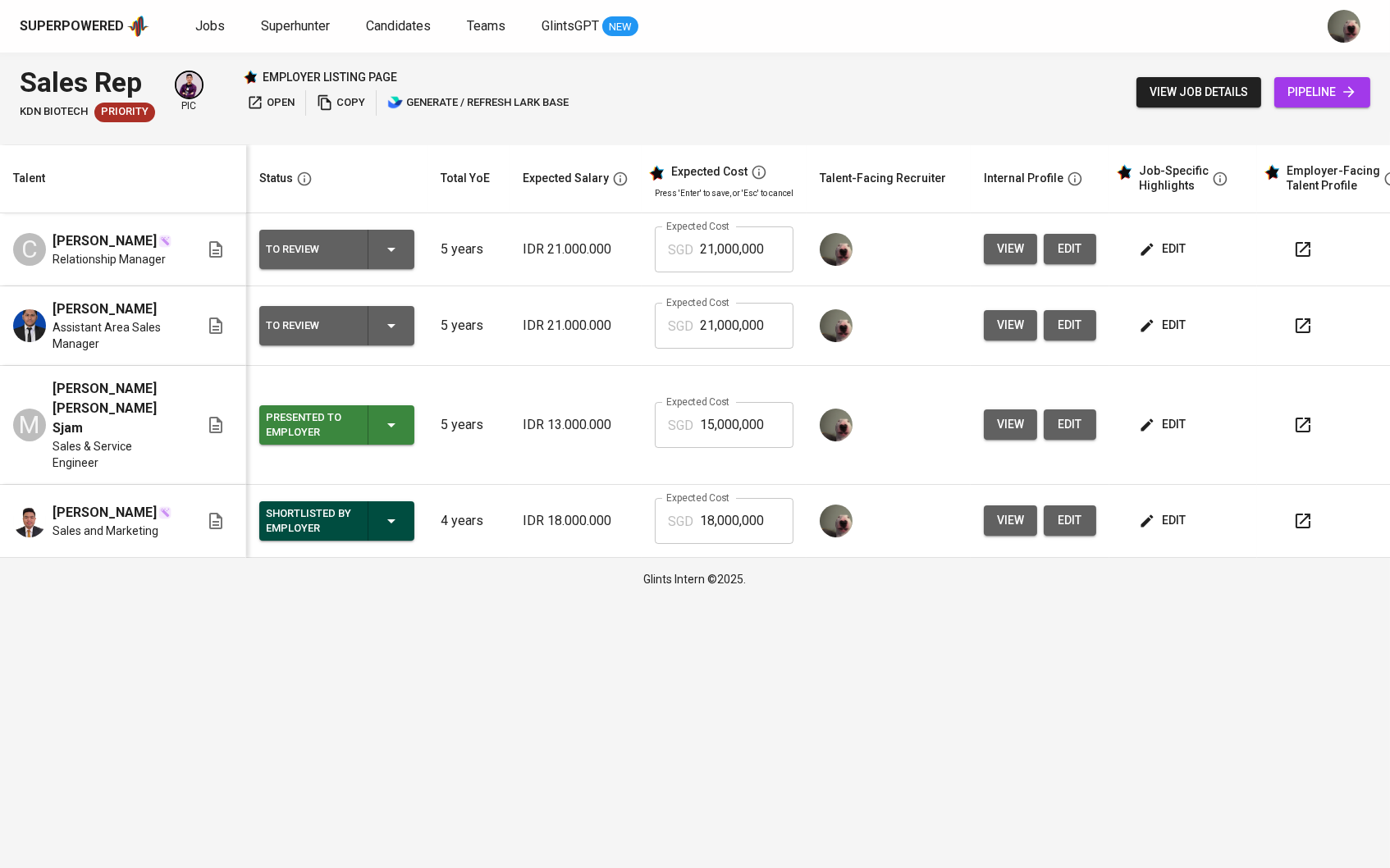
click at [1175, 243] on span "edit" at bounding box center [1163, 248] width 43 height 21
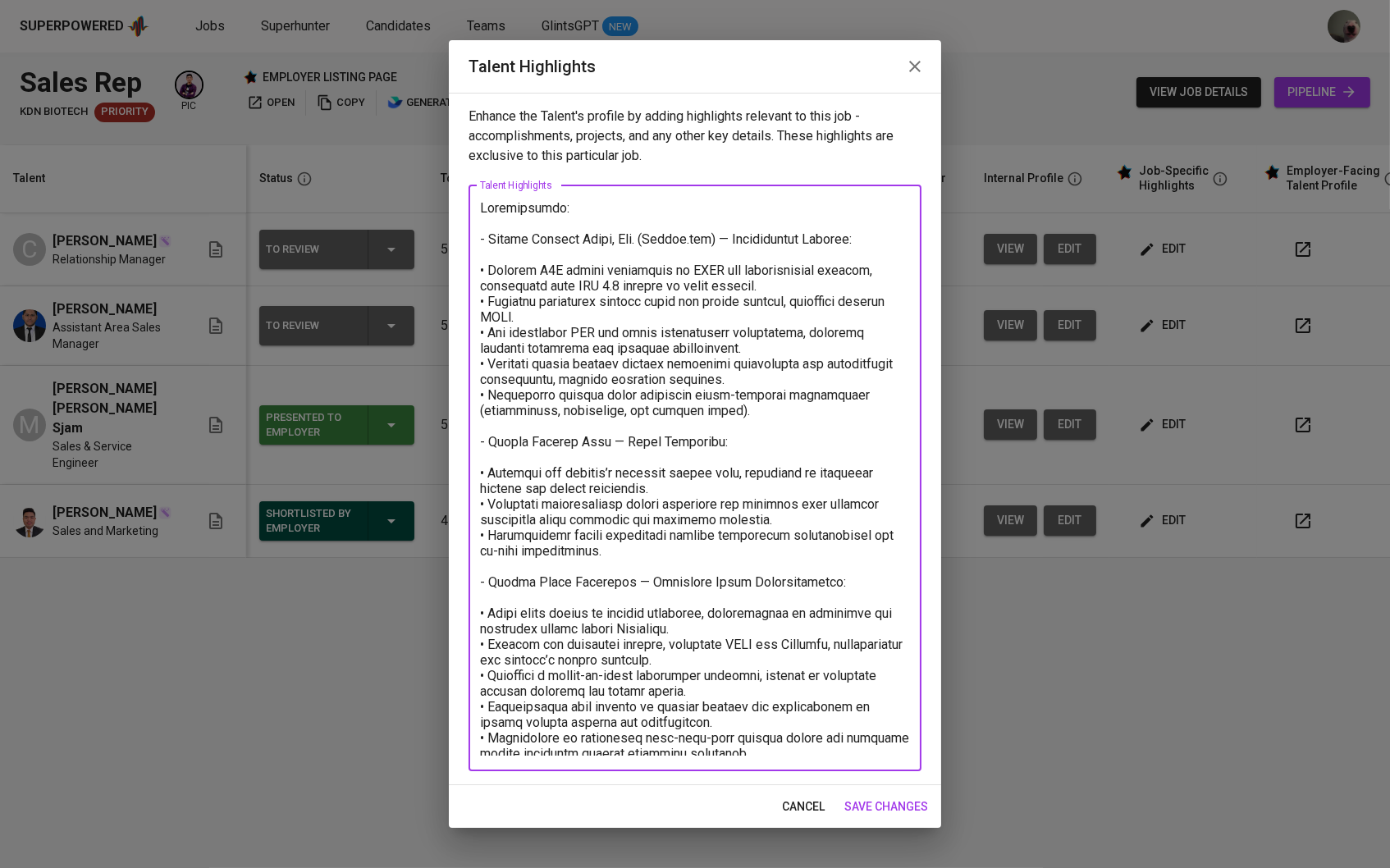
click at [737, 742] on textarea at bounding box center [695, 478] width 430 height 555
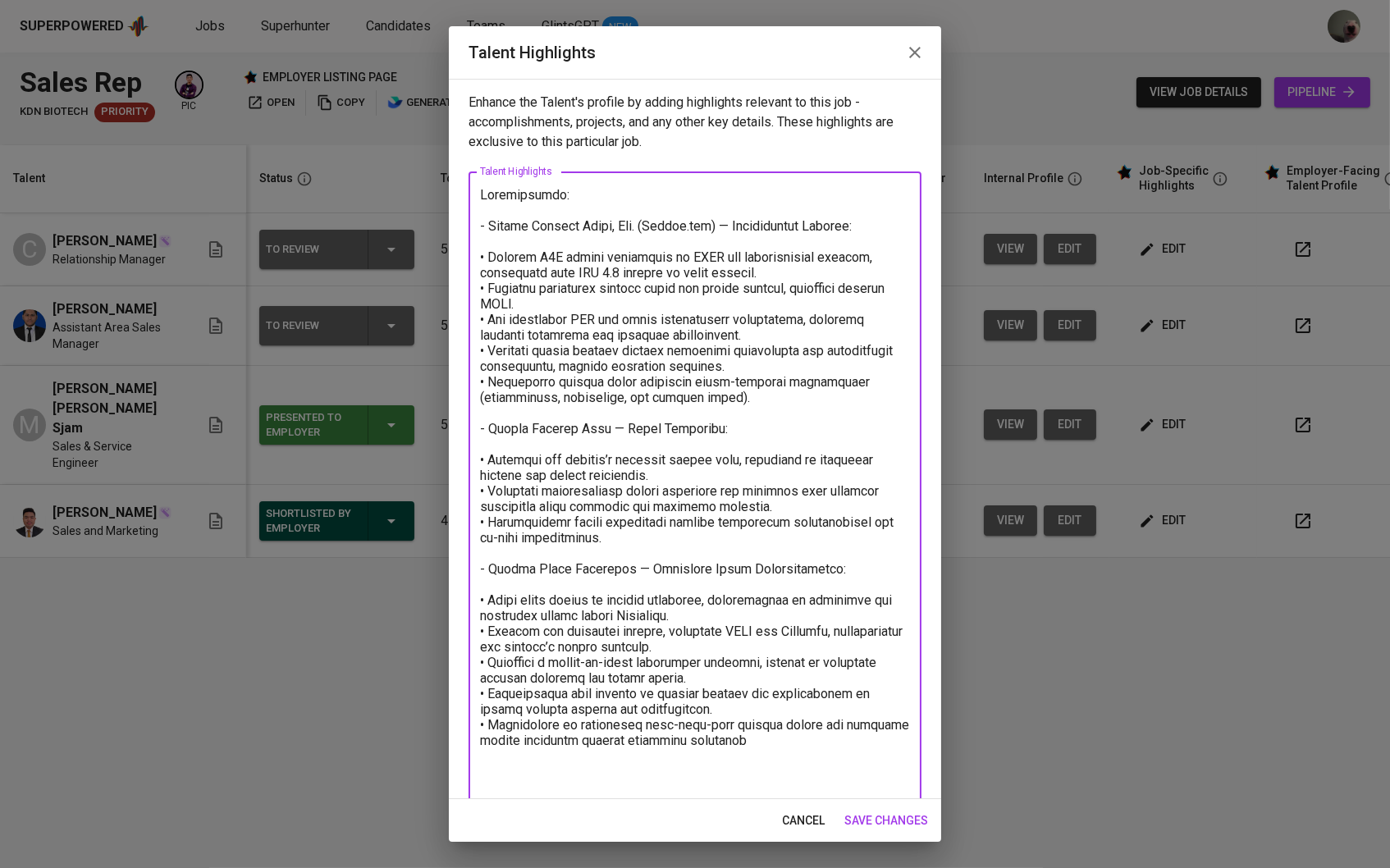
paste textarea "Domicile: Jakarta Education: UNIVERSITAS TRISAKTI Bachelor, Marketing Managemen…"
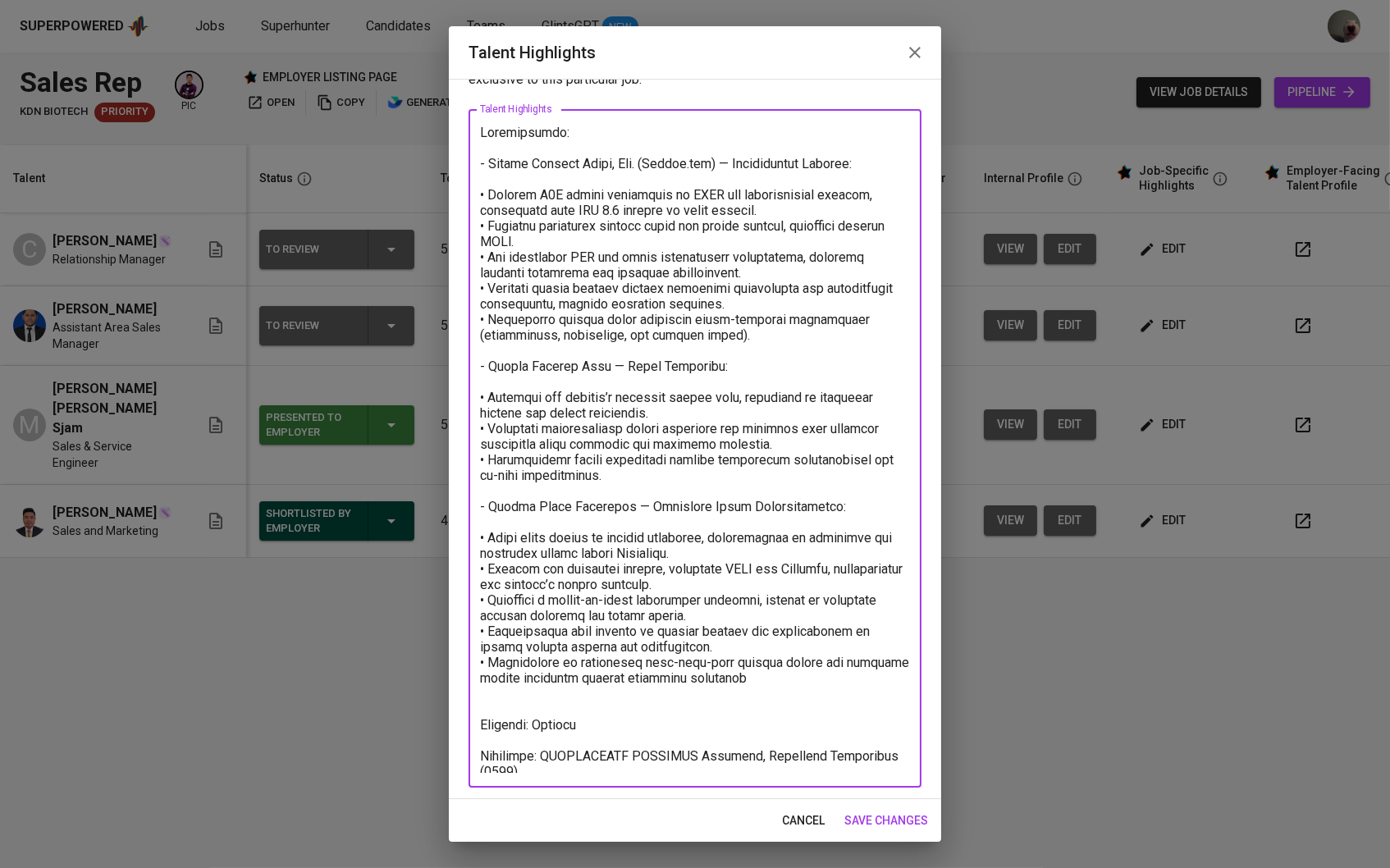
drag, startPoint x: 545, startPoint y: 753, endPoint x: 550, endPoint y: 764, distance: 12.1
click at [550, 764] on textarea at bounding box center [695, 449] width 430 height 648
paste textarea "Bachelor of Textile Chemistry | STT Textile Polytechnic"
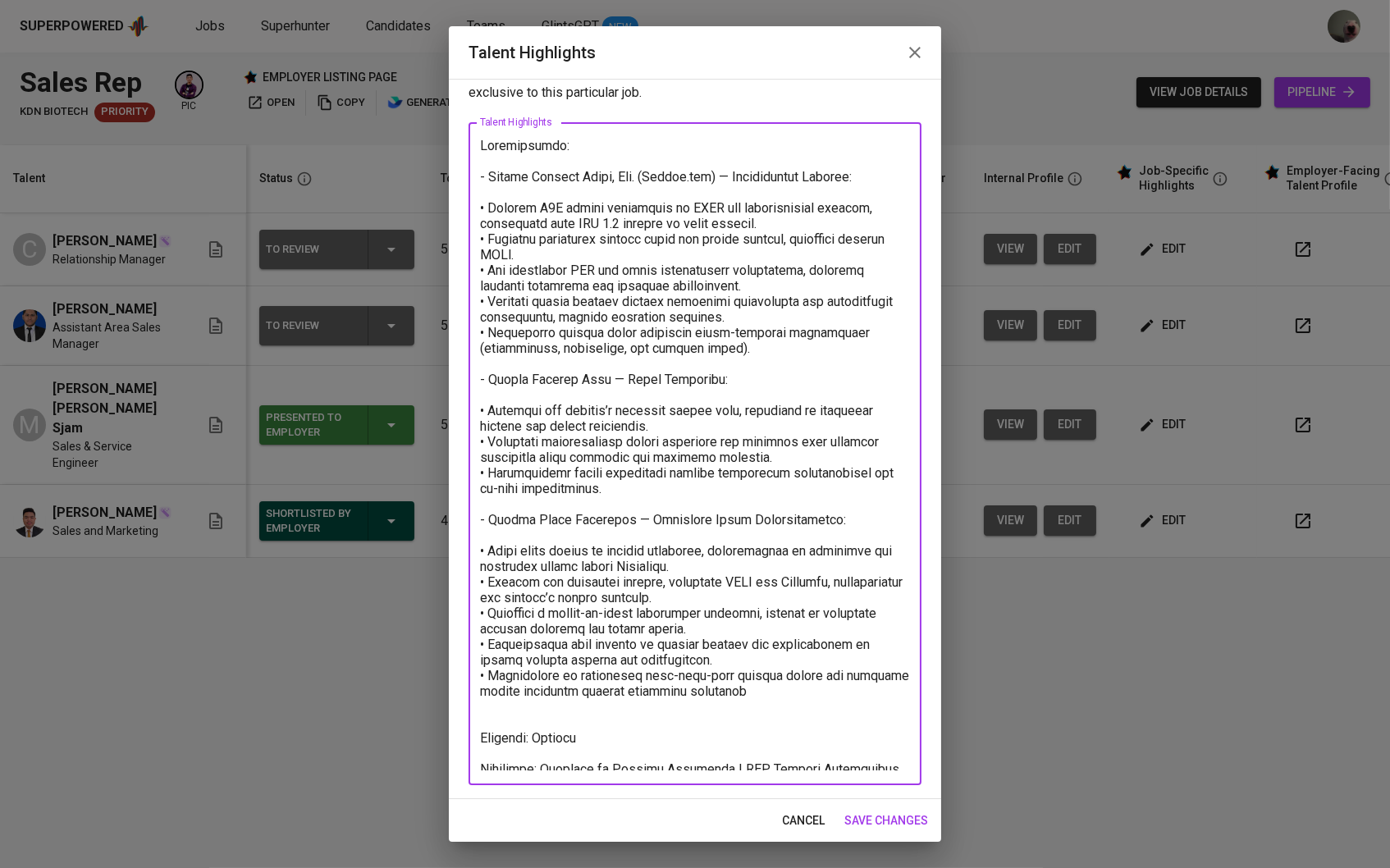
scroll to position [1, 0]
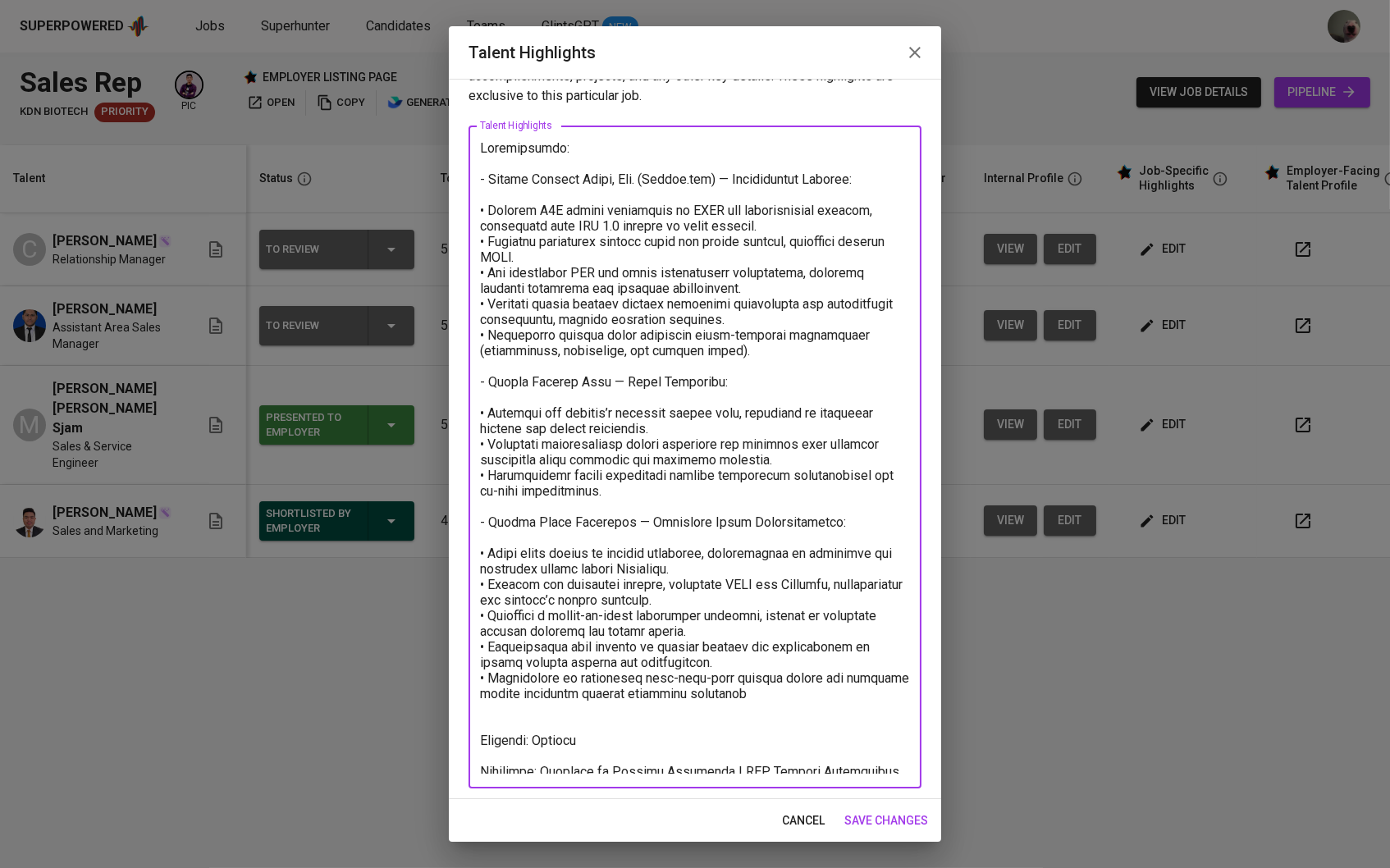
type textarea "Achievements: - Global Digital Niaga, Tbk. (Blibli.com) — Relationship Manager:…"
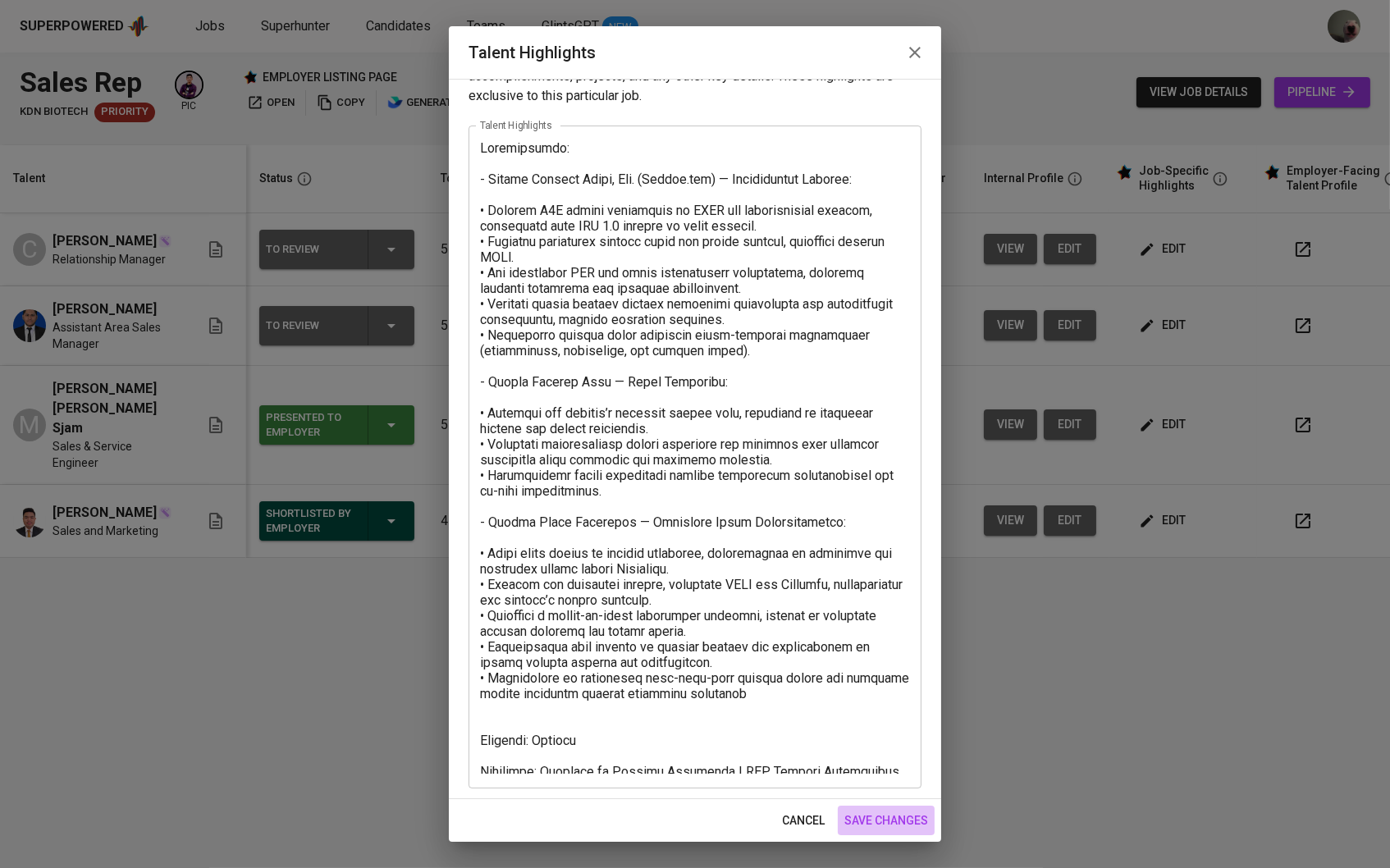
click at [916, 823] on span "save changes" at bounding box center [887, 820] width 84 height 21
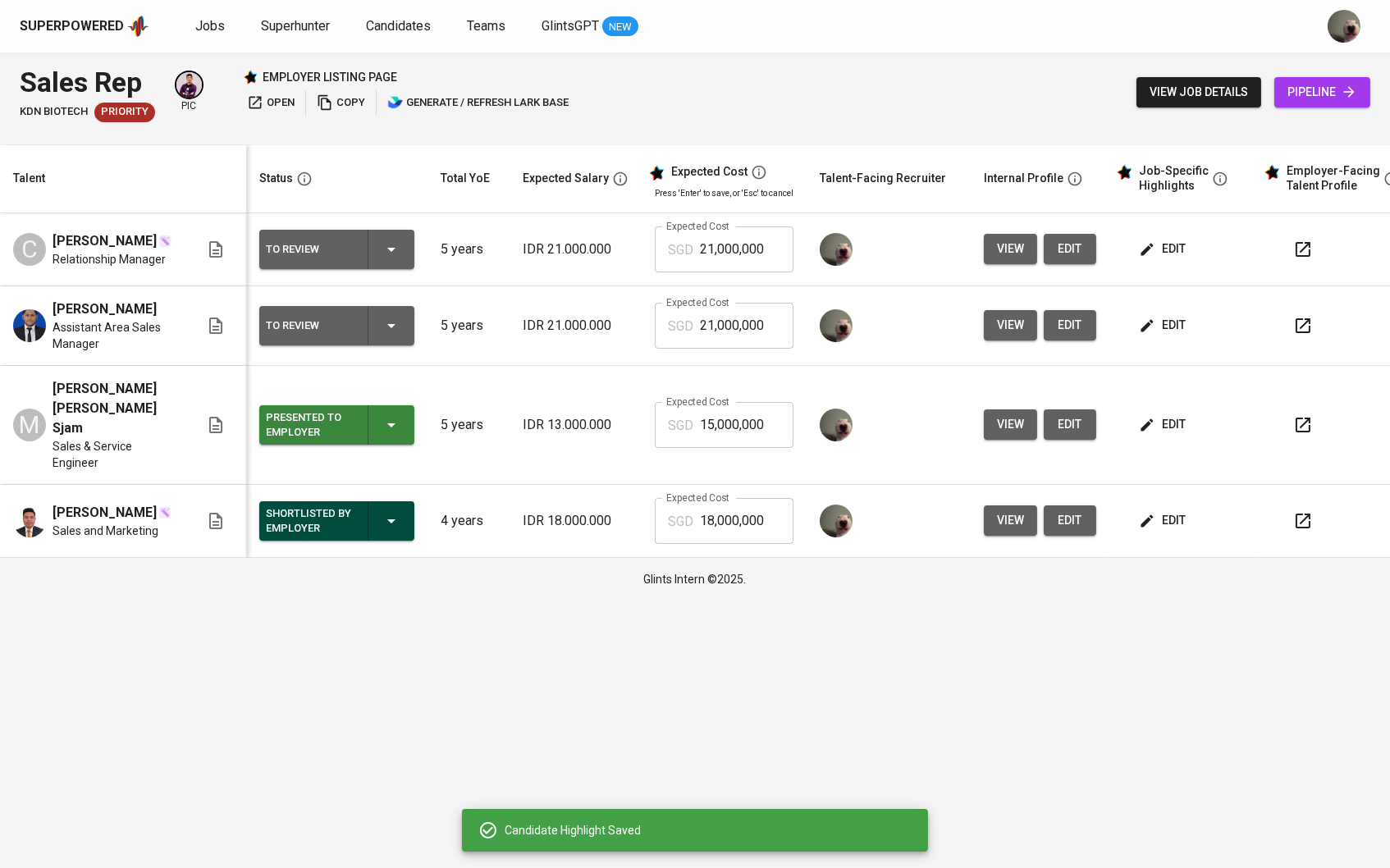
scroll to position [0, 0]
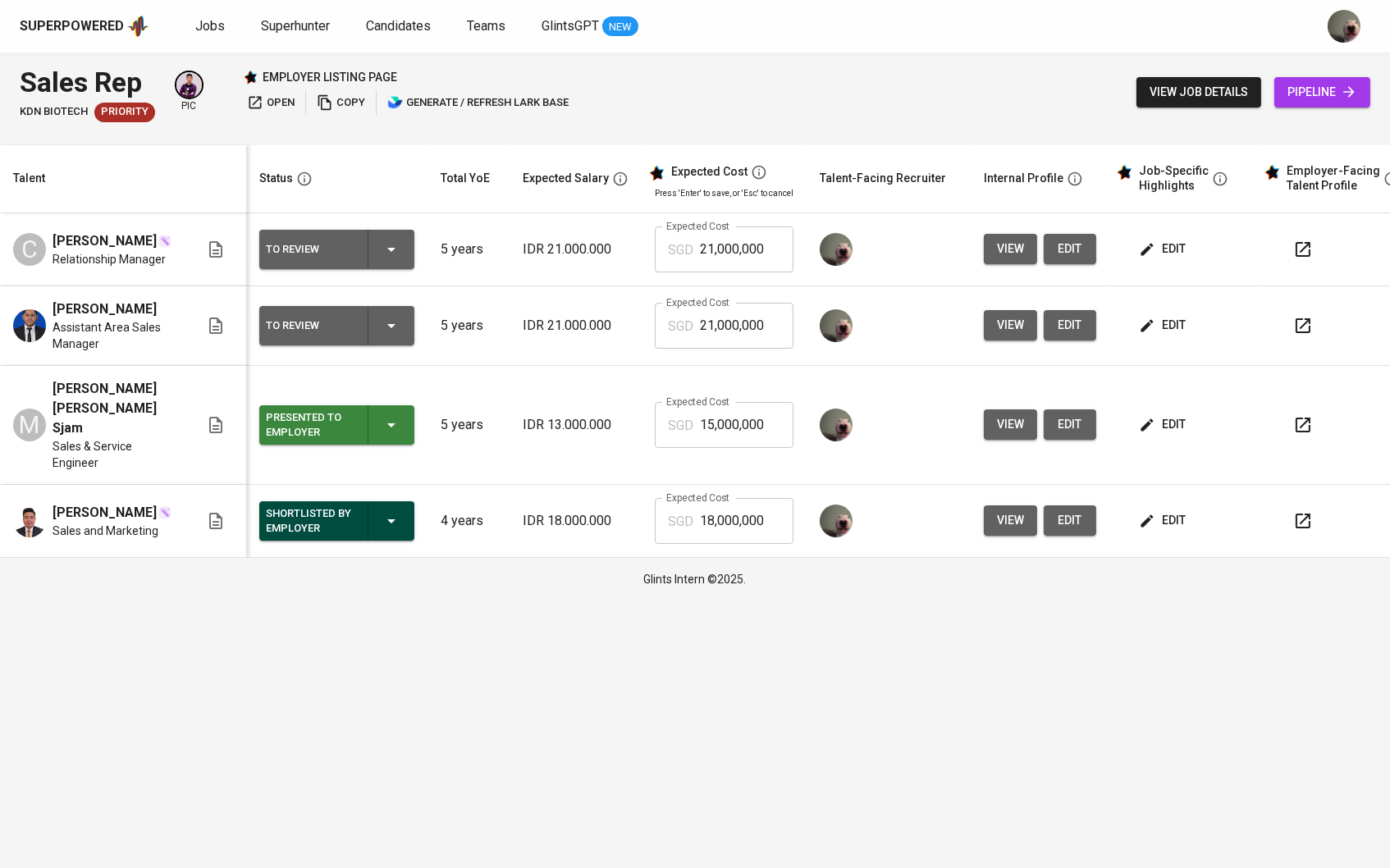
click at [1210, 322] on div "edit" at bounding box center [1189, 325] width 109 height 30
click at [1185, 326] on span "edit" at bounding box center [1163, 325] width 43 height 21
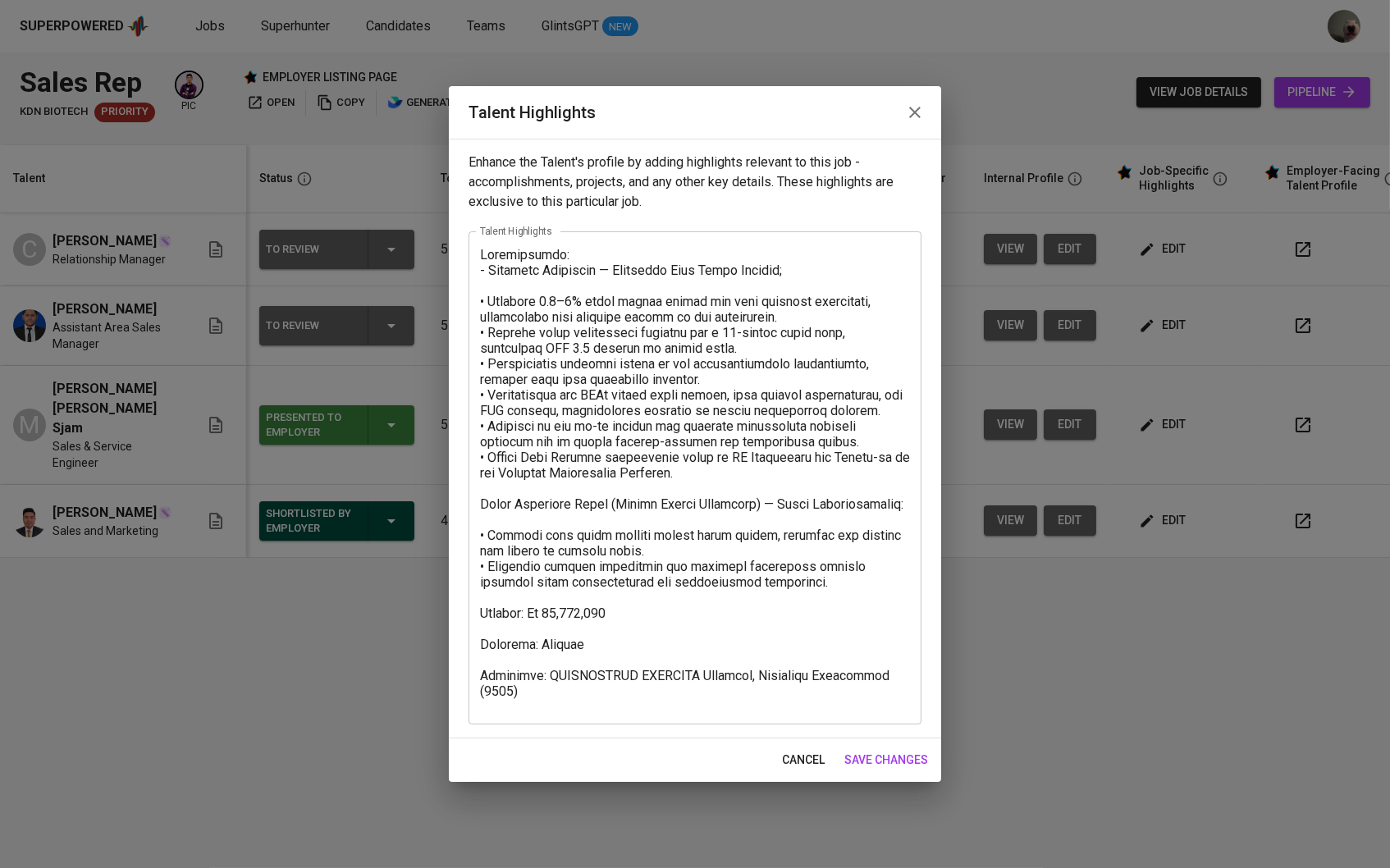
click at [914, 118] on icon "button" at bounding box center [915, 112] width 20 height 20
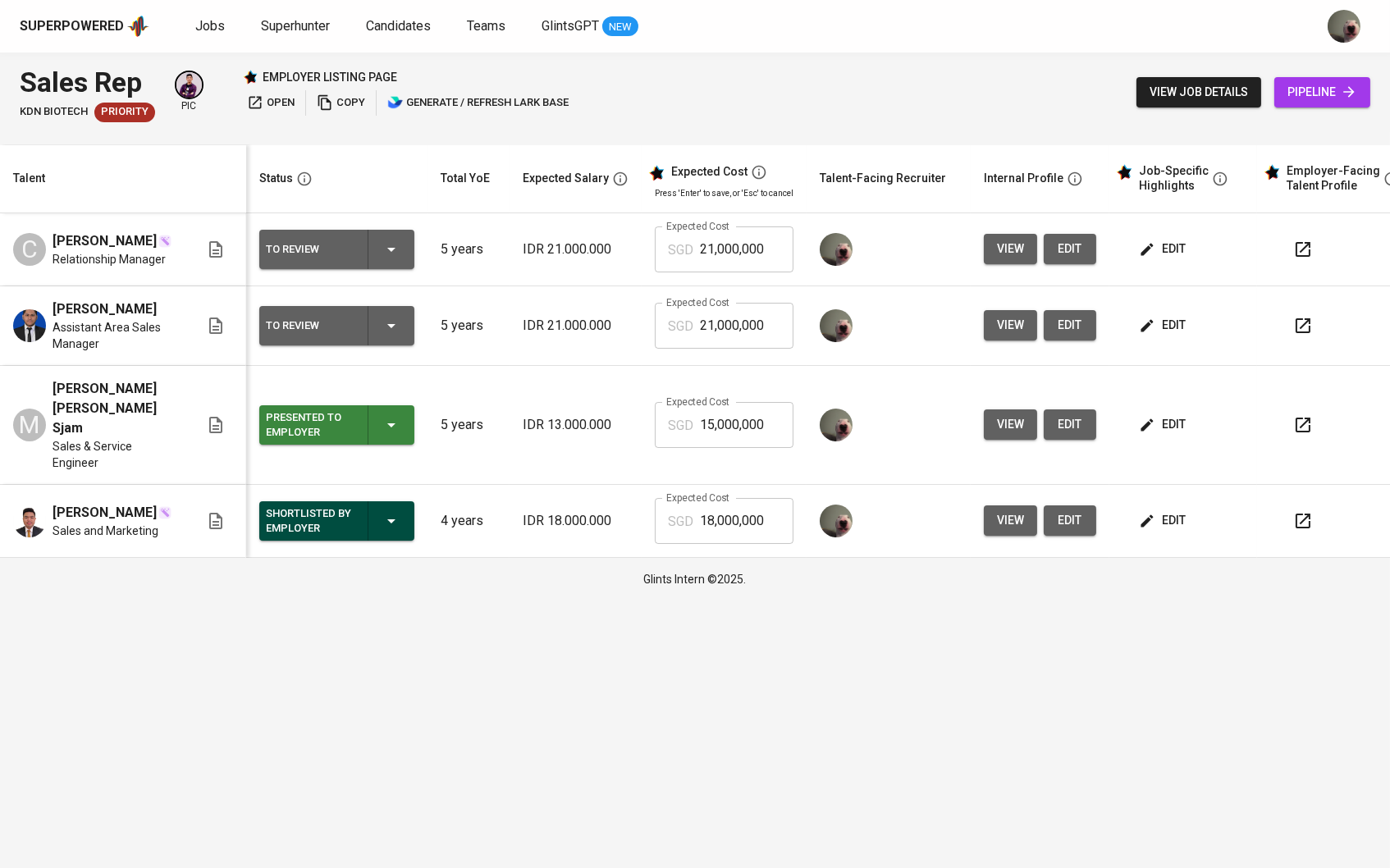
click at [1151, 449] on td "edit" at bounding box center [1183, 425] width 148 height 119
click at [1160, 420] on button "edit" at bounding box center [1163, 424] width 57 height 30
click at [1167, 262] on button "edit" at bounding box center [1163, 248] width 57 height 30
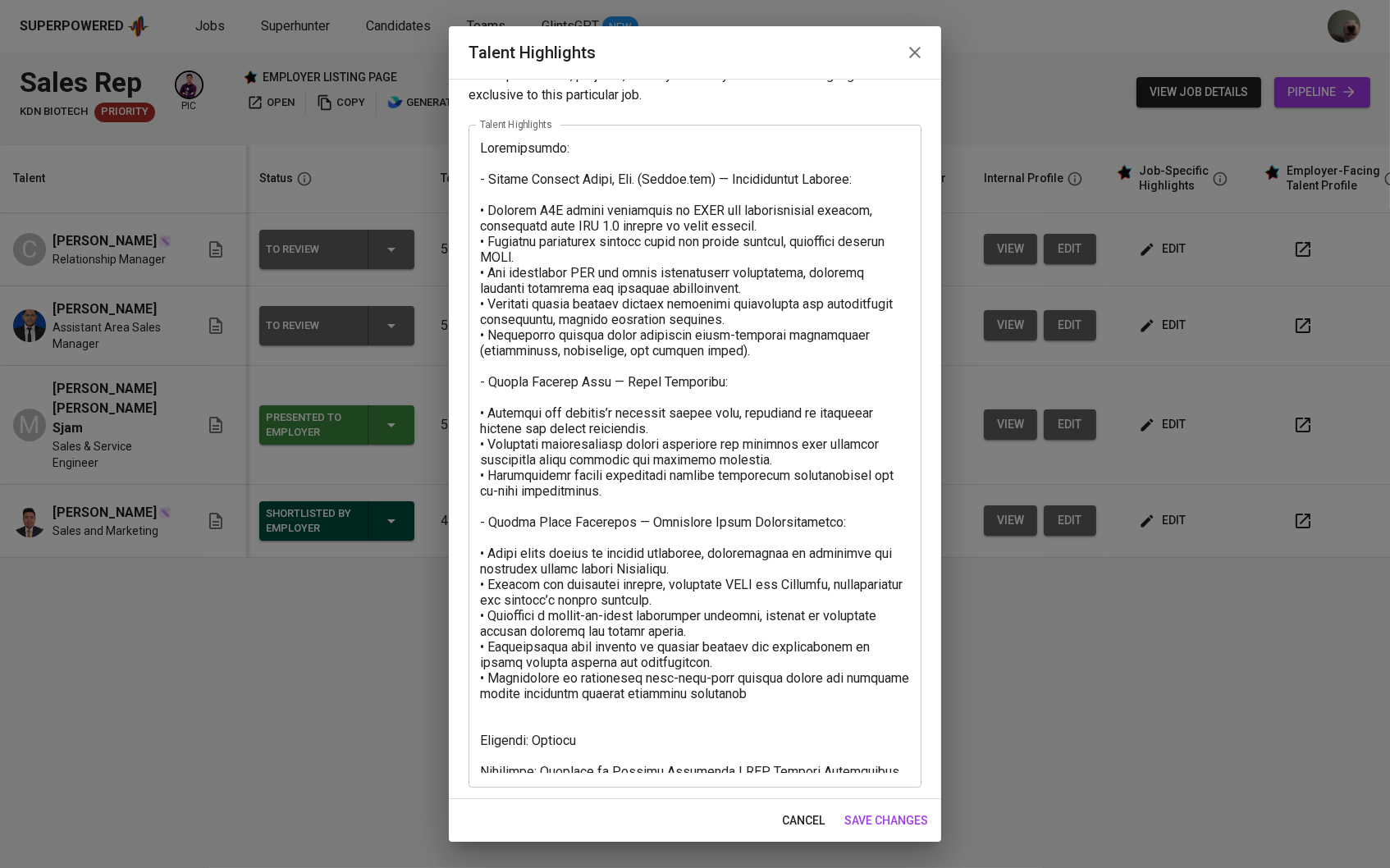
scroll to position [46, 0]
click at [877, 822] on span "save changes" at bounding box center [887, 820] width 84 height 21
